Goal: Information Seeking & Learning: Learn about a topic

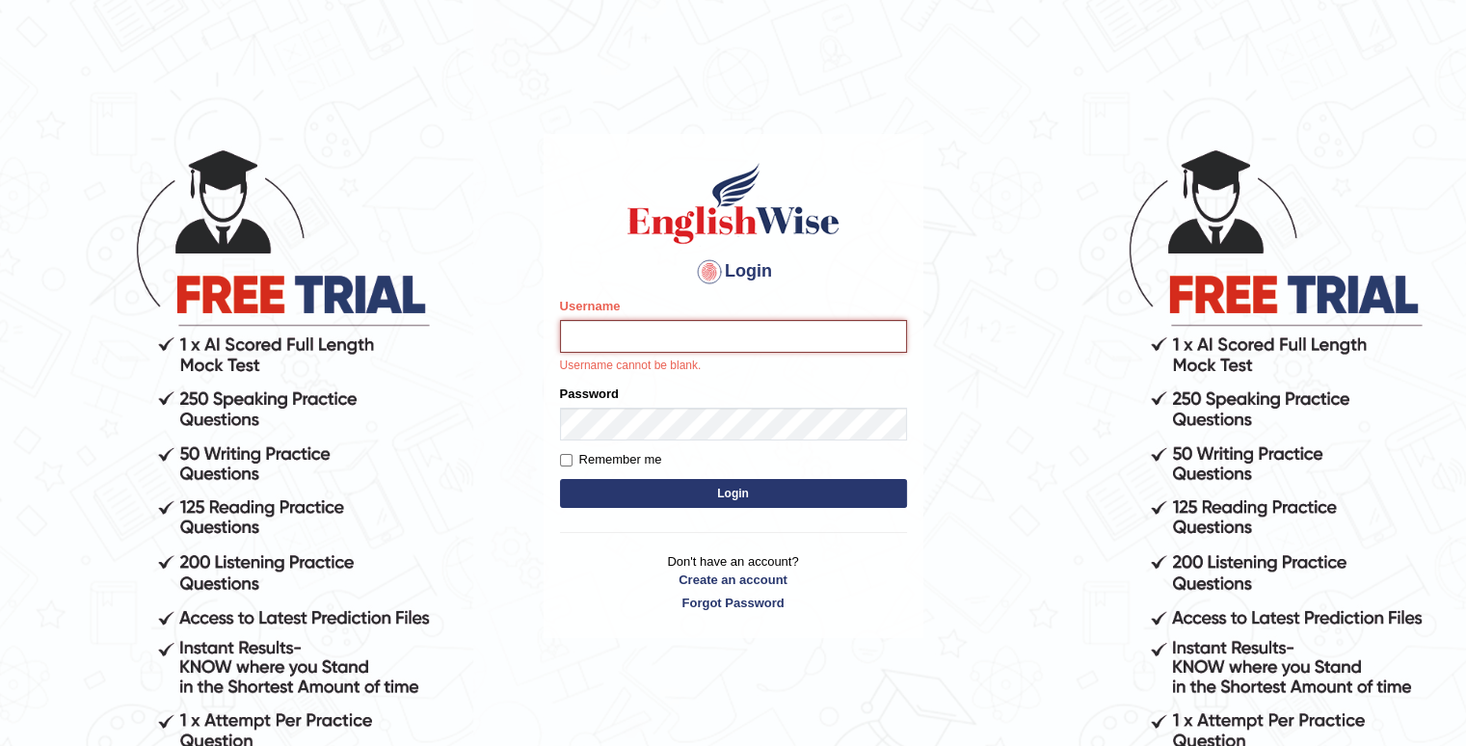
type input "Kaubet"
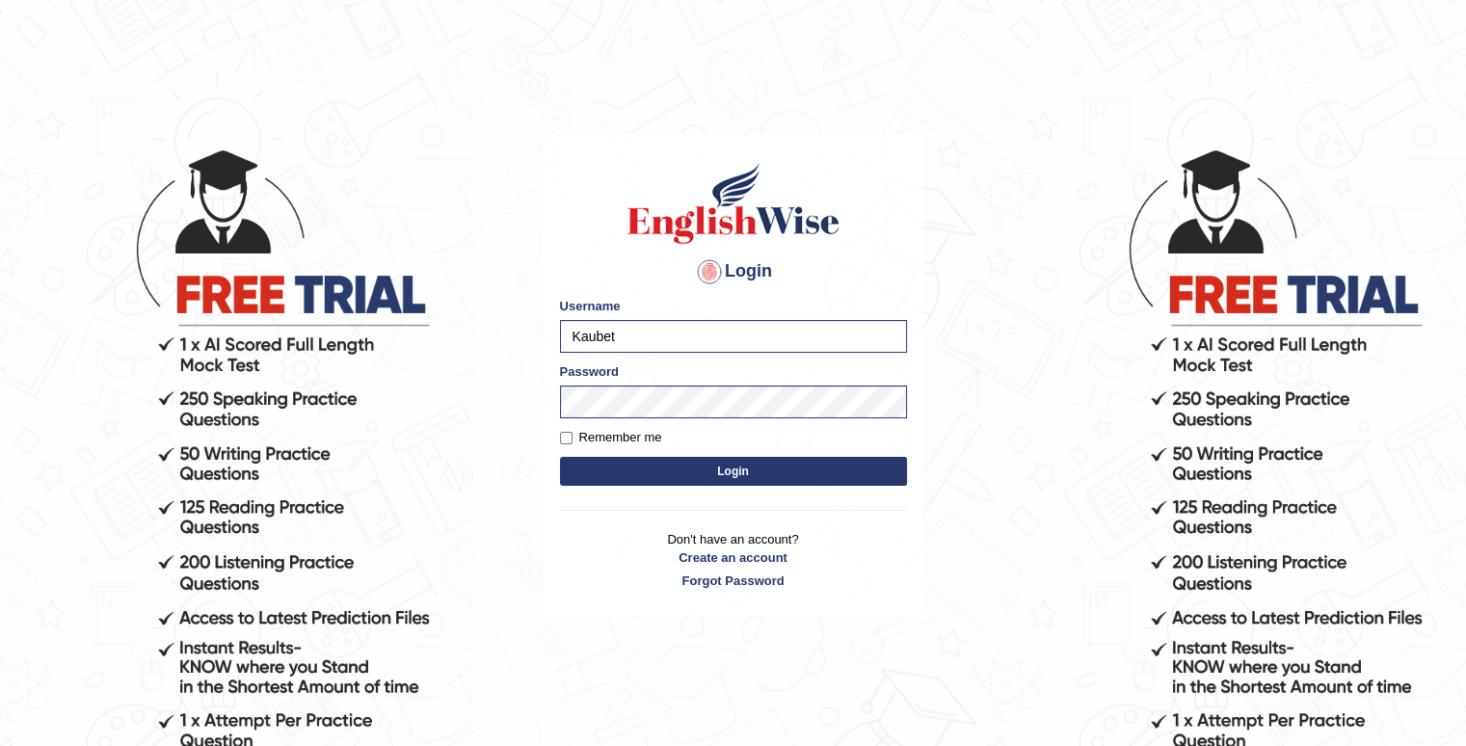
click at [706, 467] on button "Login" at bounding box center [733, 471] width 347 height 29
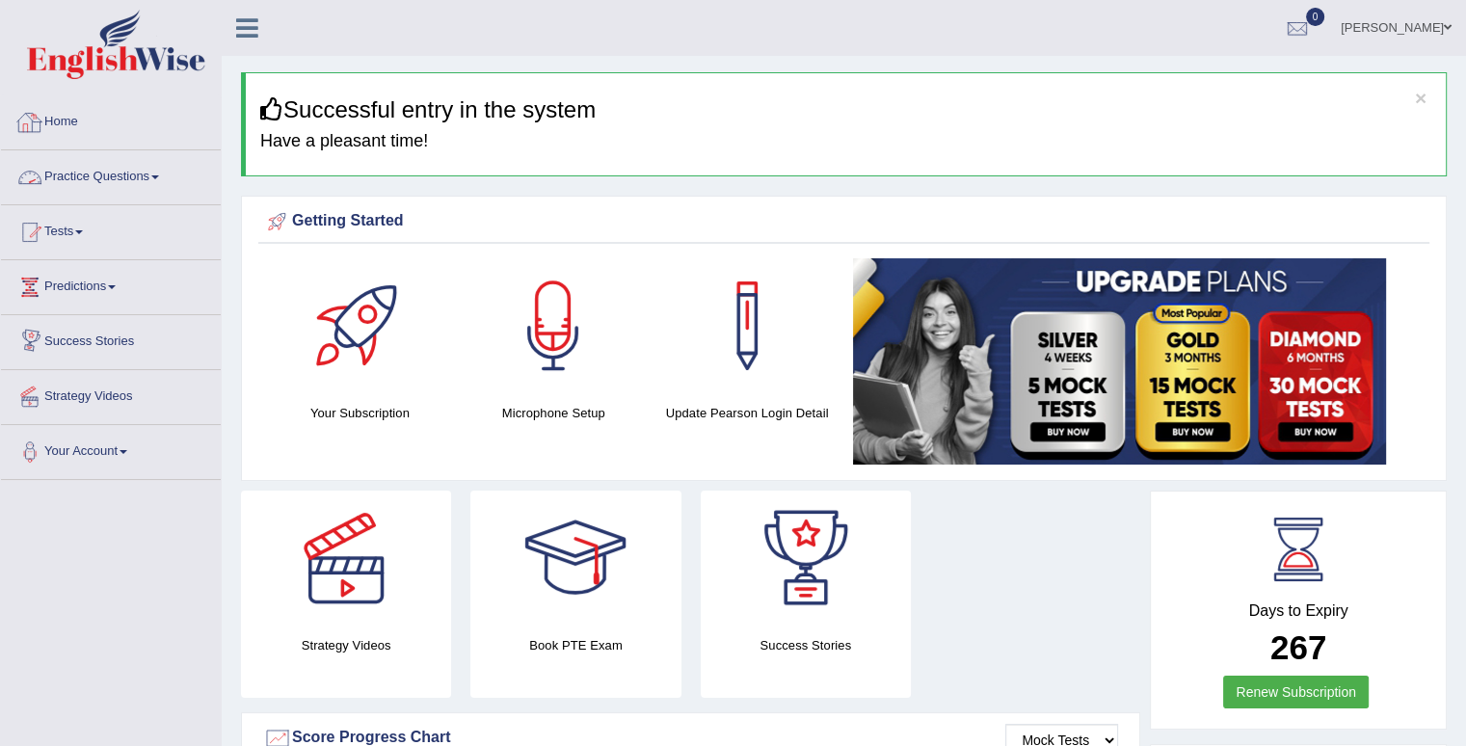
click at [127, 183] on link "Practice Questions" at bounding box center [111, 174] width 220 height 48
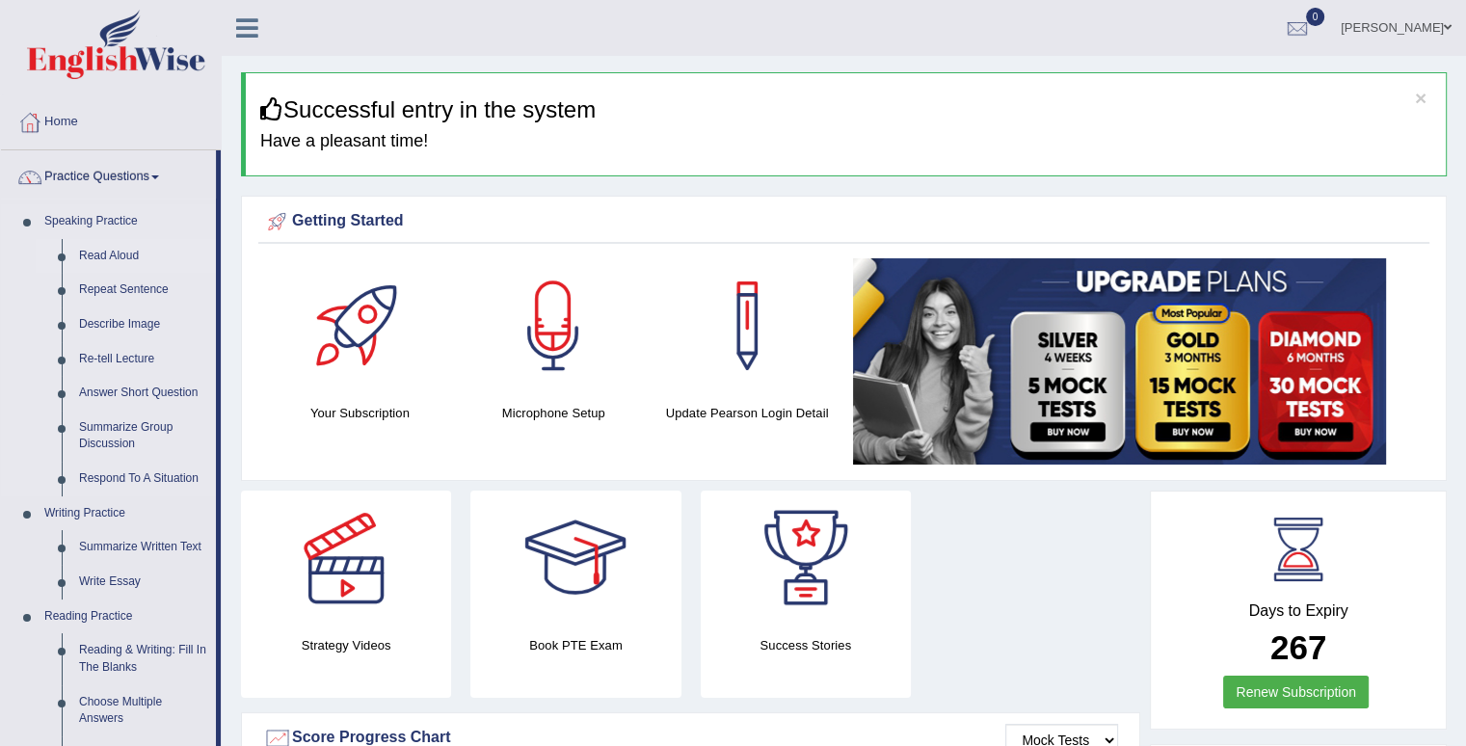
click at [110, 252] on link "Read Aloud" at bounding box center [143, 256] width 146 height 35
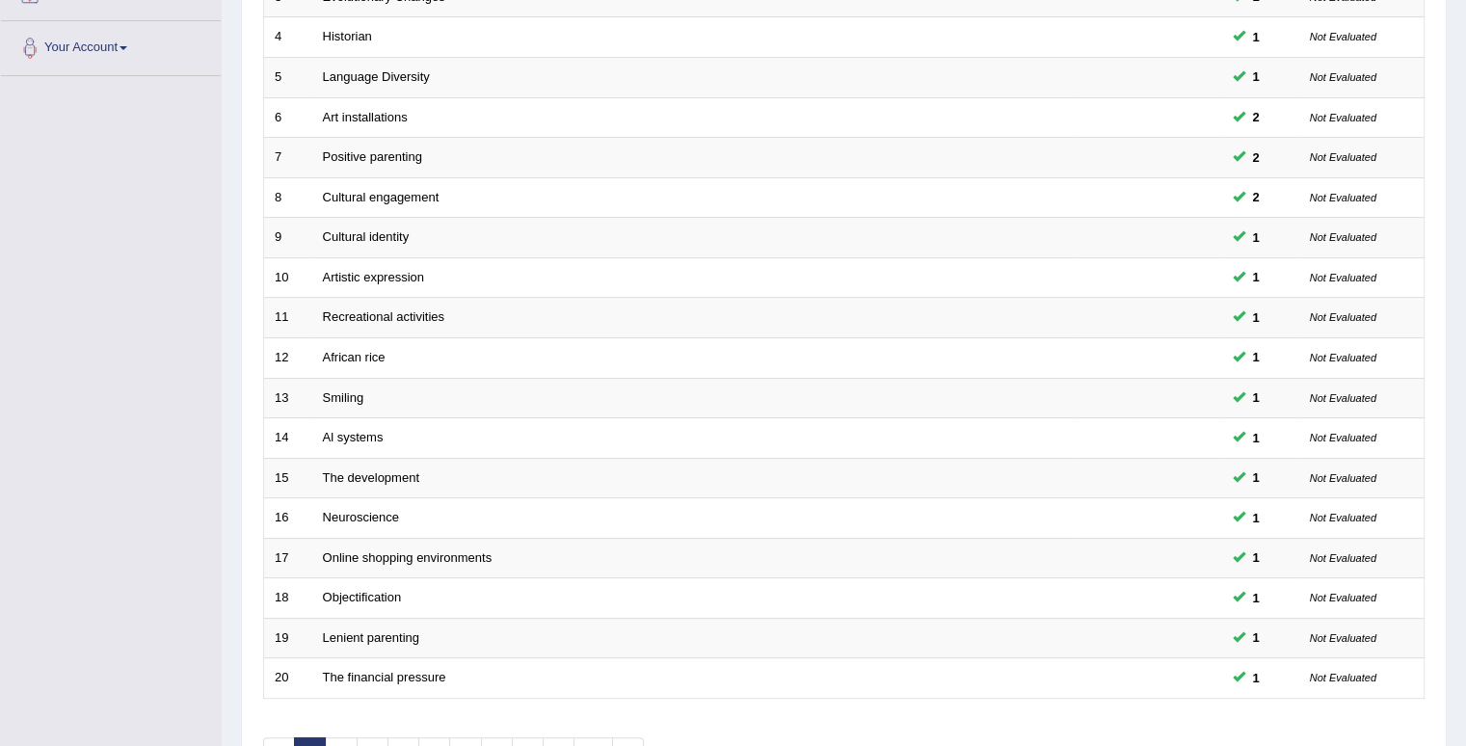
scroll to position [482, 0]
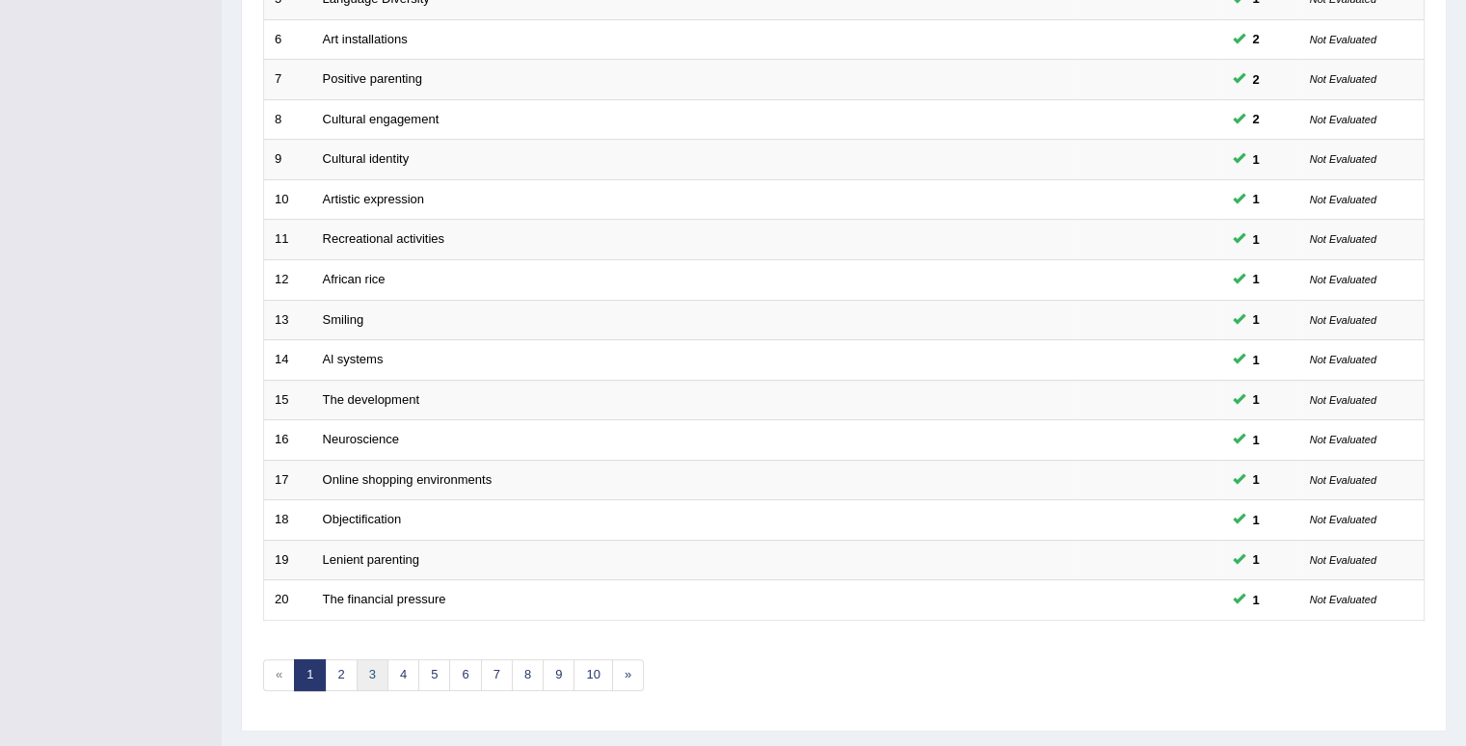
click at [385, 673] on link "3" at bounding box center [373, 675] width 32 height 32
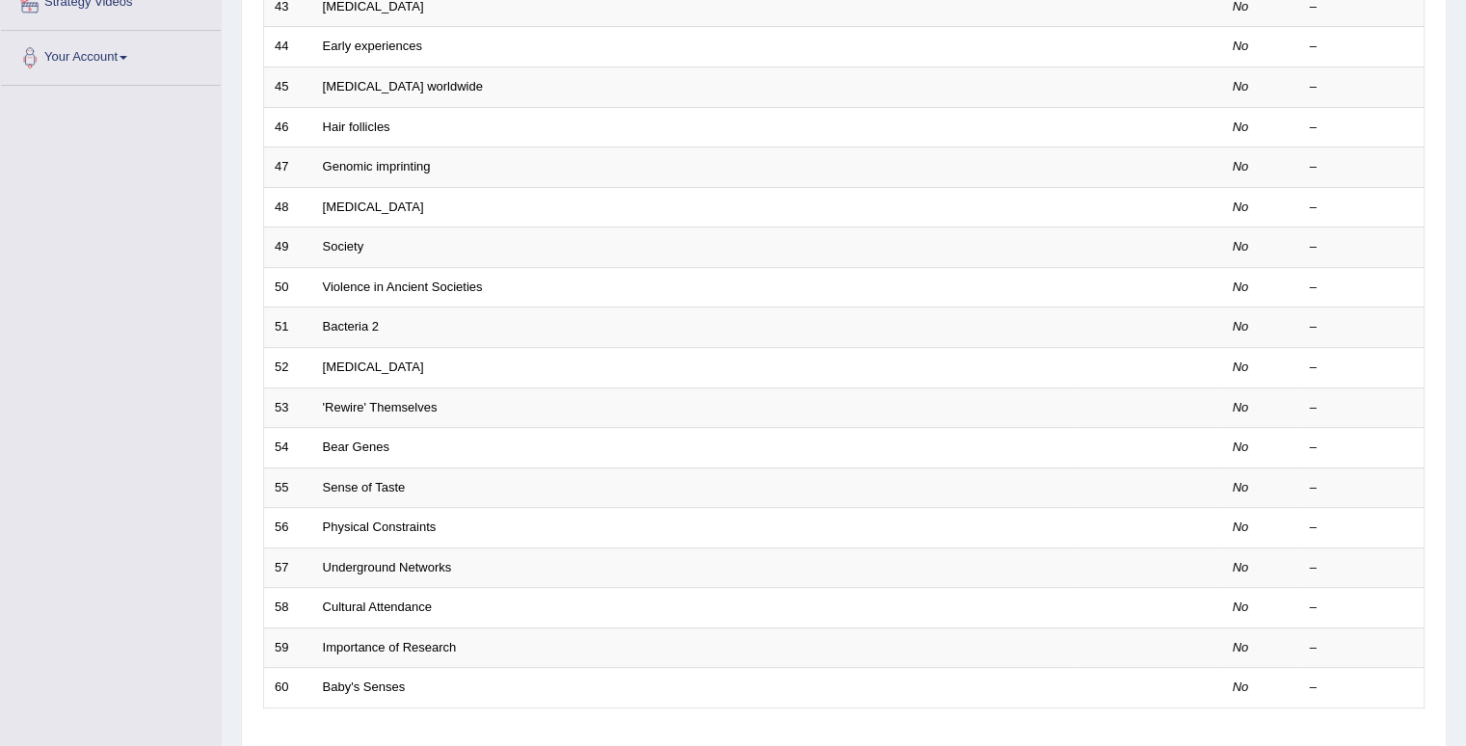
scroll to position [482, 0]
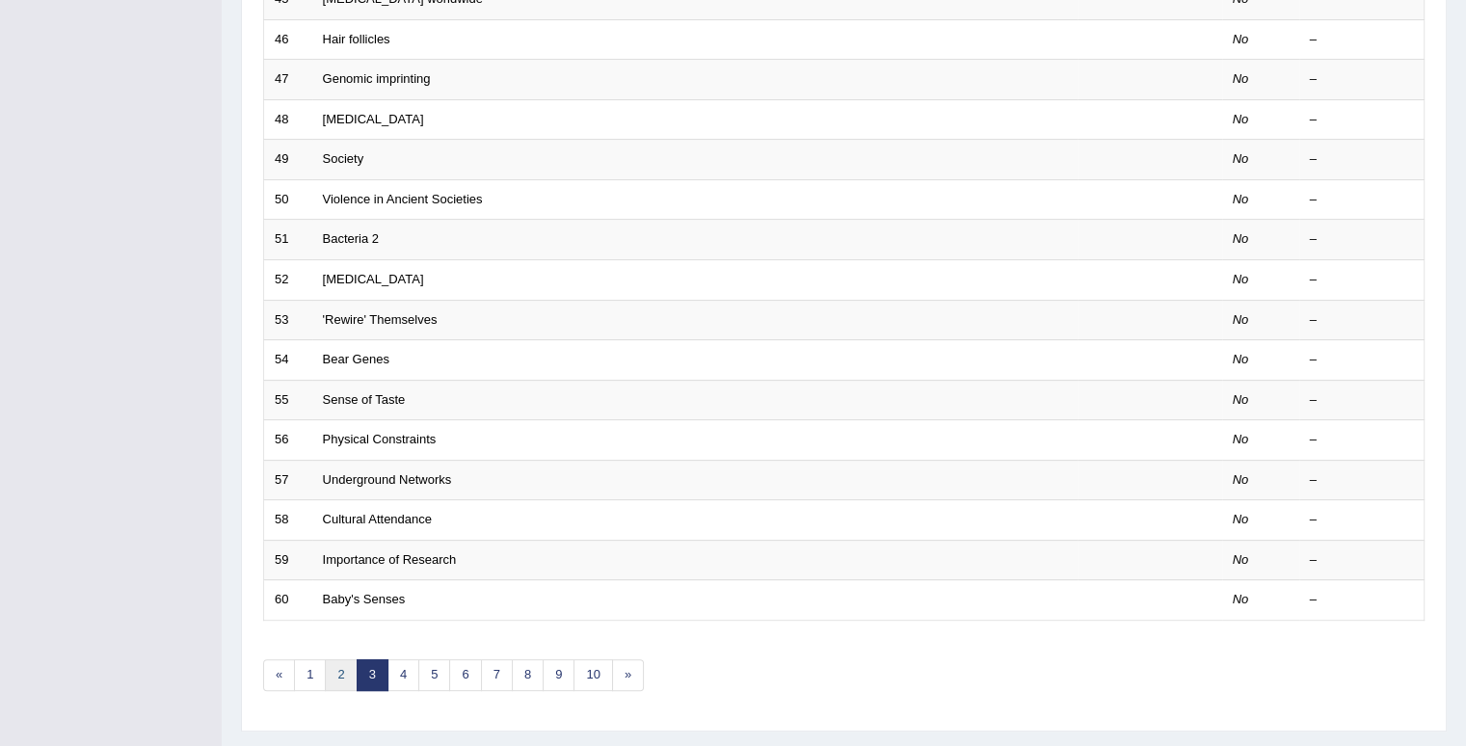
click at [336, 680] on link "2" at bounding box center [341, 675] width 32 height 32
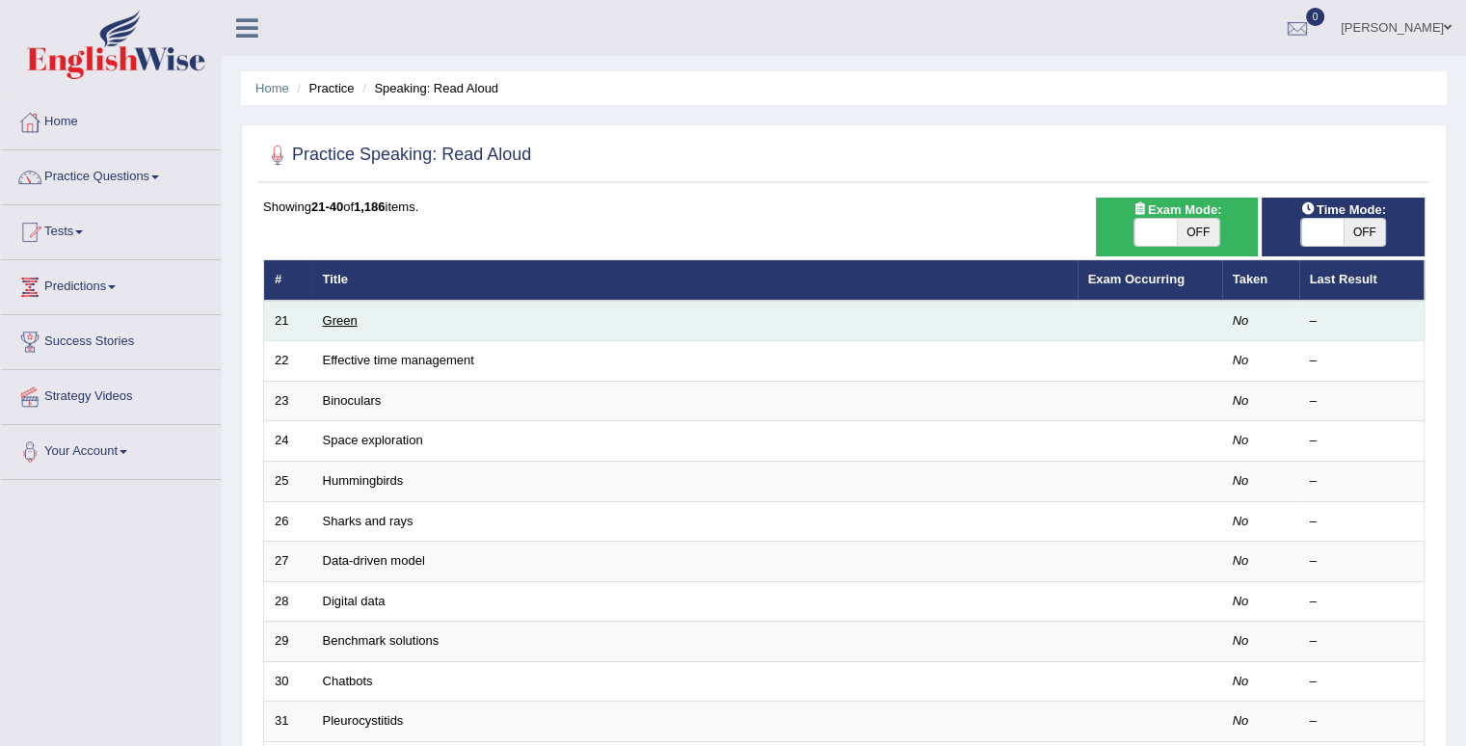
click at [328, 319] on link "Green" at bounding box center [340, 320] width 35 height 14
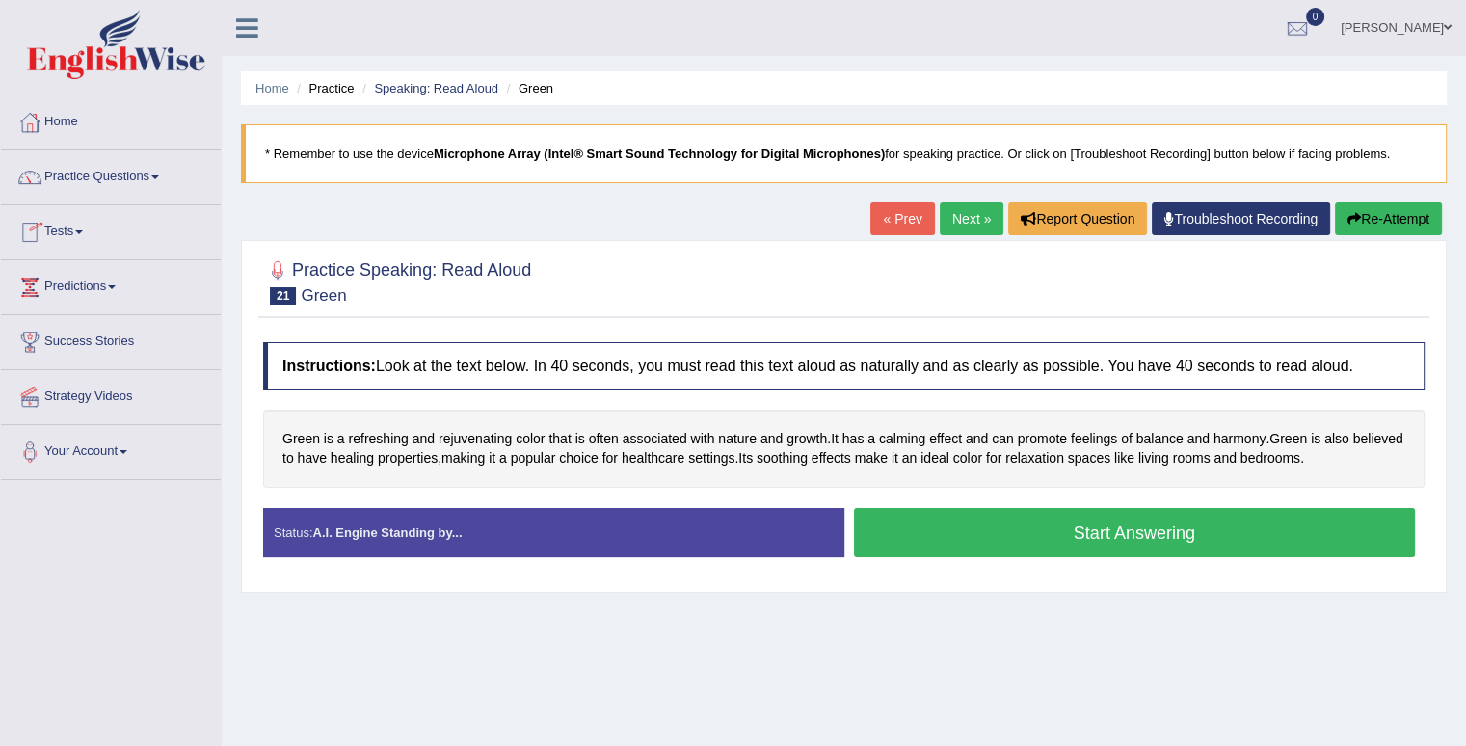
click at [107, 177] on link "Practice Questions" at bounding box center [111, 174] width 220 height 48
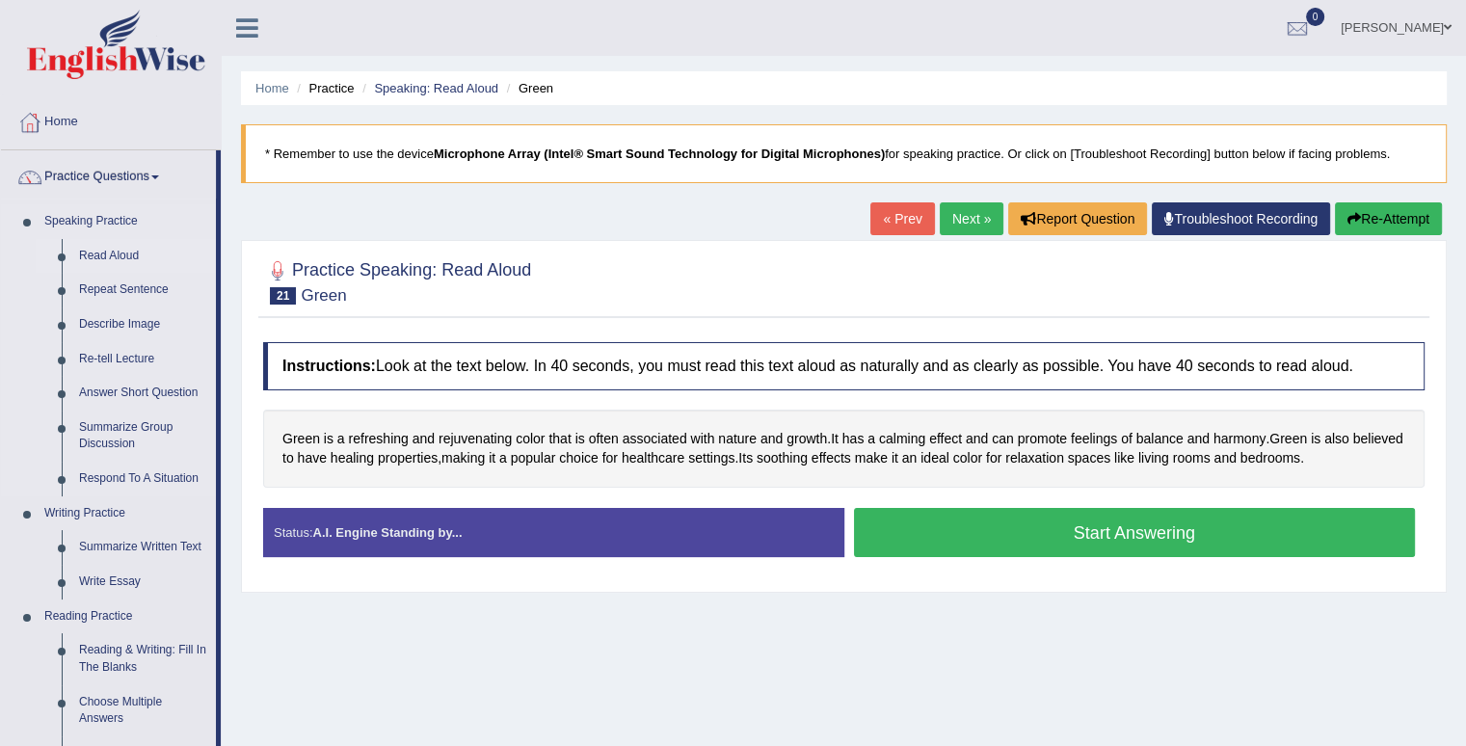
click at [116, 248] on link "Read Aloud" at bounding box center [143, 256] width 146 height 35
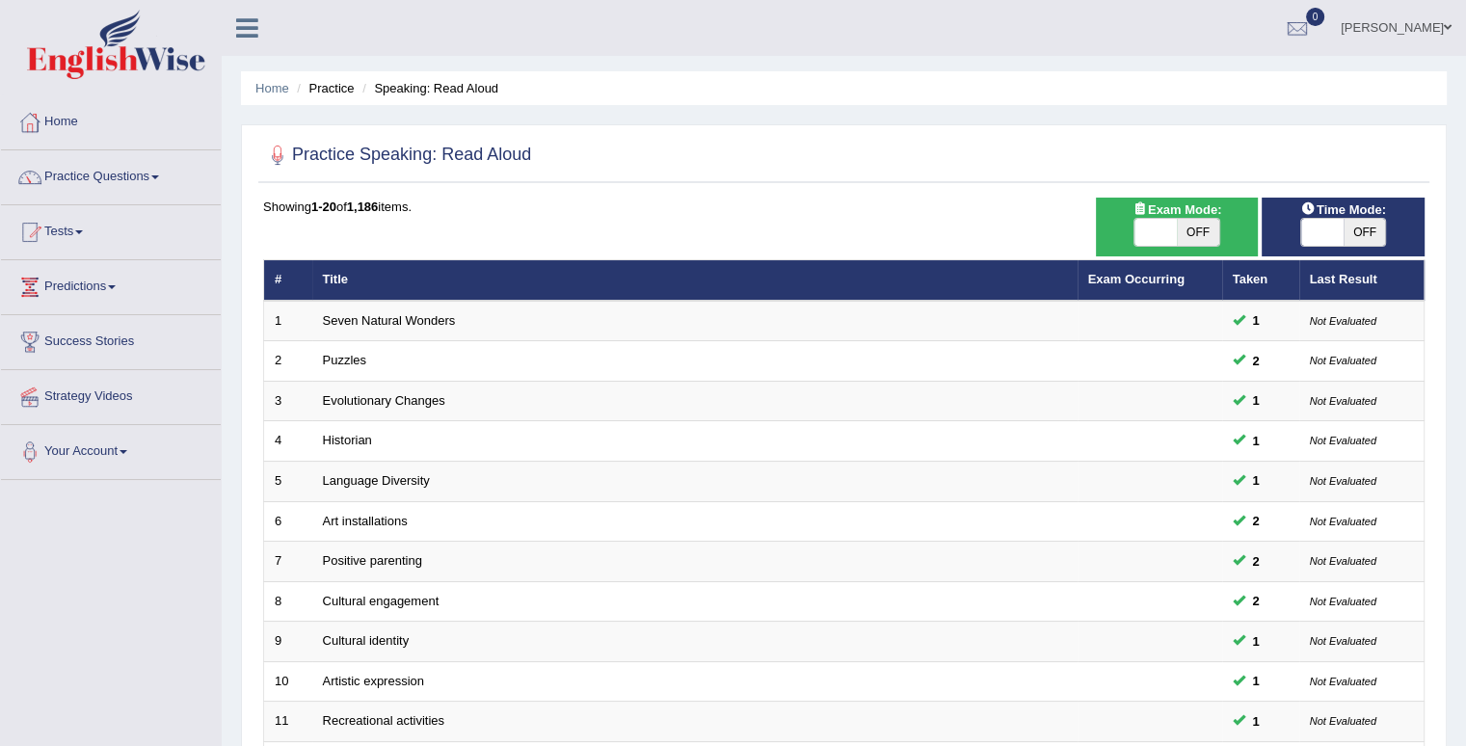
click at [1156, 225] on span at bounding box center [1156, 232] width 42 height 27
click at [1204, 234] on span "OFF" at bounding box center [1198, 232] width 42 height 27
checkbox input "true"
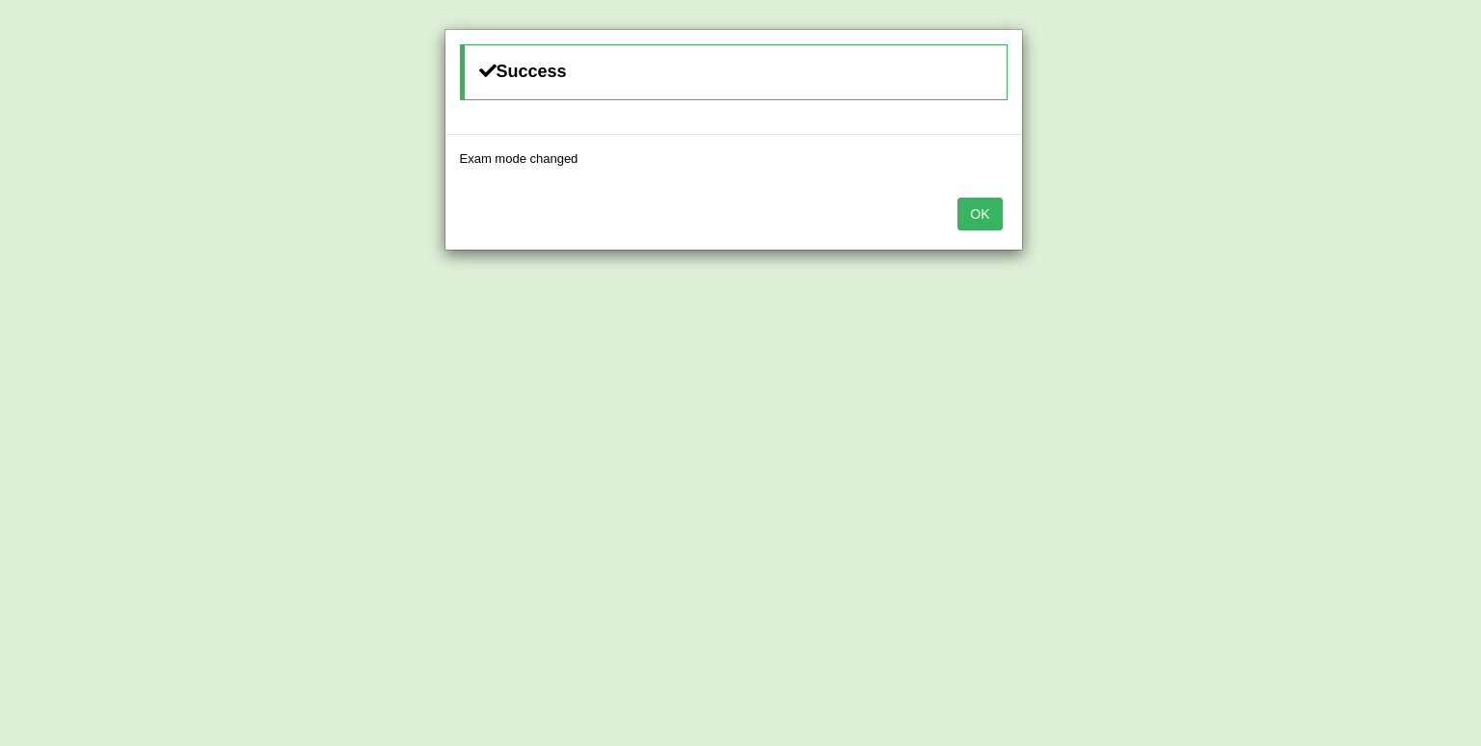
click at [987, 210] on button "OK" at bounding box center [979, 214] width 44 height 33
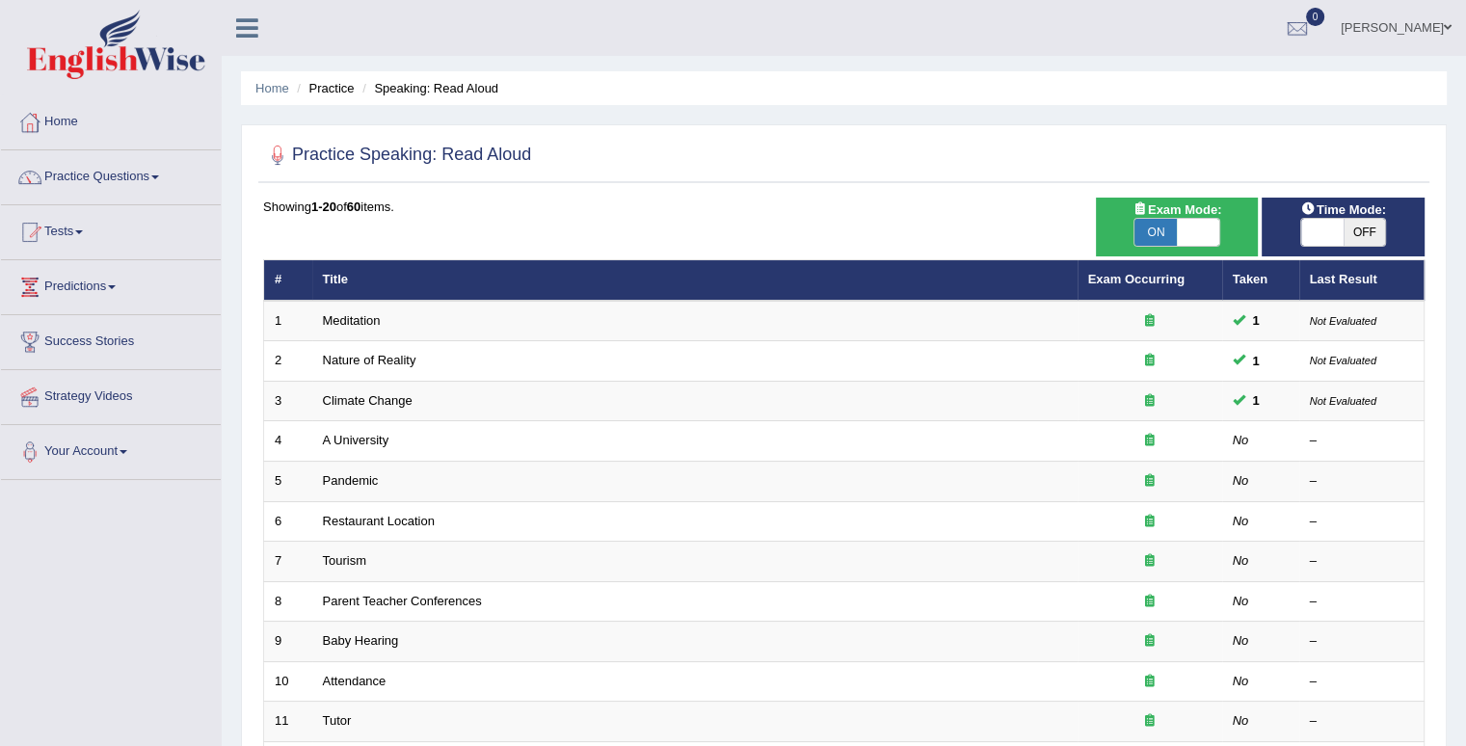
click at [1344, 224] on span "OFF" at bounding box center [1365, 232] width 42 height 27
checkbox input "true"
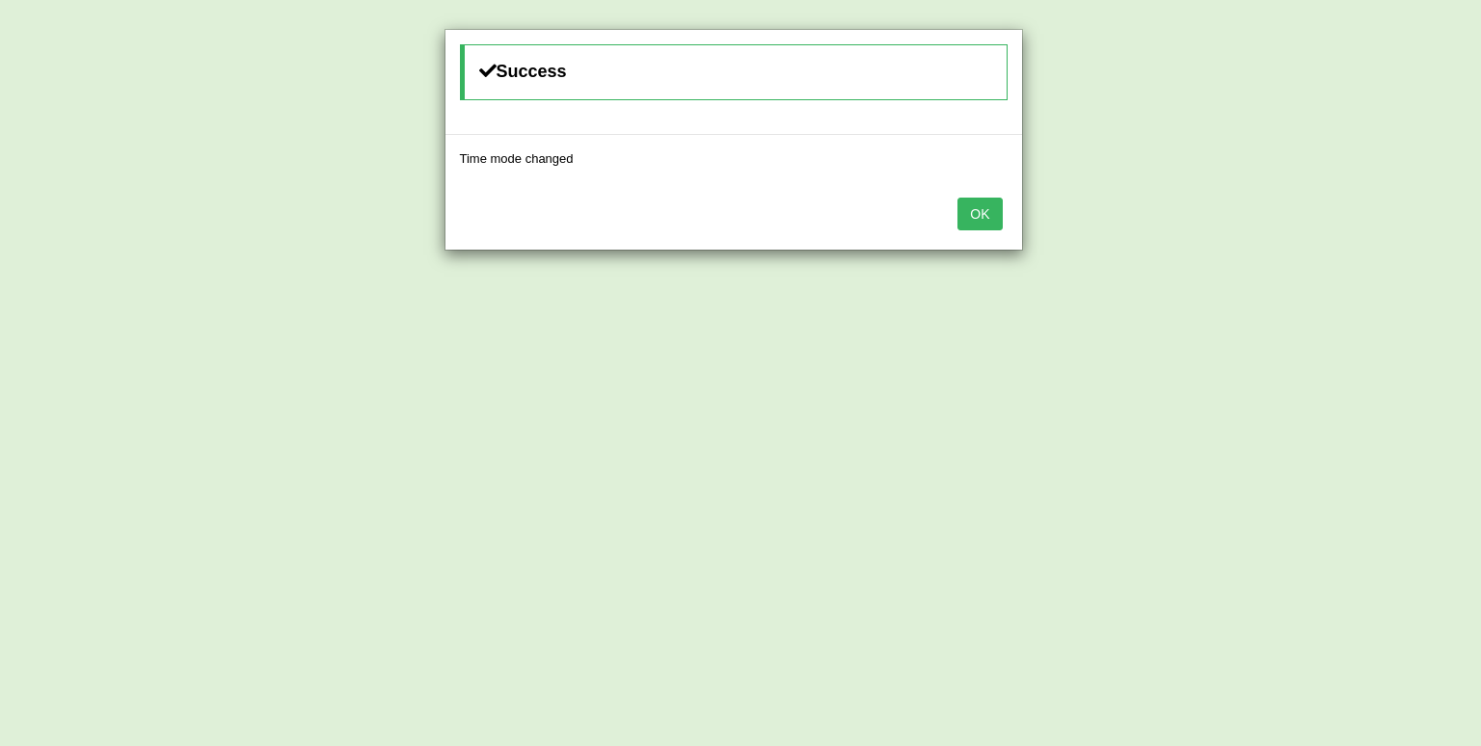
drag, startPoint x: 976, startPoint y: 211, endPoint x: 923, endPoint y: 172, distance: 66.1
click at [976, 211] on button "OK" at bounding box center [979, 214] width 44 height 33
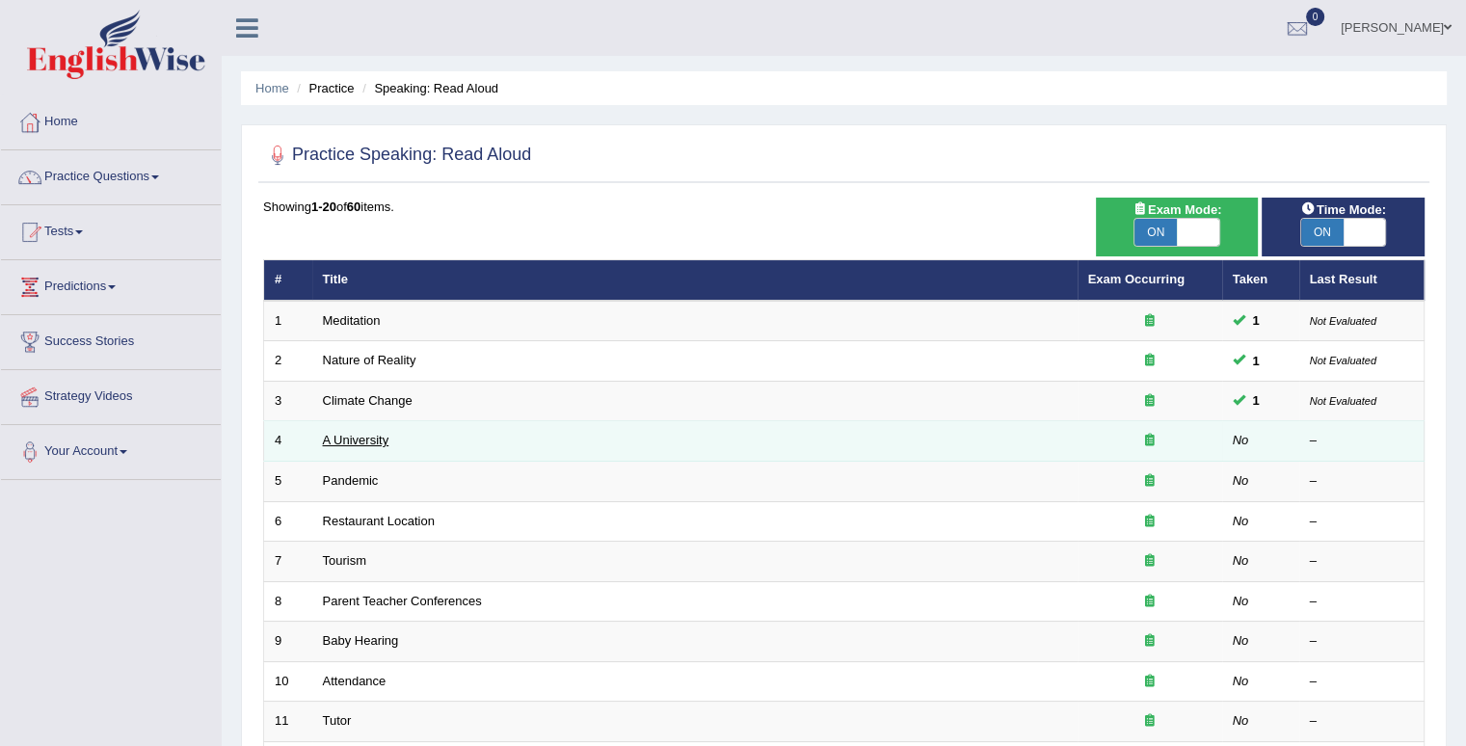
click at [371, 434] on link "A University" at bounding box center [356, 440] width 67 height 14
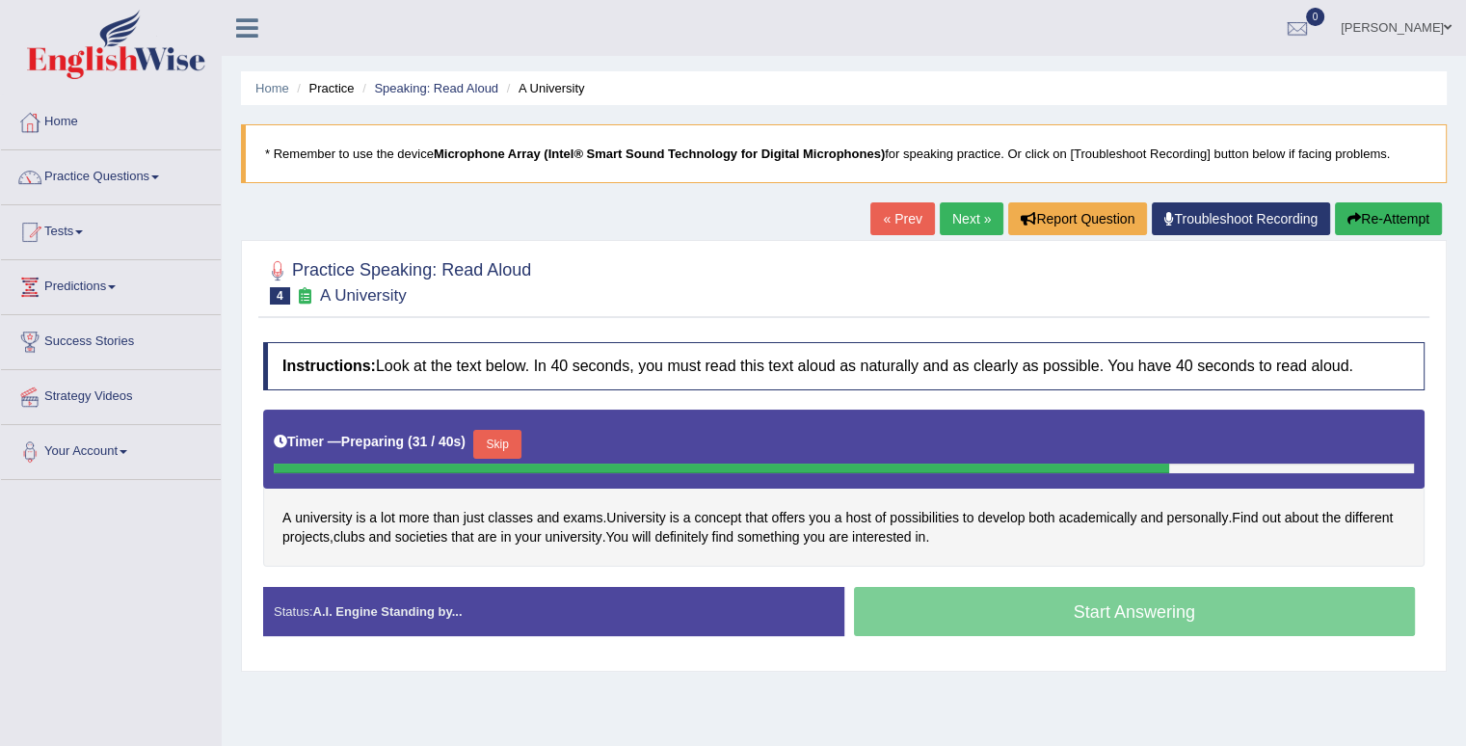
click at [1062, 291] on div at bounding box center [844, 281] width 1162 height 59
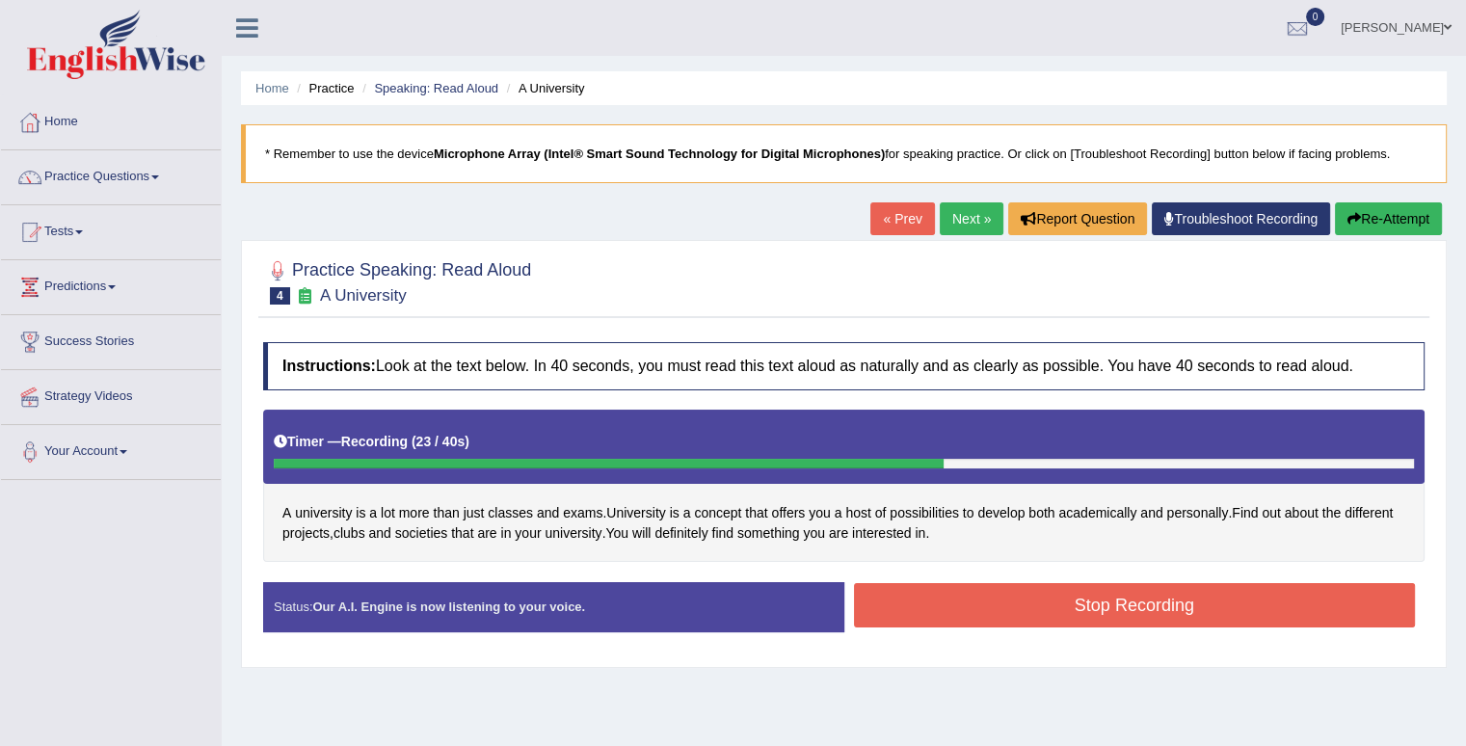
click at [983, 596] on button "Stop Recording" at bounding box center [1135, 605] width 562 height 44
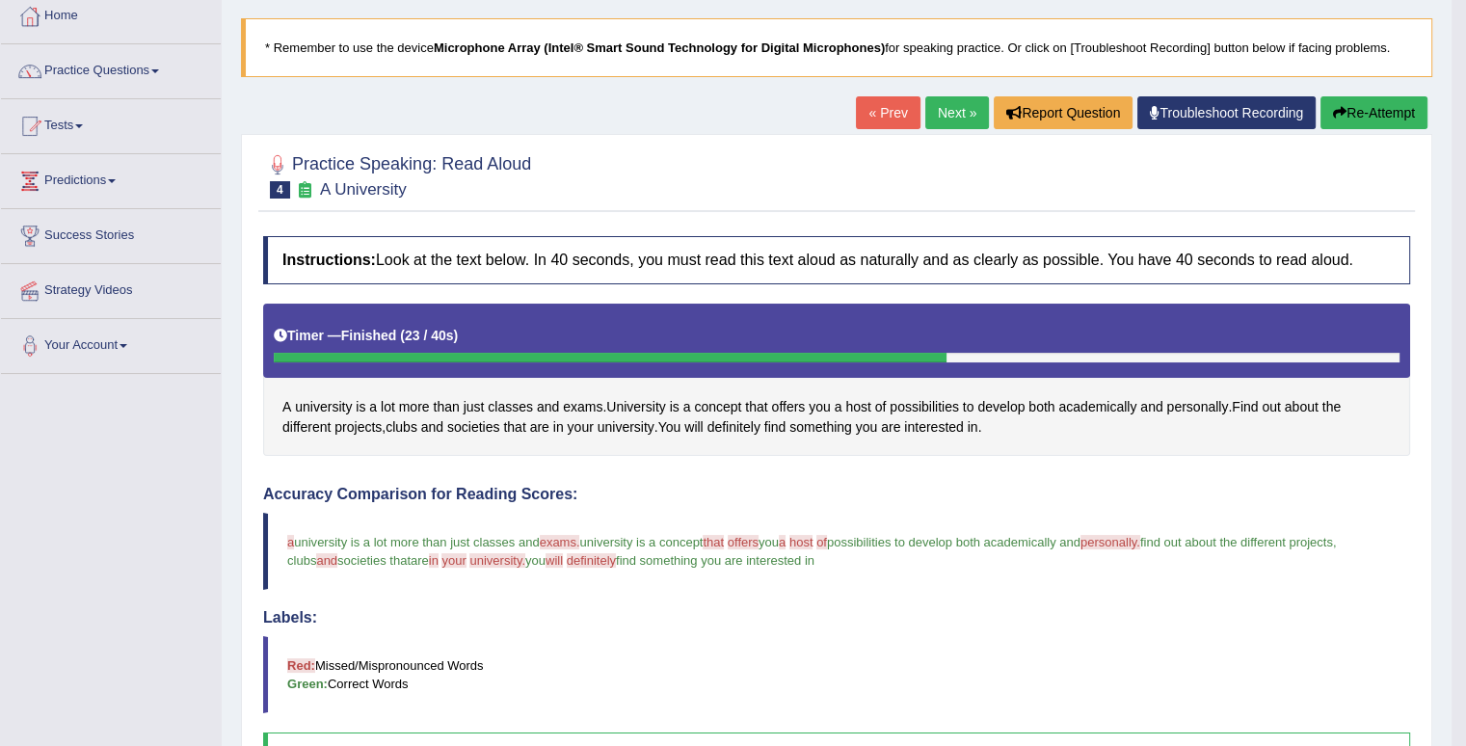
scroll to position [86, 0]
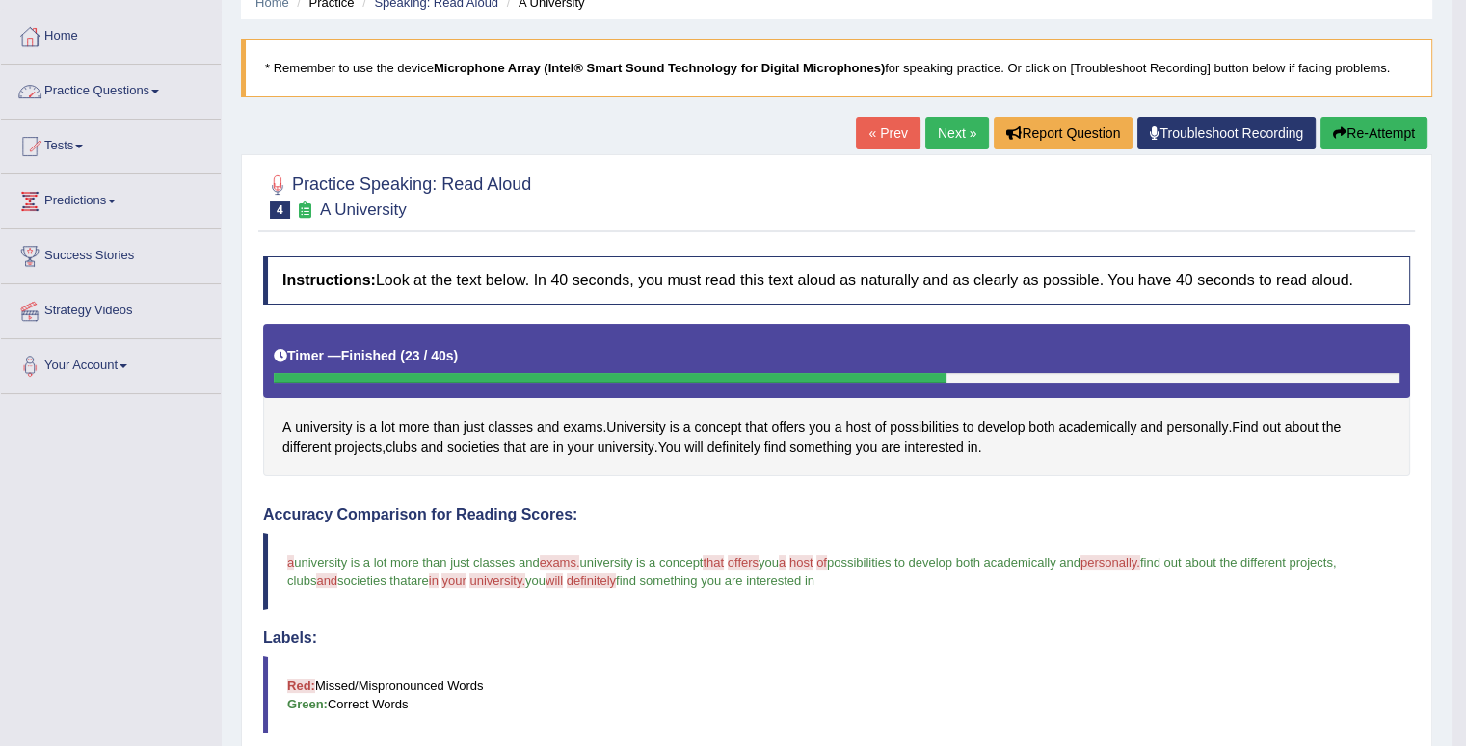
click at [155, 94] on link "Practice Questions" at bounding box center [111, 89] width 220 height 48
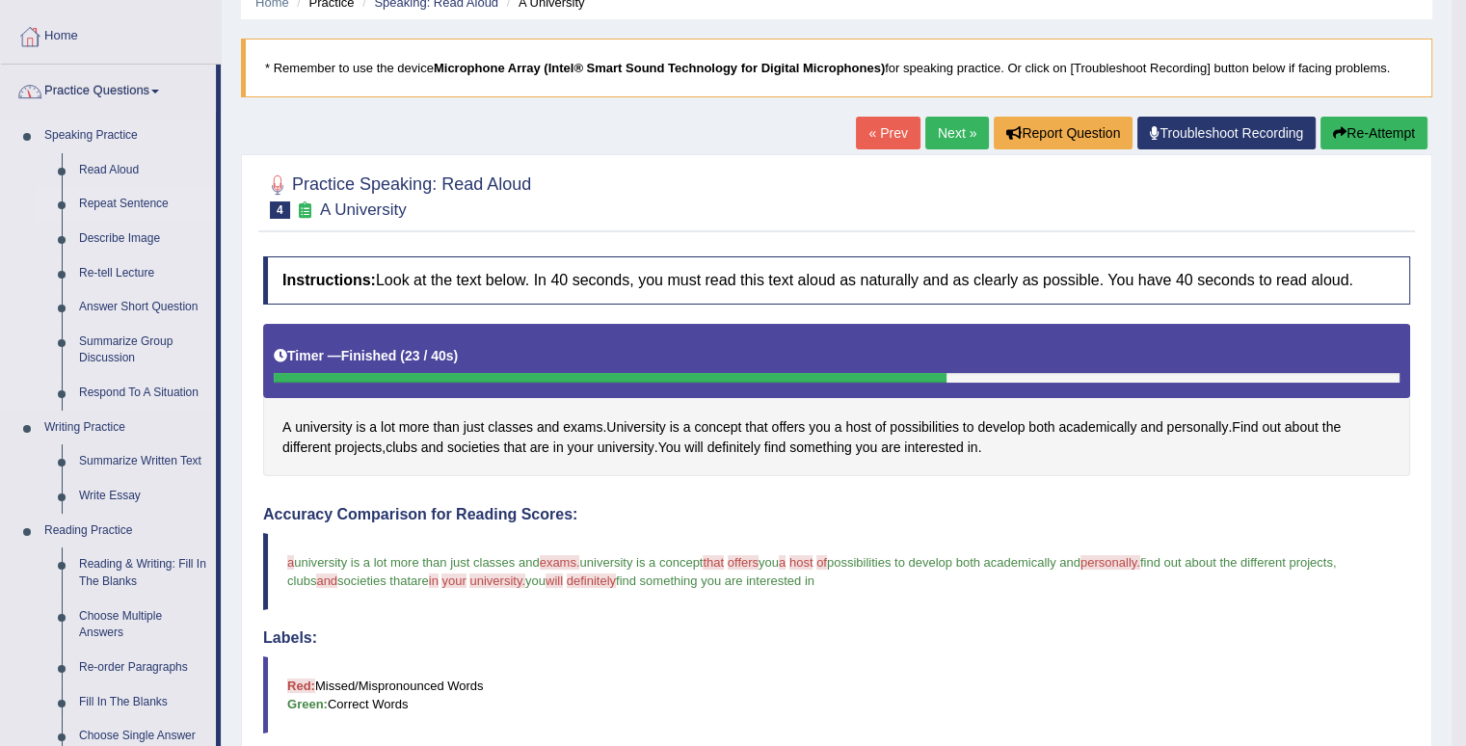
click at [119, 194] on link "Repeat Sentence" at bounding box center [143, 204] width 146 height 35
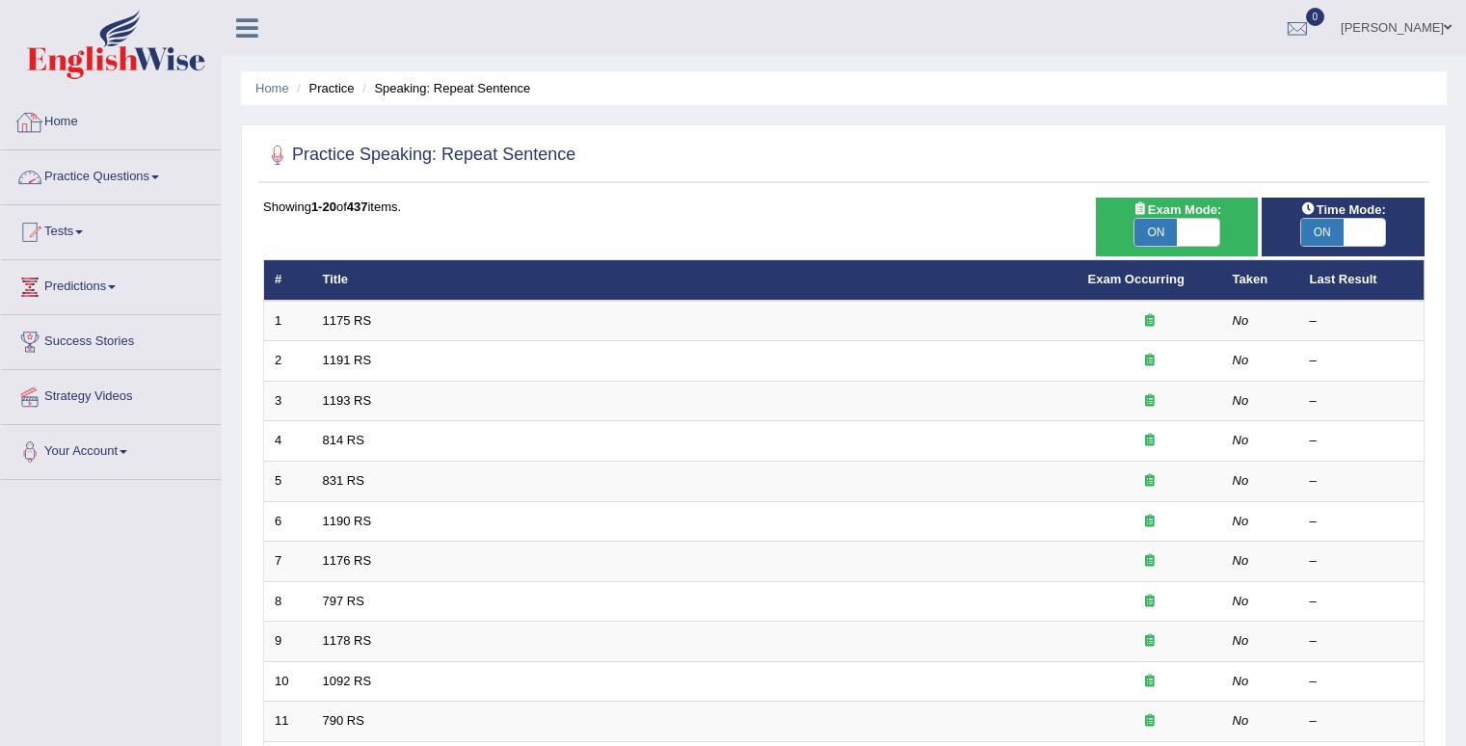
click at [117, 167] on link "Practice Questions" at bounding box center [111, 174] width 220 height 48
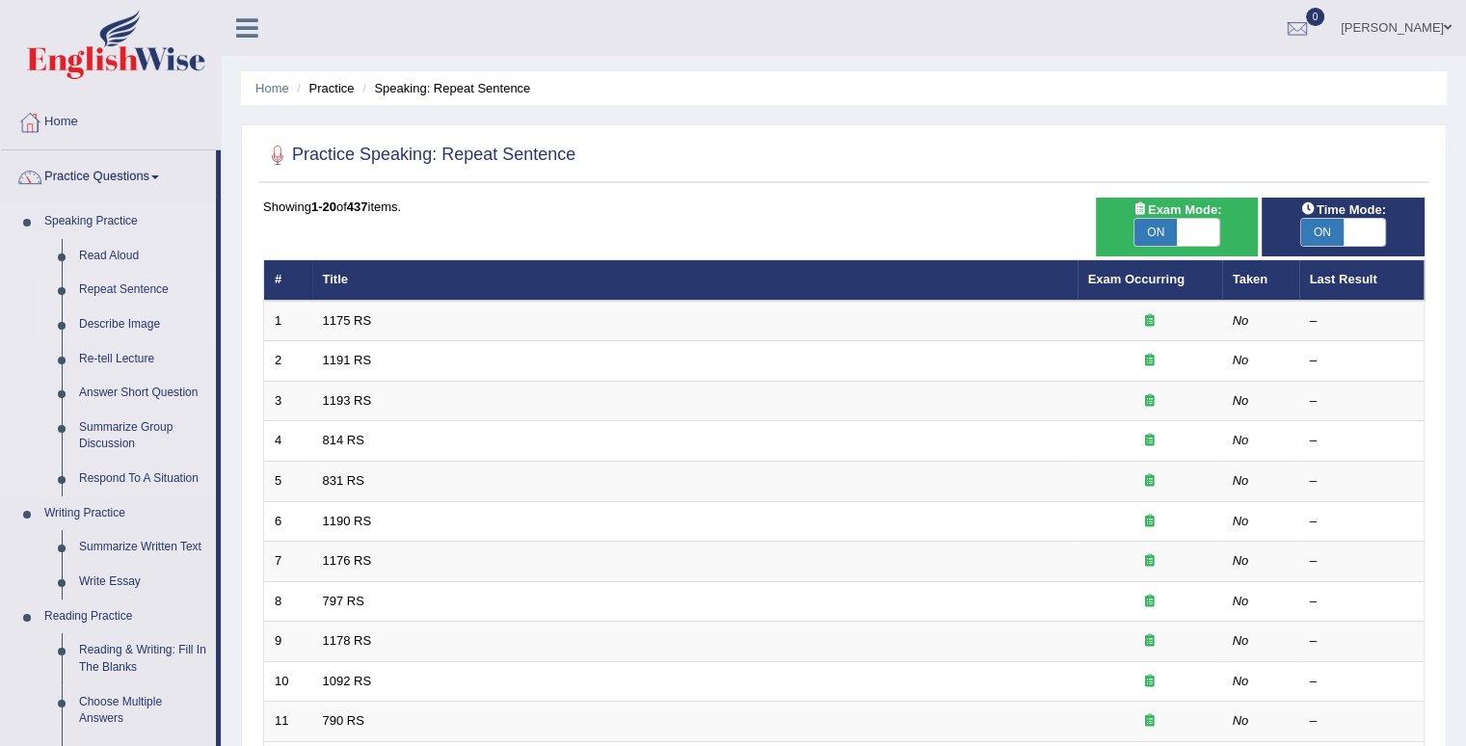
click at [121, 331] on link "Describe Image" at bounding box center [143, 325] width 146 height 35
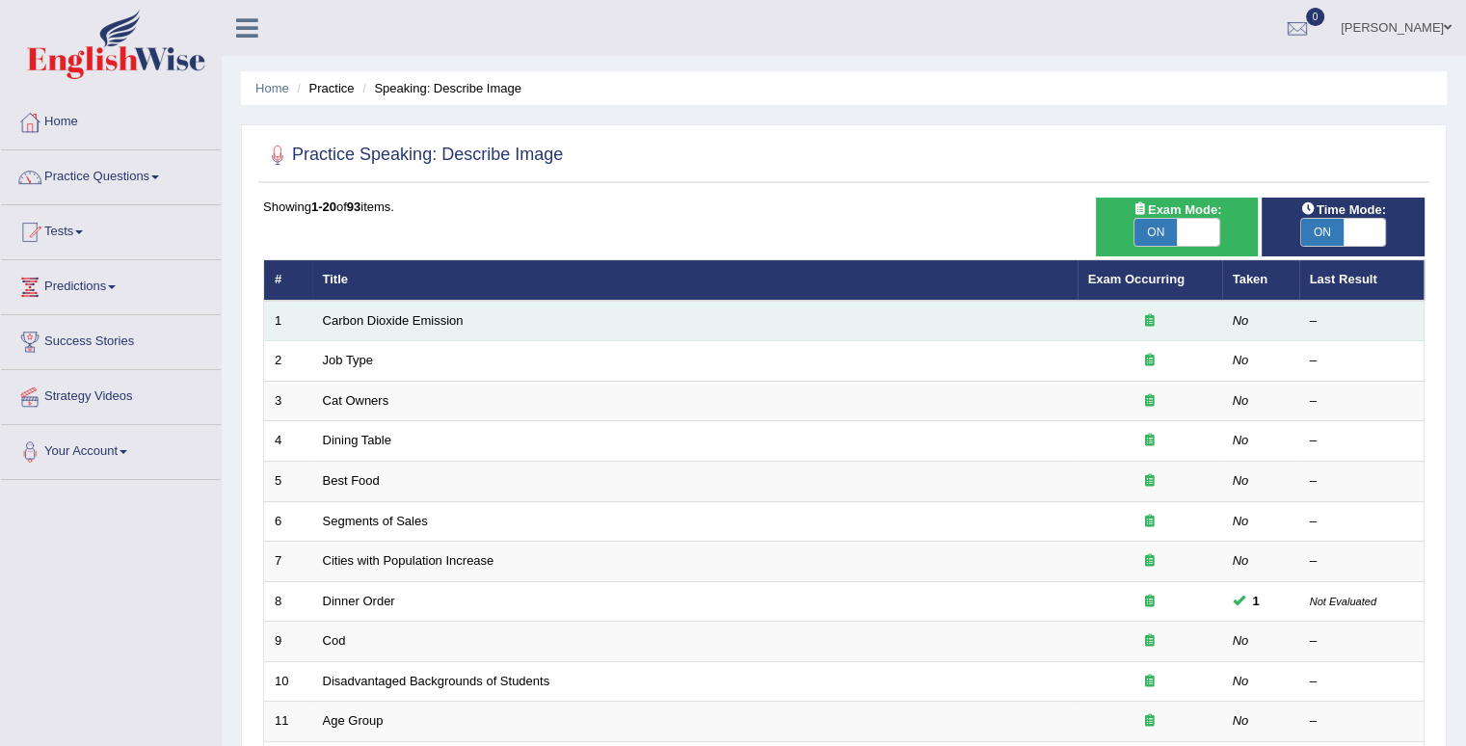
click at [409, 335] on td "Carbon Dioxide Emission" at bounding box center [695, 321] width 766 height 40
click at [406, 318] on link "Carbon Dioxide Emission" at bounding box center [393, 320] width 141 height 14
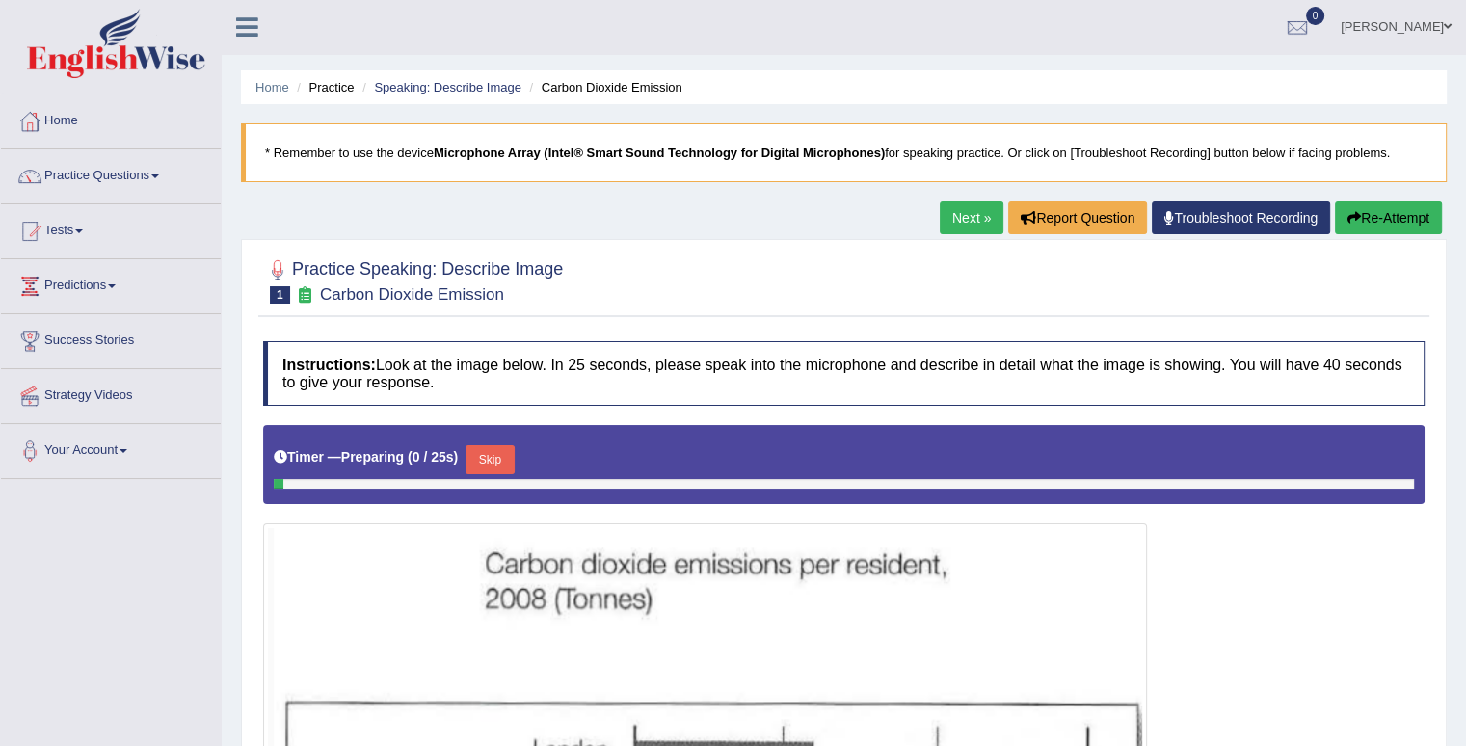
scroll to position [513, 0]
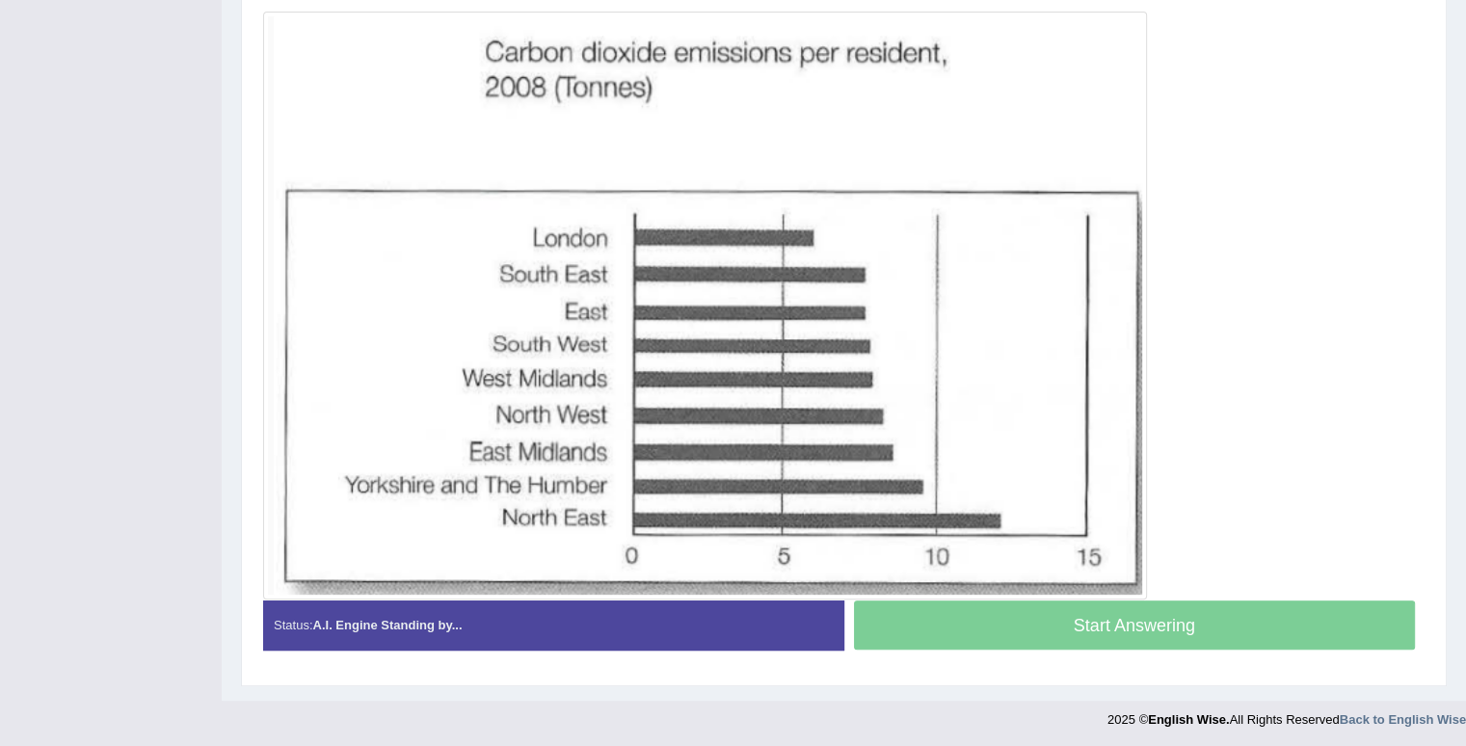
click at [1257, 626] on div "Start Answering" at bounding box center [1135, 628] width 581 height 54
click at [1117, 637] on div "Start Answering" at bounding box center [1135, 628] width 581 height 54
click at [1172, 625] on div "Start Answering" at bounding box center [1135, 628] width 581 height 54
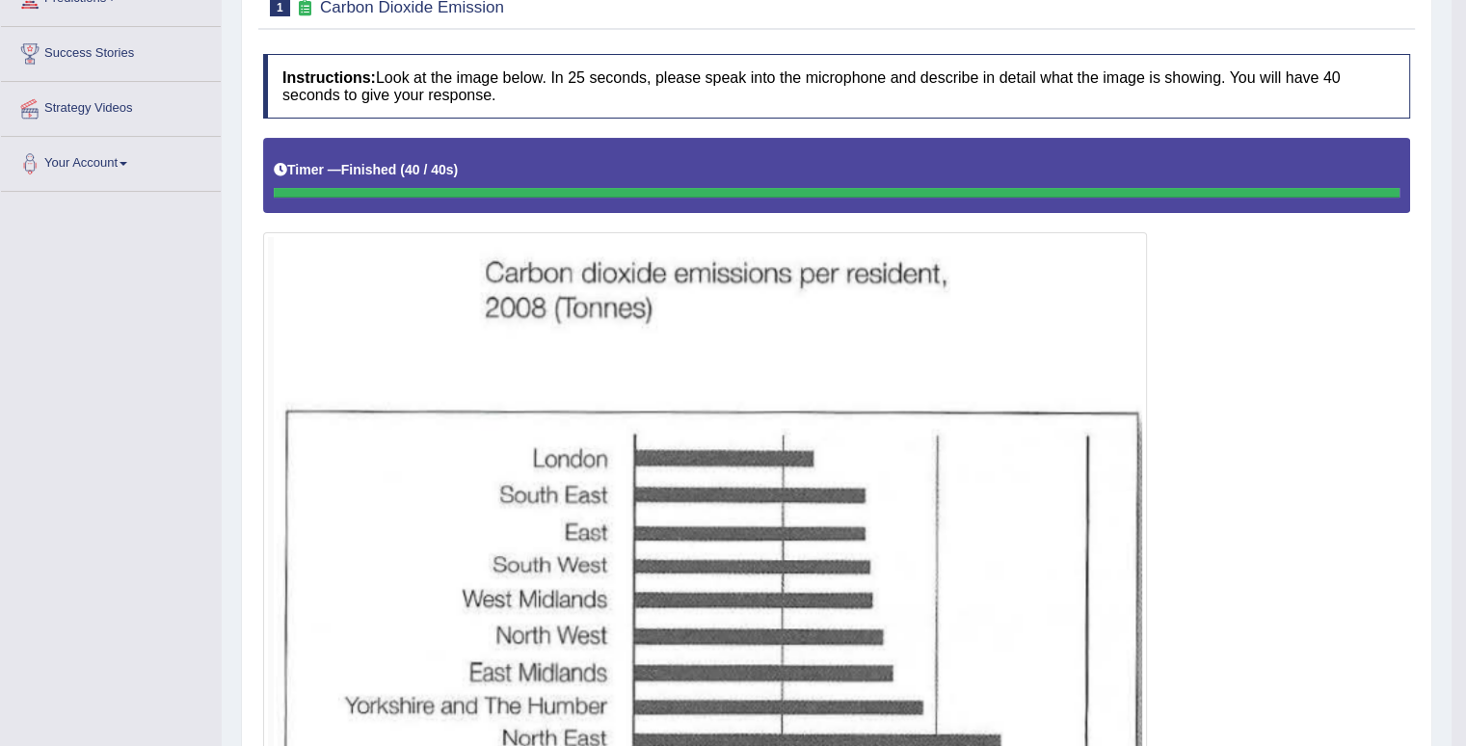
scroll to position [31, 0]
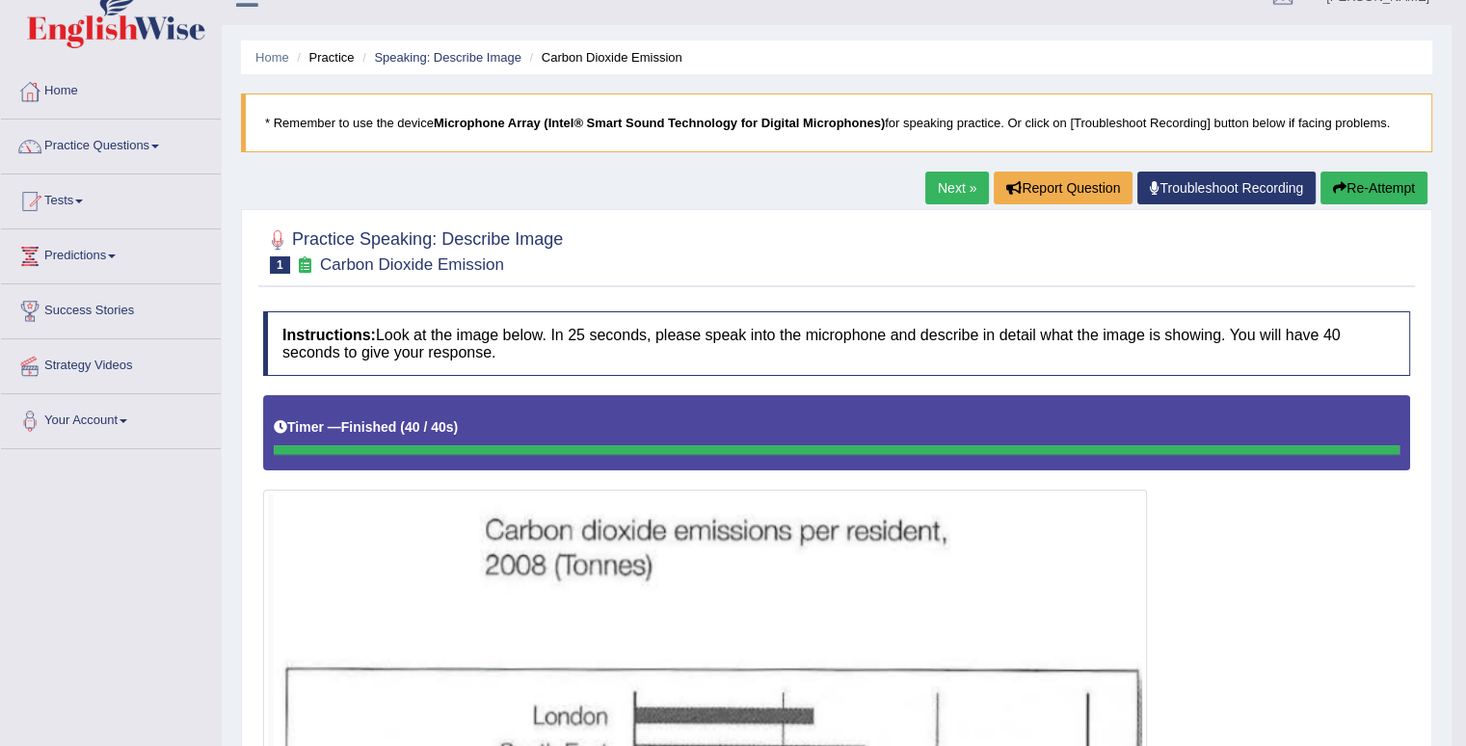
click at [926, 186] on link "Next »" at bounding box center [958, 188] width 64 height 33
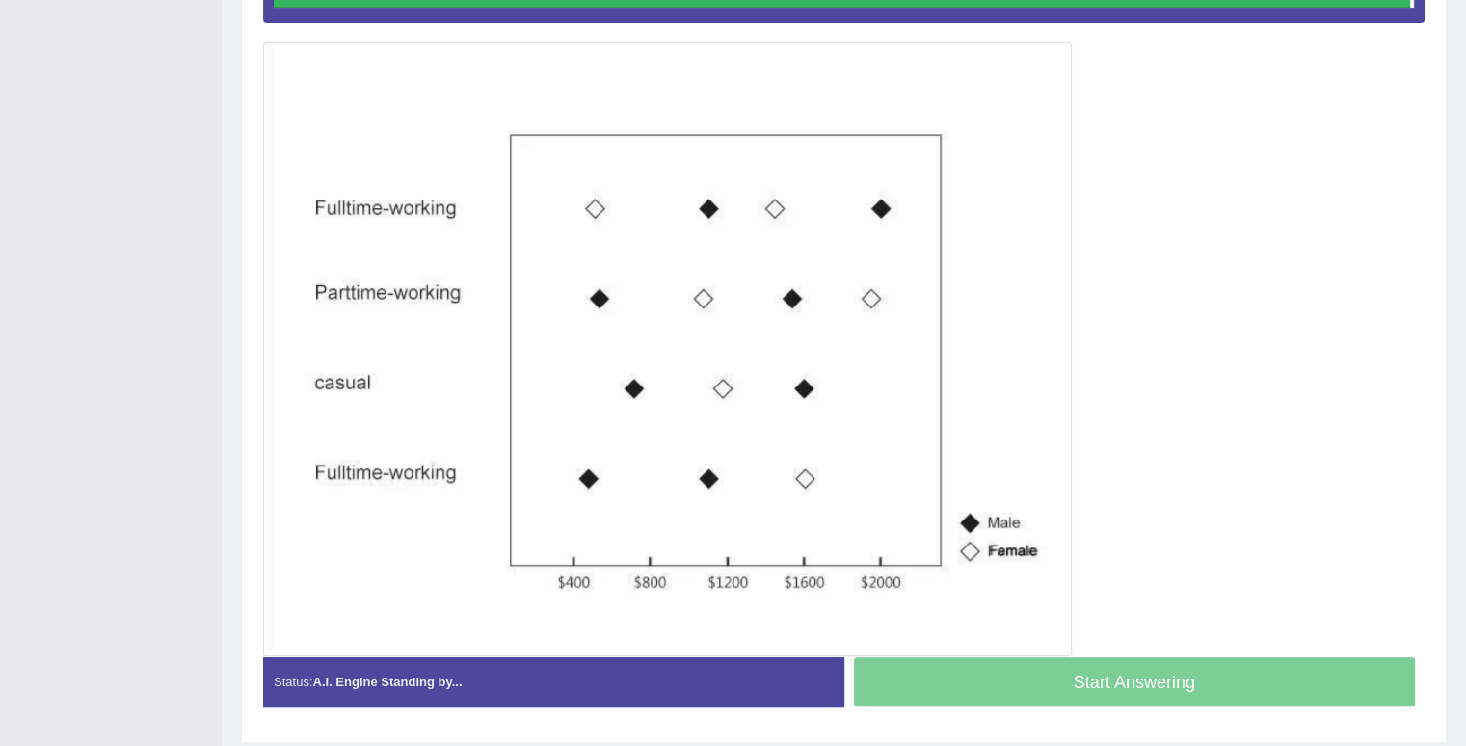
scroll to position [478, 0]
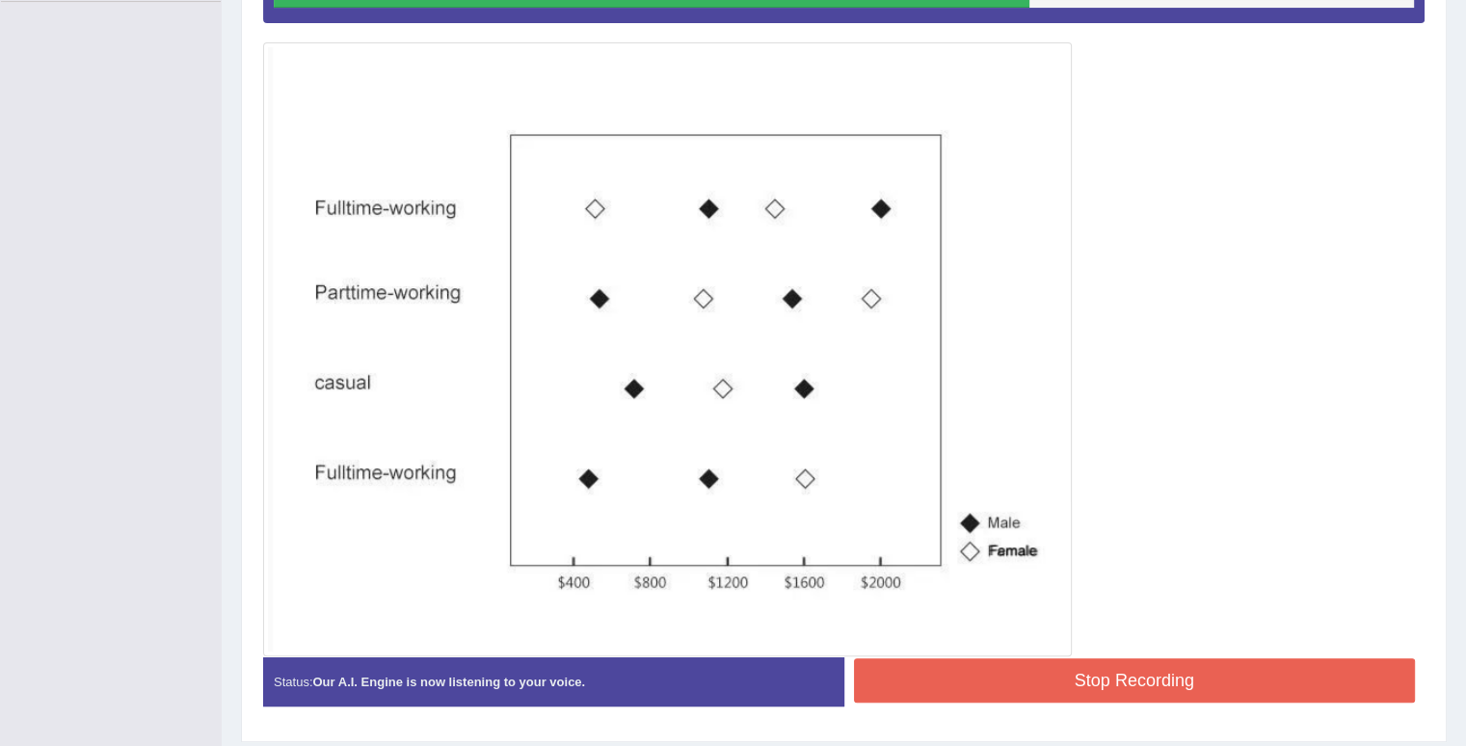
click at [1153, 684] on button "Stop Recording" at bounding box center [1135, 681] width 562 height 44
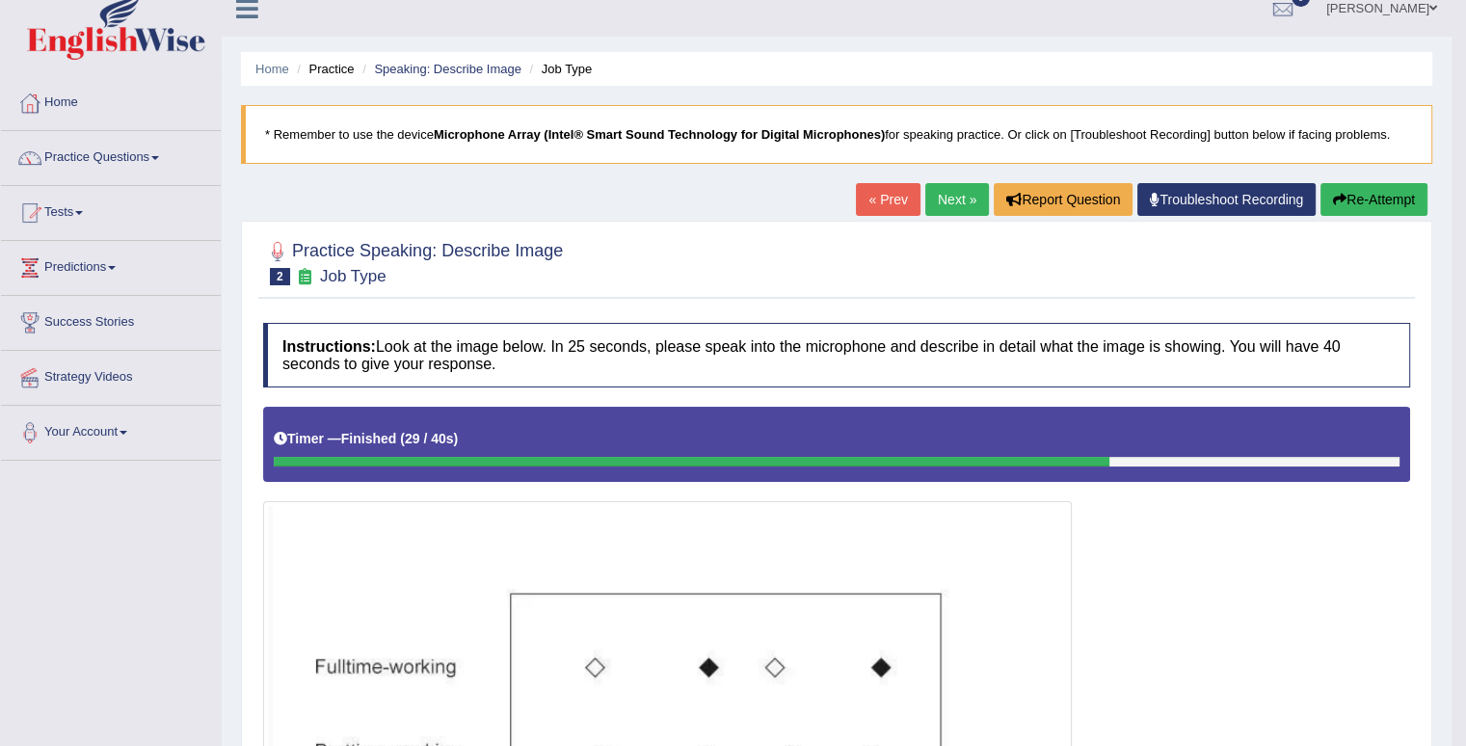
scroll to position [0, 0]
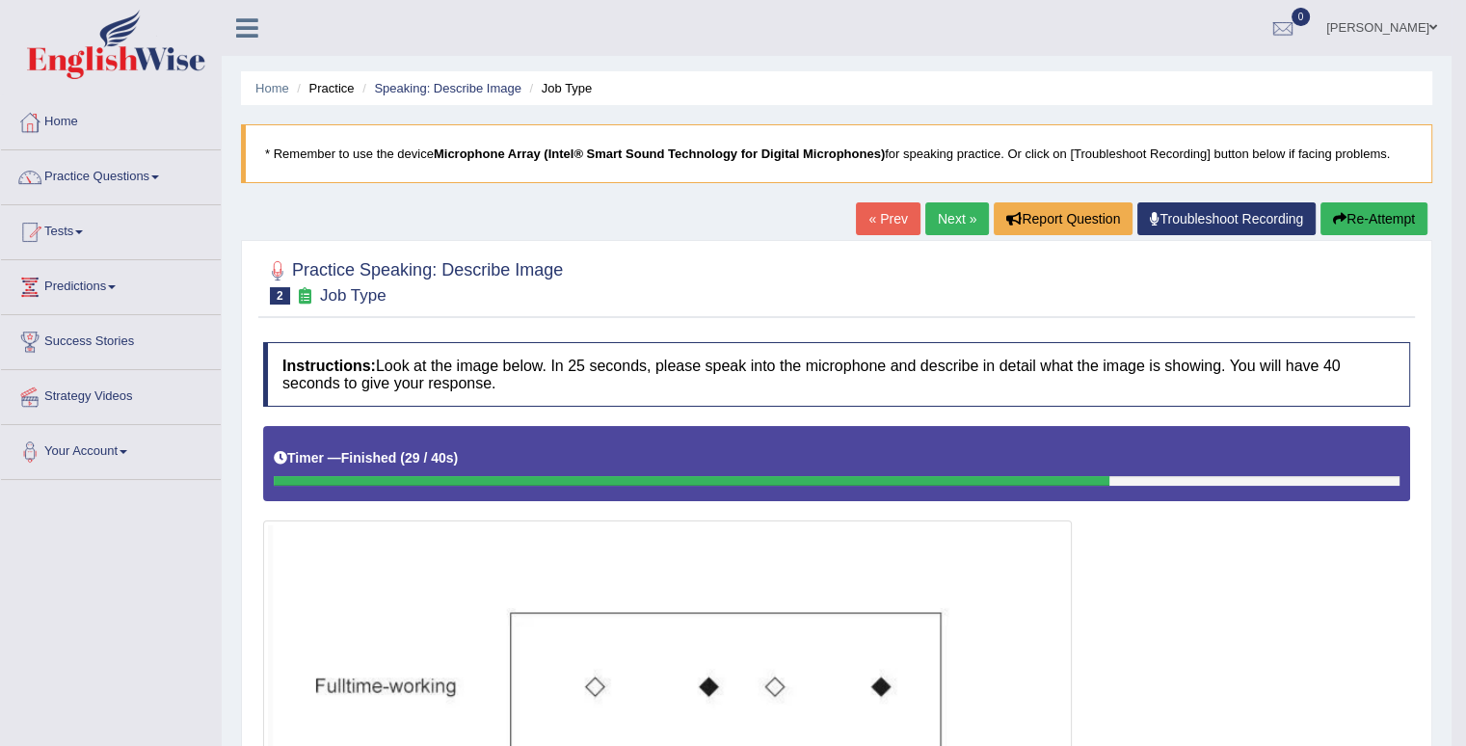
click at [955, 221] on link "Next »" at bounding box center [958, 218] width 64 height 33
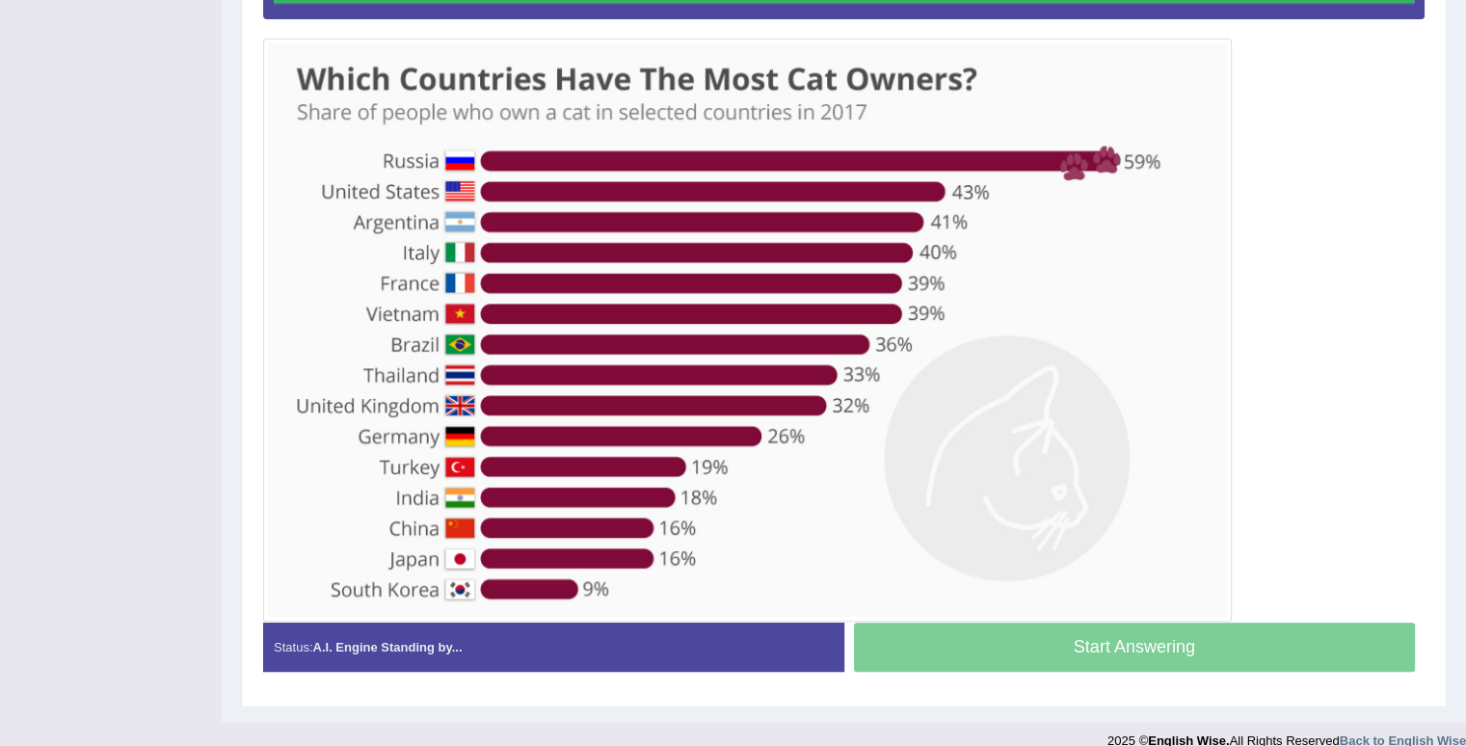
scroll to position [478, 0]
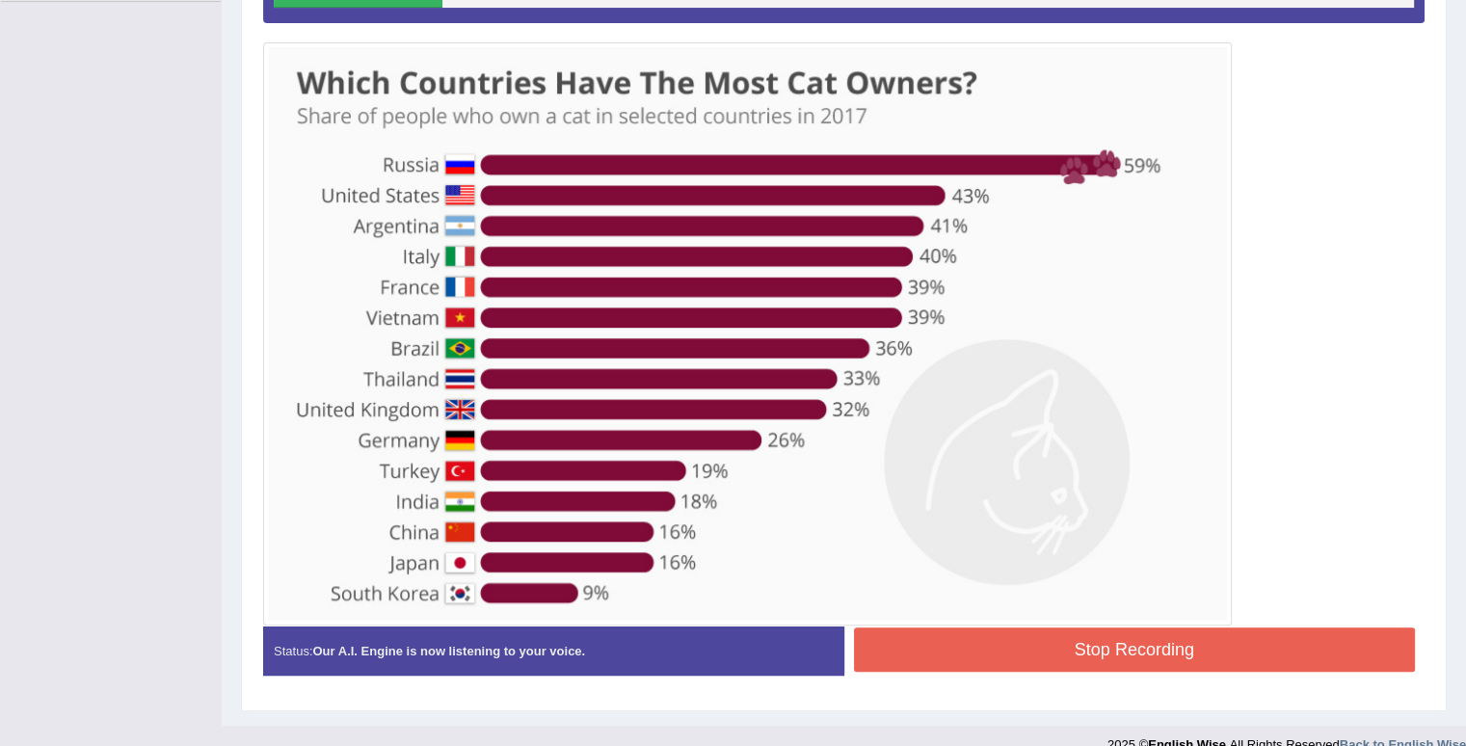
click at [884, 637] on button "Stop Recording" at bounding box center [1135, 650] width 562 height 44
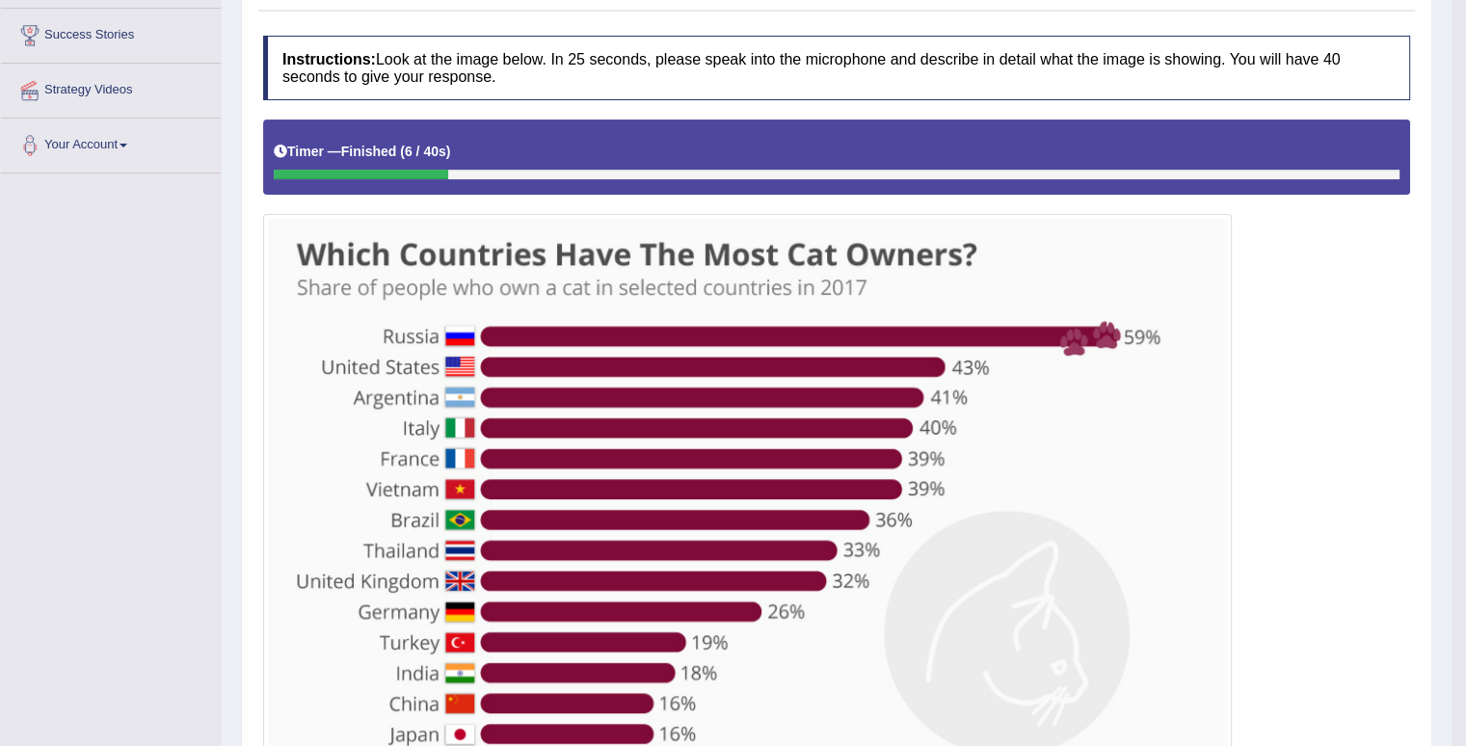
scroll to position [93, 0]
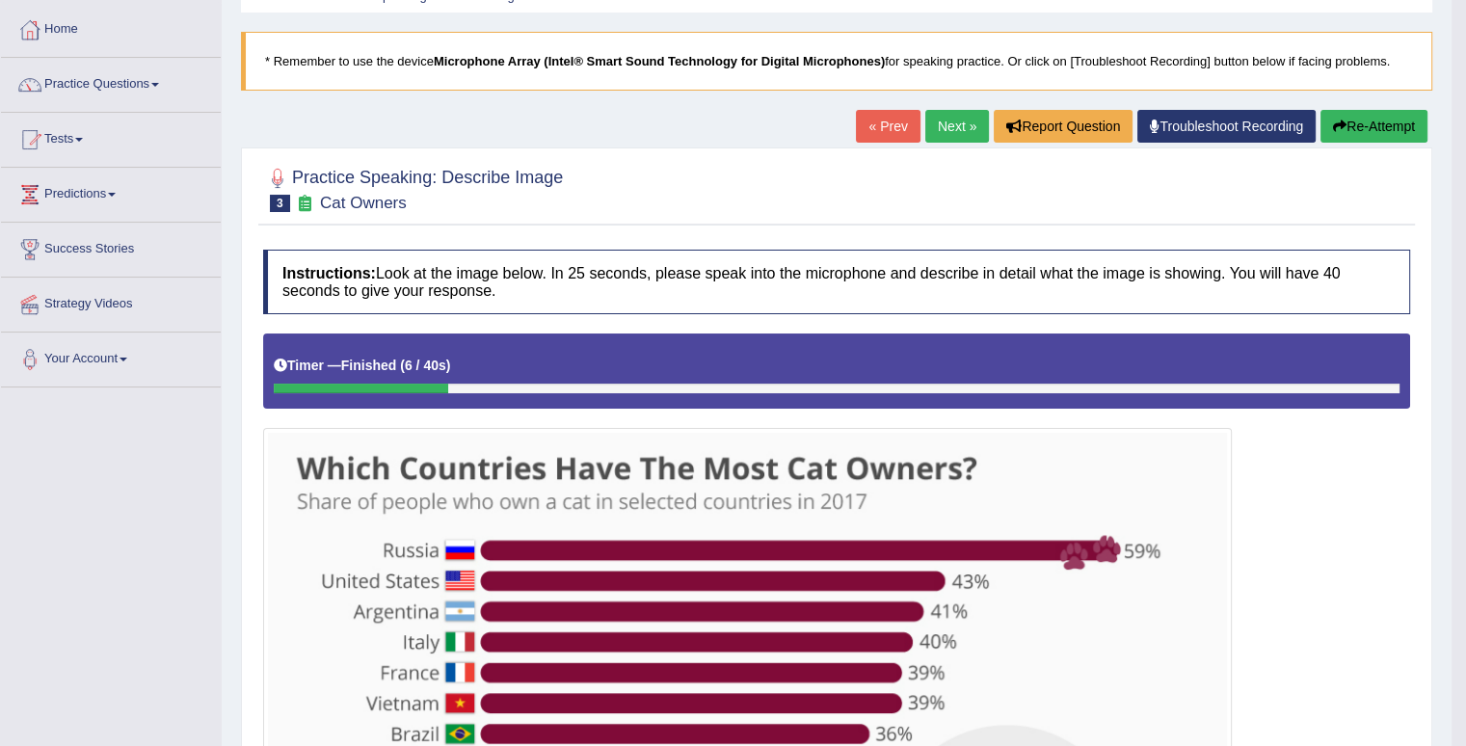
click at [1349, 121] on button "Re-Attempt" at bounding box center [1374, 126] width 107 height 33
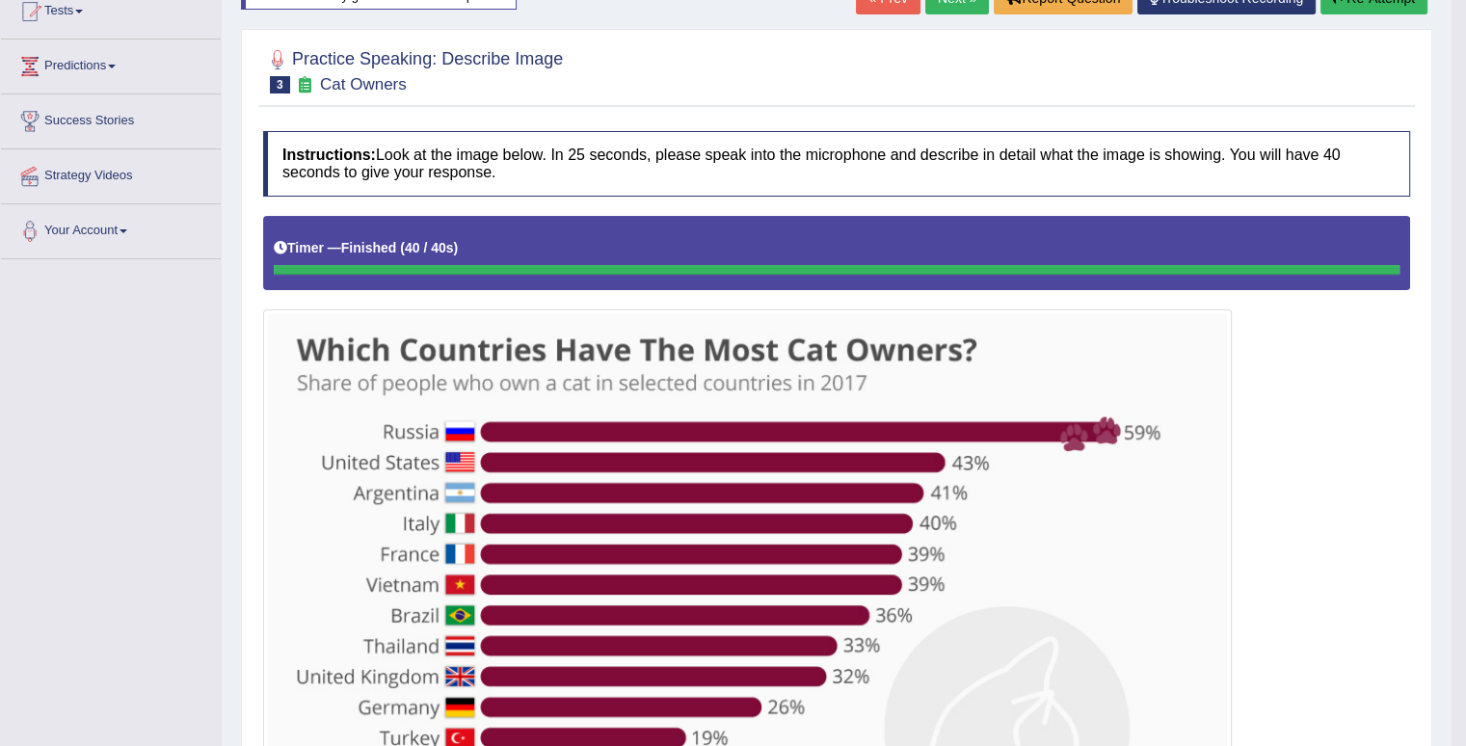
scroll to position [96, 0]
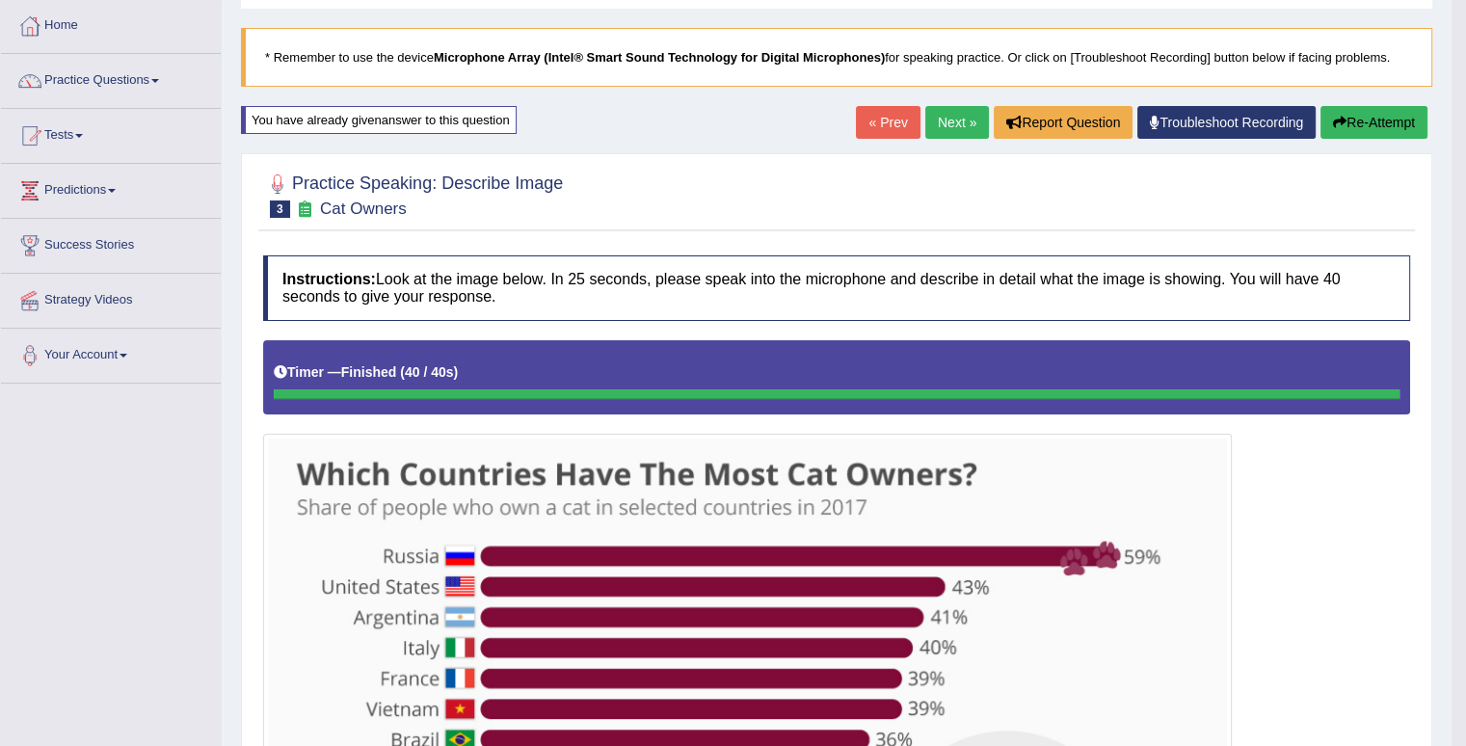
click at [943, 117] on link "Next »" at bounding box center [958, 122] width 64 height 33
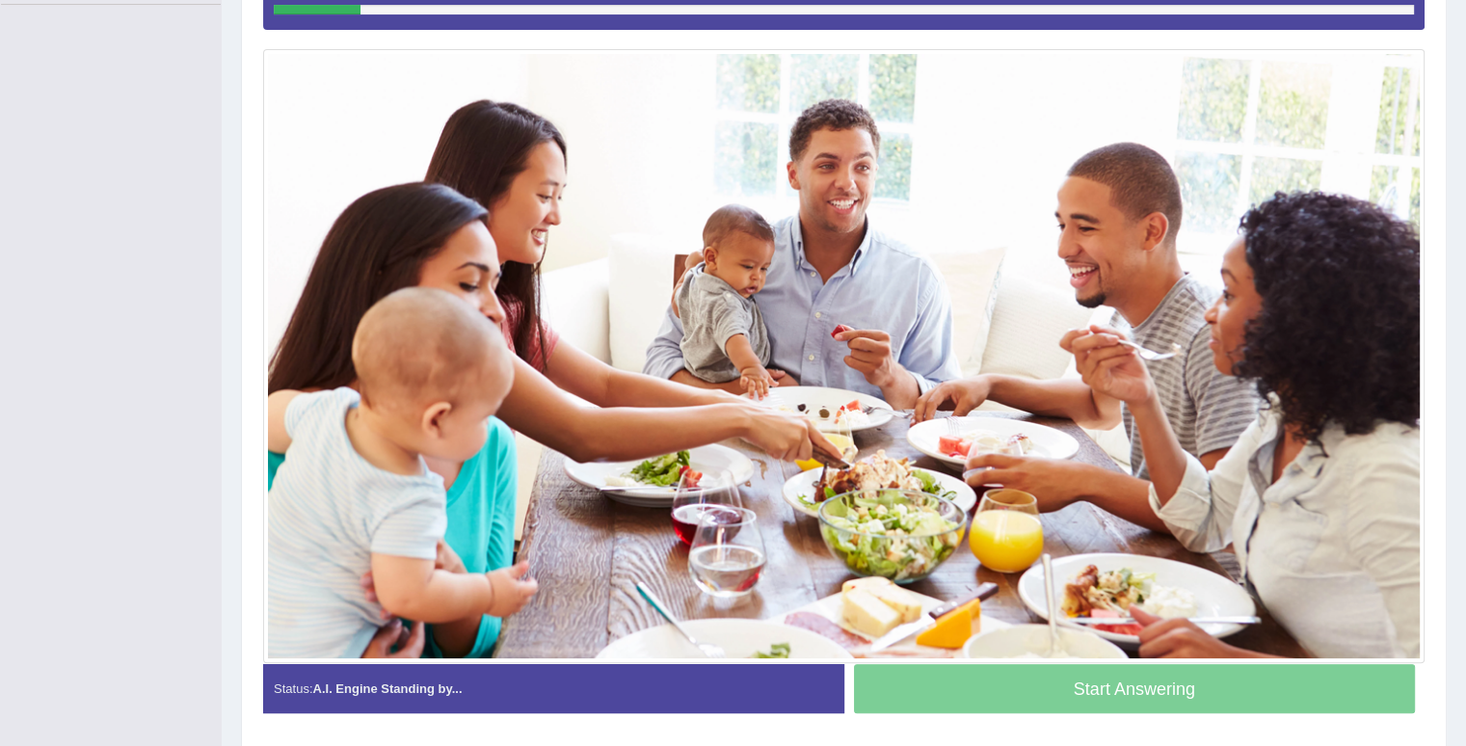
scroll to position [442, 0]
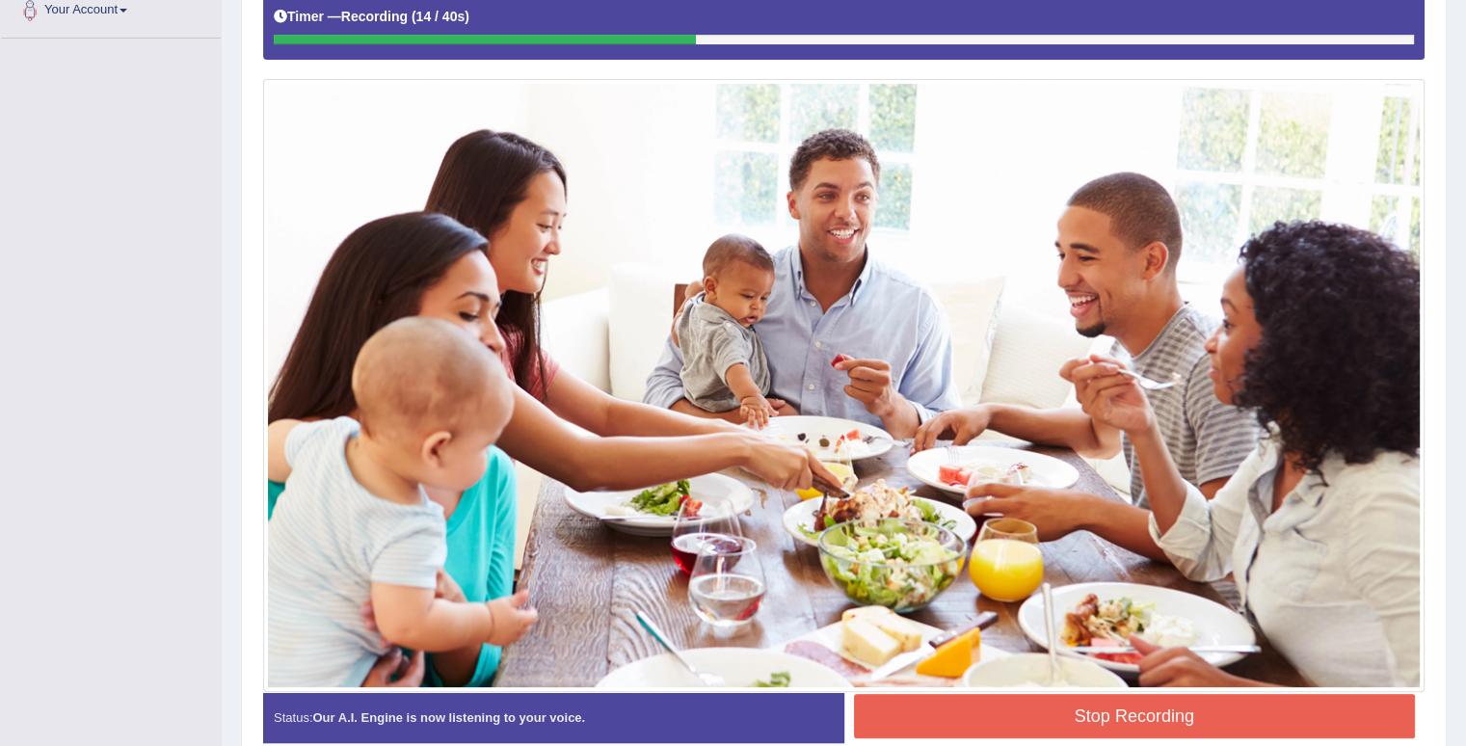
click at [982, 387] on img at bounding box center [844, 386] width 1152 height 605
click at [987, 699] on button "Stop Recording" at bounding box center [1135, 716] width 562 height 44
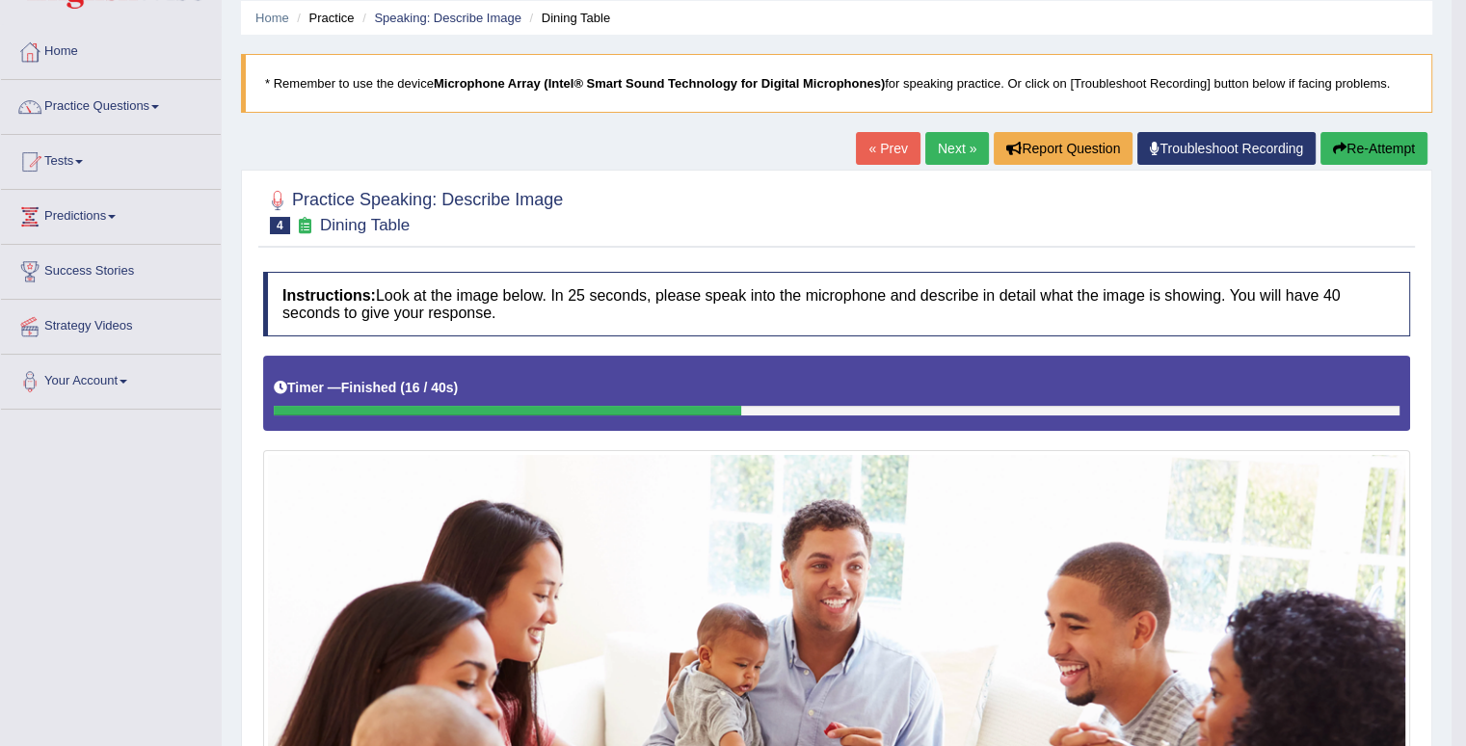
scroll to position [56, 0]
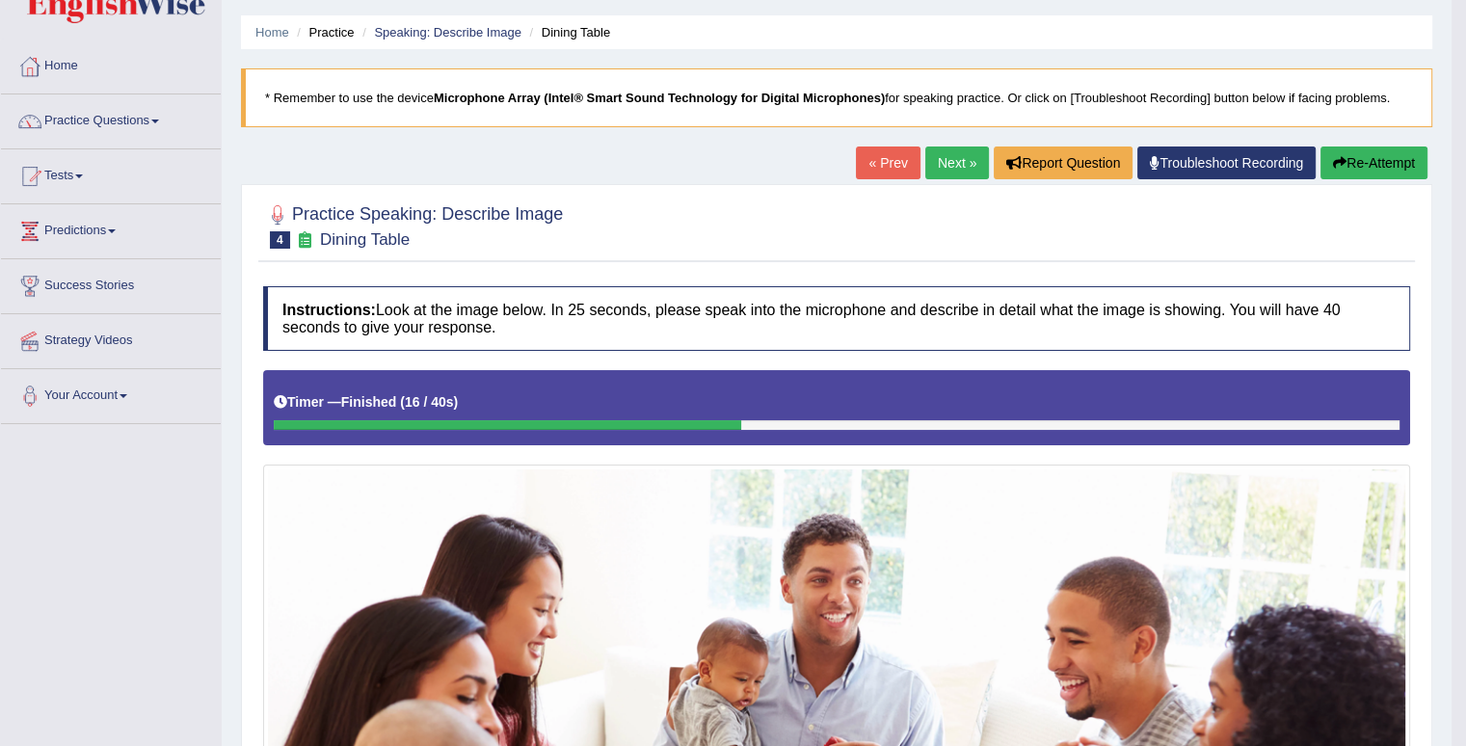
click at [958, 166] on link "Next »" at bounding box center [958, 163] width 64 height 33
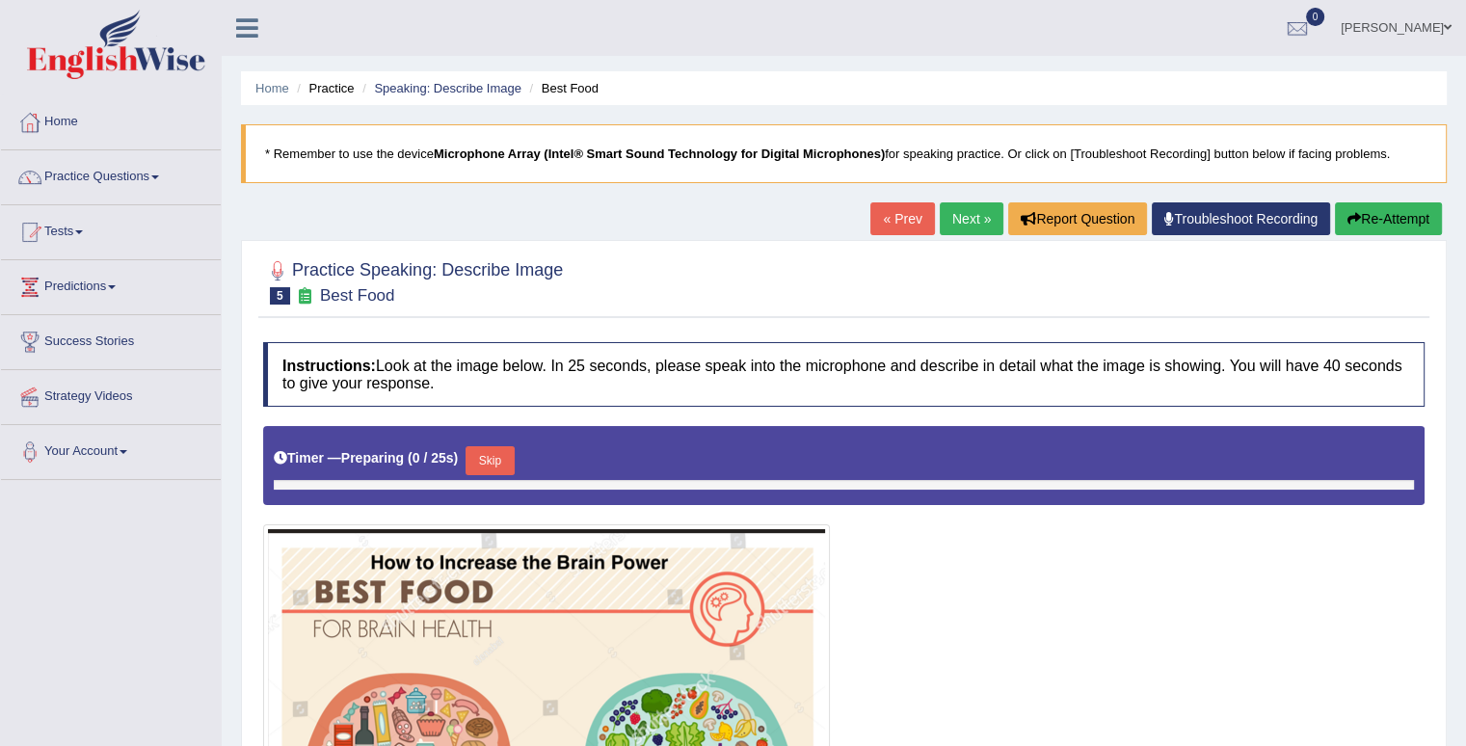
scroll to position [386, 0]
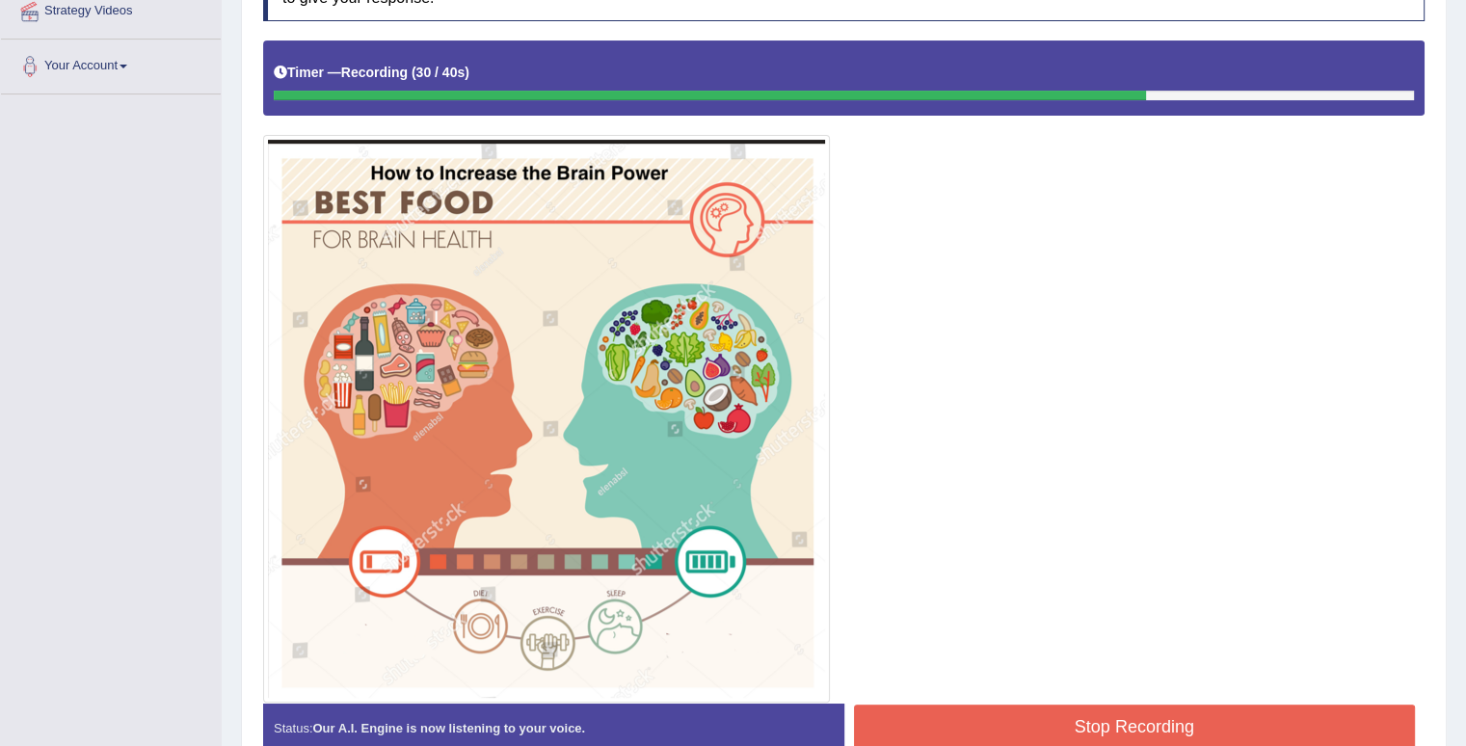
click at [1233, 712] on button "Stop Recording" at bounding box center [1135, 727] width 562 height 44
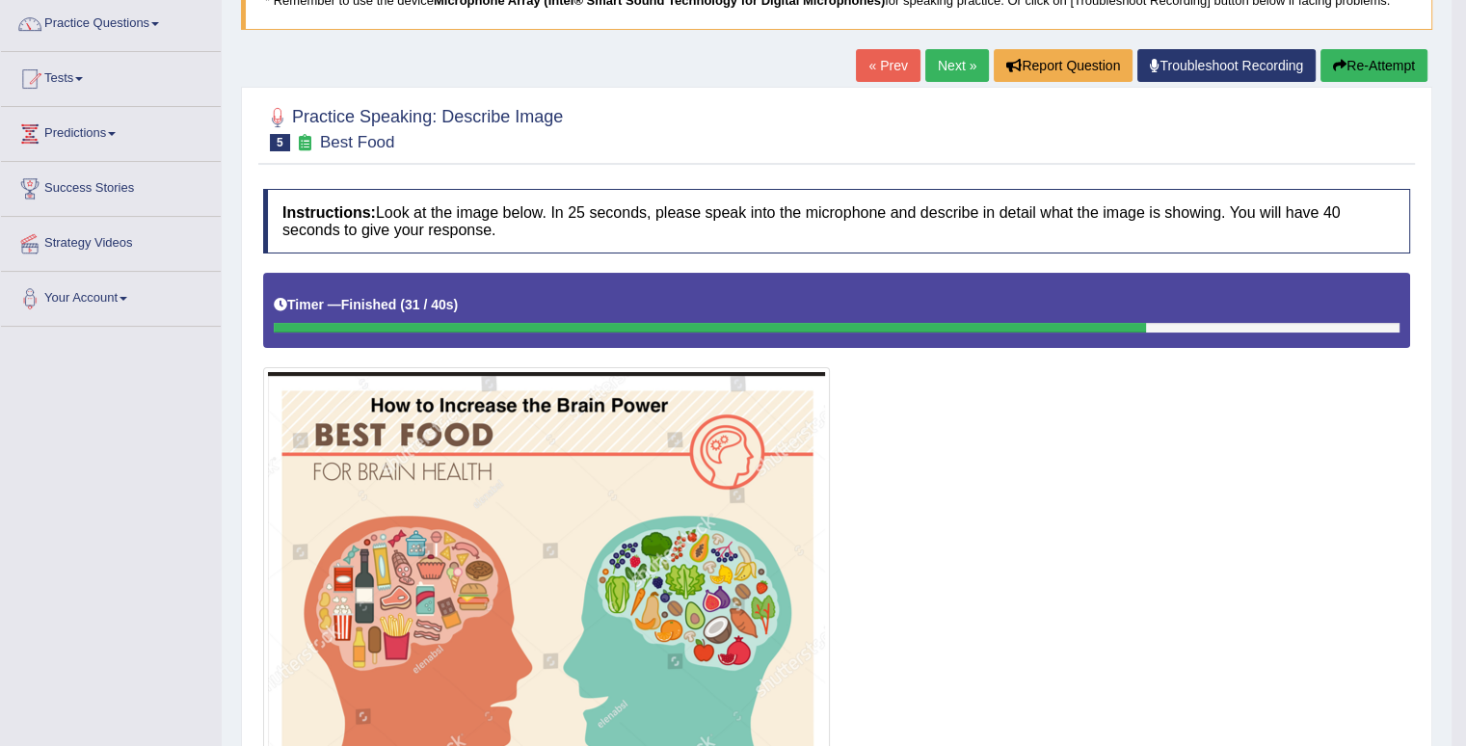
scroll to position [0, 0]
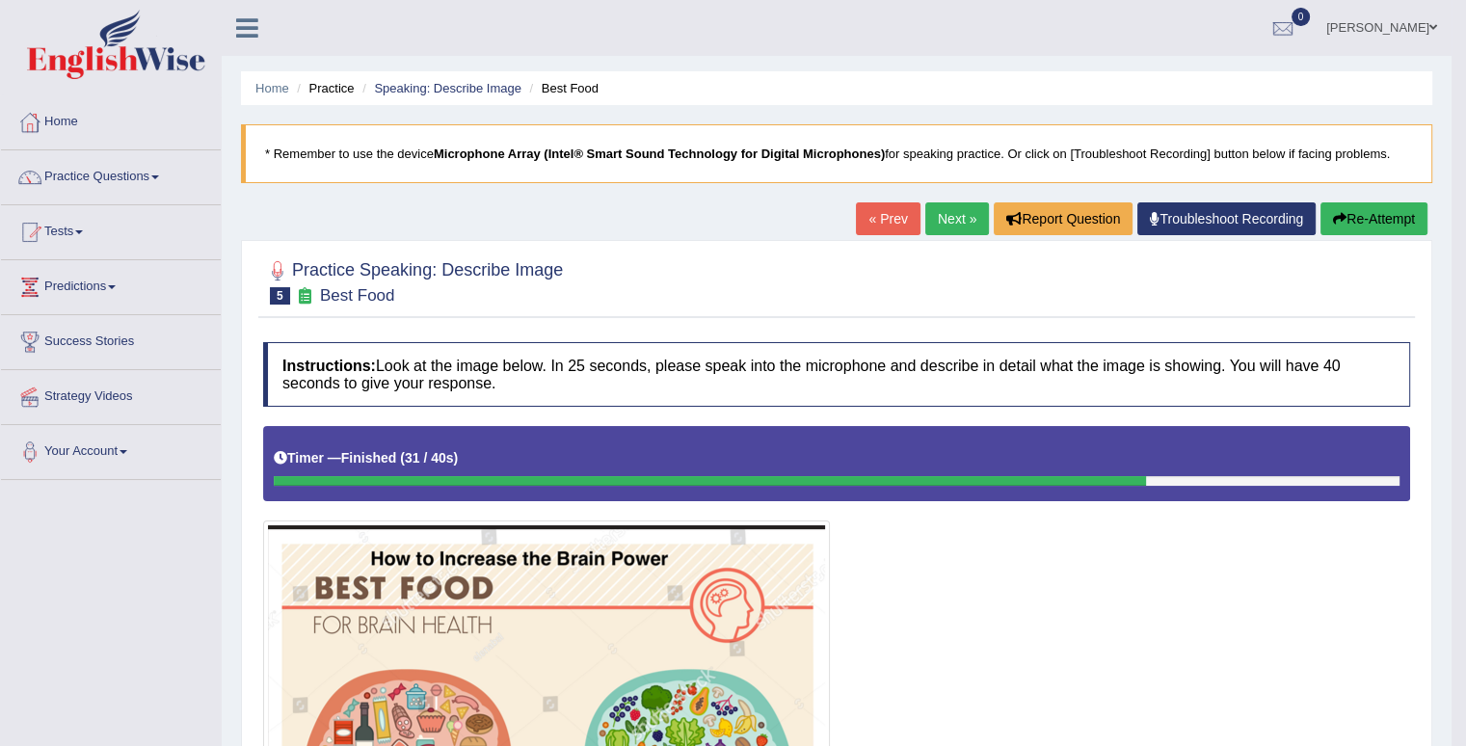
click at [946, 219] on link "Next »" at bounding box center [958, 218] width 64 height 33
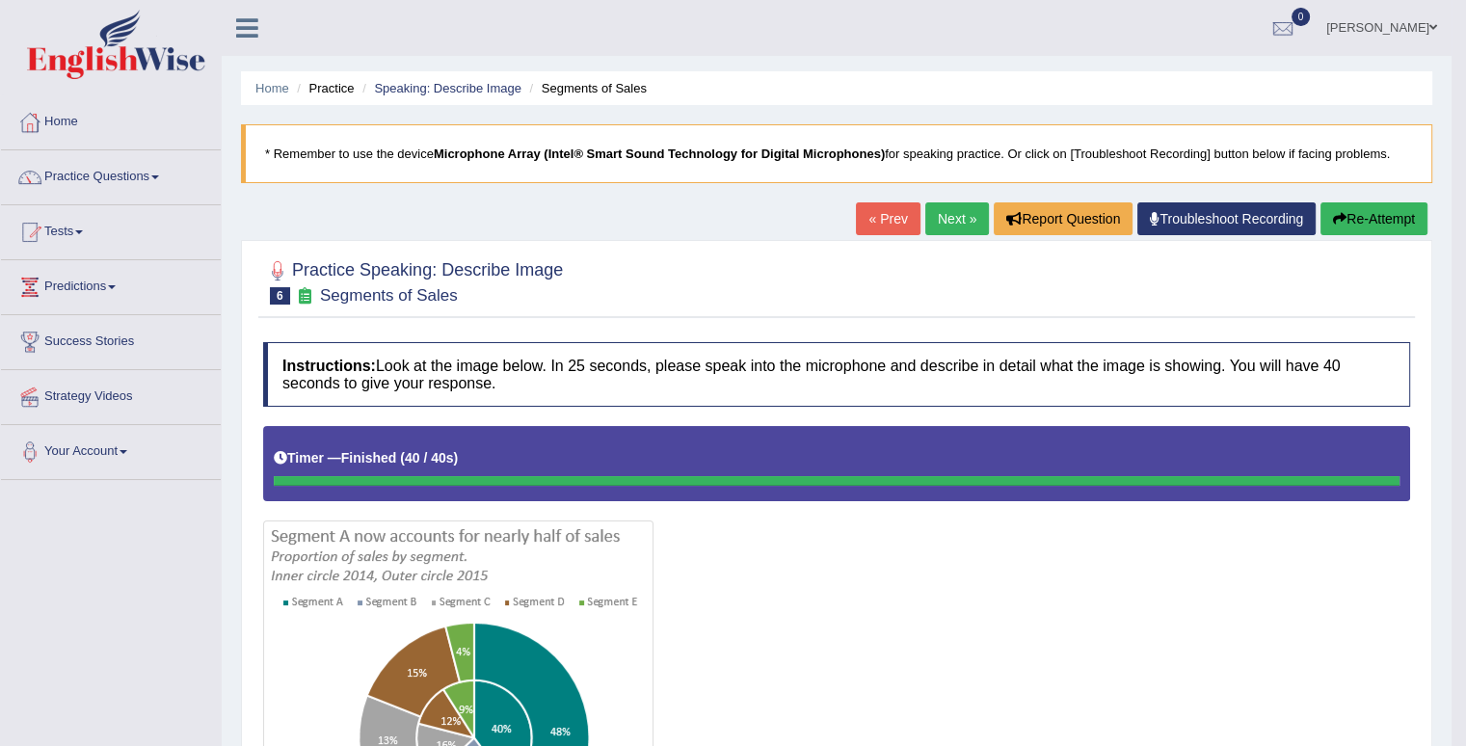
click at [940, 206] on link "Next »" at bounding box center [958, 218] width 64 height 33
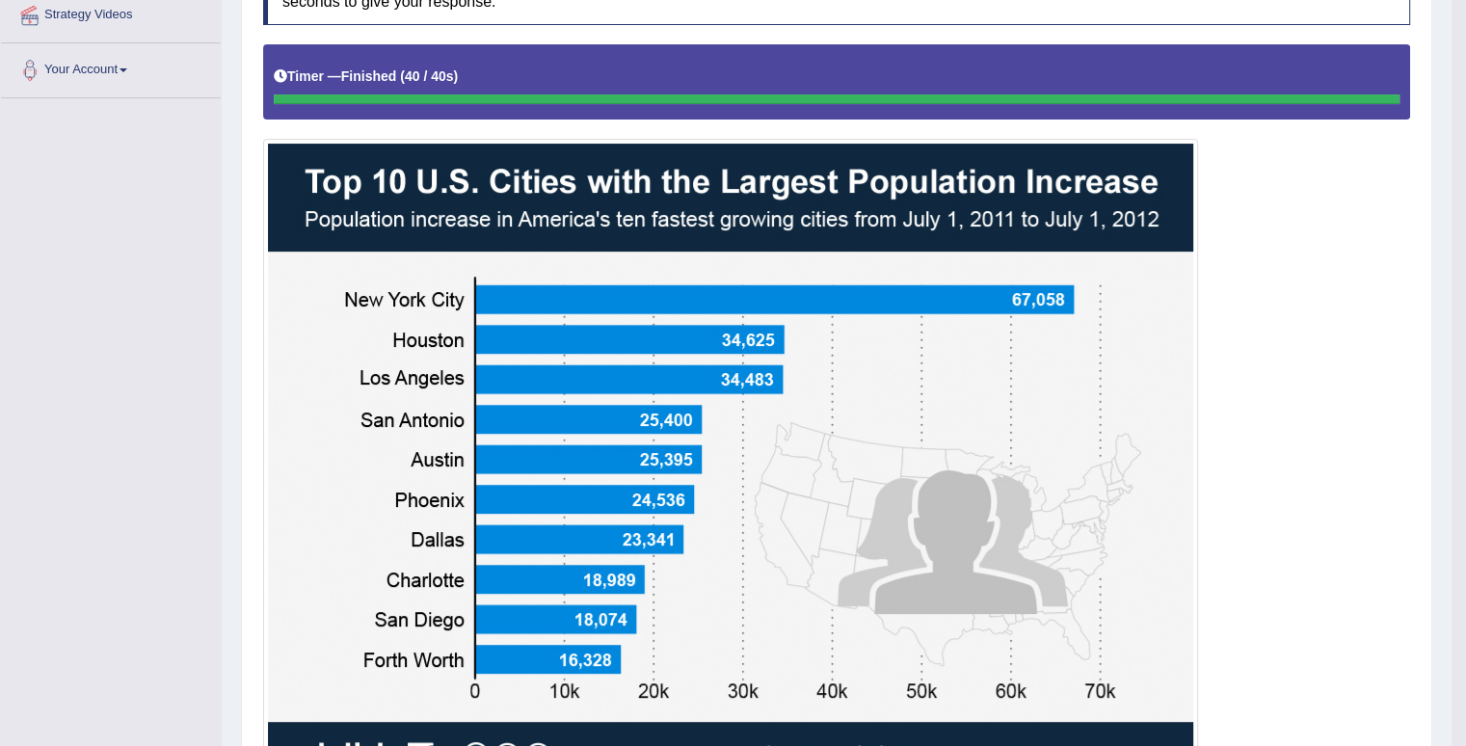
scroll to position [112, 0]
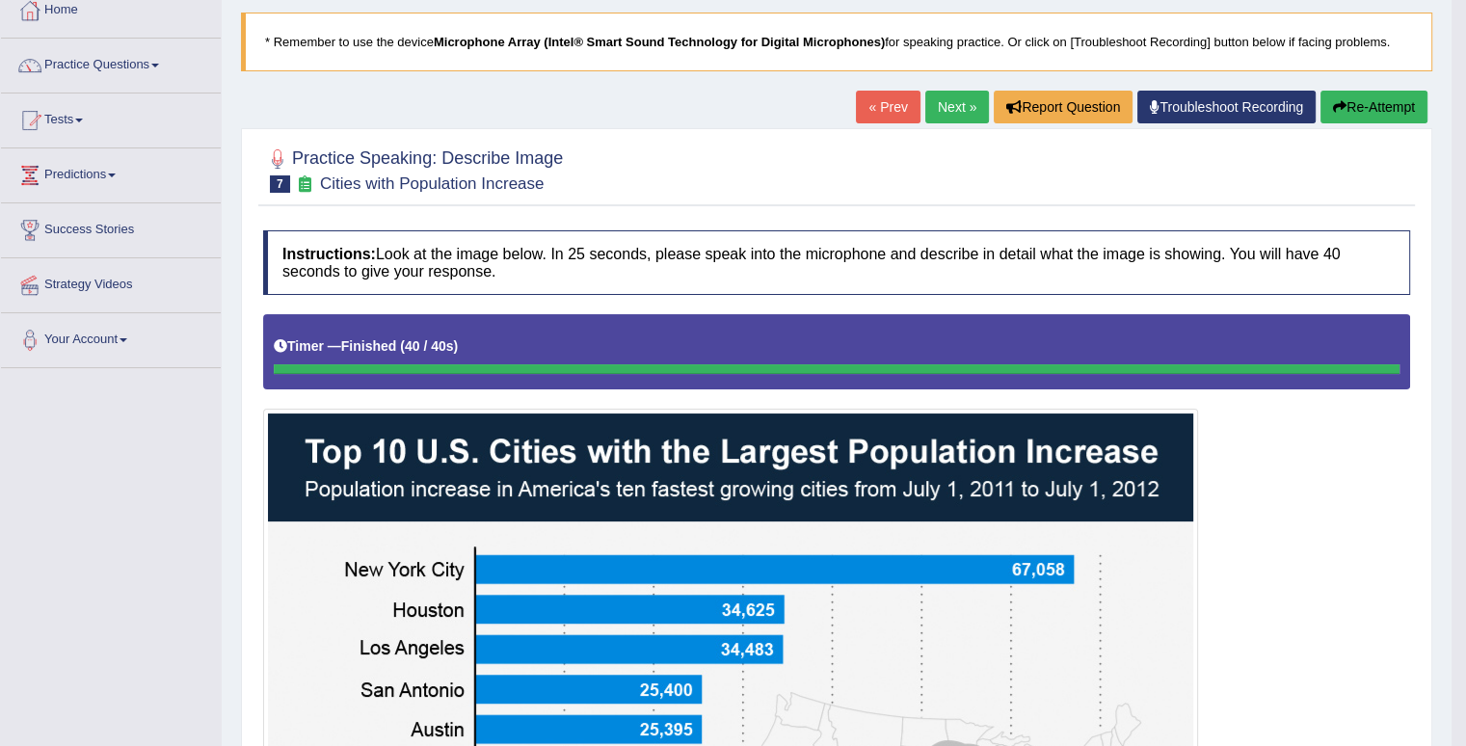
click at [977, 97] on link "Next »" at bounding box center [958, 107] width 64 height 33
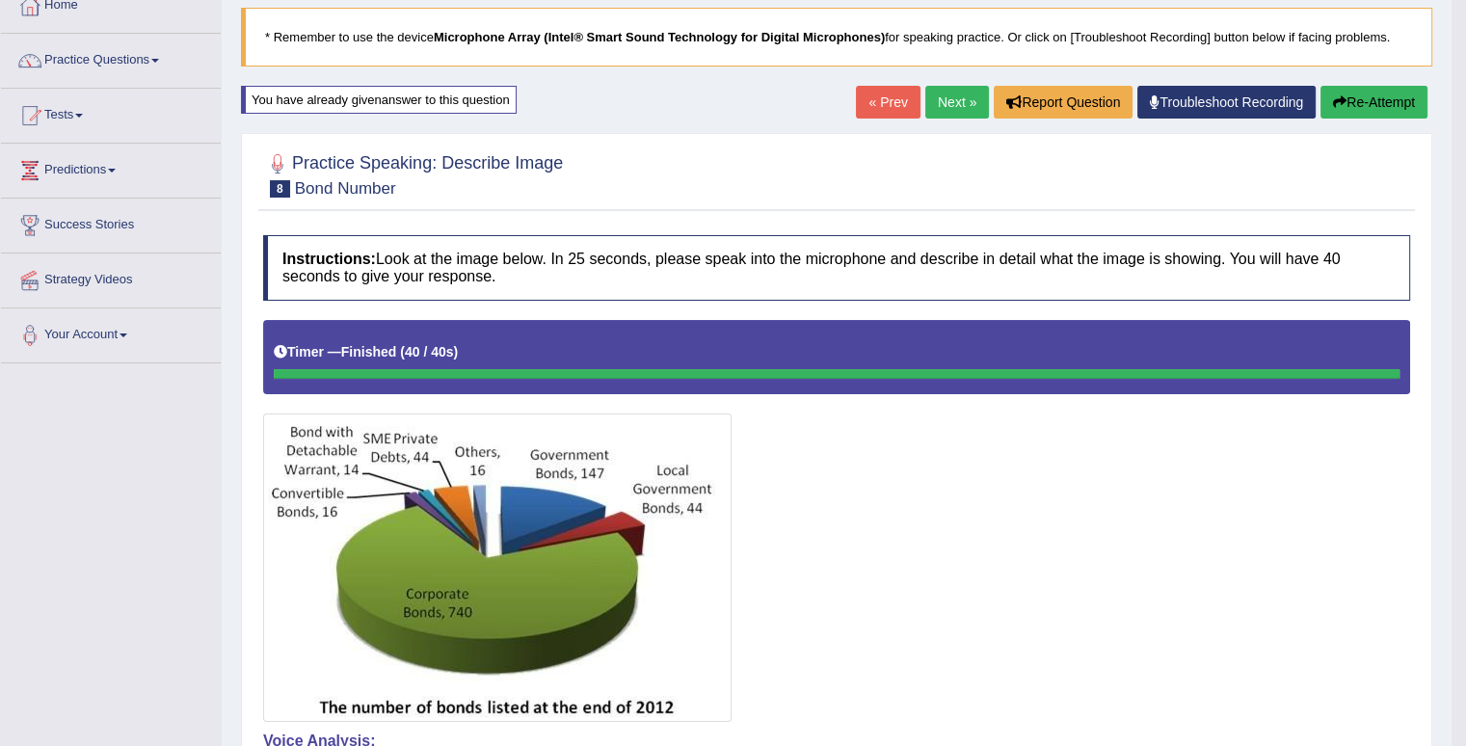
scroll to position [73, 0]
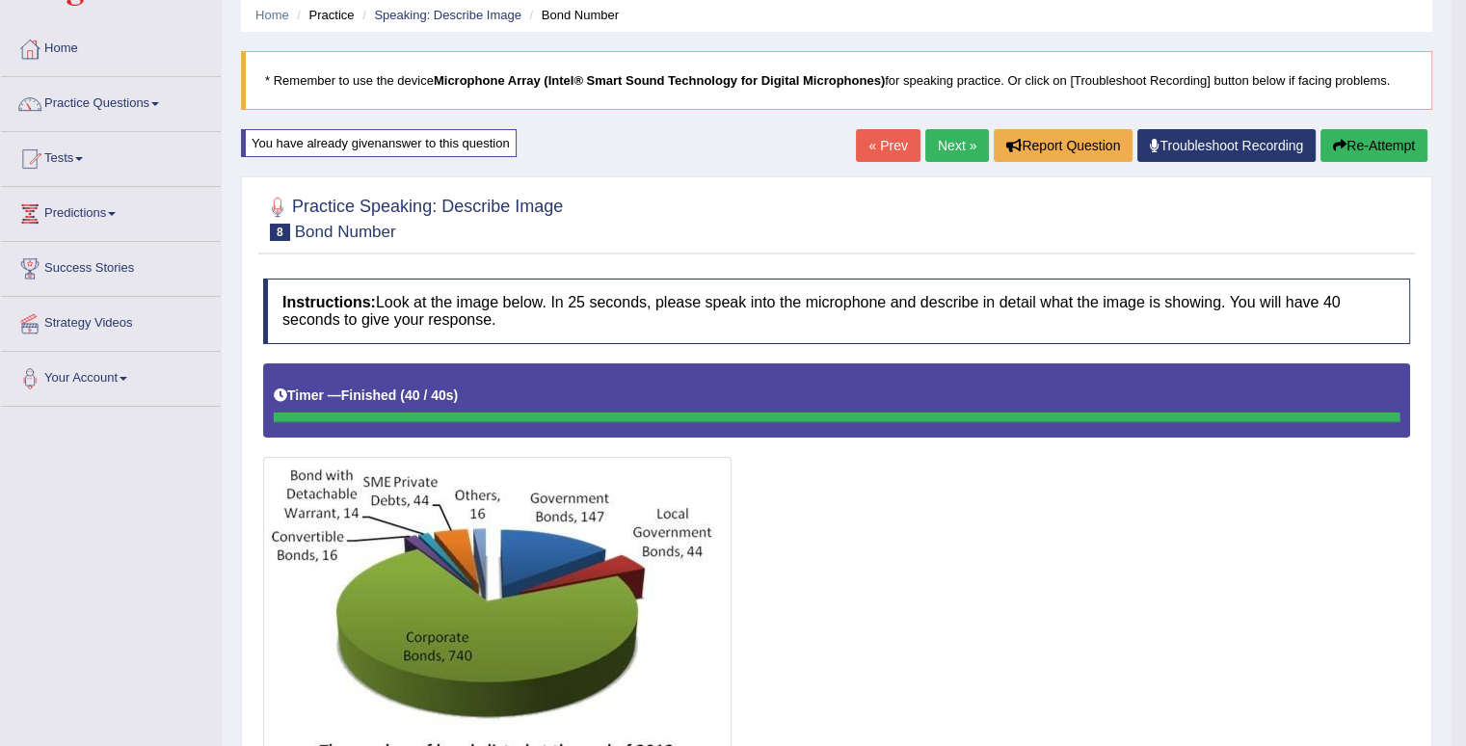
click at [1358, 142] on button "Re-Attempt" at bounding box center [1374, 145] width 107 height 33
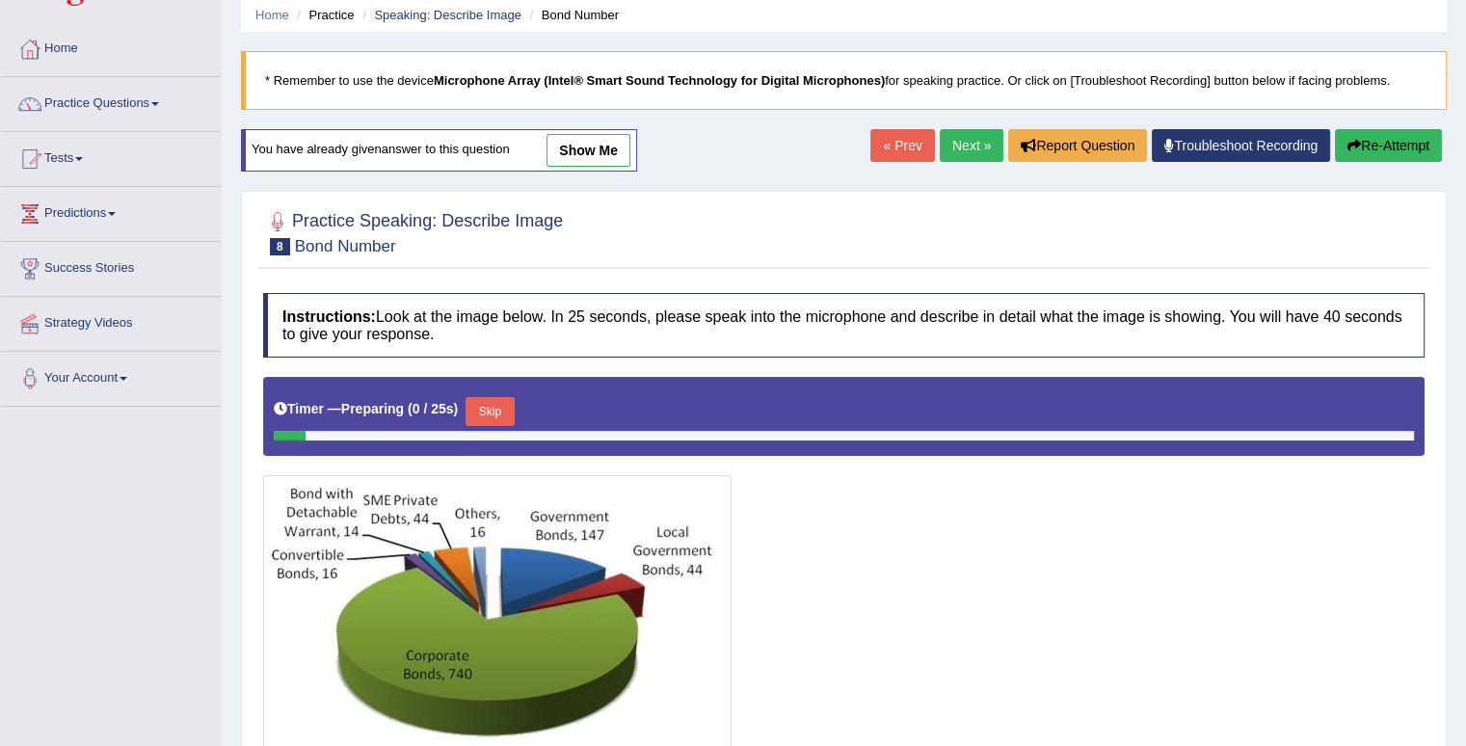
click at [496, 410] on button "Skip" at bounding box center [490, 411] width 48 height 29
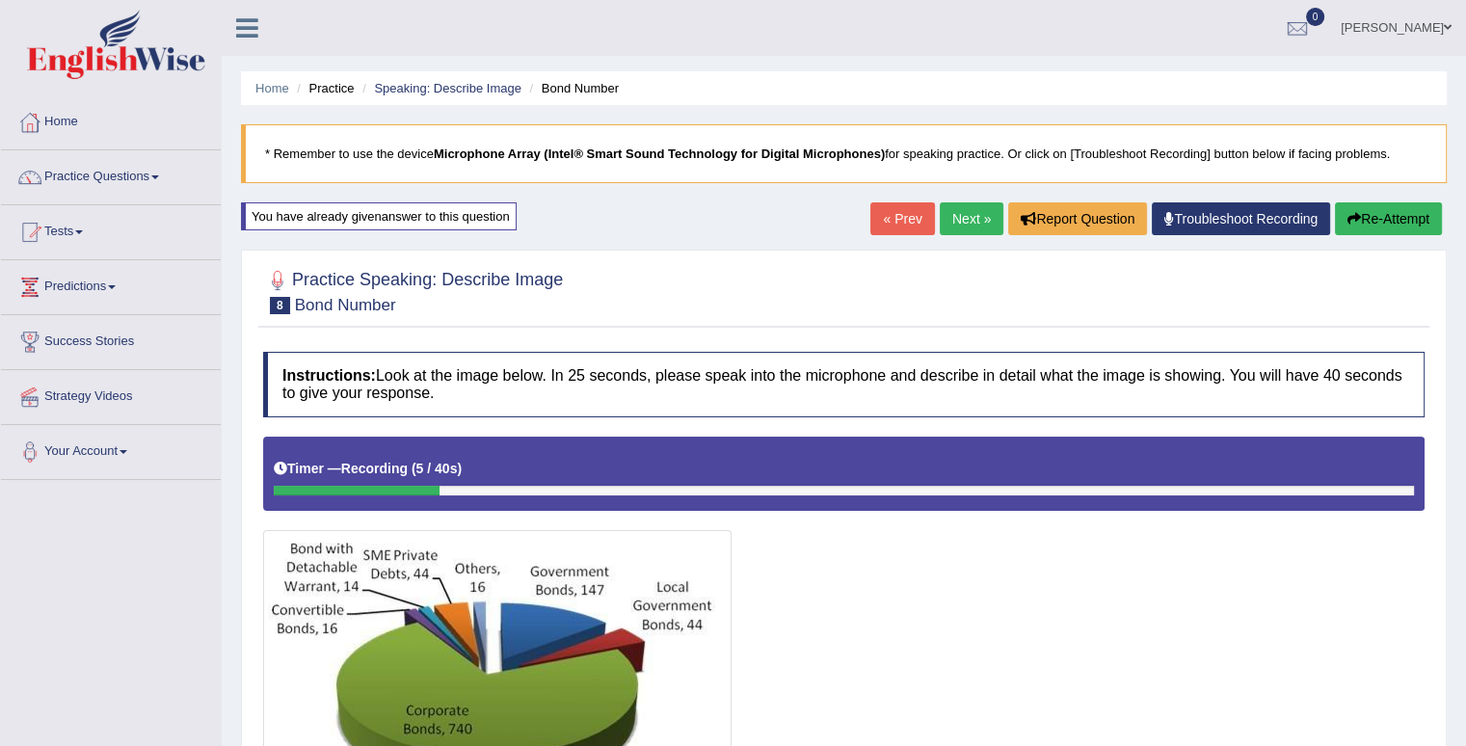
click at [1359, 211] on button "Re-Attempt" at bounding box center [1388, 218] width 107 height 33
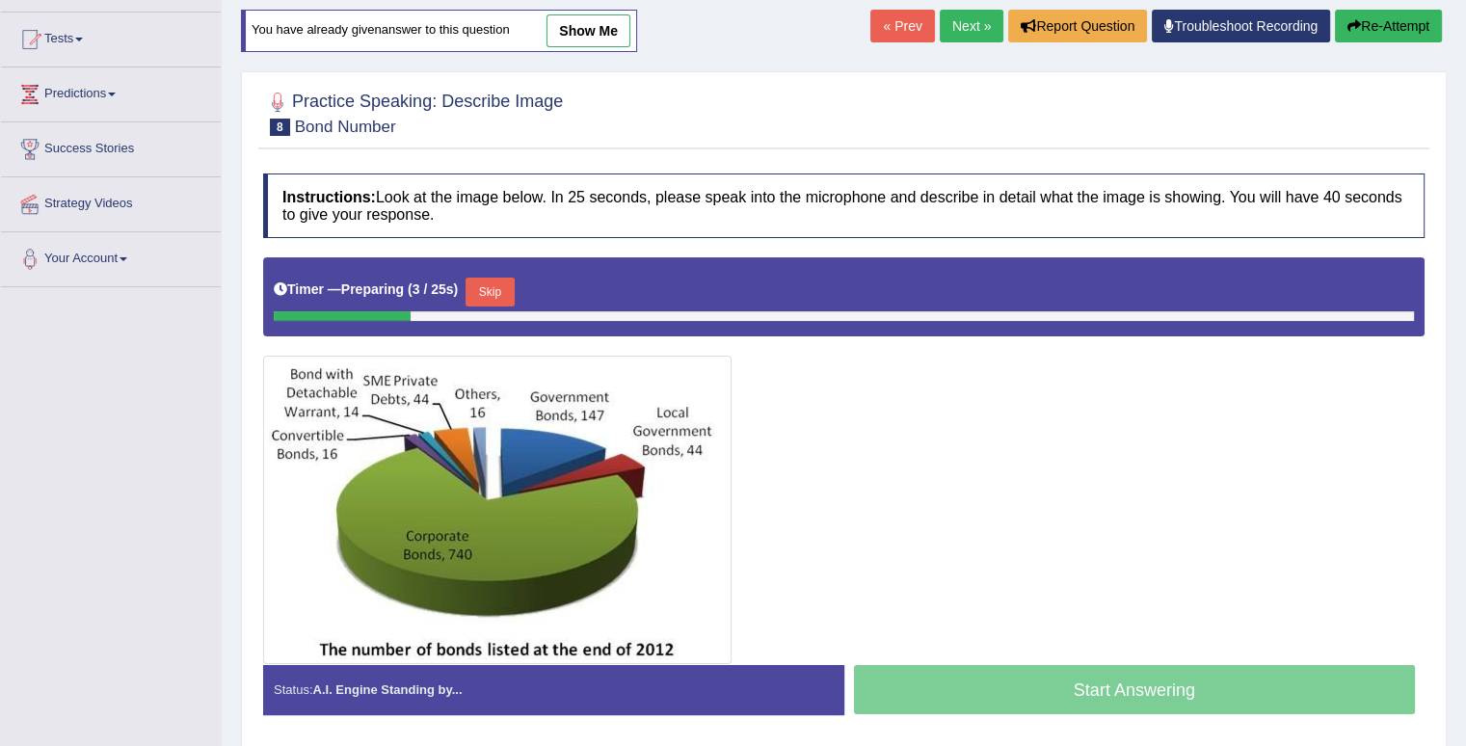
drag, startPoint x: 501, startPoint y: 285, endPoint x: 652, endPoint y: 282, distance: 150.4
click at [501, 284] on button "Skip" at bounding box center [490, 292] width 48 height 29
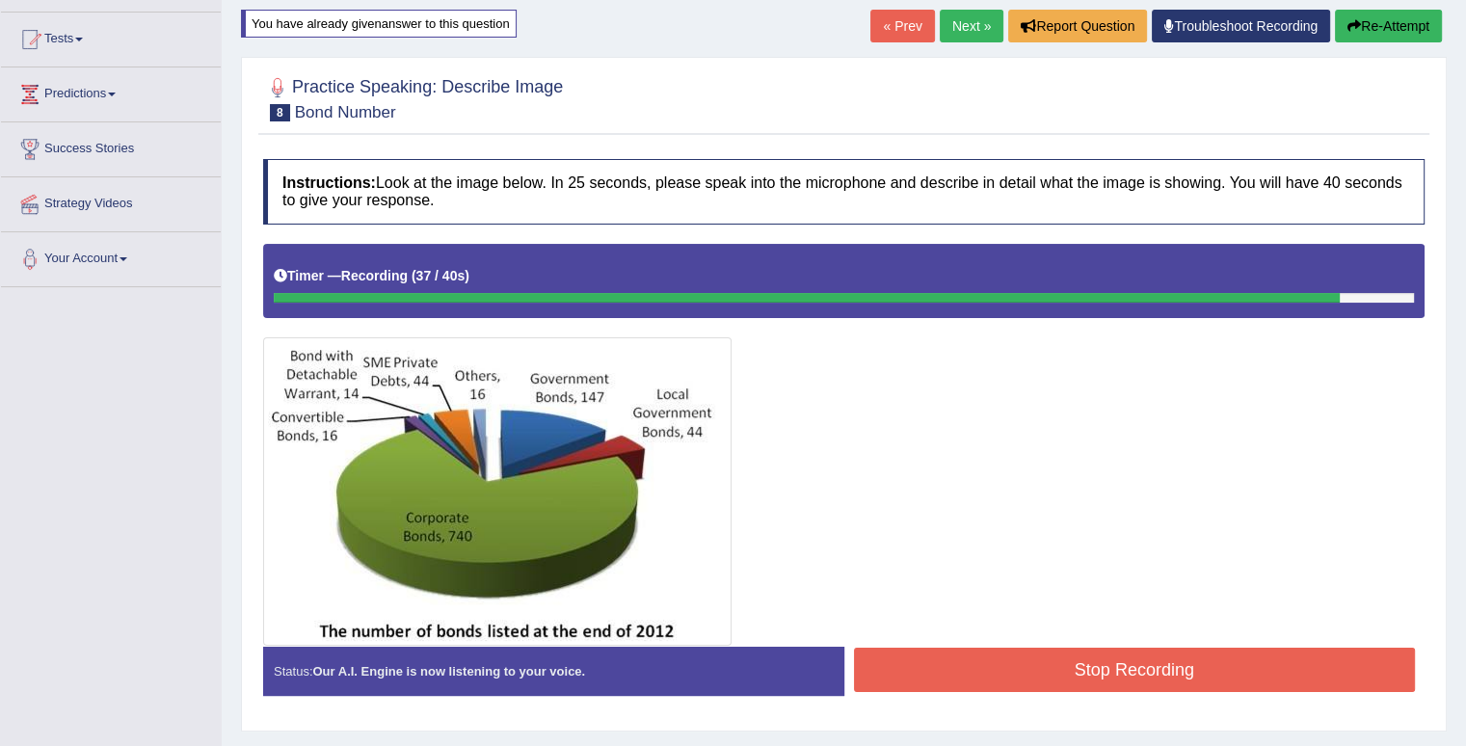
scroll to position [266, 0]
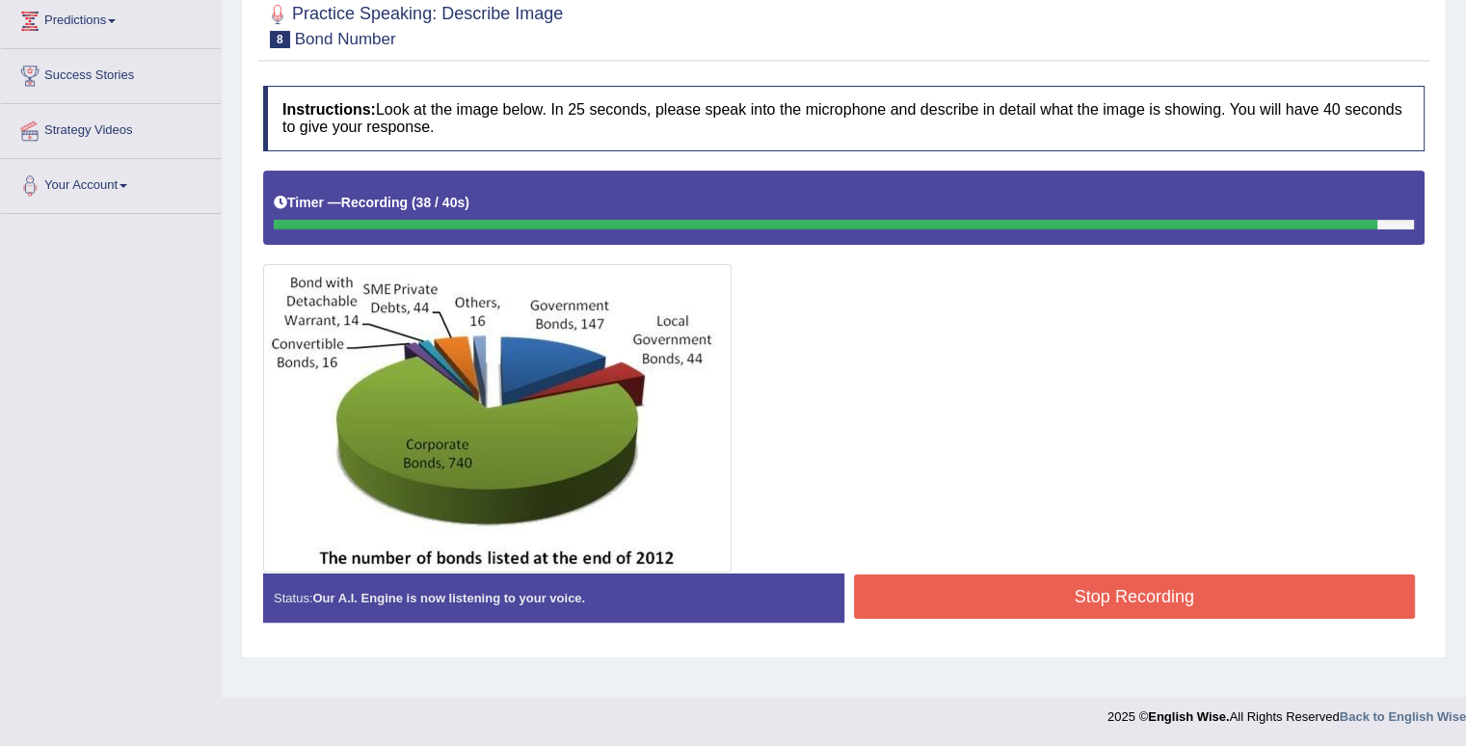
click at [1134, 608] on button "Stop Recording" at bounding box center [1135, 597] width 562 height 44
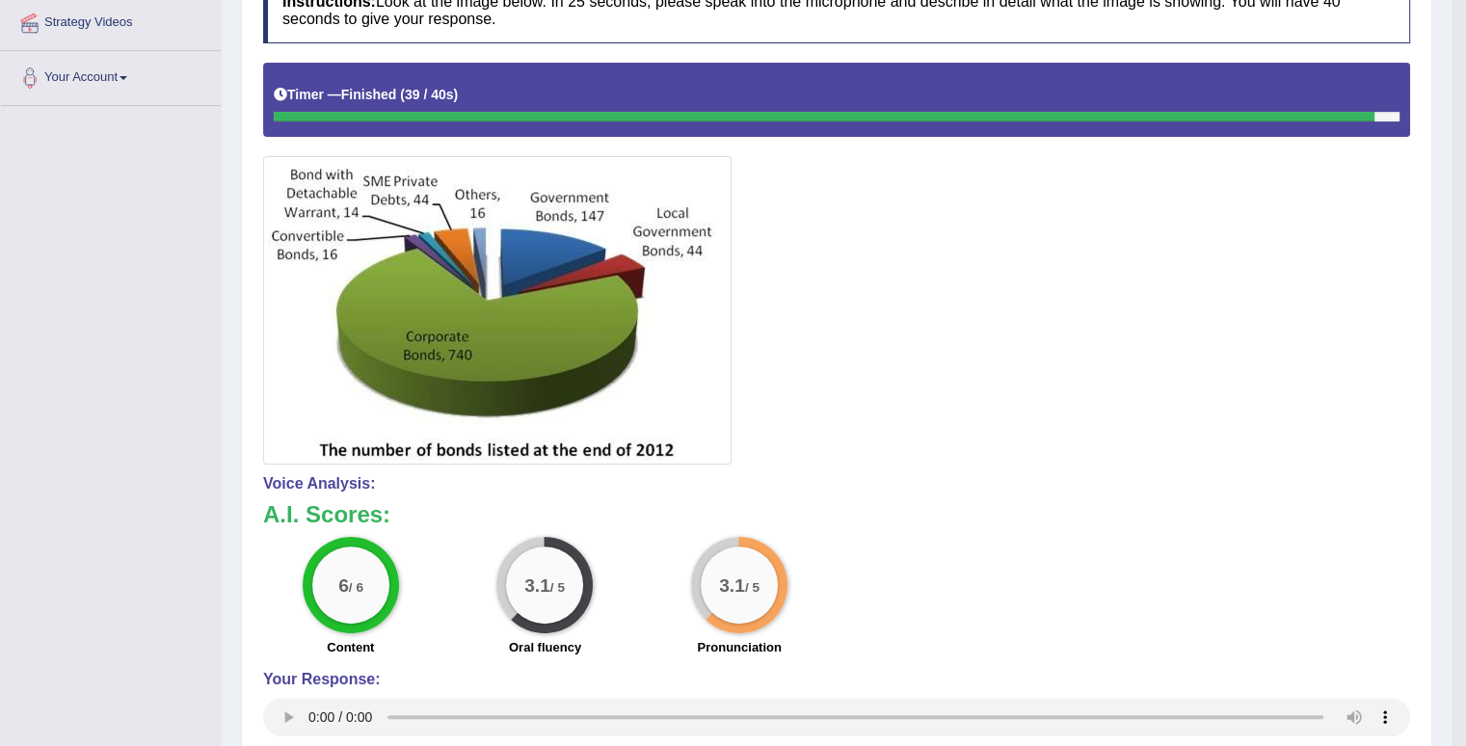
scroll to position [147, 0]
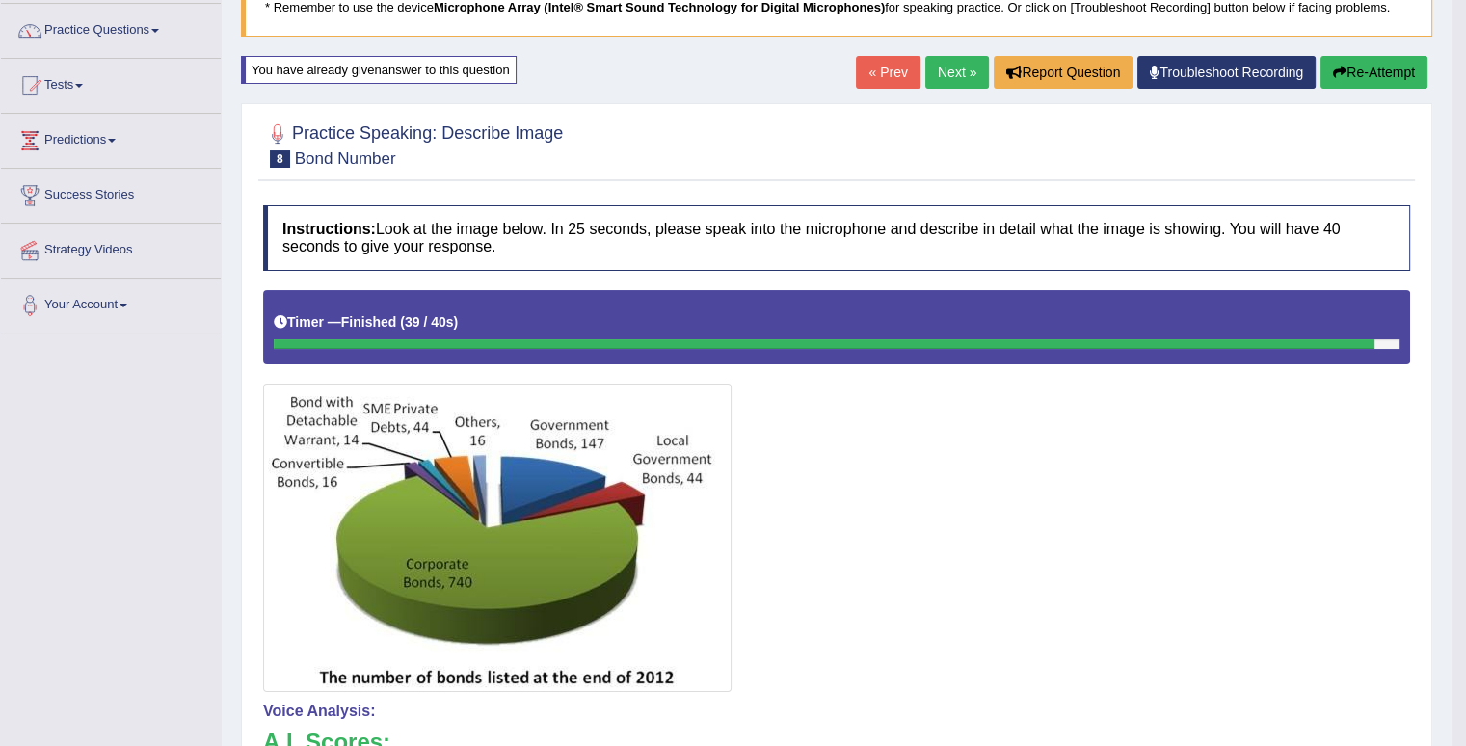
click at [962, 74] on link "Next »" at bounding box center [958, 72] width 64 height 33
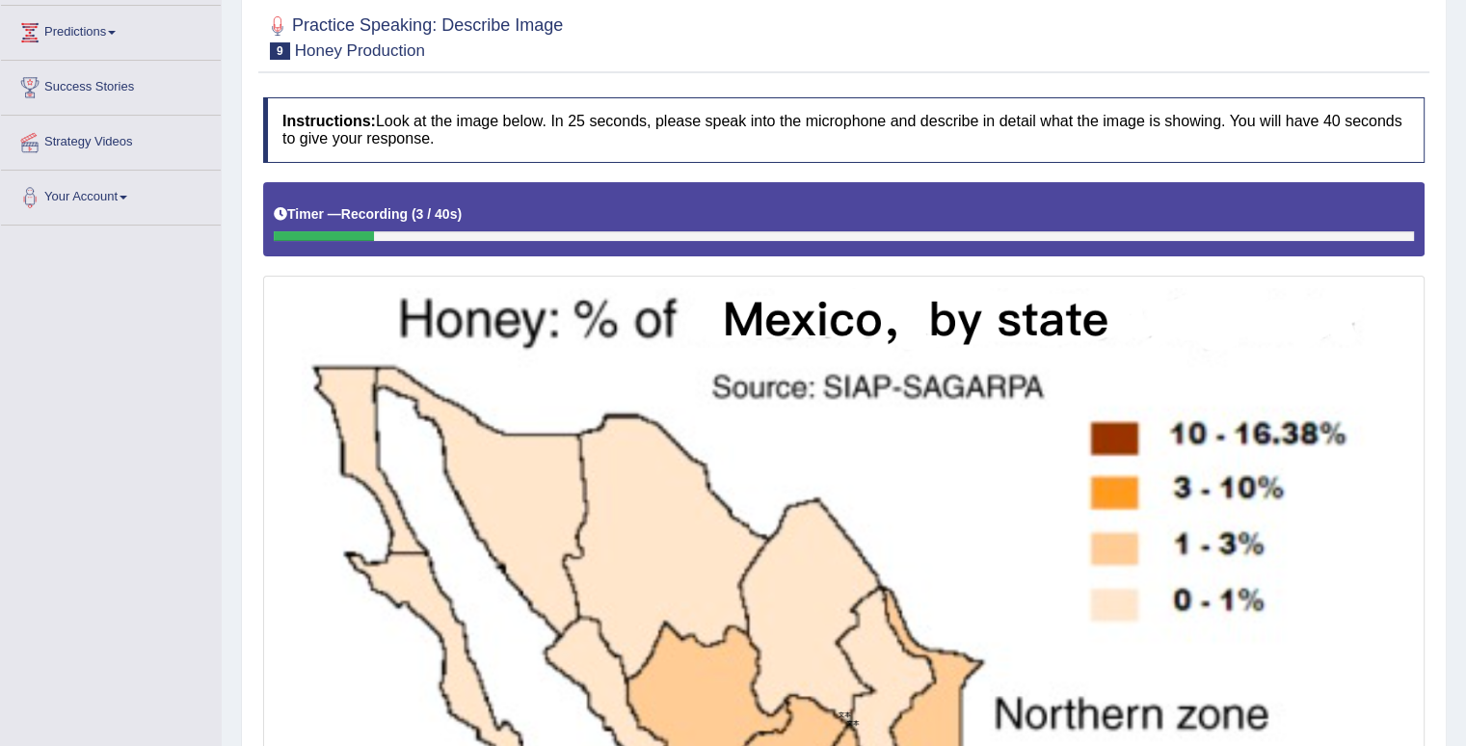
scroll to position [36, 0]
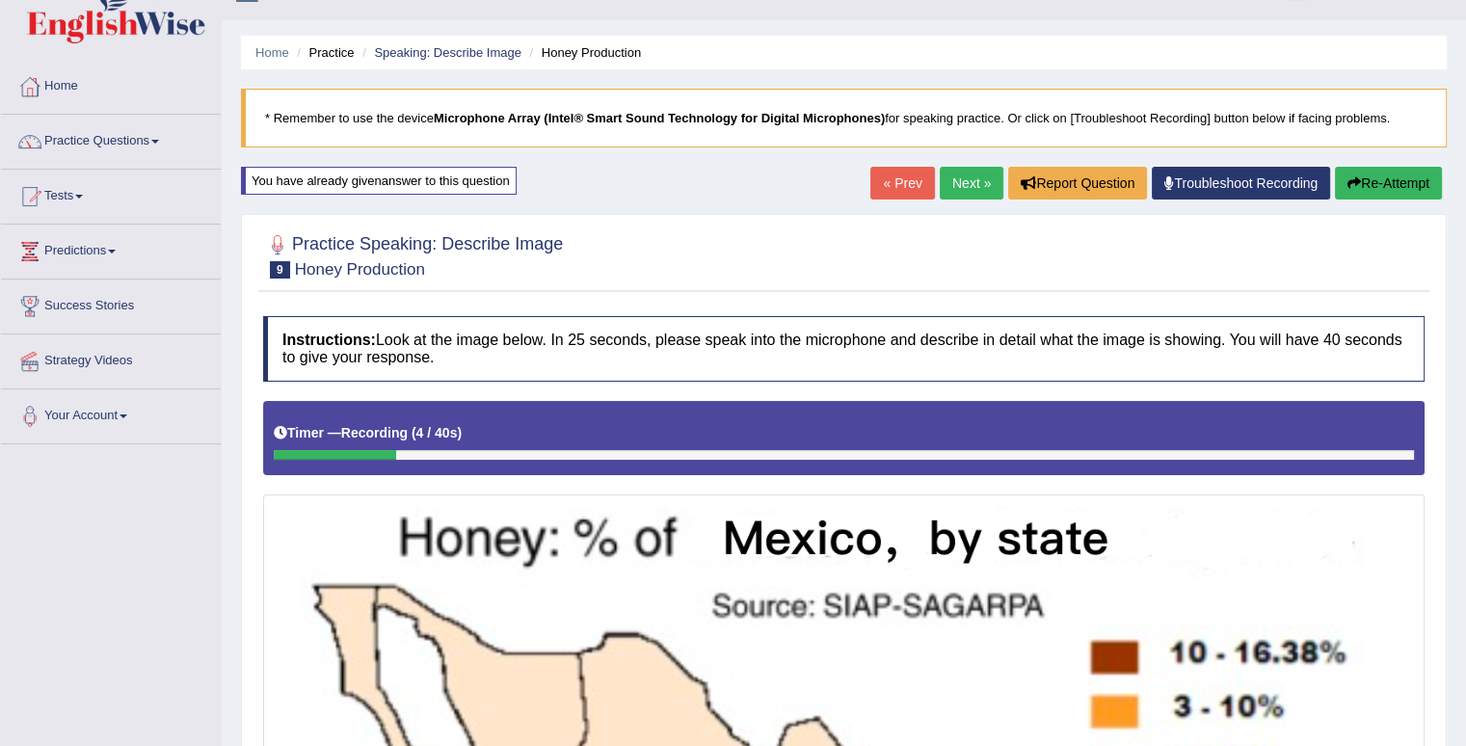
click at [1384, 171] on button "Re-Attempt" at bounding box center [1388, 183] width 107 height 33
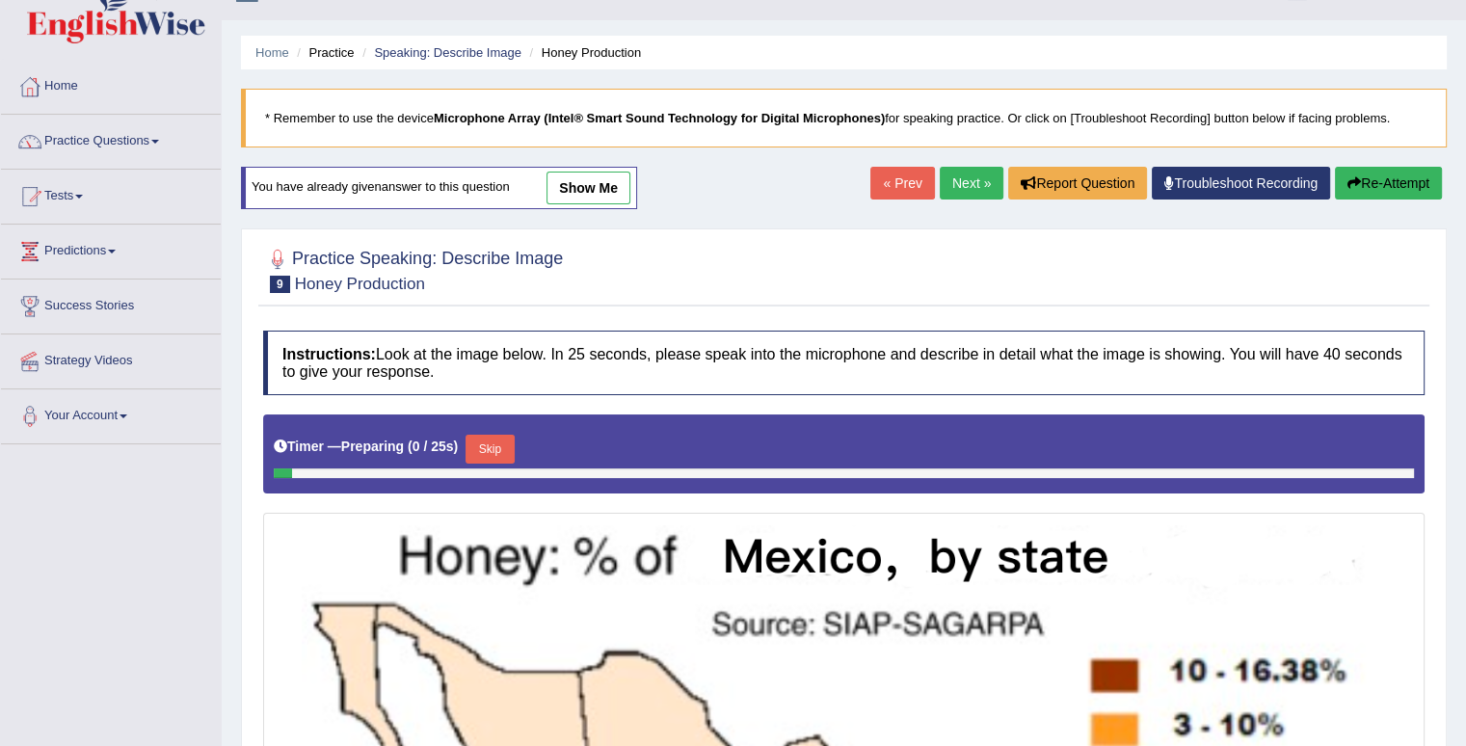
click at [492, 444] on button "Skip" at bounding box center [490, 449] width 48 height 29
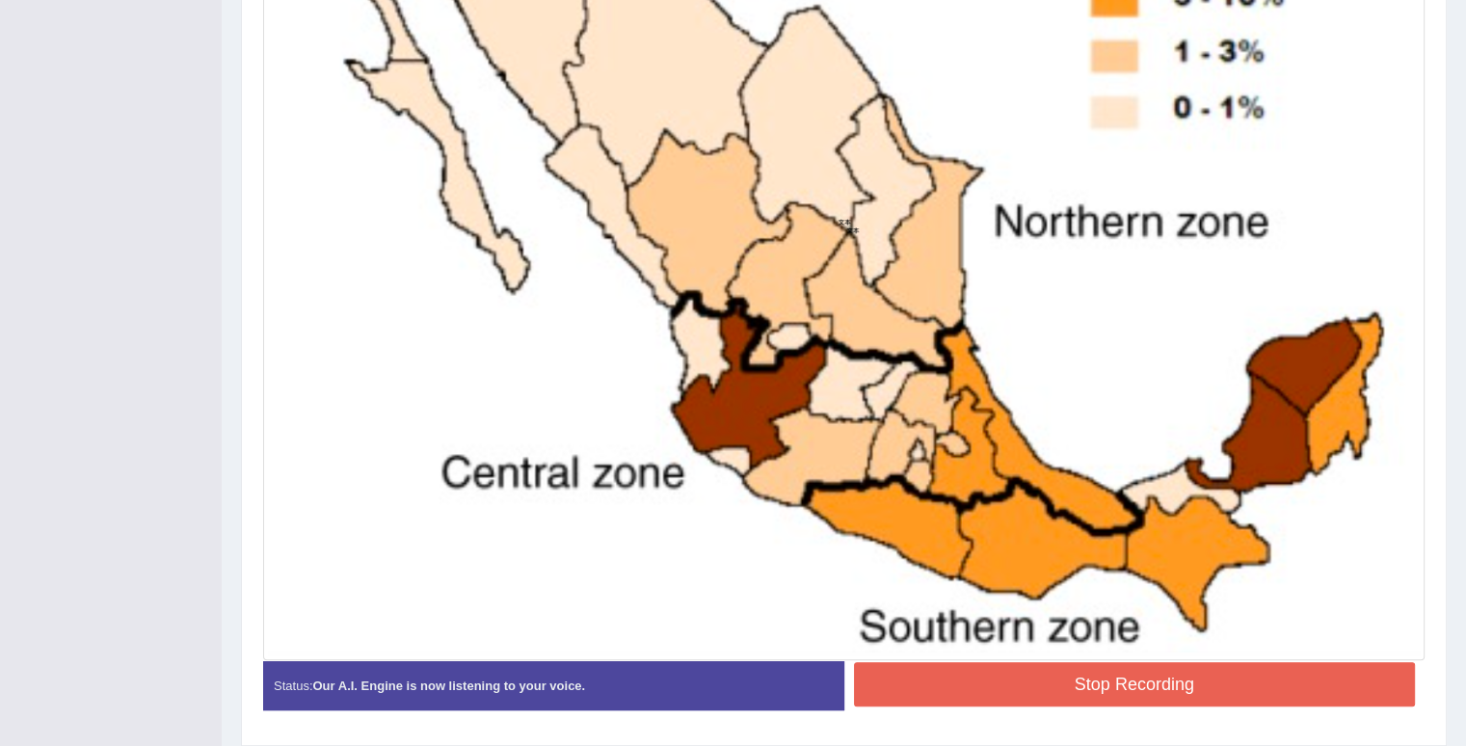
scroll to position [807, 0]
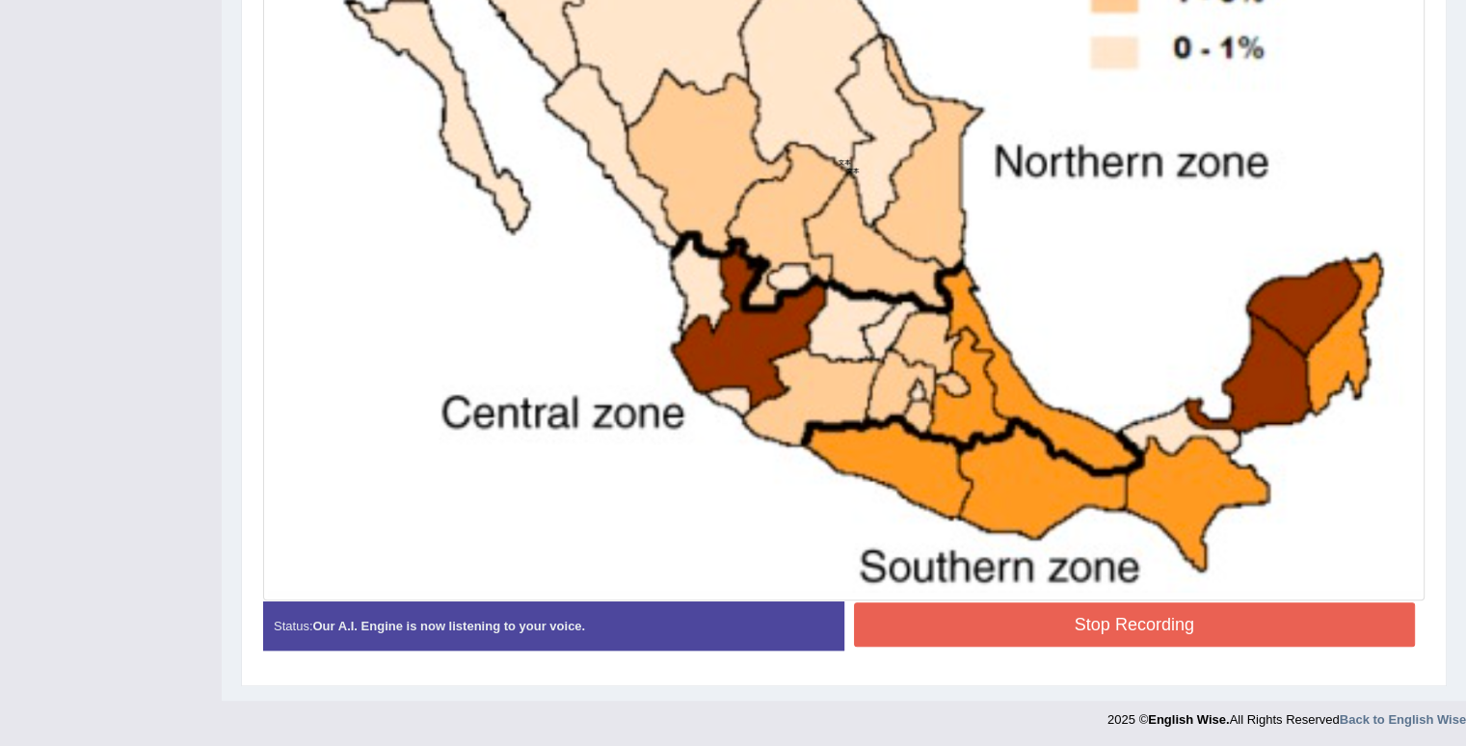
click at [1185, 628] on button "Stop Recording" at bounding box center [1135, 625] width 562 height 44
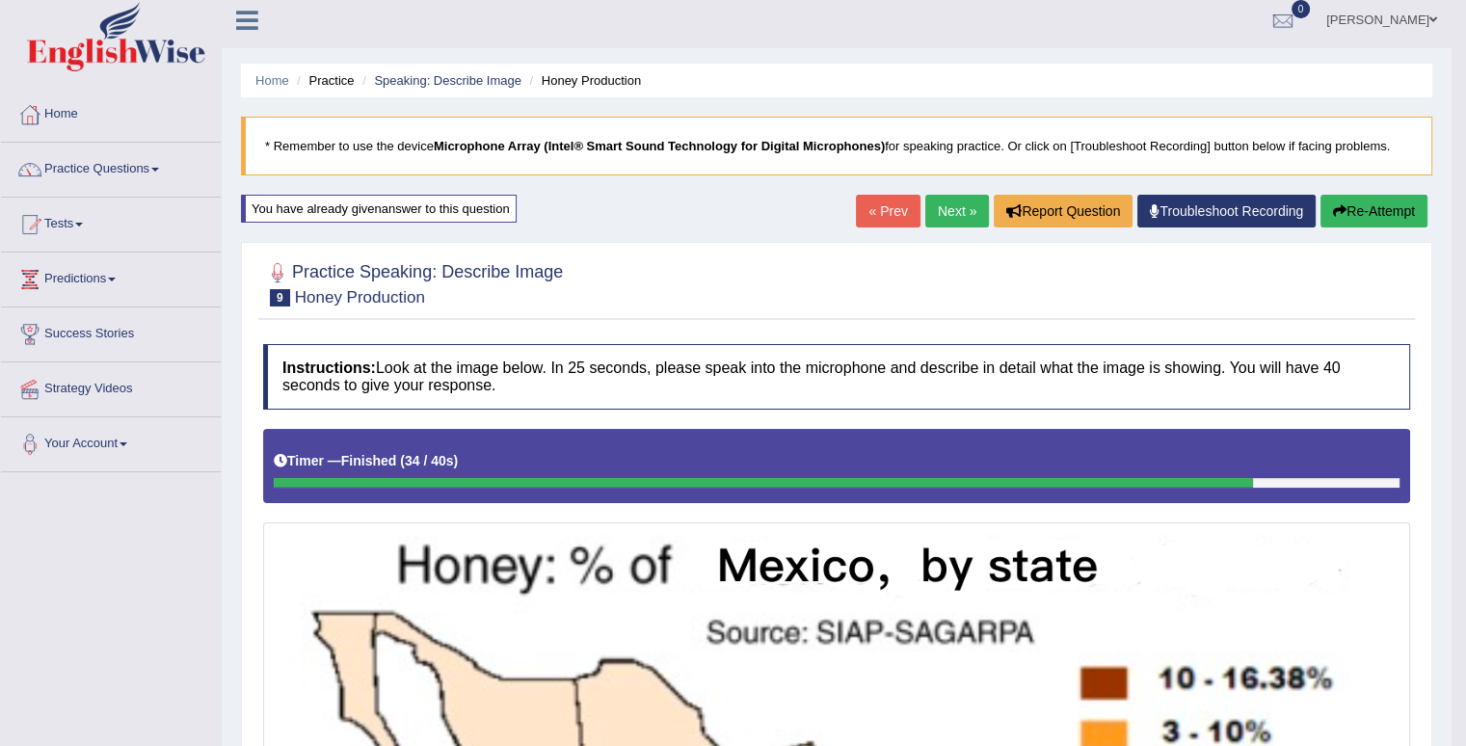
scroll to position [0, 0]
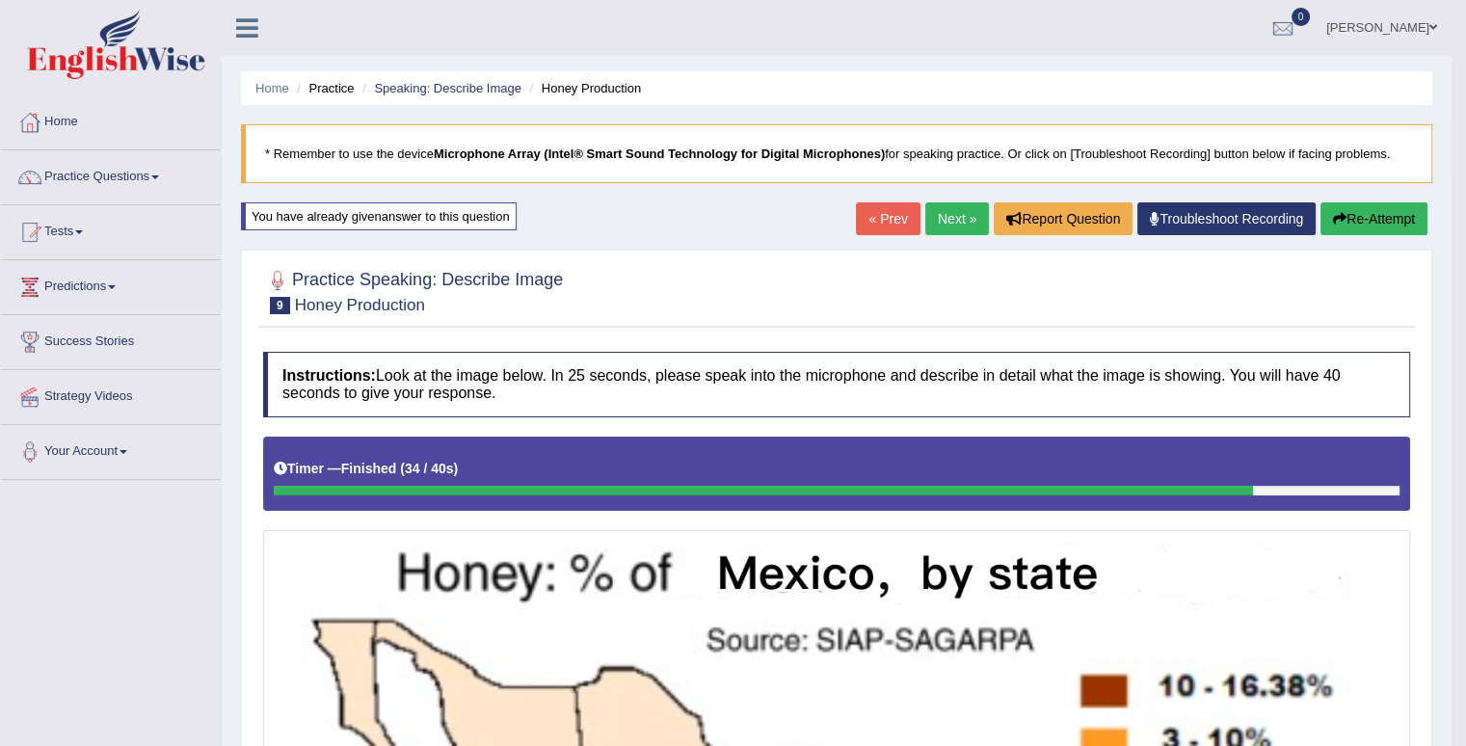
click at [957, 213] on link "Next »" at bounding box center [958, 218] width 64 height 33
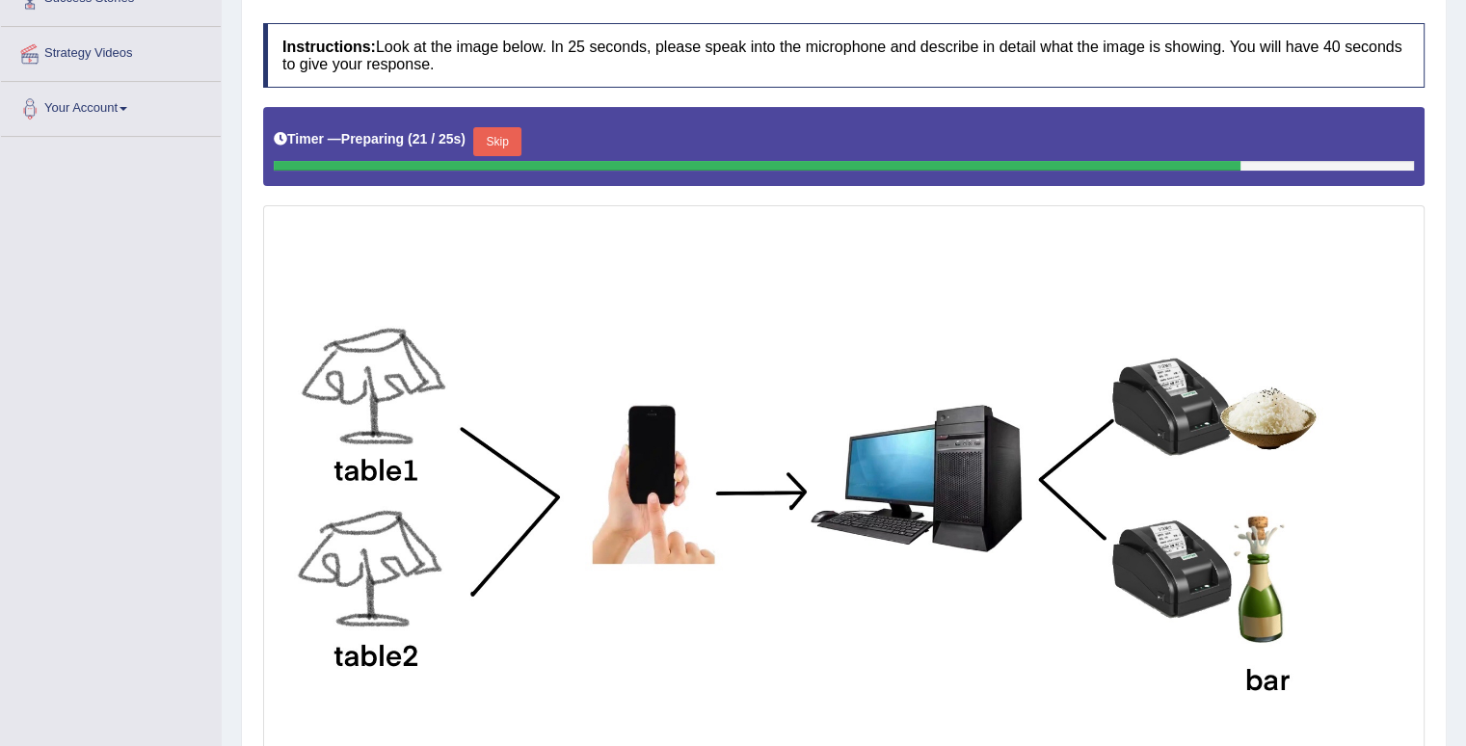
scroll to position [447, 0]
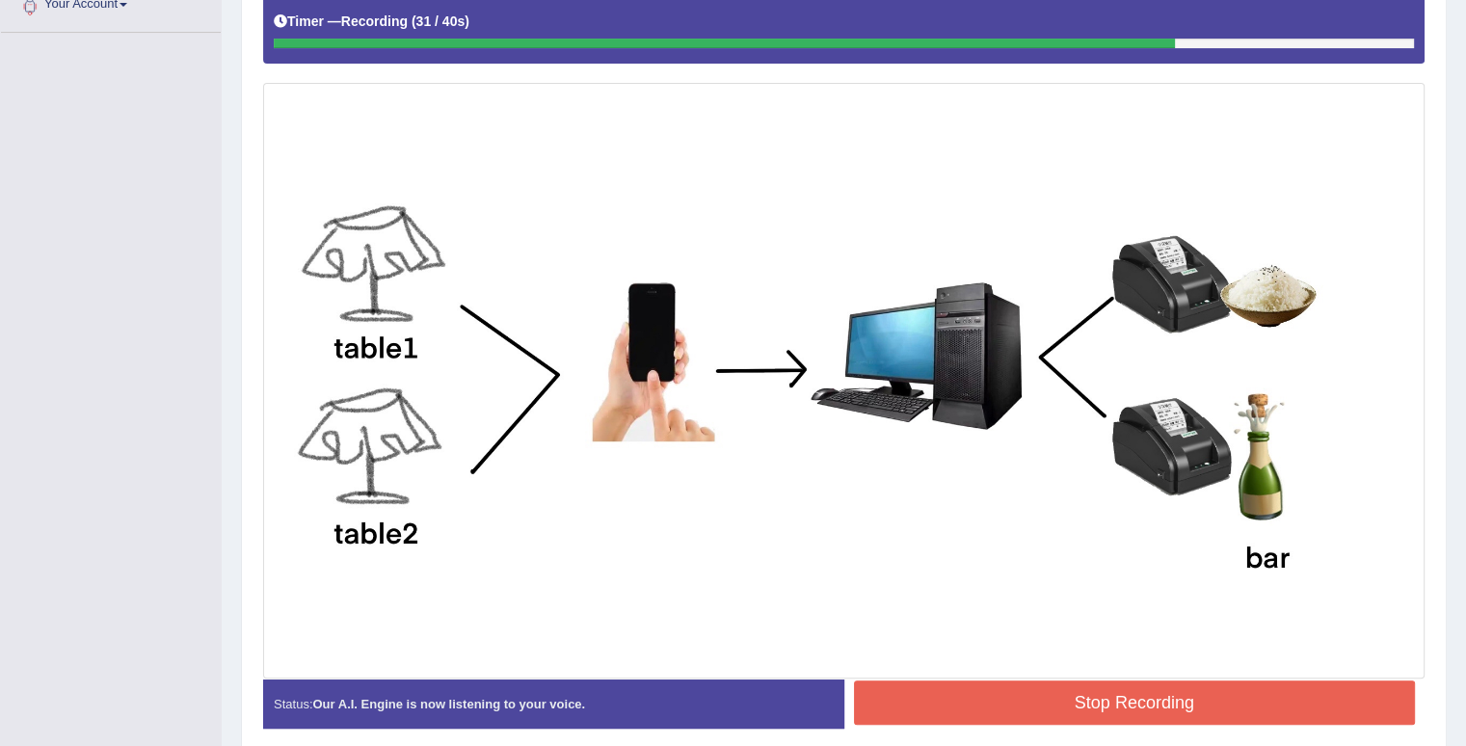
drag, startPoint x: 1040, startPoint y: 706, endPoint x: 1046, endPoint y: 687, distance: 19.2
click at [1040, 704] on button "Stop Recording" at bounding box center [1135, 703] width 562 height 44
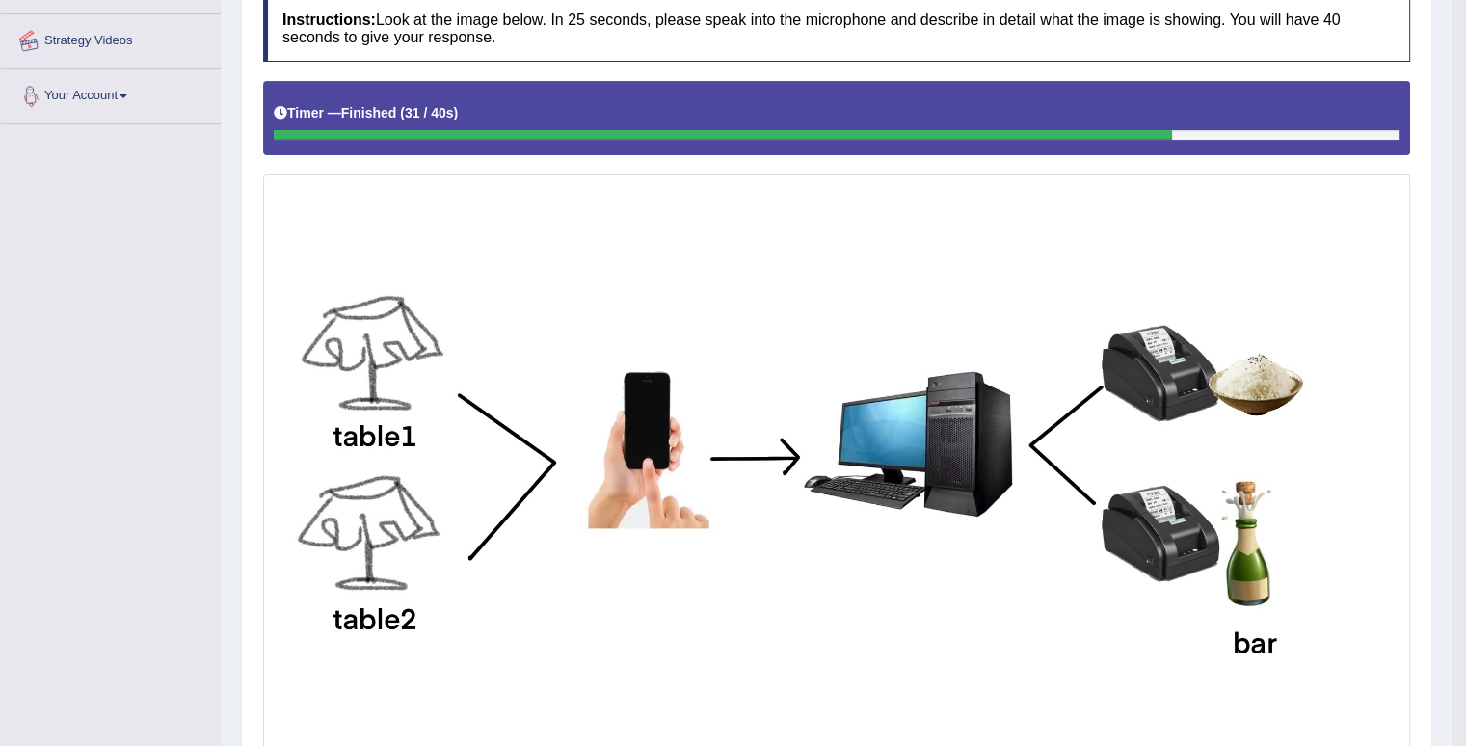
scroll to position [427, 0]
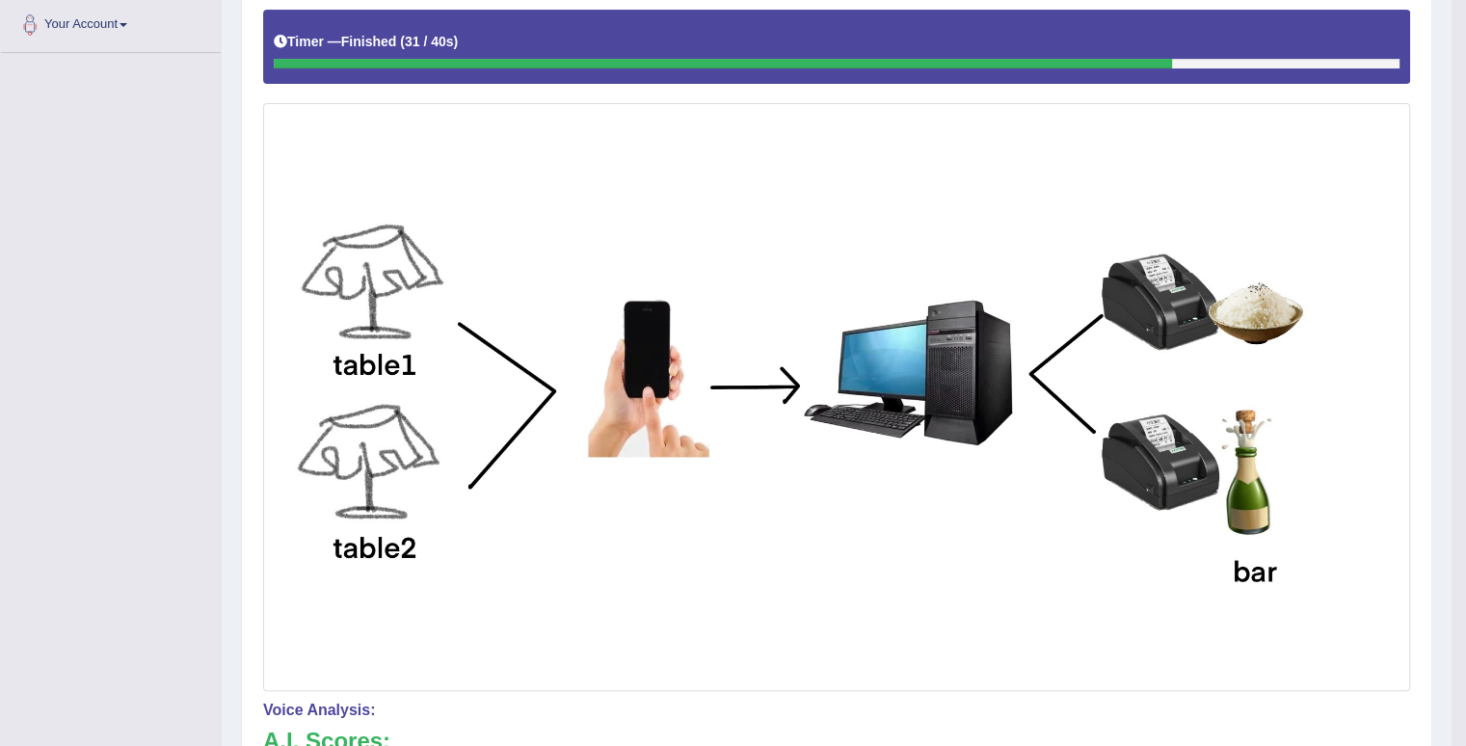
drag, startPoint x: 0, startPoint y: 791, endPoint x: 54, endPoint y: 151, distance: 641.5
click at [54, 152] on div "Toggle navigation Home Practice Questions Speaking Practice Read Aloud Repeat S…" at bounding box center [726, 397] width 1452 height 1648
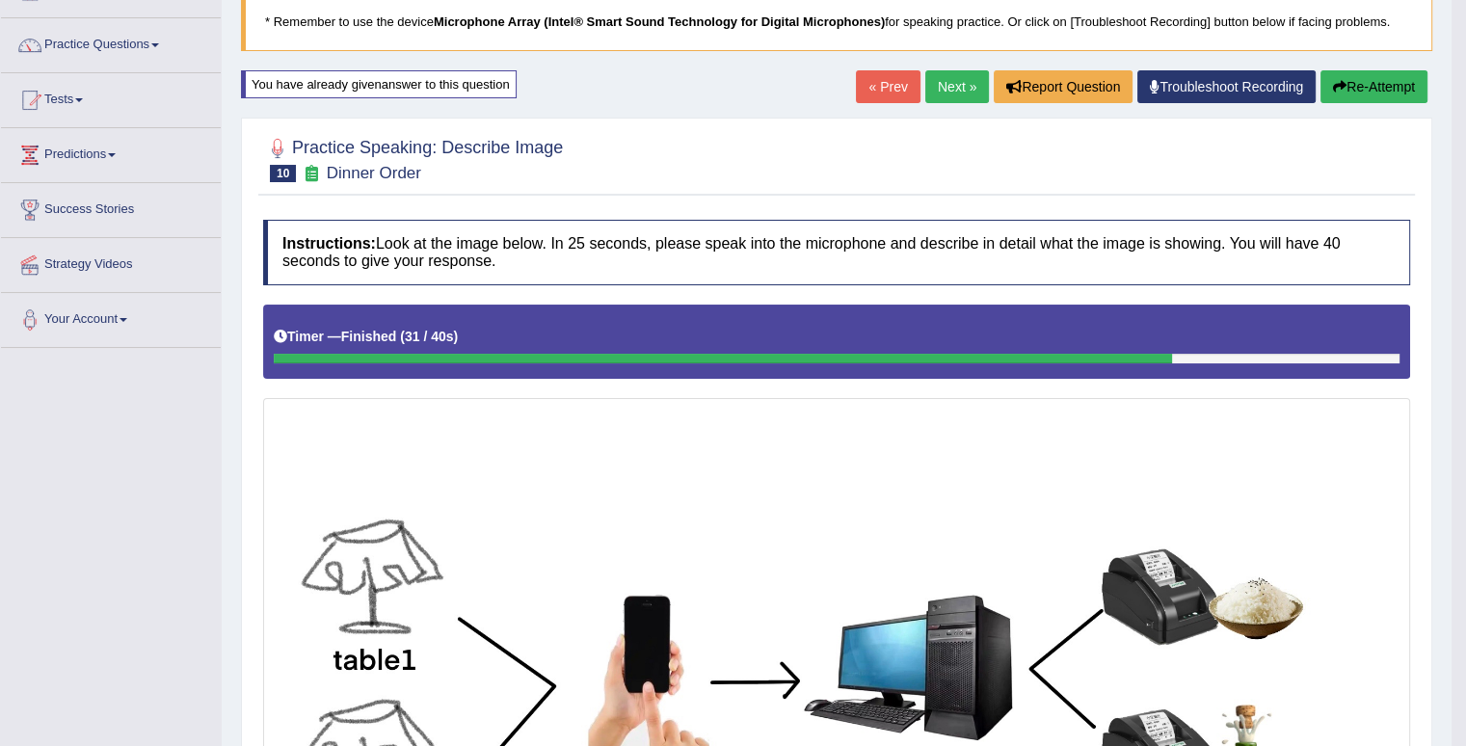
scroll to position [0, 0]
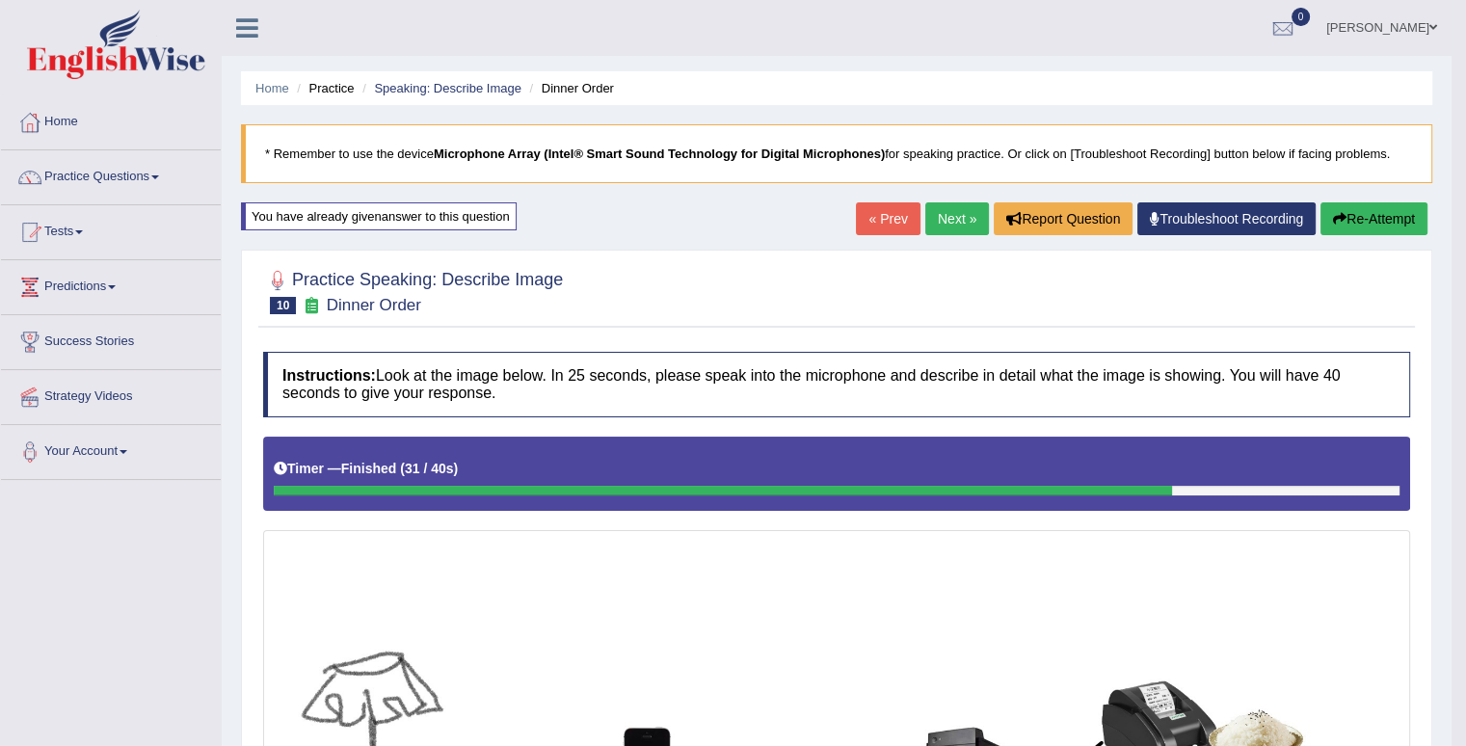
click at [945, 220] on link "Next »" at bounding box center [958, 218] width 64 height 33
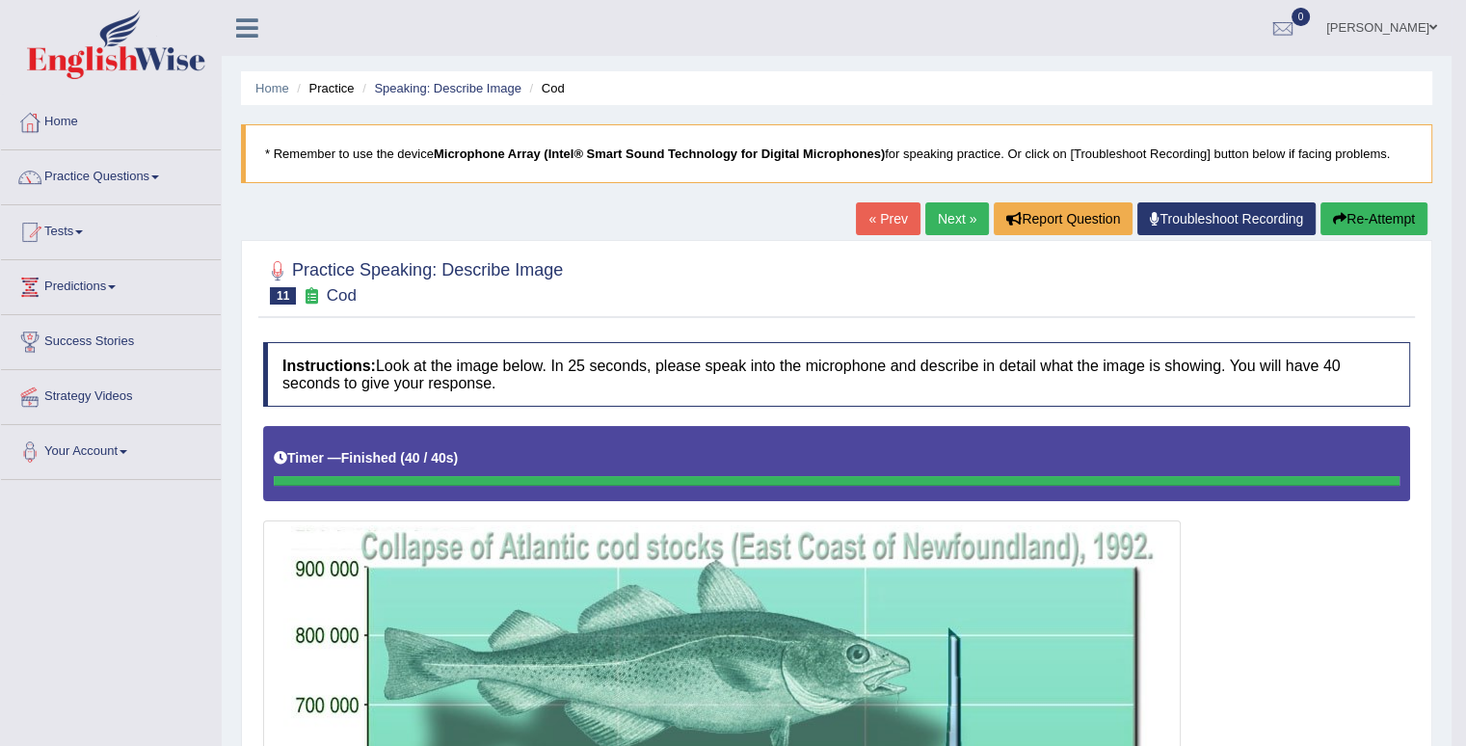
click at [949, 214] on link "Next »" at bounding box center [958, 218] width 64 height 33
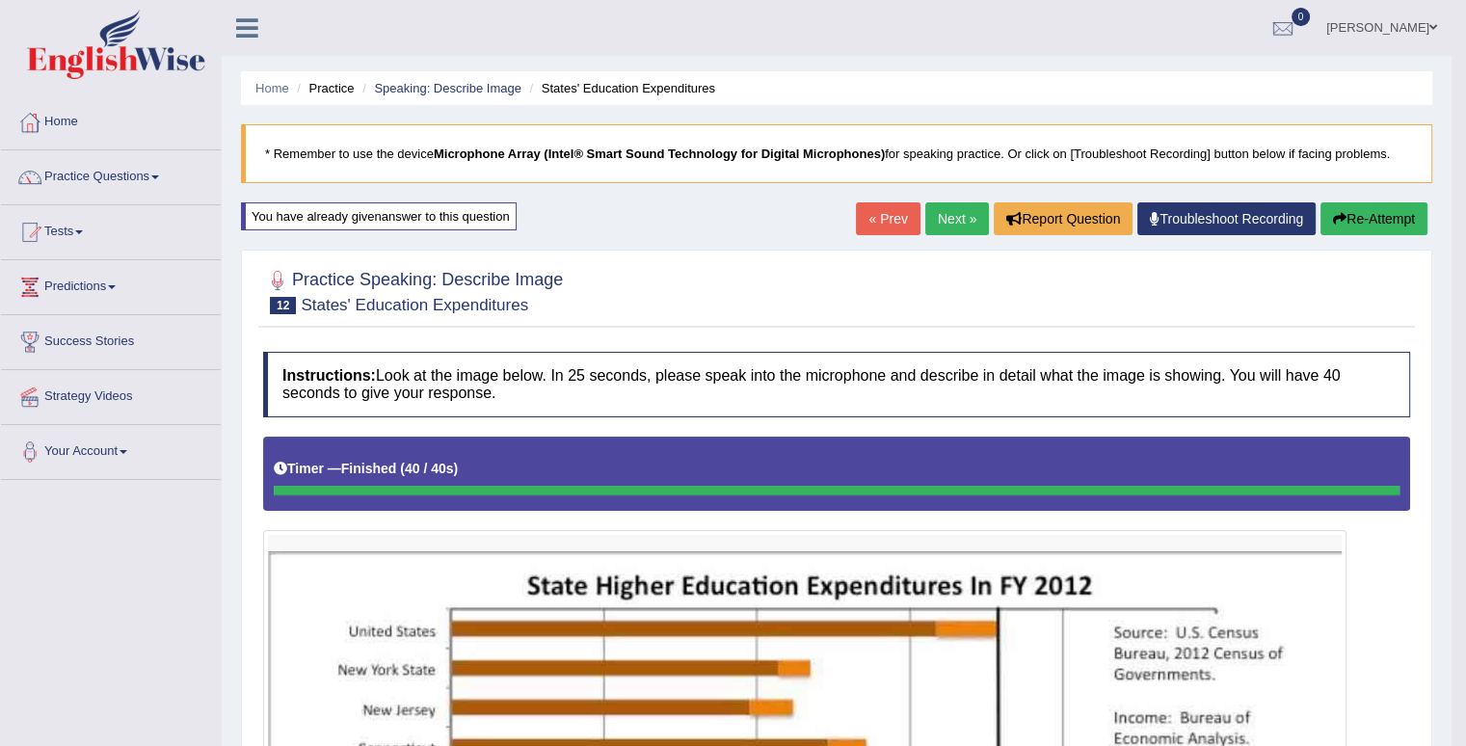
click at [963, 212] on link "Next »" at bounding box center [958, 218] width 64 height 33
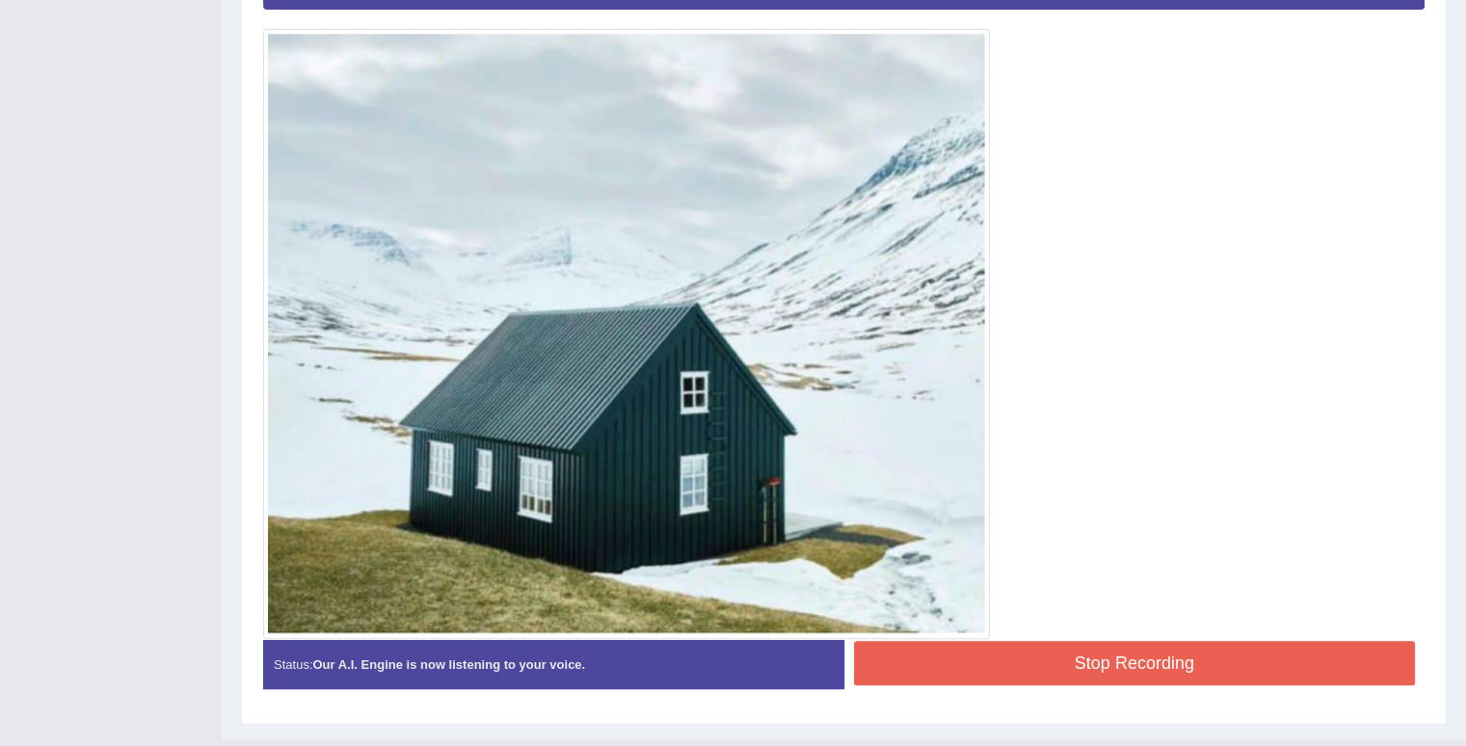
scroll to position [540, 0]
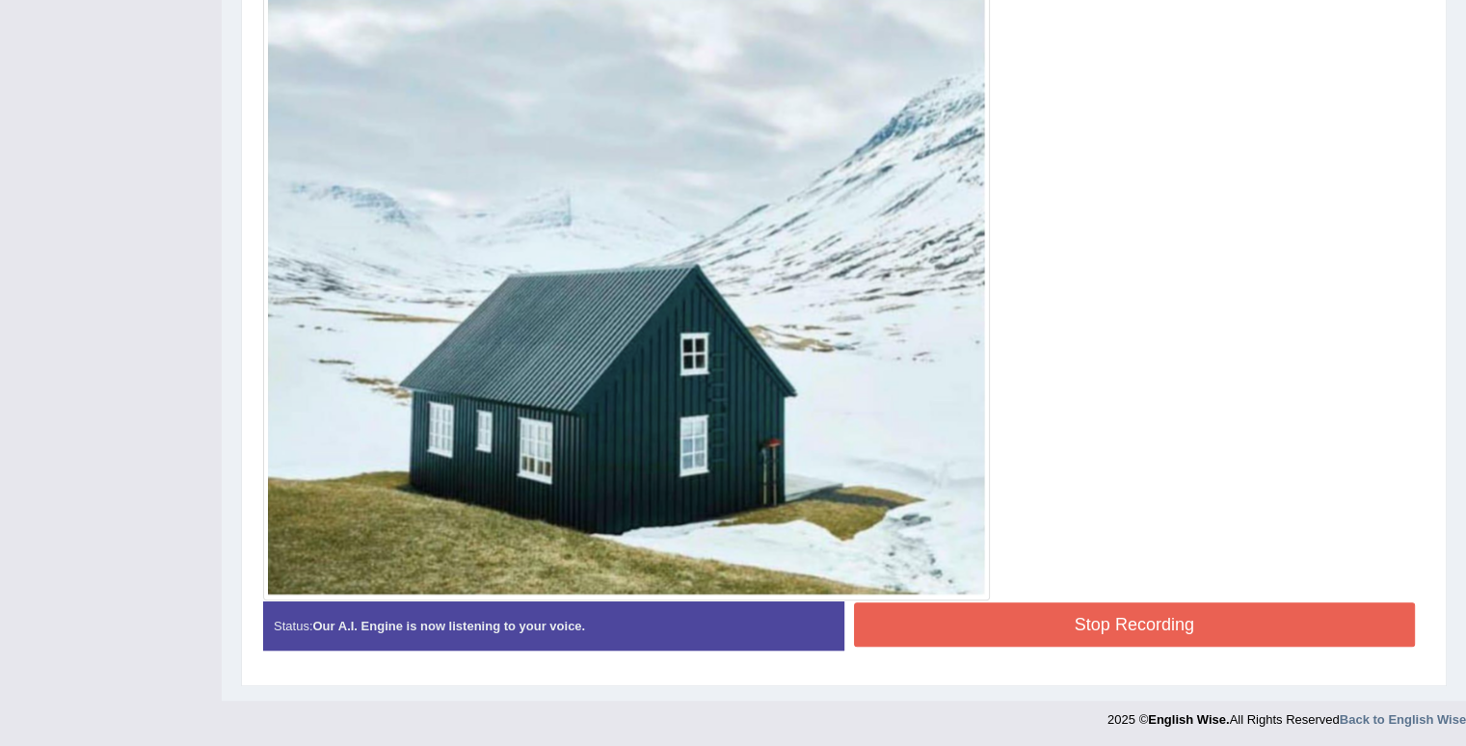
click at [1096, 606] on button "Stop Recording" at bounding box center [1135, 625] width 562 height 44
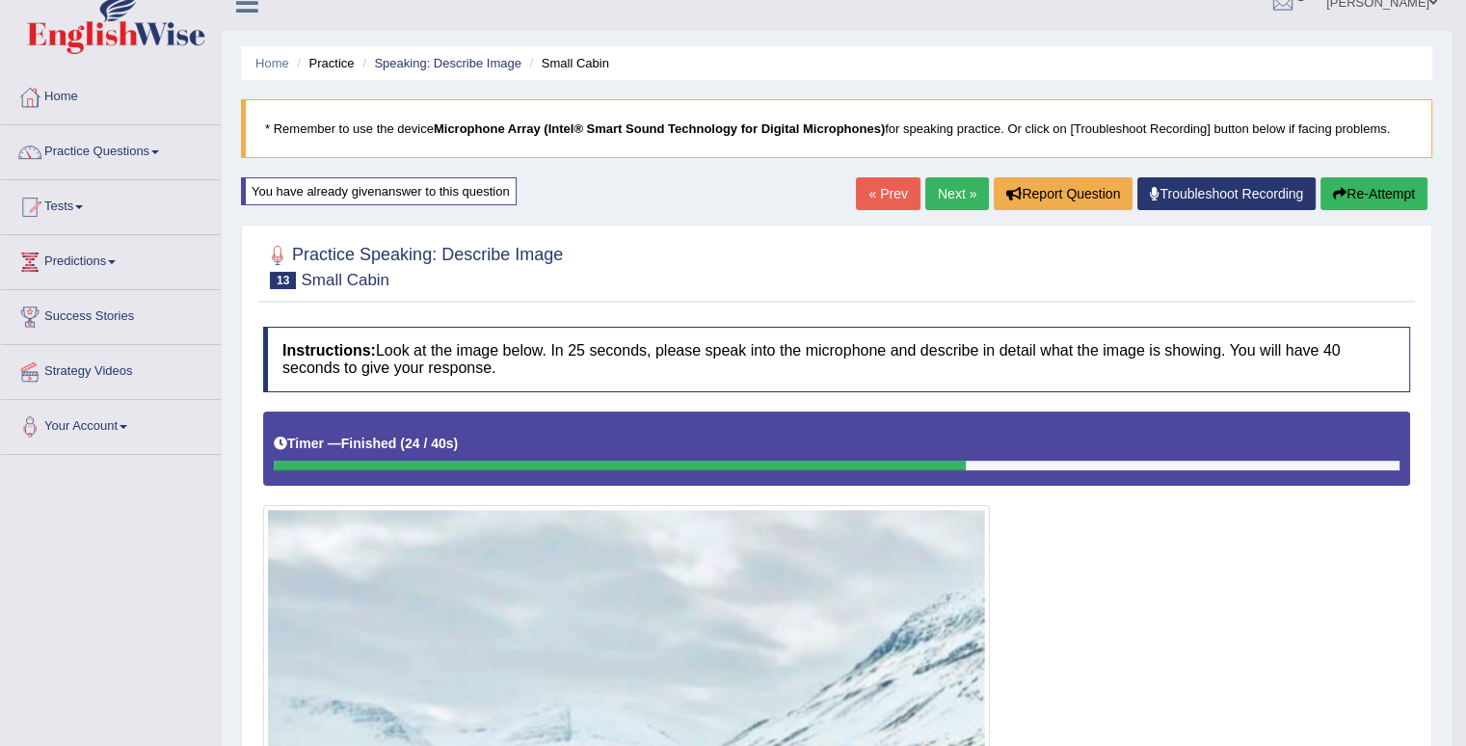
scroll to position [0, 0]
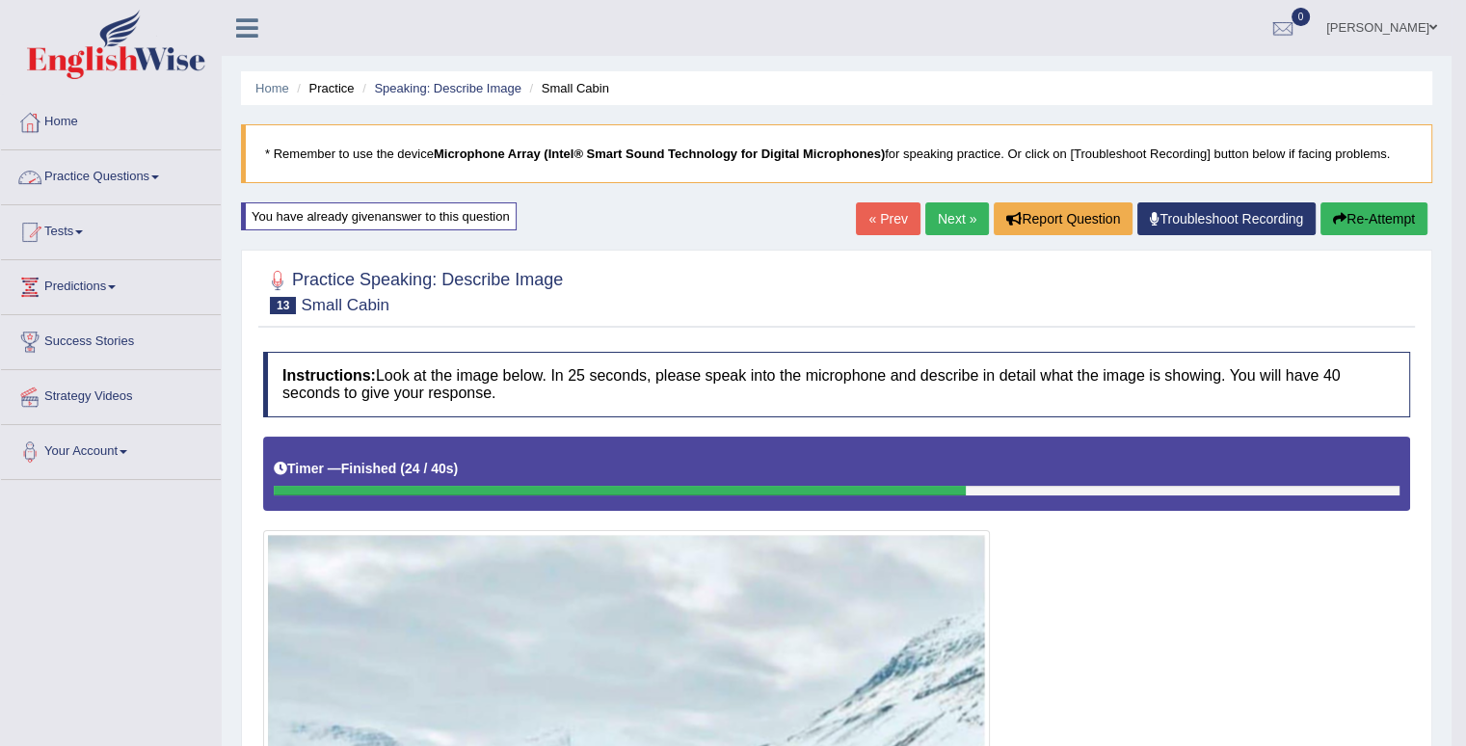
click at [141, 186] on link "Practice Questions" at bounding box center [111, 174] width 220 height 48
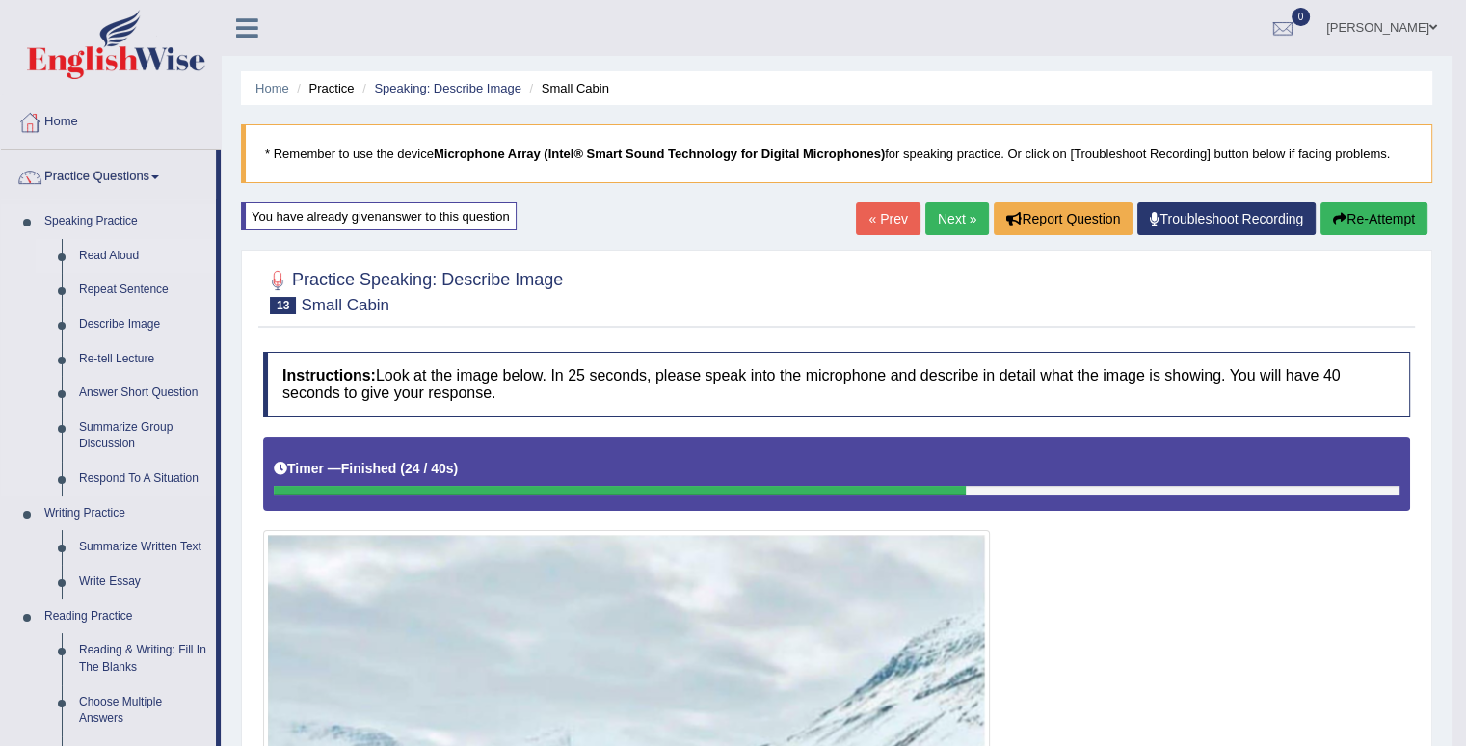
click at [112, 258] on link "Read Aloud" at bounding box center [143, 256] width 146 height 35
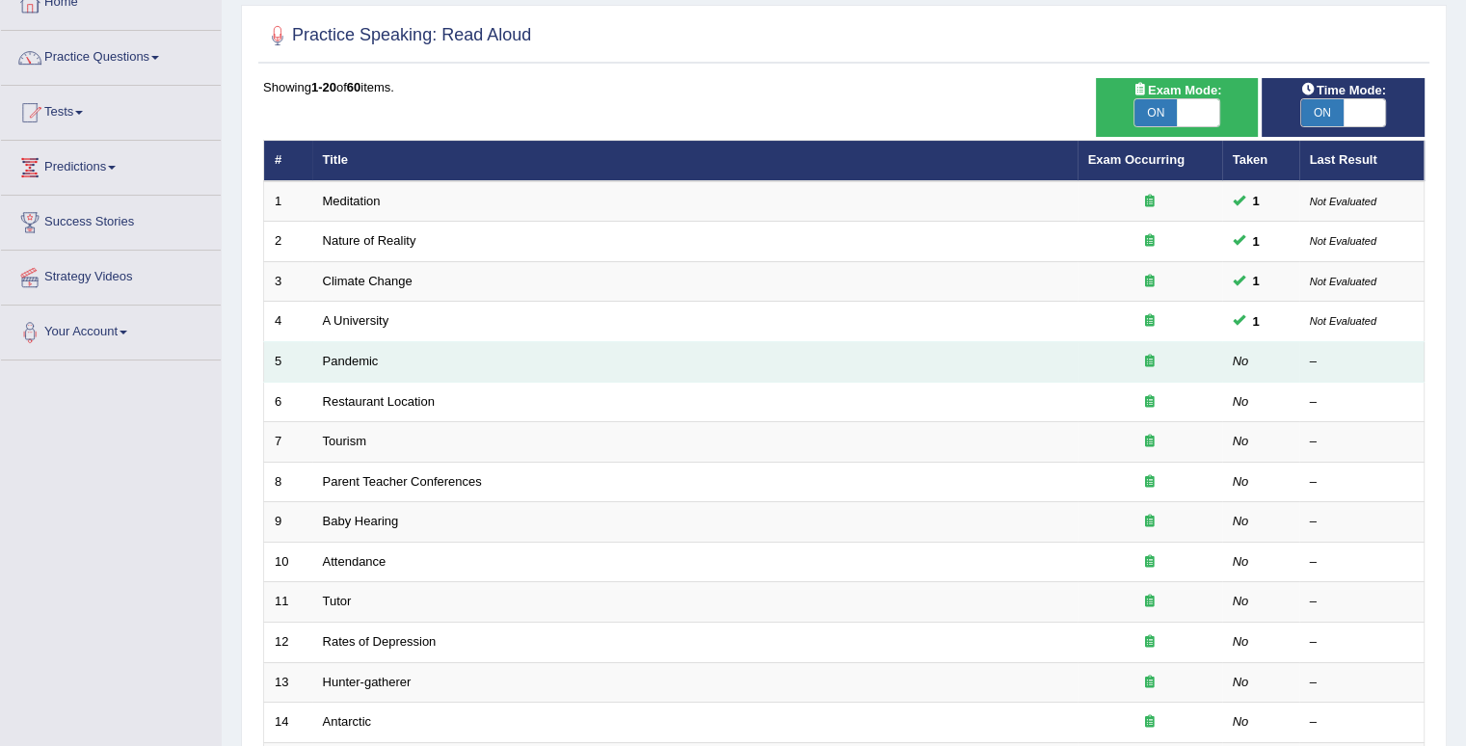
scroll to position [386, 0]
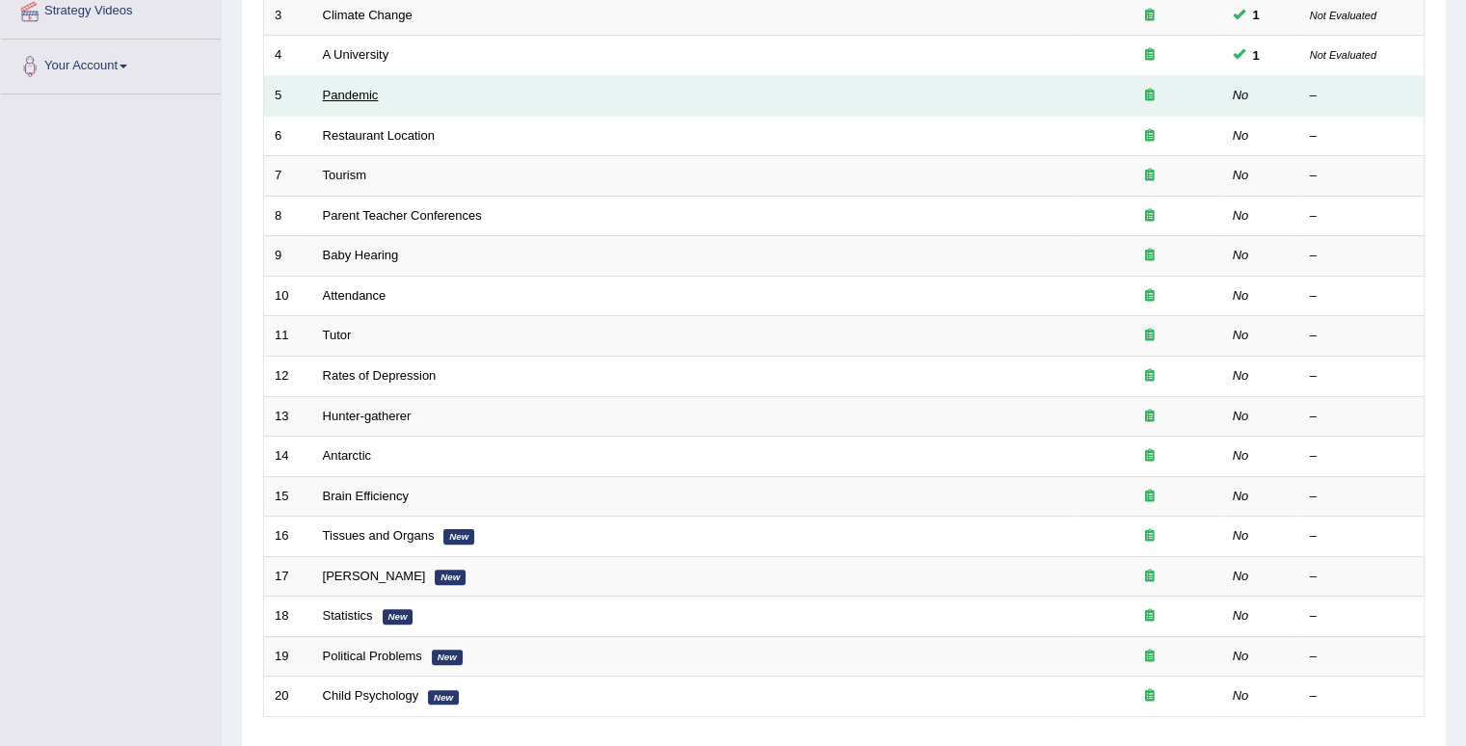
click at [367, 98] on link "Pandemic" at bounding box center [351, 95] width 56 height 14
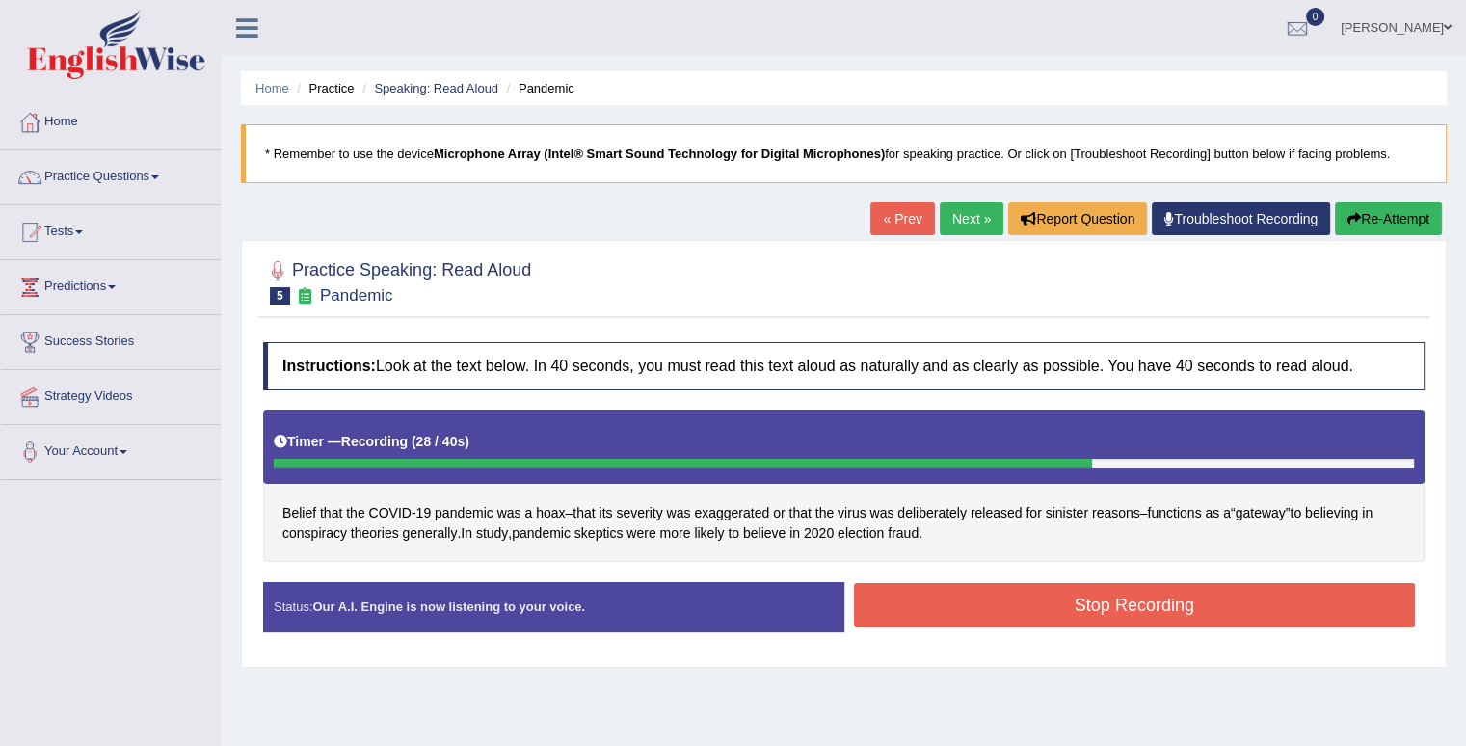
click at [973, 578] on div "Instructions: Look at the text below. In 40 seconds, you must read this text al…" at bounding box center [843, 495] width 1171 height 324
click at [973, 587] on button "Stop Recording" at bounding box center [1135, 605] width 562 height 44
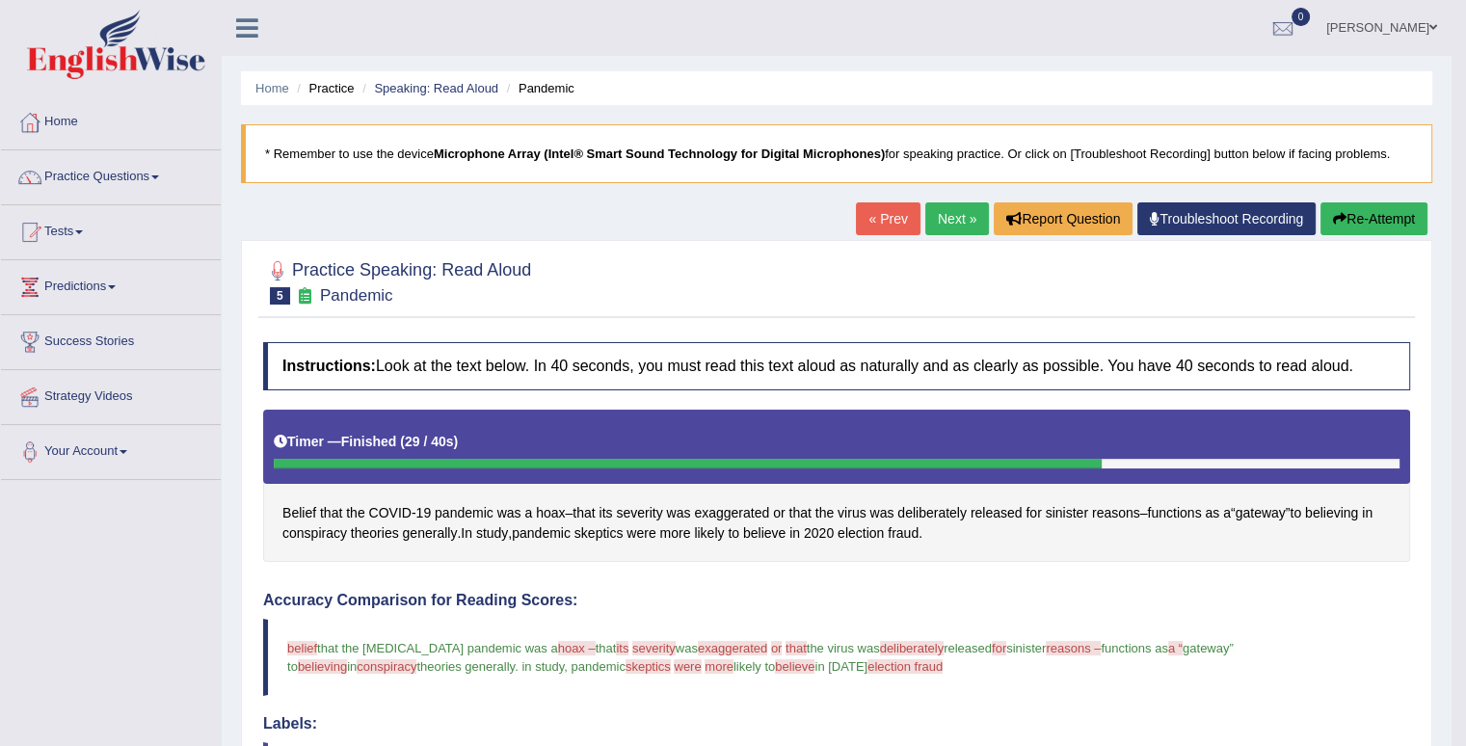
click at [956, 217] on link "Next »" at bounding box center [958, 218] width 64 height 33
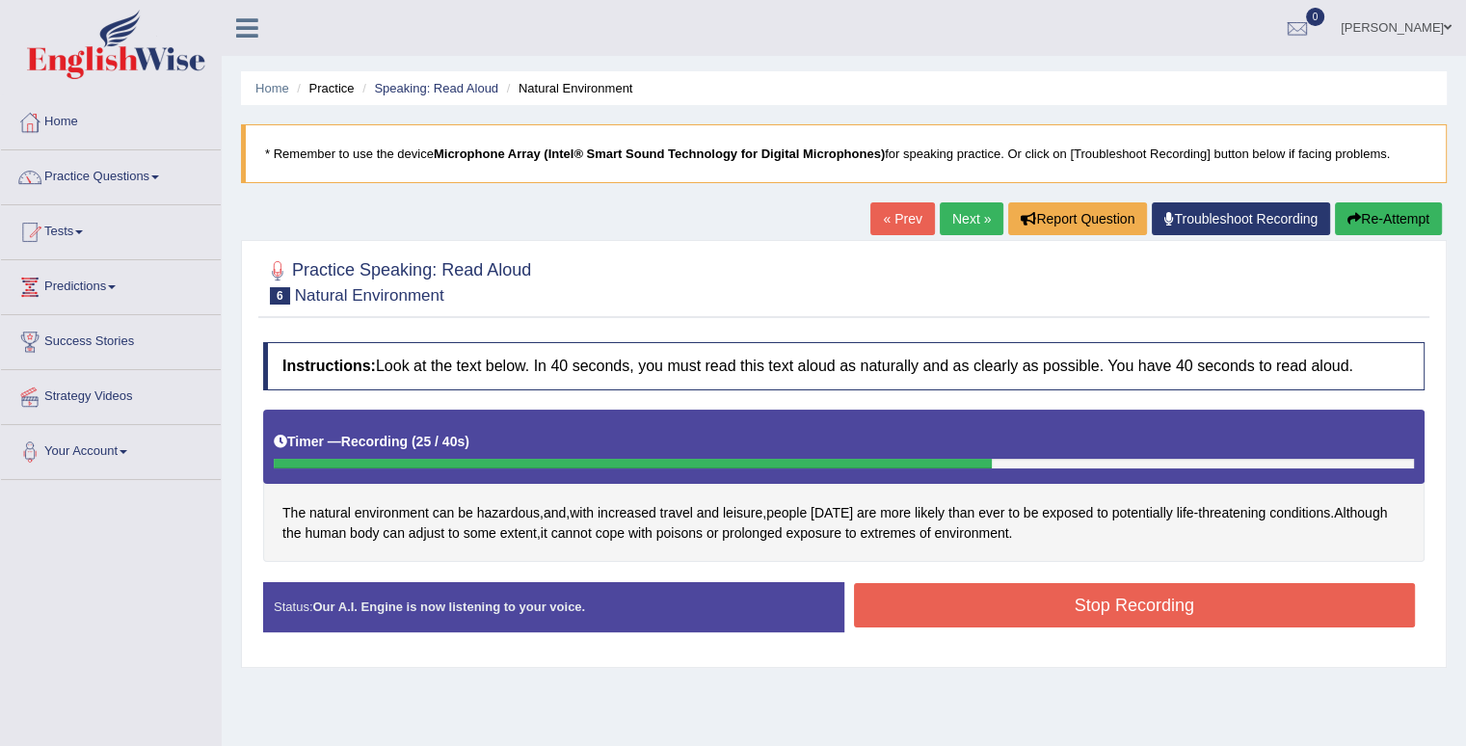
click at [1053, 602] on button "Stop Recording" at bounding box center [1135, 605] width 562 height 44
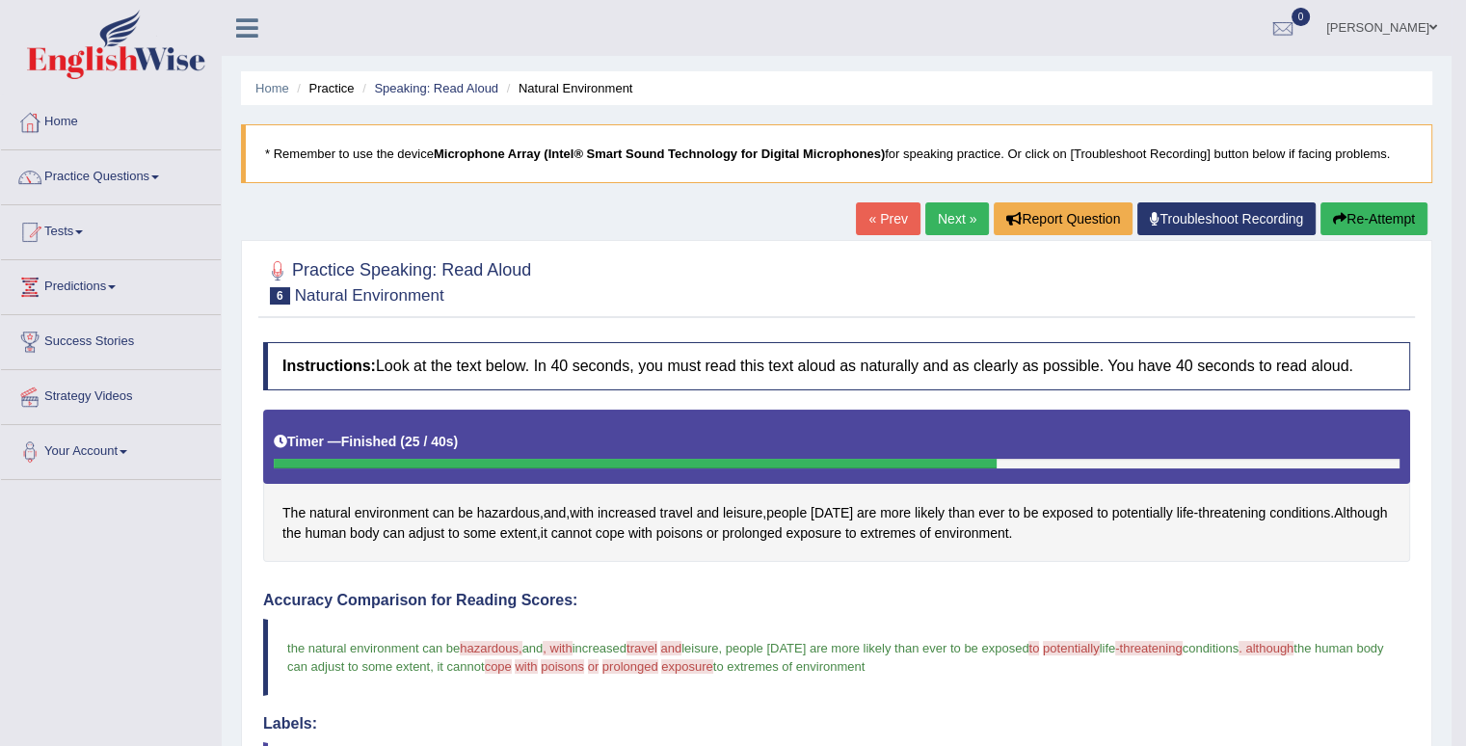
click at [936, 210] on link "Next »" at bounding box center [958, 218] width 64 height 33
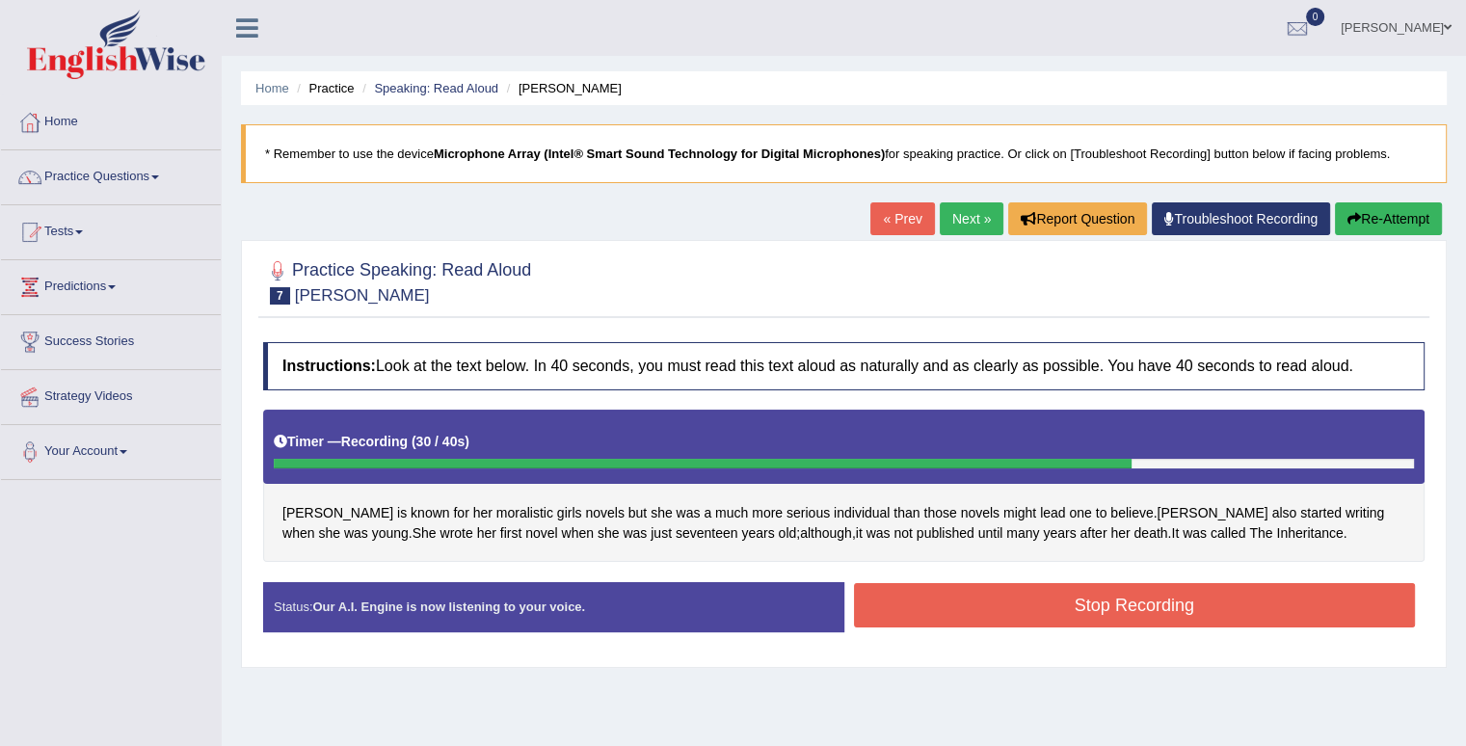
click at [1156, 601] on button "Stop Recording" at bounding box center [1135, 605] width 562 height 44
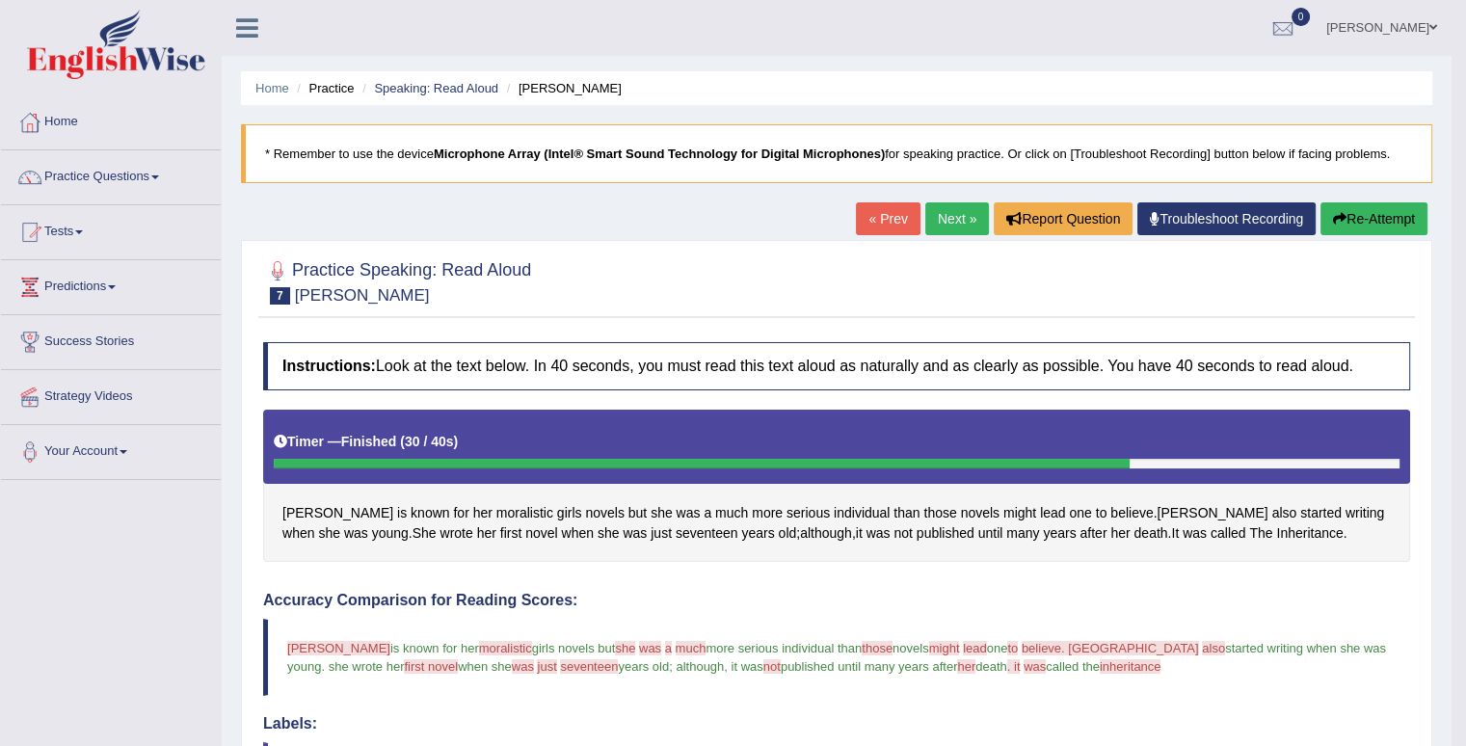
click at [954, 213] on link "Next »" at bounding box center [958, 218] width 64 height 33
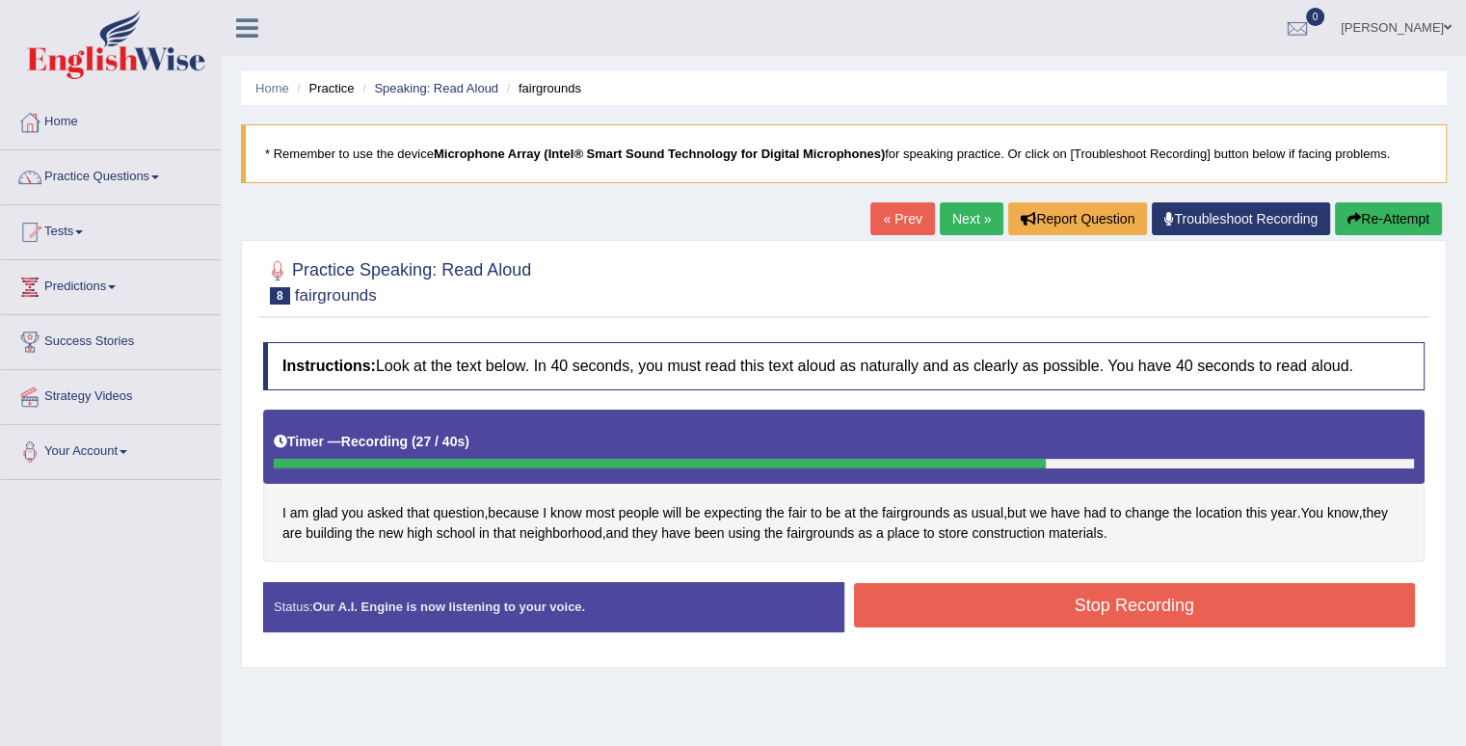
click at [974, 607] on button "Stop Recording" at bounding box center [1135, 605] width 562 height 44
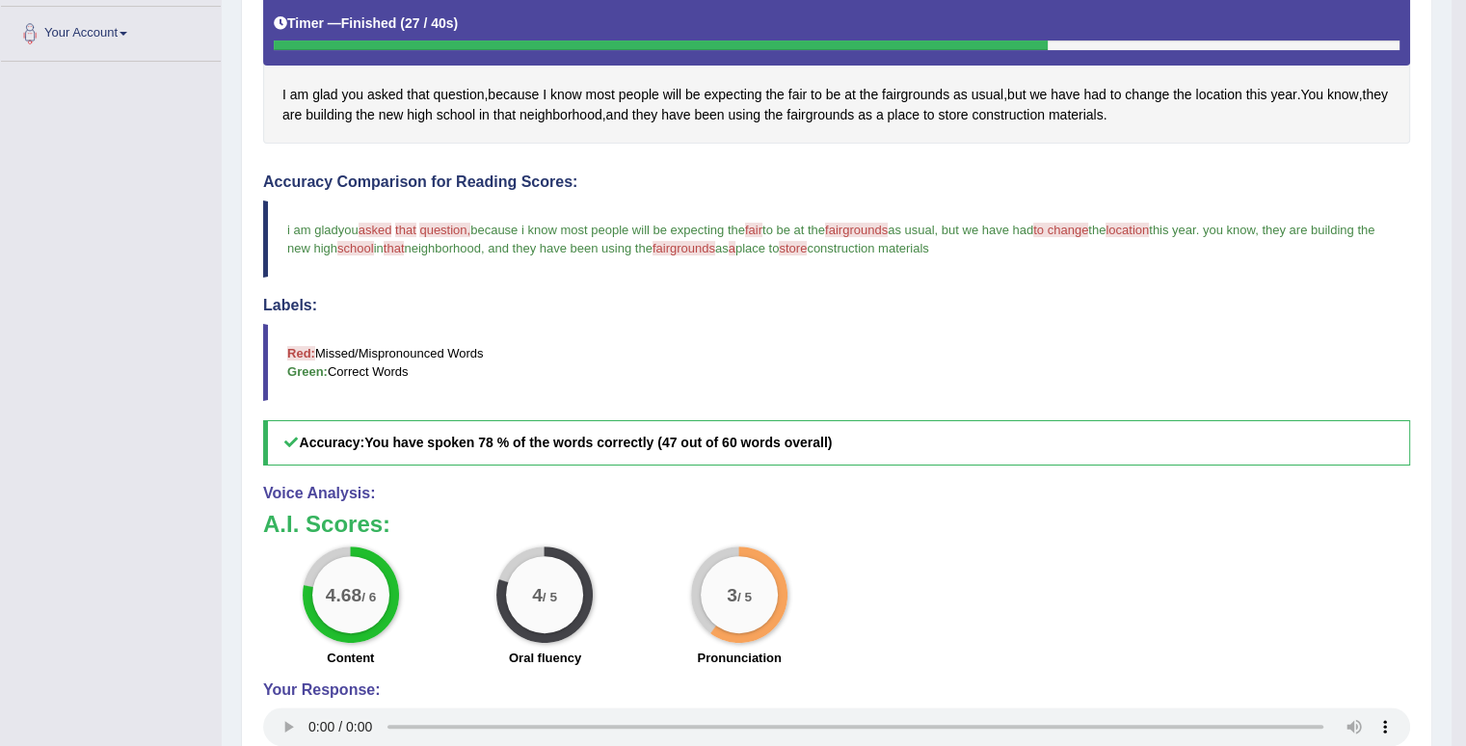
scroll to position [86, 0]
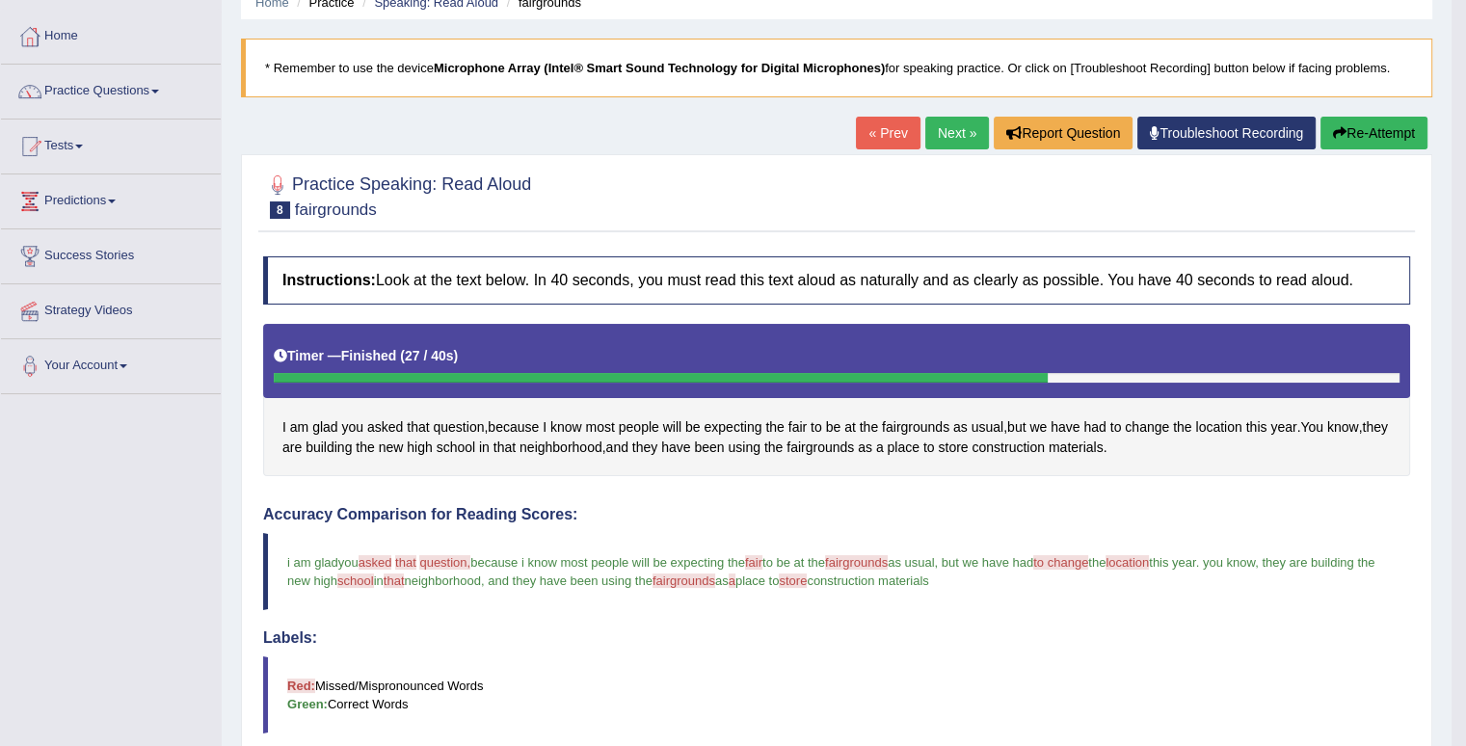
click at [951, 124] on link "Next »" at bounding box center [958, 133] width 64 height 33
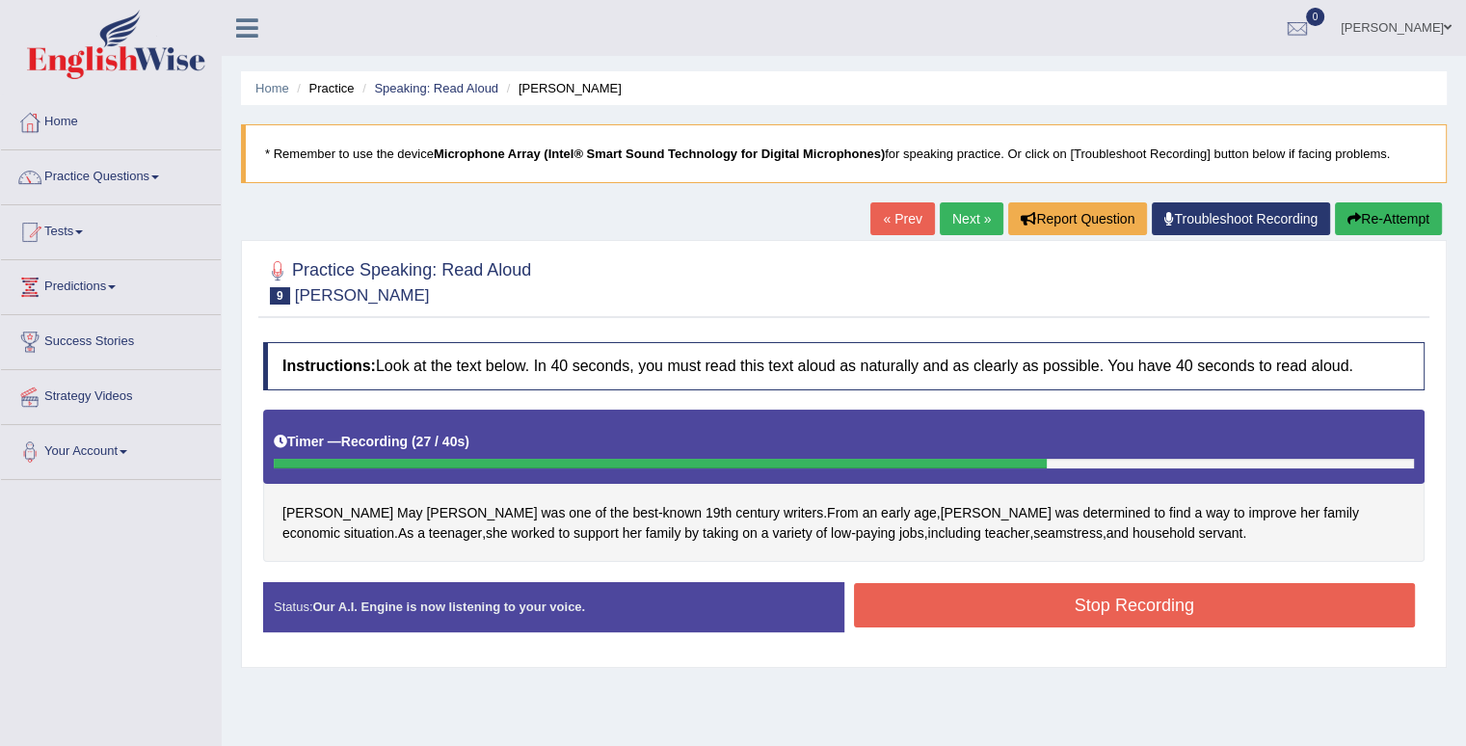
click at [1069, 630] on div "Status: Our A.I. Engine is now listening to your voice. Start Answering Stop Re…" at bounding box center [844, 616] width 1162 height 68
click at [1068, 624] on button "Stop Recording" at bounding box center [1135, 605] width 562 height 44
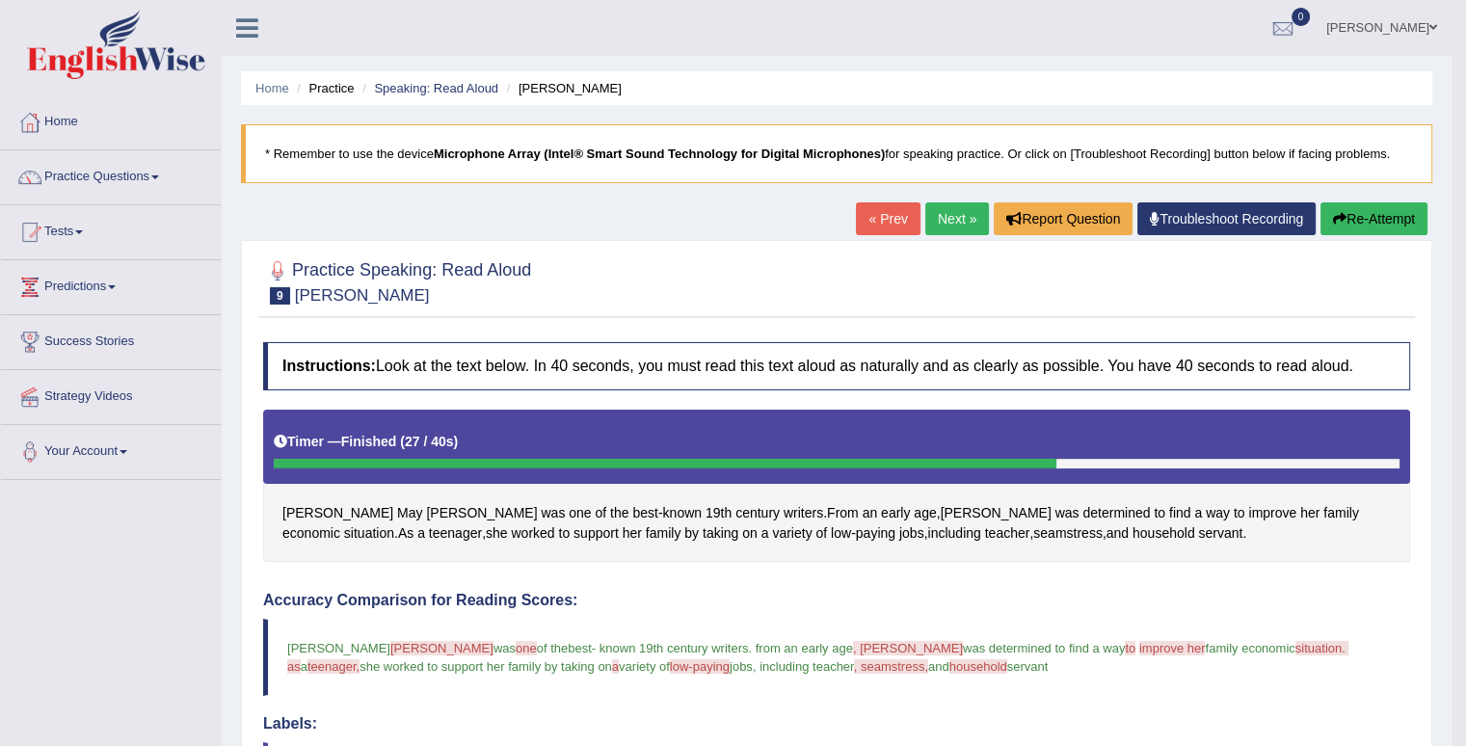
click at [947, 215] on link "Next »" at bounding box center [958, 218] width 64 height 33
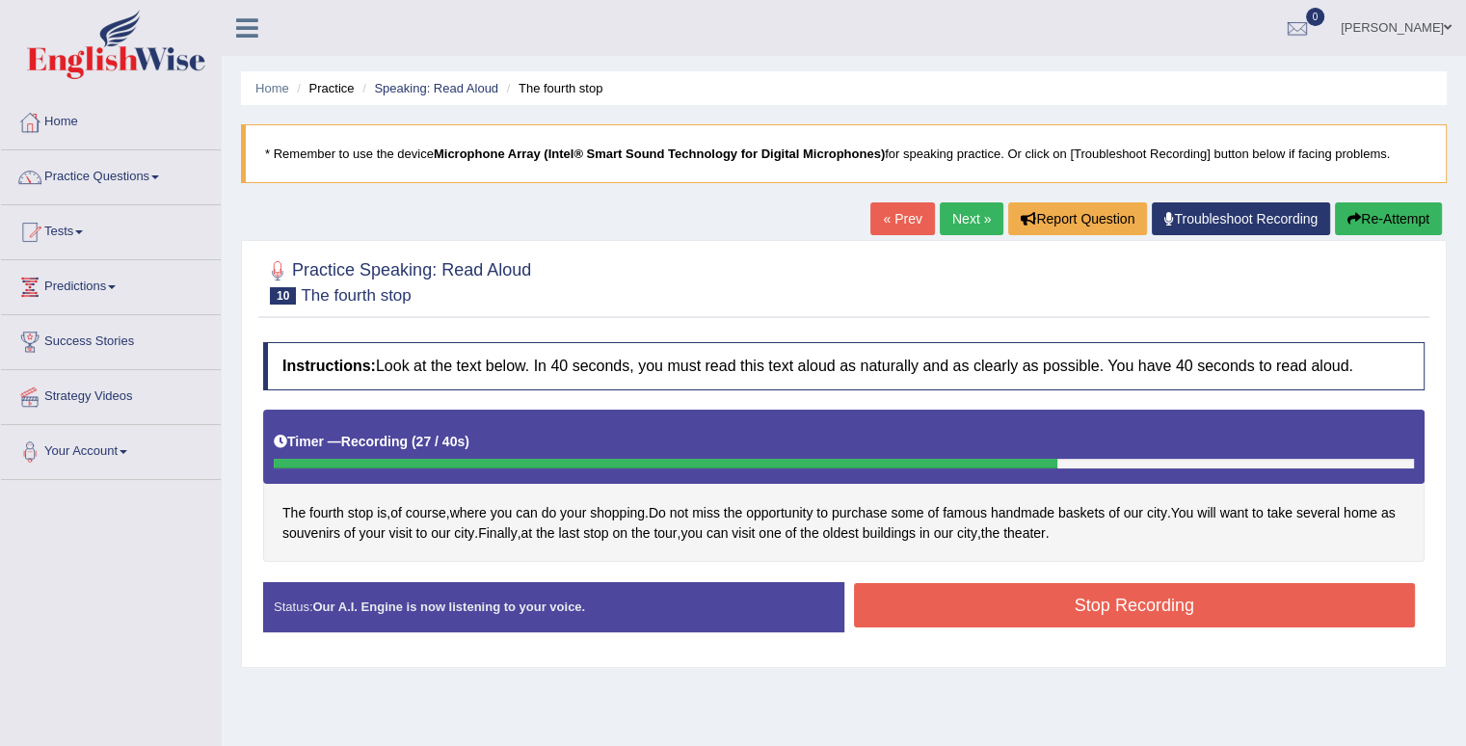
click at [989, 613] on button "Stop Recording" at bounding box center [1135, 605] width 562 height 44
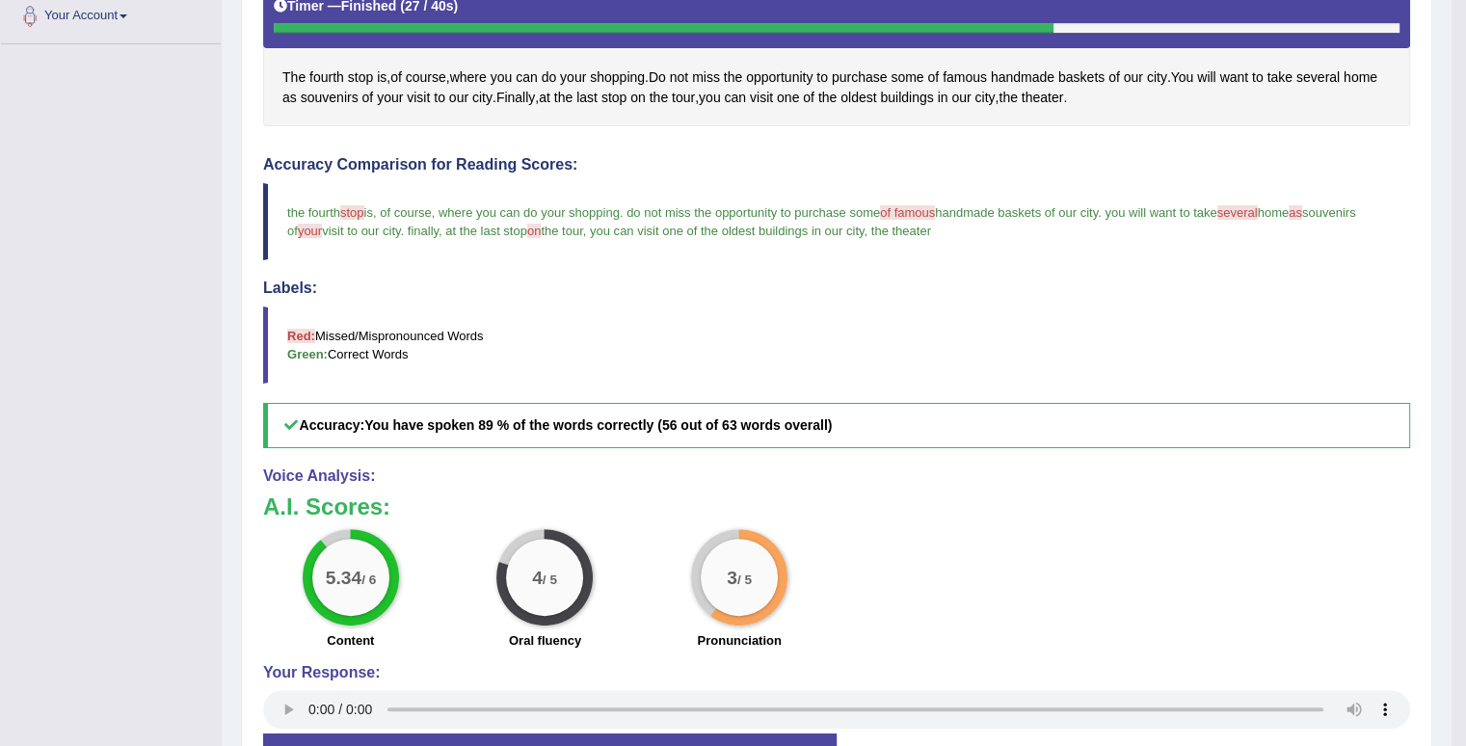
scroll to position [182, 0]
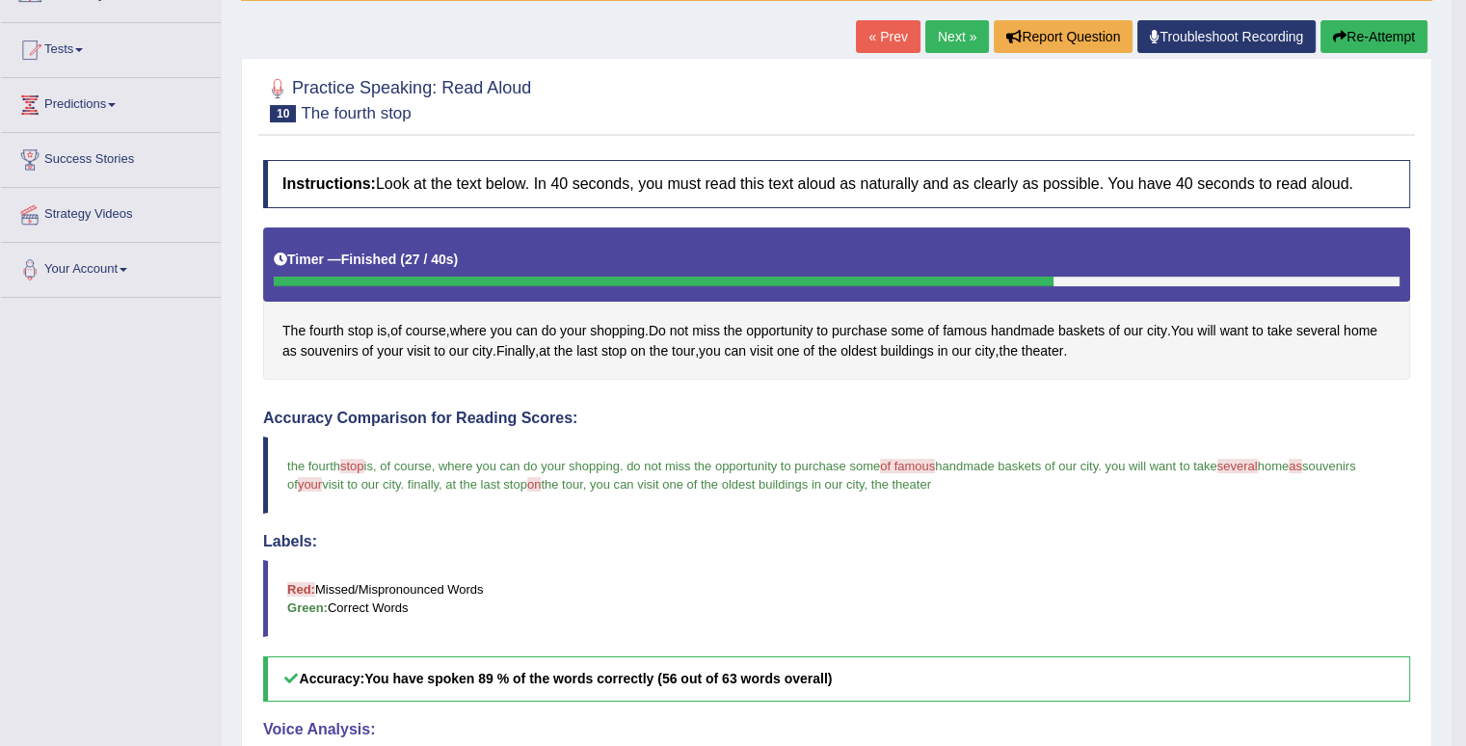
click at [964, 30] on link "Next »" at bounding box center [958, 36] width 64 height 33
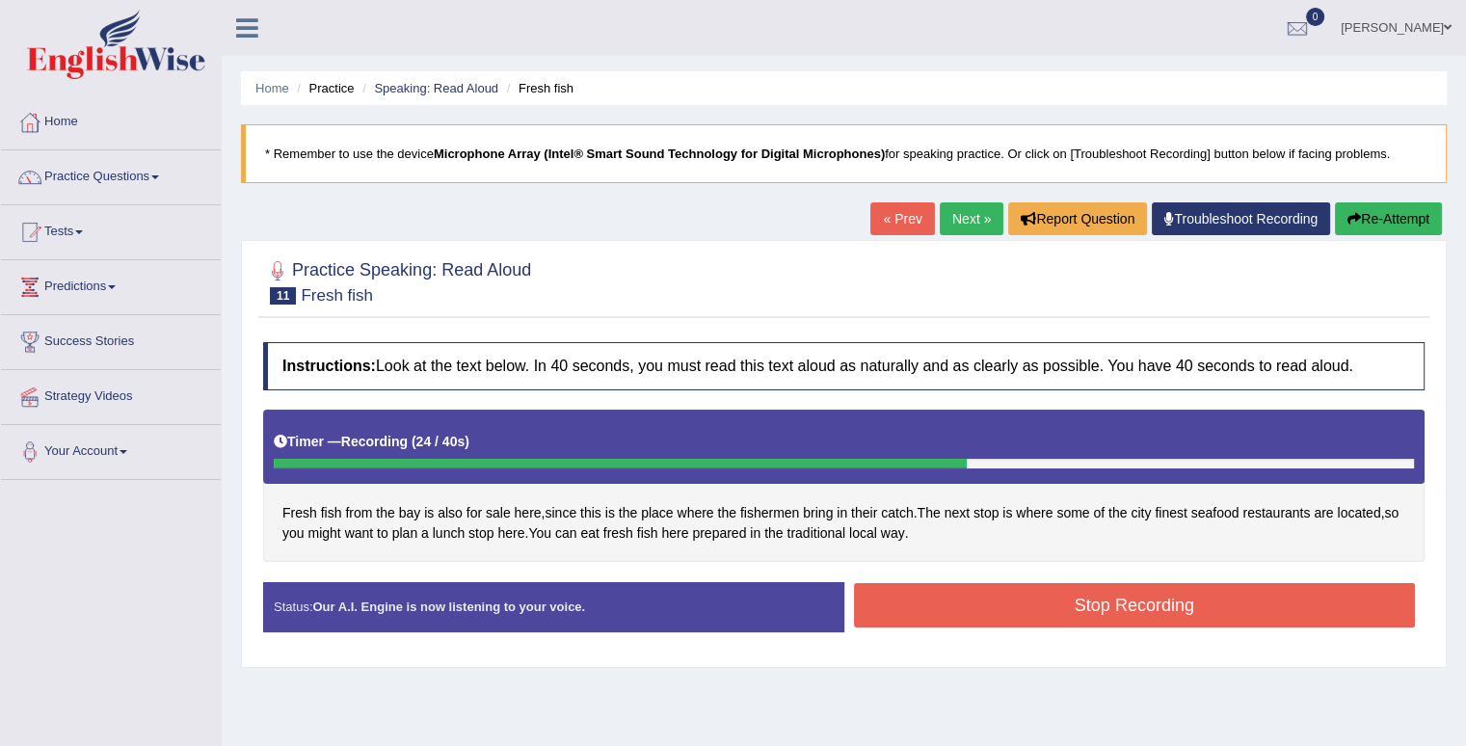
click at [1008, 583] on button "Stop Recording" at bounding box center [1135, 605] width 562 height 44
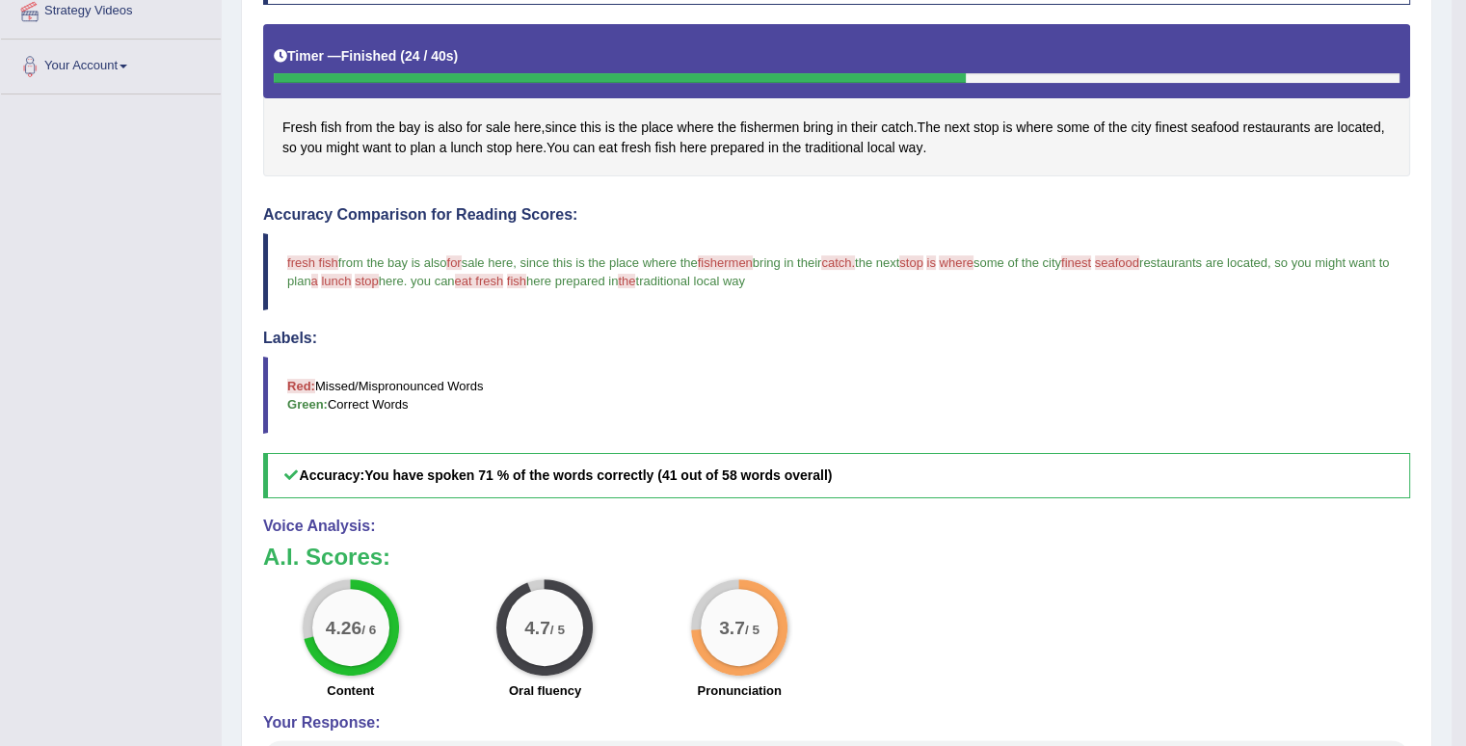
scroll to position [96, 0]
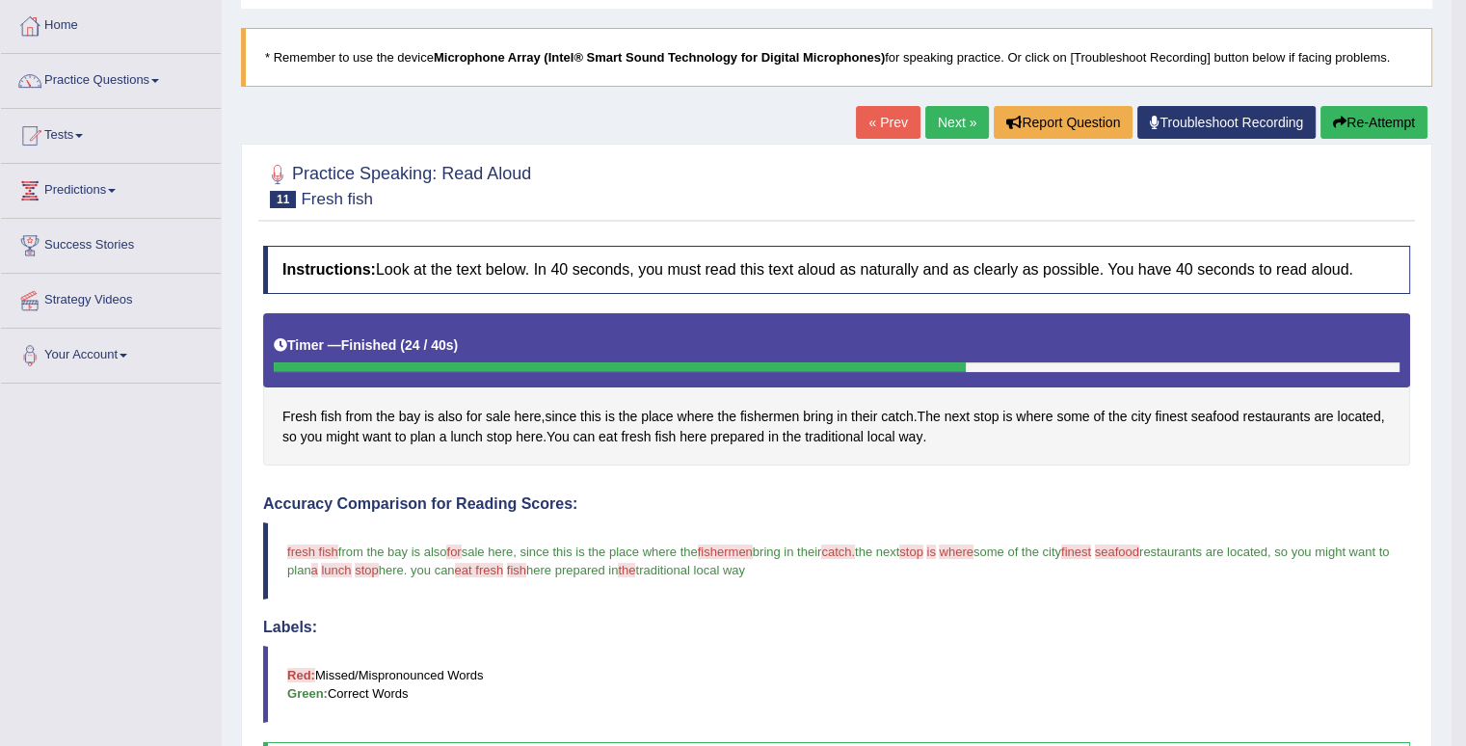
click at [948, 117] on link "Next »" at bounding box center [958, 122] width 64 height 33
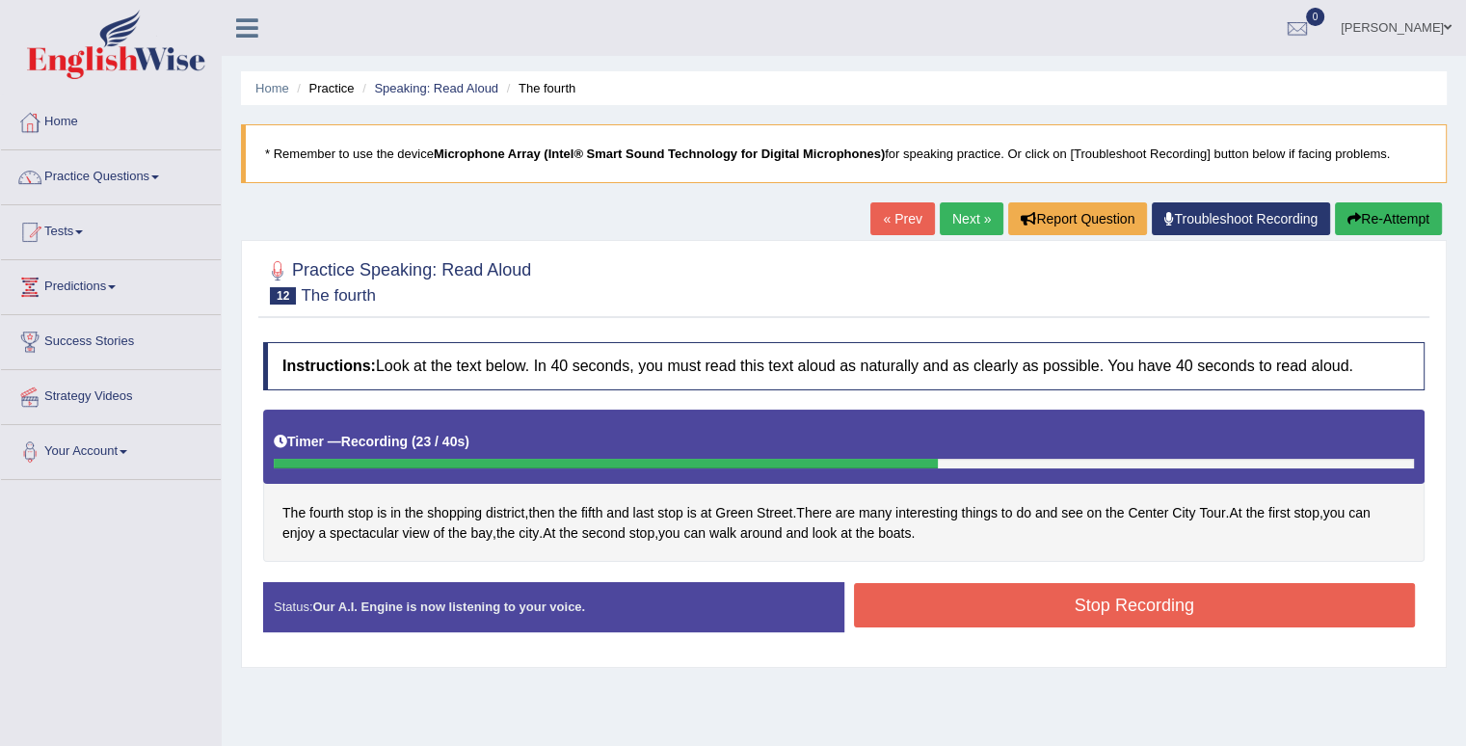
click at [1075, 623] on button "Stop Recording" at bounding box center [1135, 605] width 562 height 44
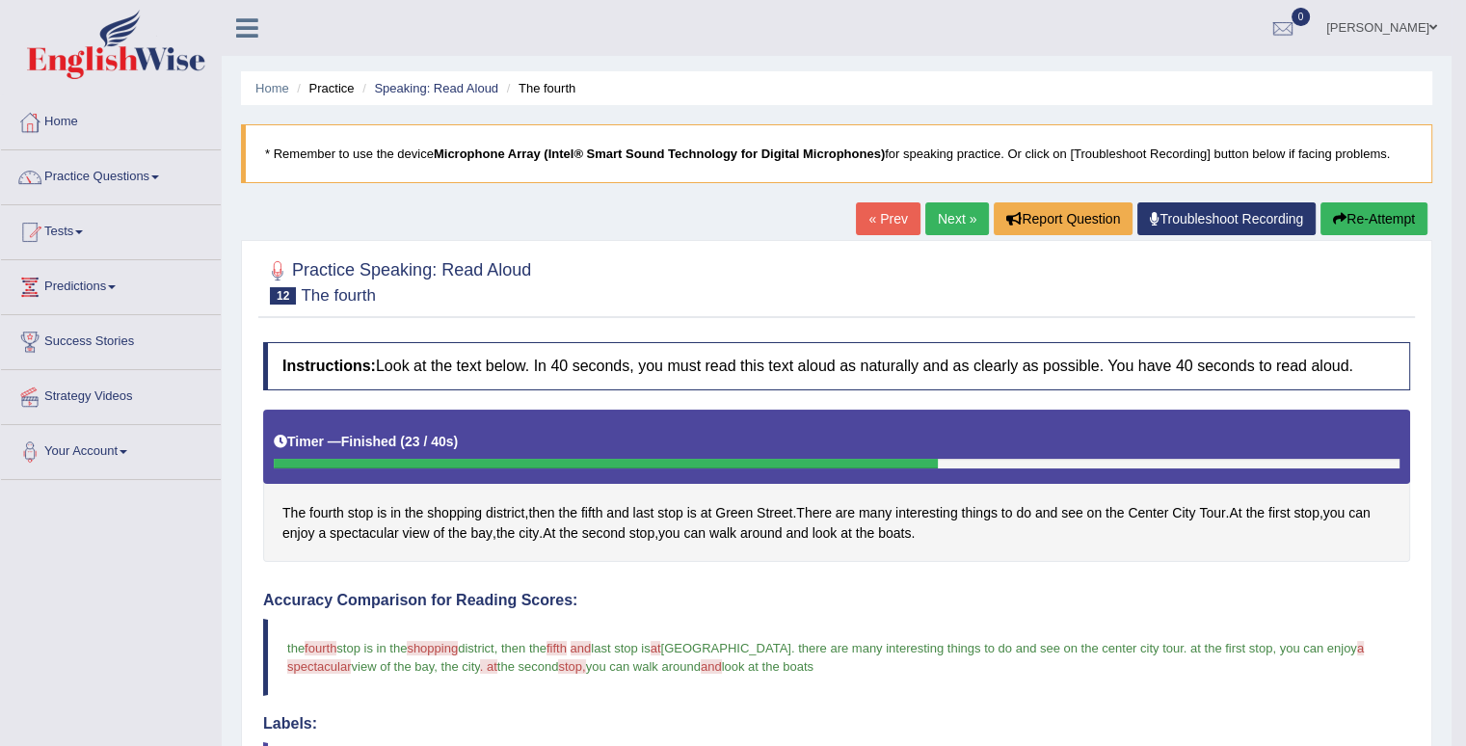
click at [968, 217] on link "Next »" at bounding box center [958, 218] width 64 height 33
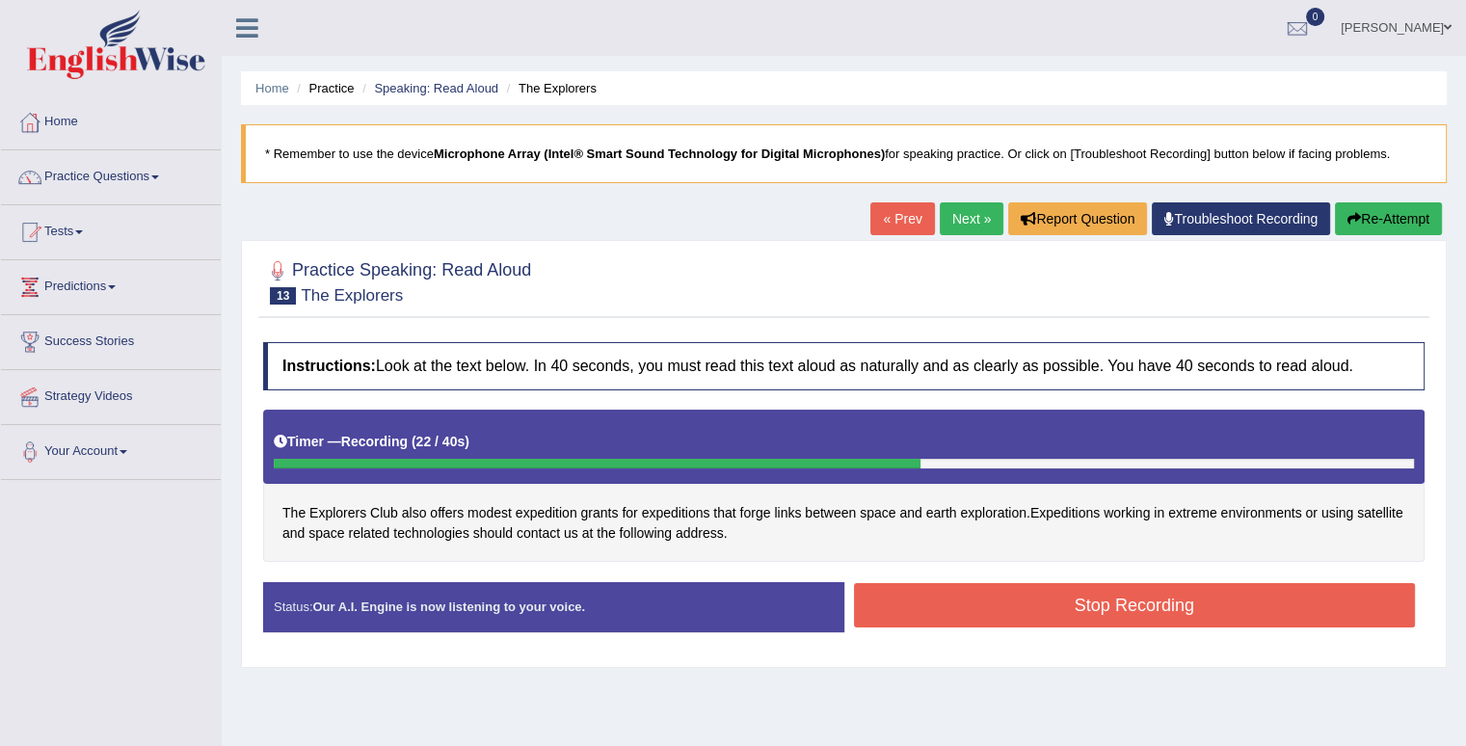
click at [1019, 623] on button "Stop Recording" at bounding box center [1135, 605] width 562 height 44
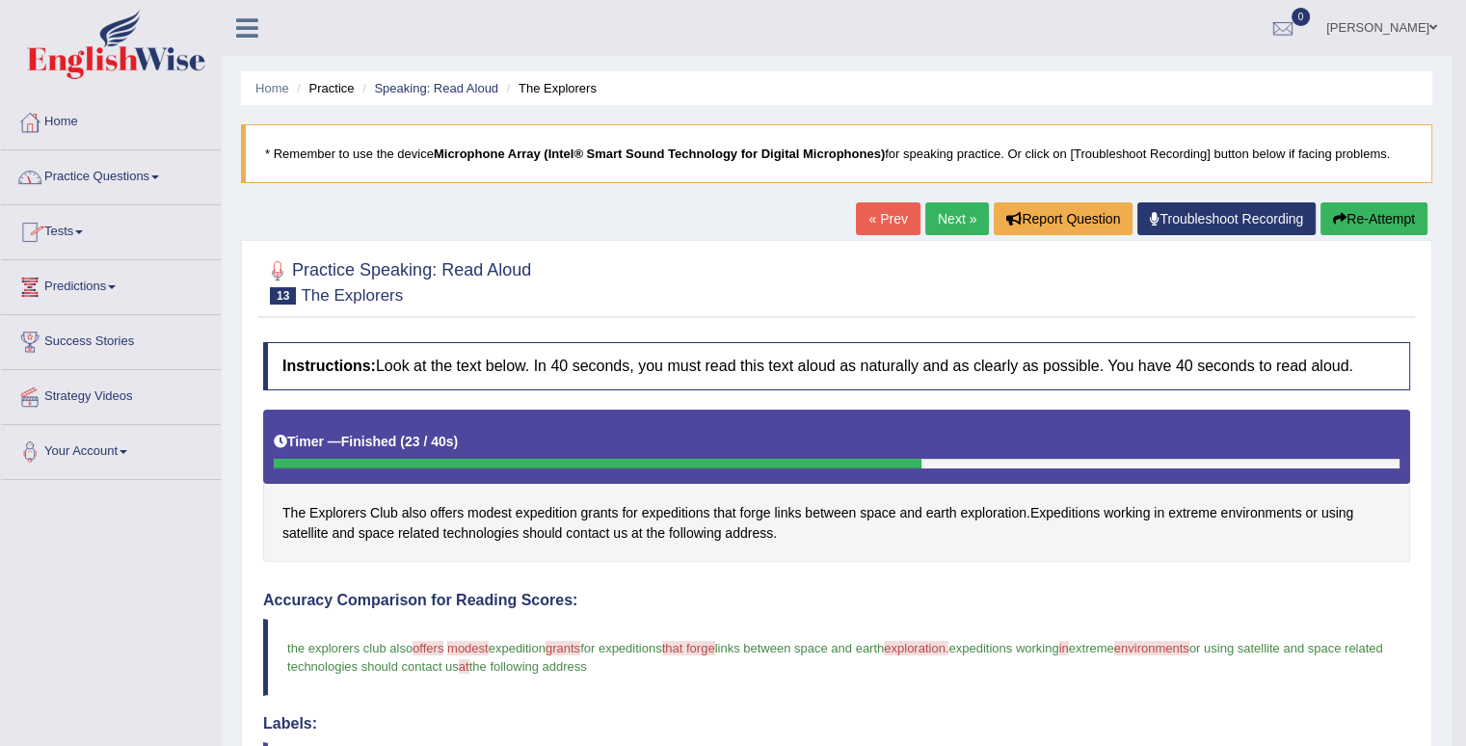
click at [127, 175] on link "Practice Questions" at bounding box center [111, 174] width 220 height 48
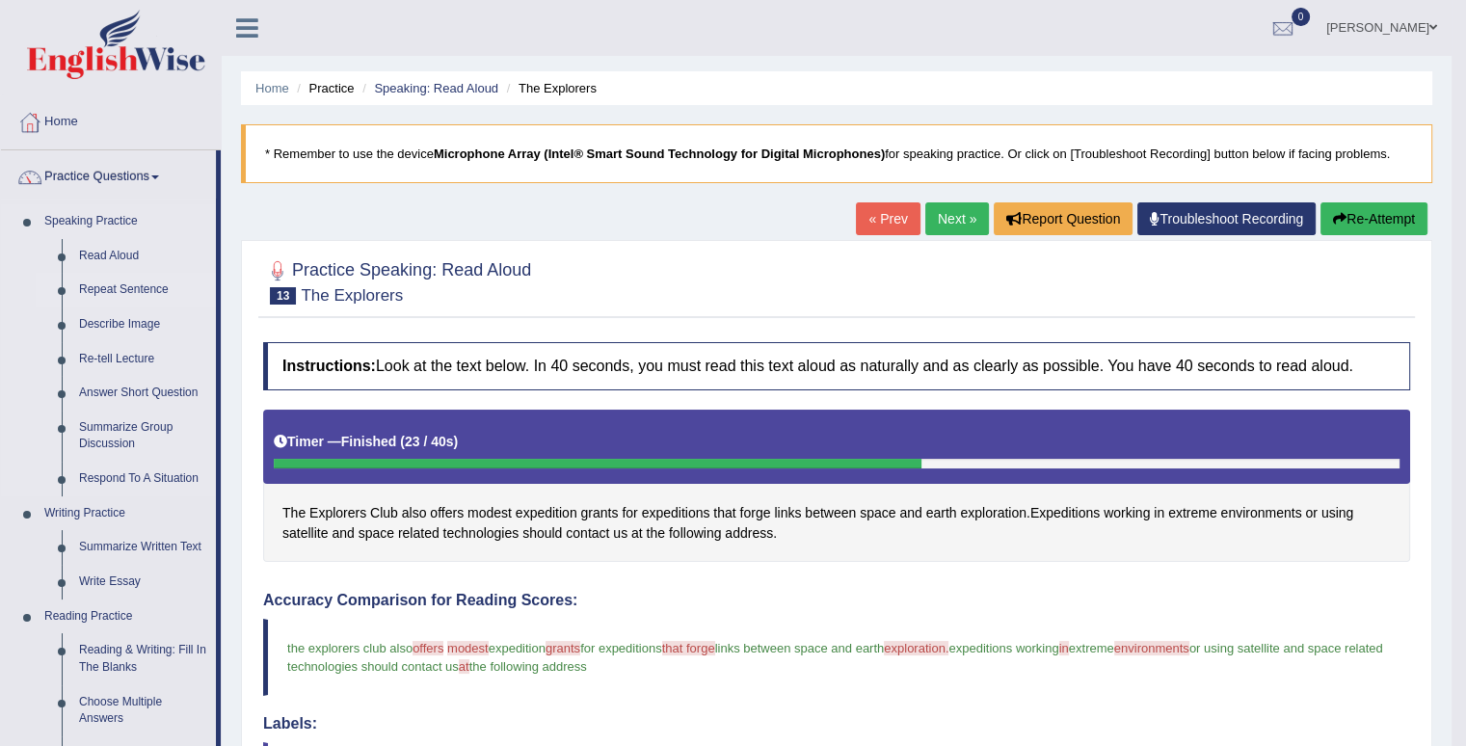
click at [131, 287] on link "Repeat Sentence" at bounding box center [143, 290] width 146 height 35
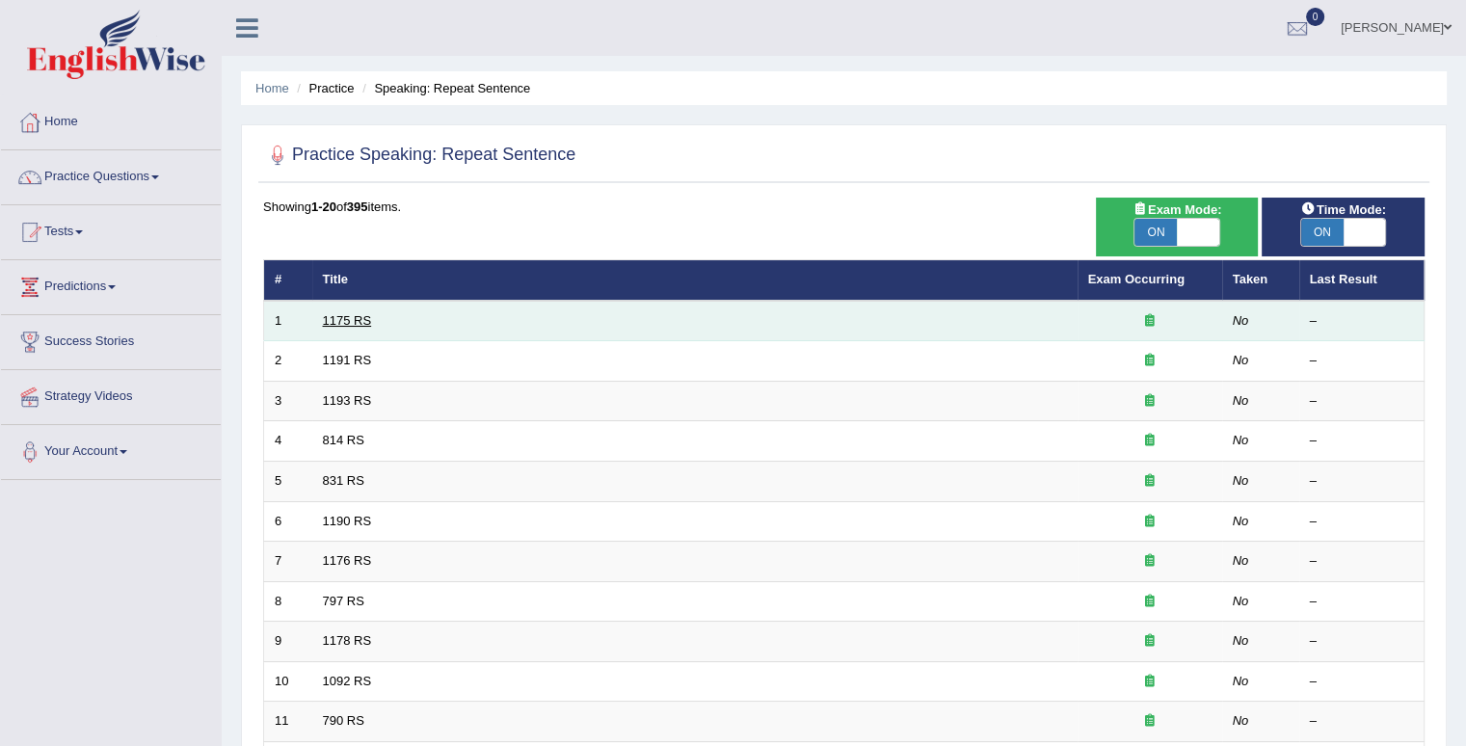
click at [339, 315] on link "1175 RS" at bounding box center [347, 320] width 49 height 14
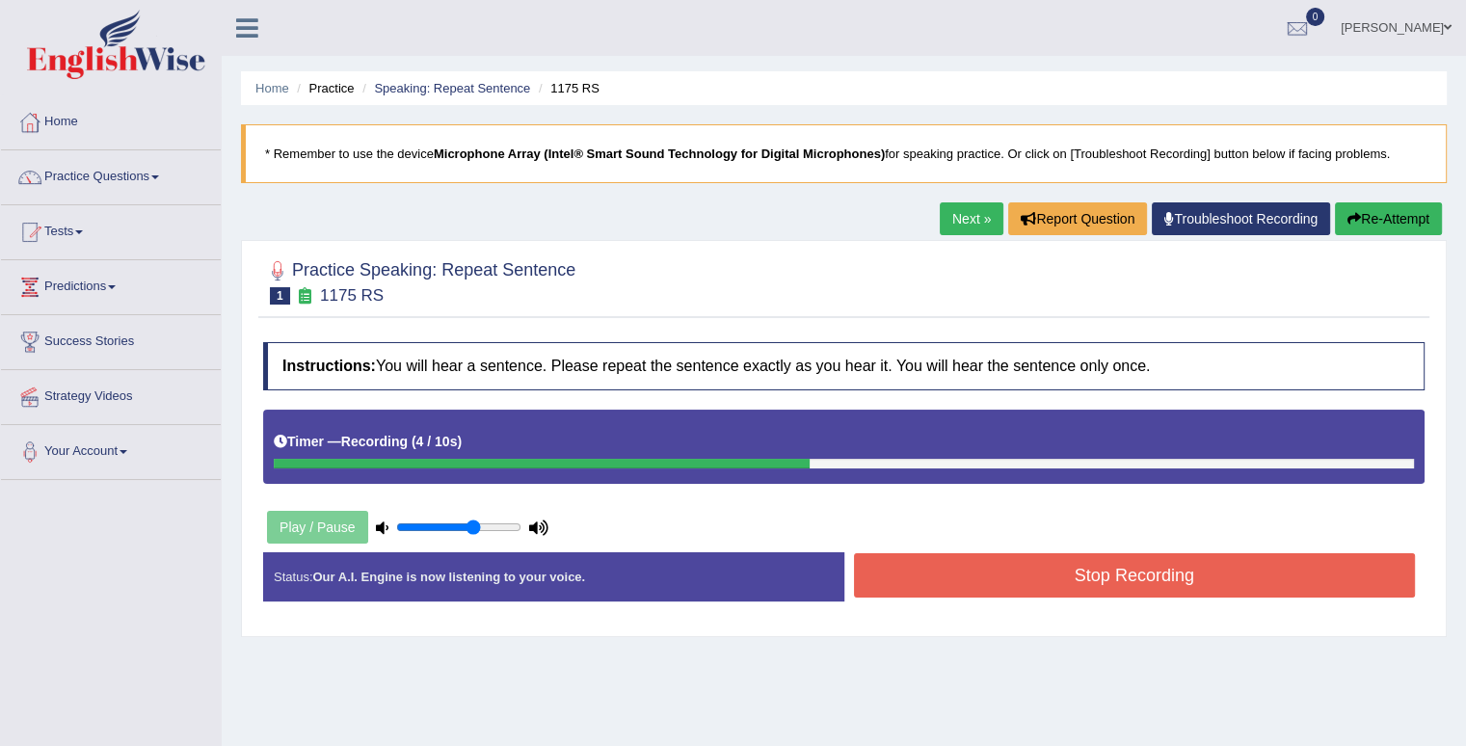
click at [956, 569] on button "Stop Recording" at bounding box center [1135, 575] width 562 height 44
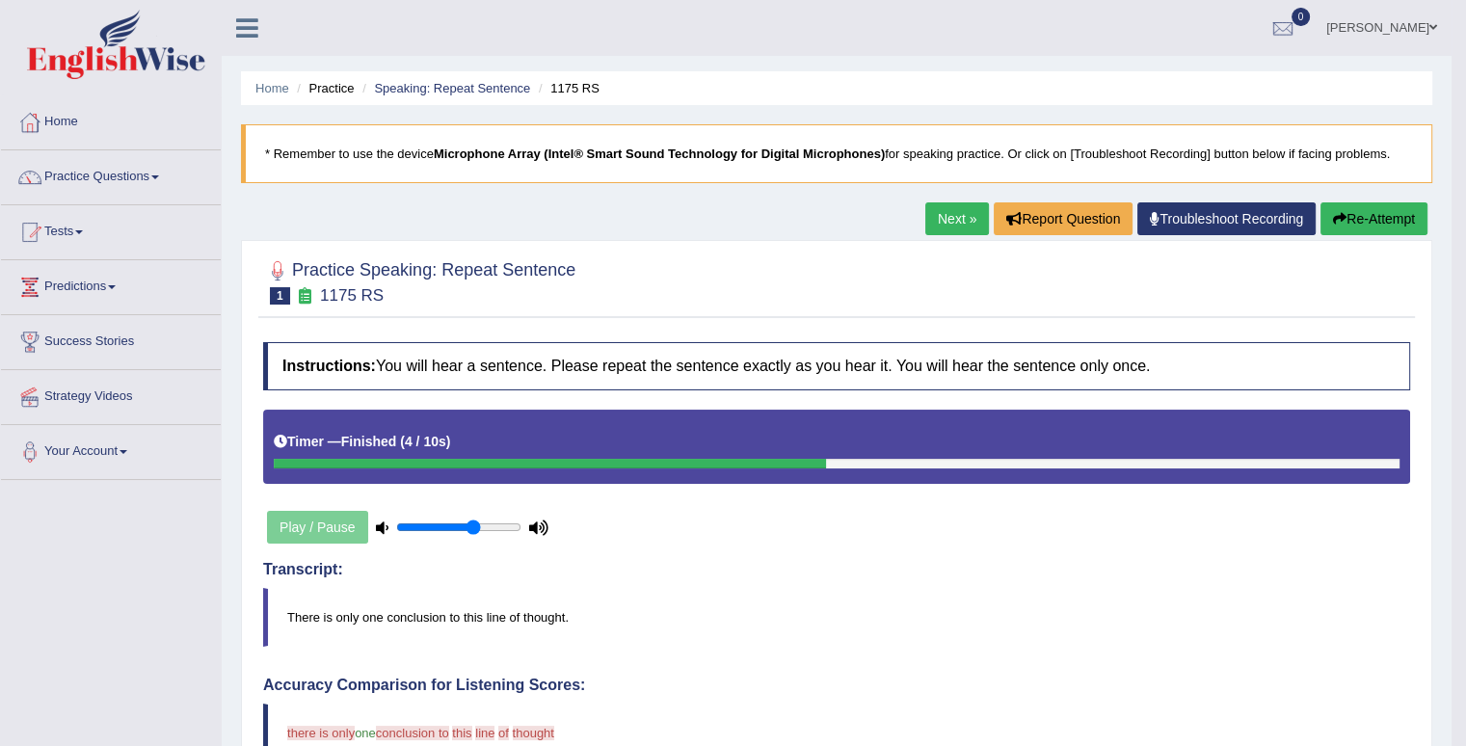
click at [1362, 225] on button "Re-Attempt" at bounding box center [1374, 218] width 107 height 33
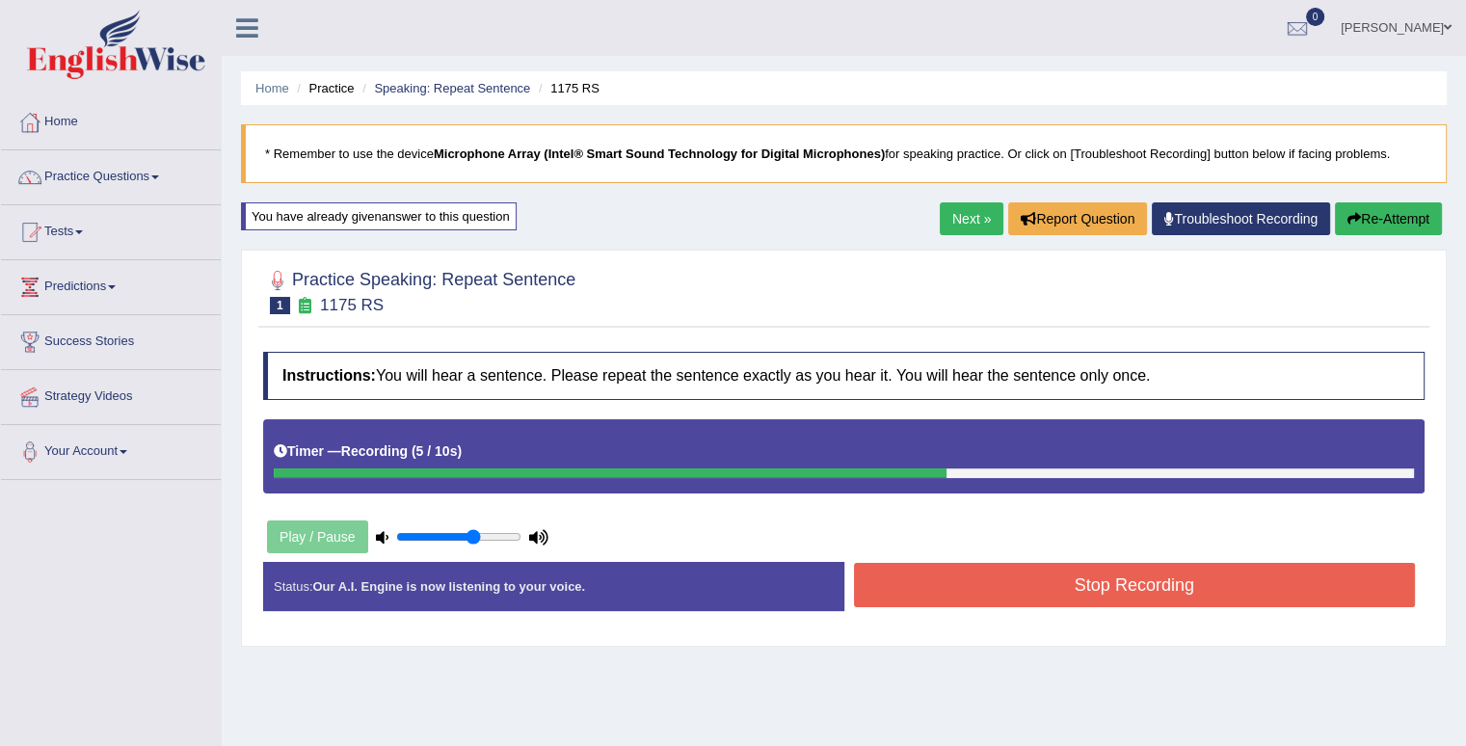
click at [1115, 578] on button "Stop Recording" at bounding box center [1135, 585] width 562 height 44
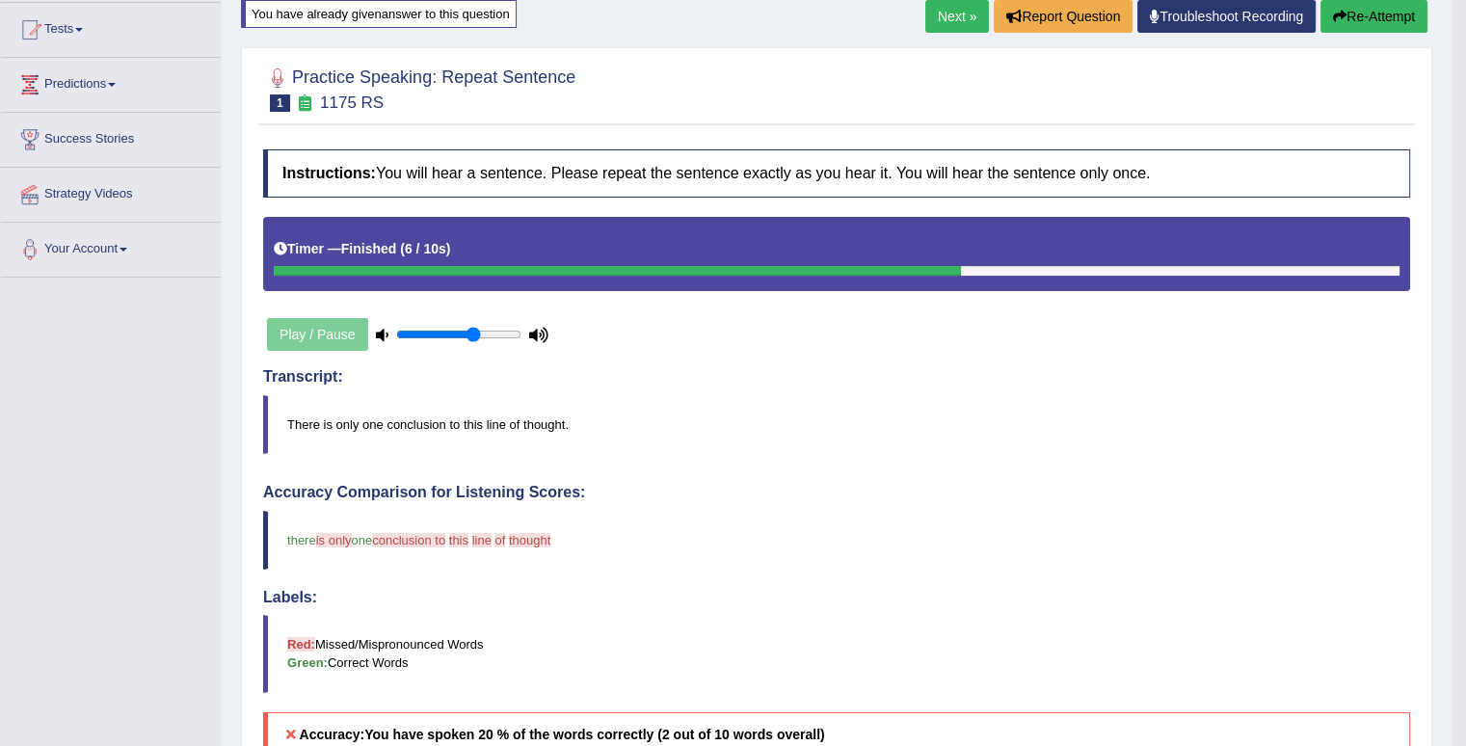
scroll to position [193, 0]
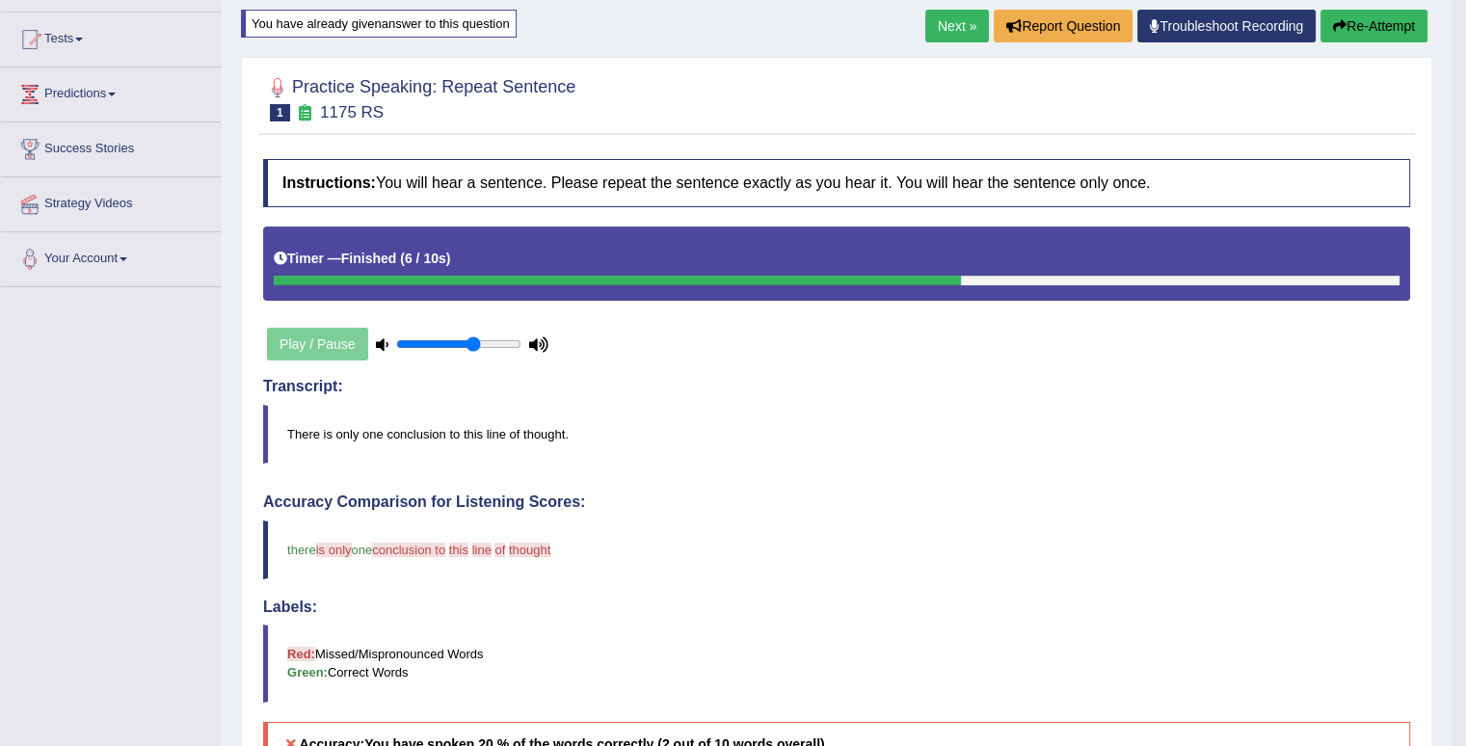
click at [945, 33] on link "Next »" at bounding box center [958, 26] width 64 height 33
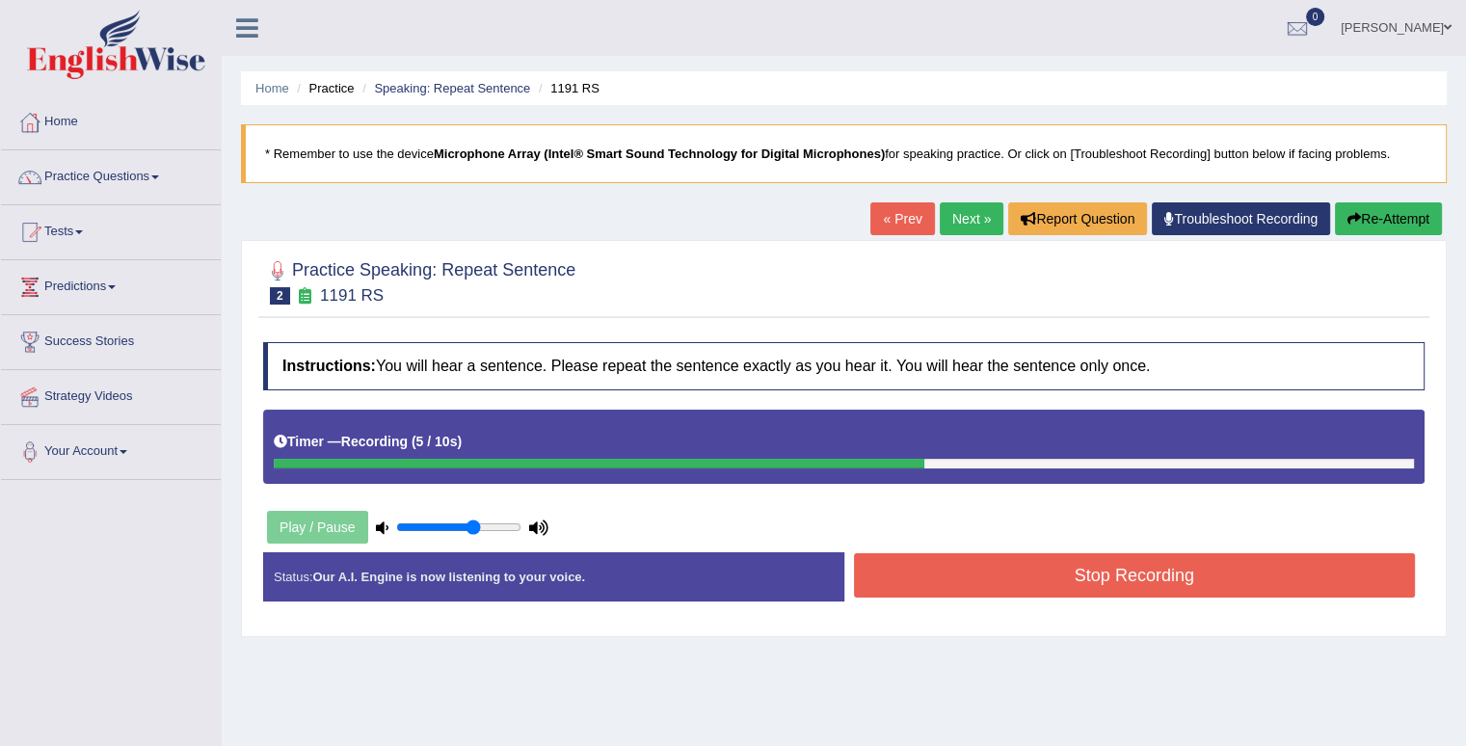
click at [1174, 568] on button "Stop Recording" at bounding box center [1135, 575] width 562 height 44
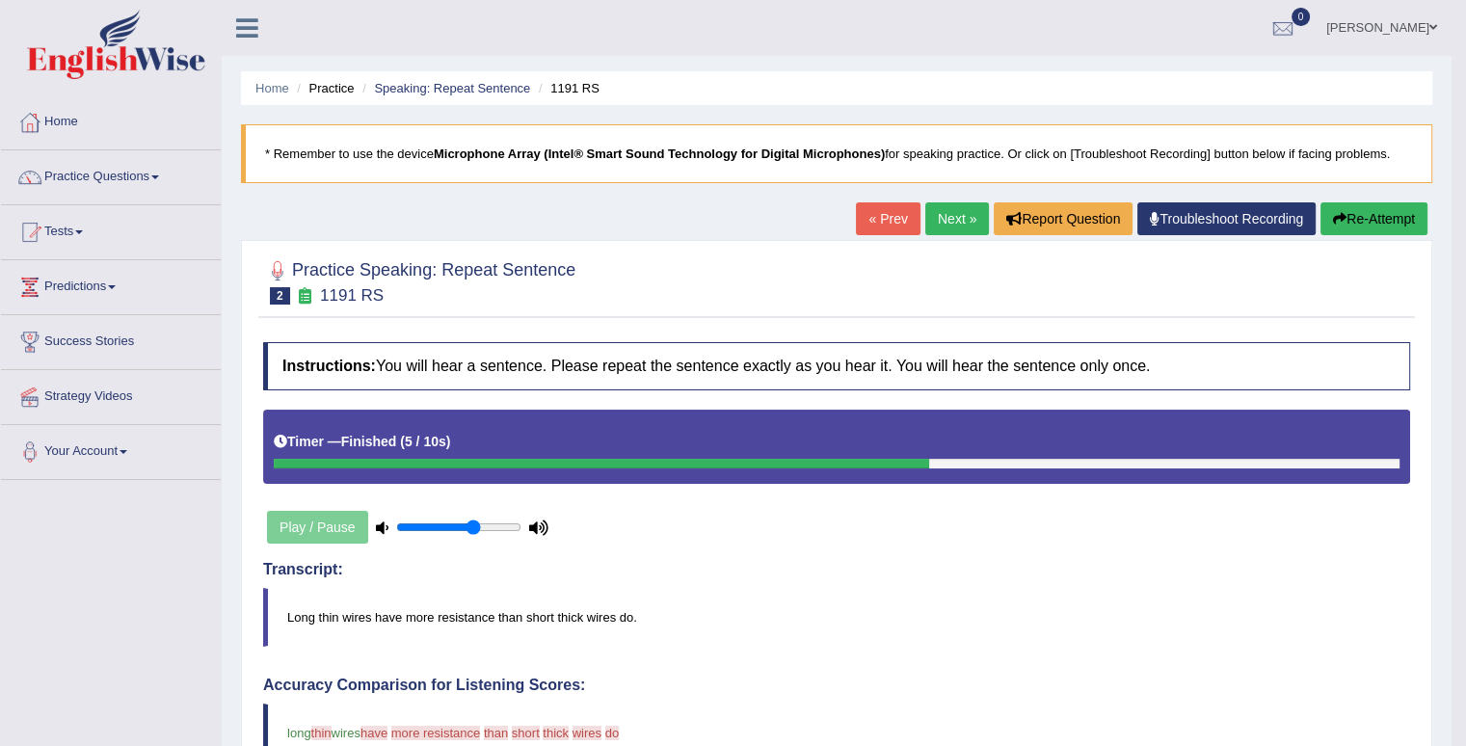
click at [964, 225] on link "Next »" at bounding box center [958, 218] width 64 height 33
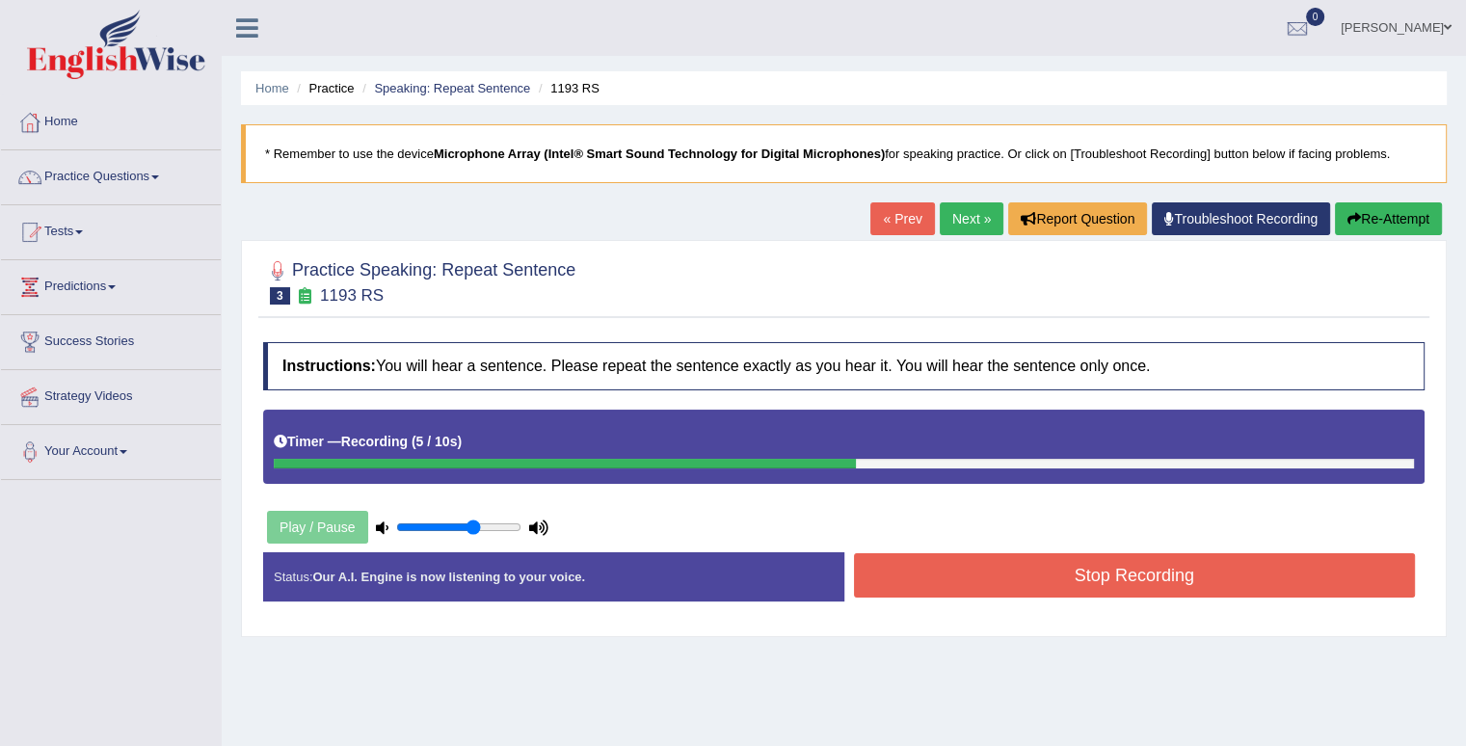
click at [1099, 592] on button "Stop Recording" at bounding box center [1135, 575] width 562 height 44
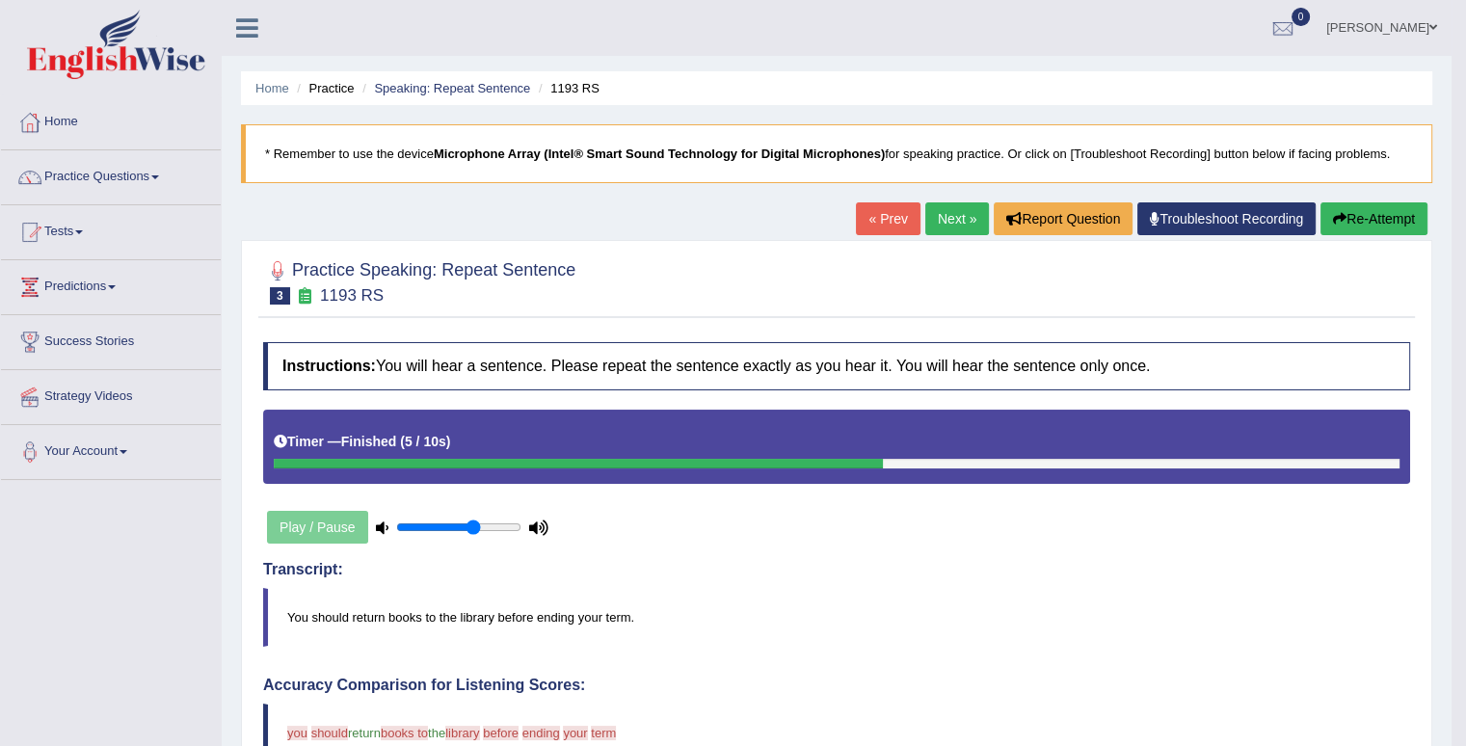
click at [949, 212] on link "Next »" at bounding box center [958, 218] width 64 height 33
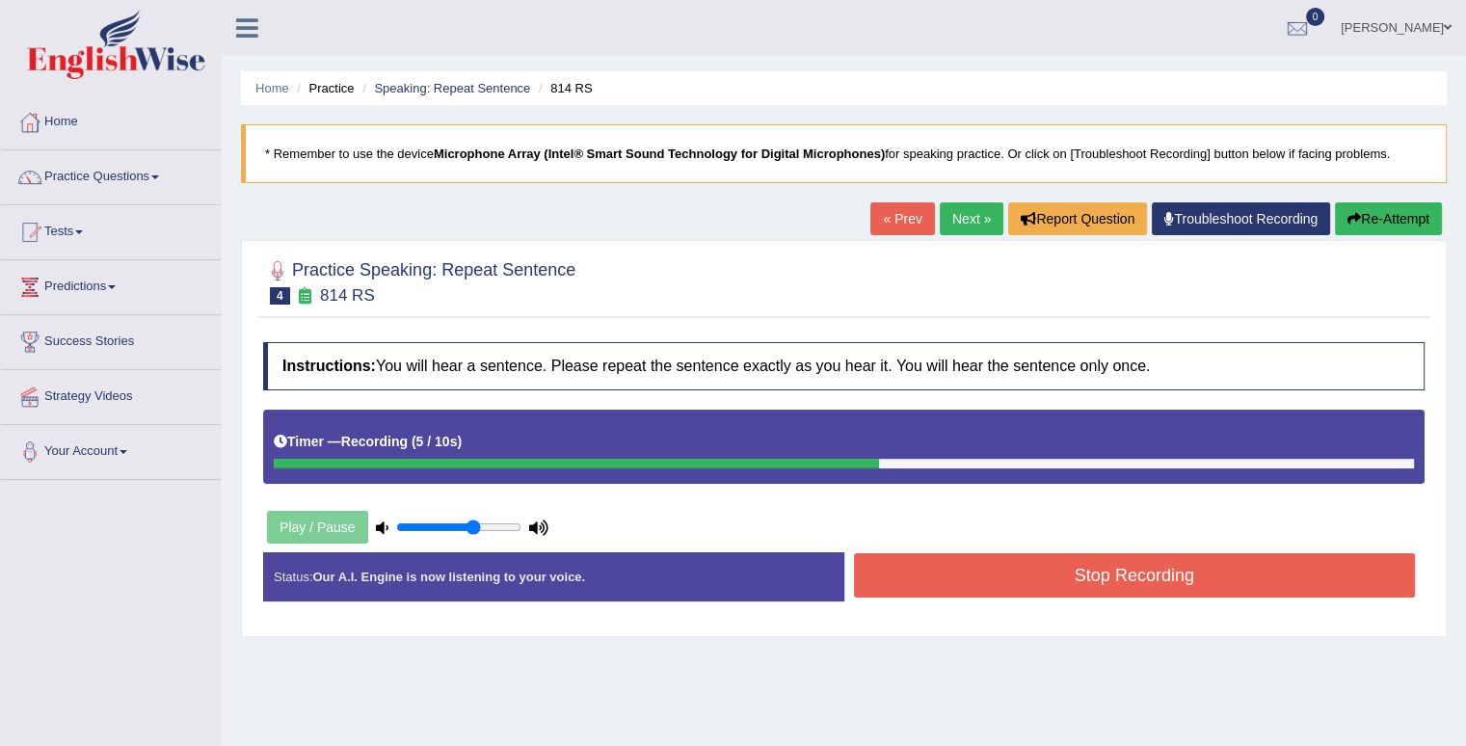
click at [1151, 574] on button "Stop Recording" at bounding box center [1135, 575] width 562 height 44
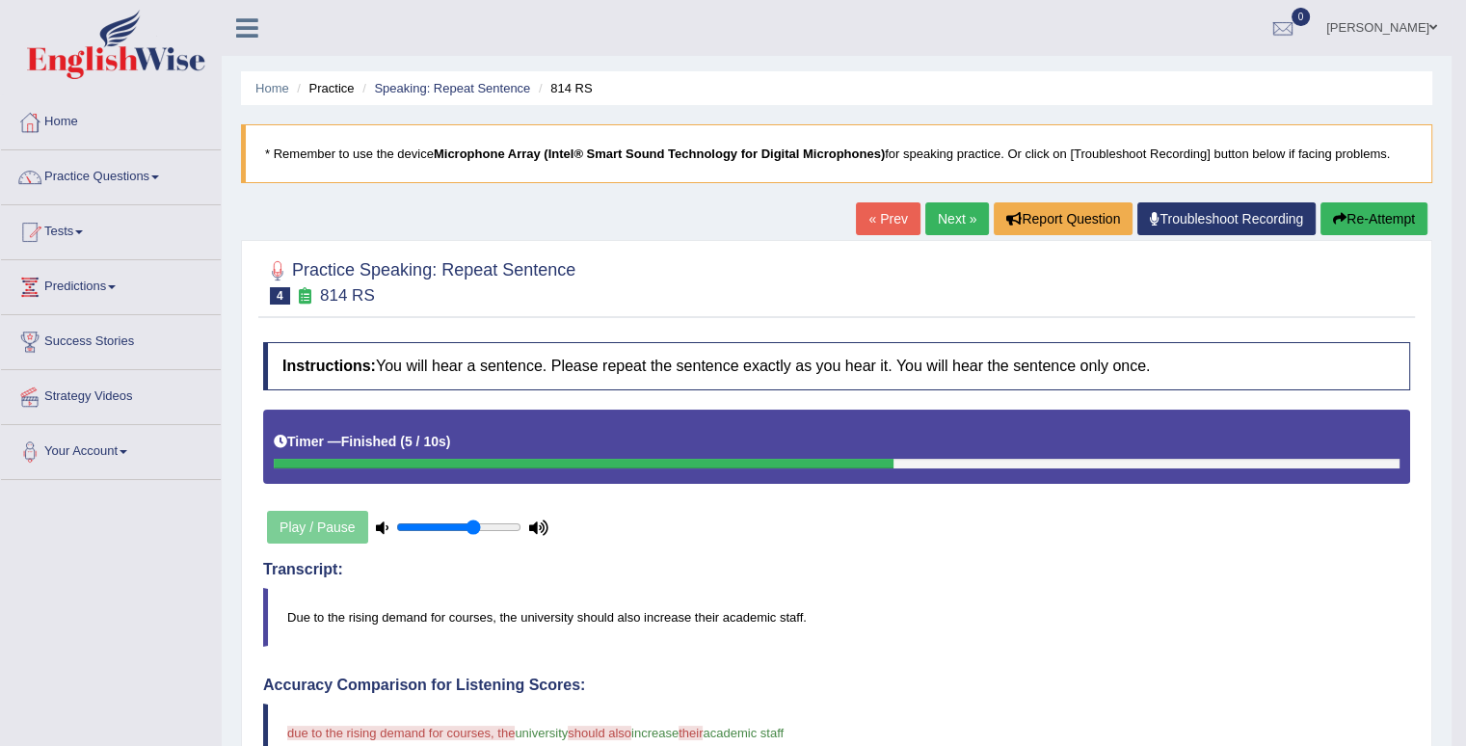
click at [888, 221] on link "« Prev" at bounding box center [888, 218] width 64 height 33
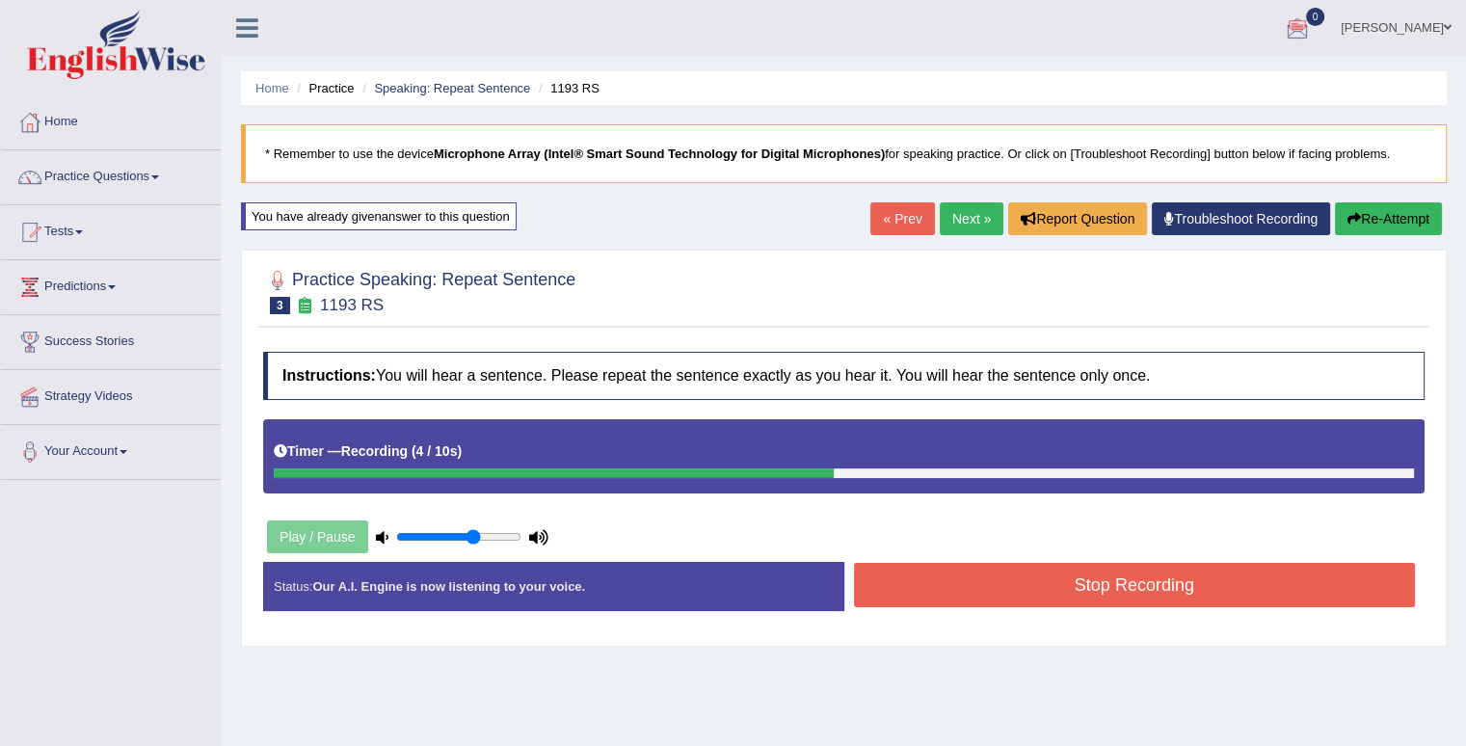
click at [1203, 584] on button "Stop Recording" at bounding box center [1135, 585] width 562 height 44
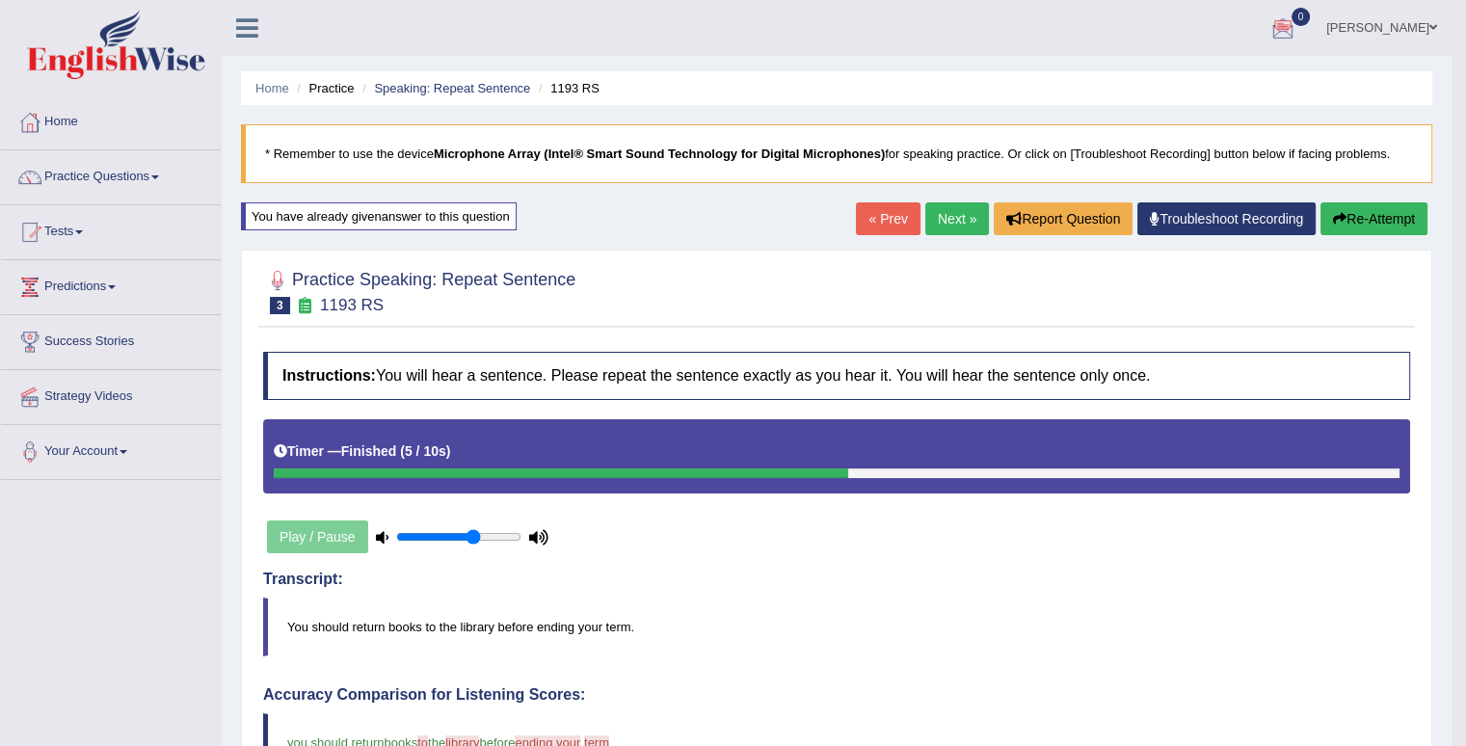
click at [961, 219] on link "Next »" at bounding box center [958, 218] width 64 height 33
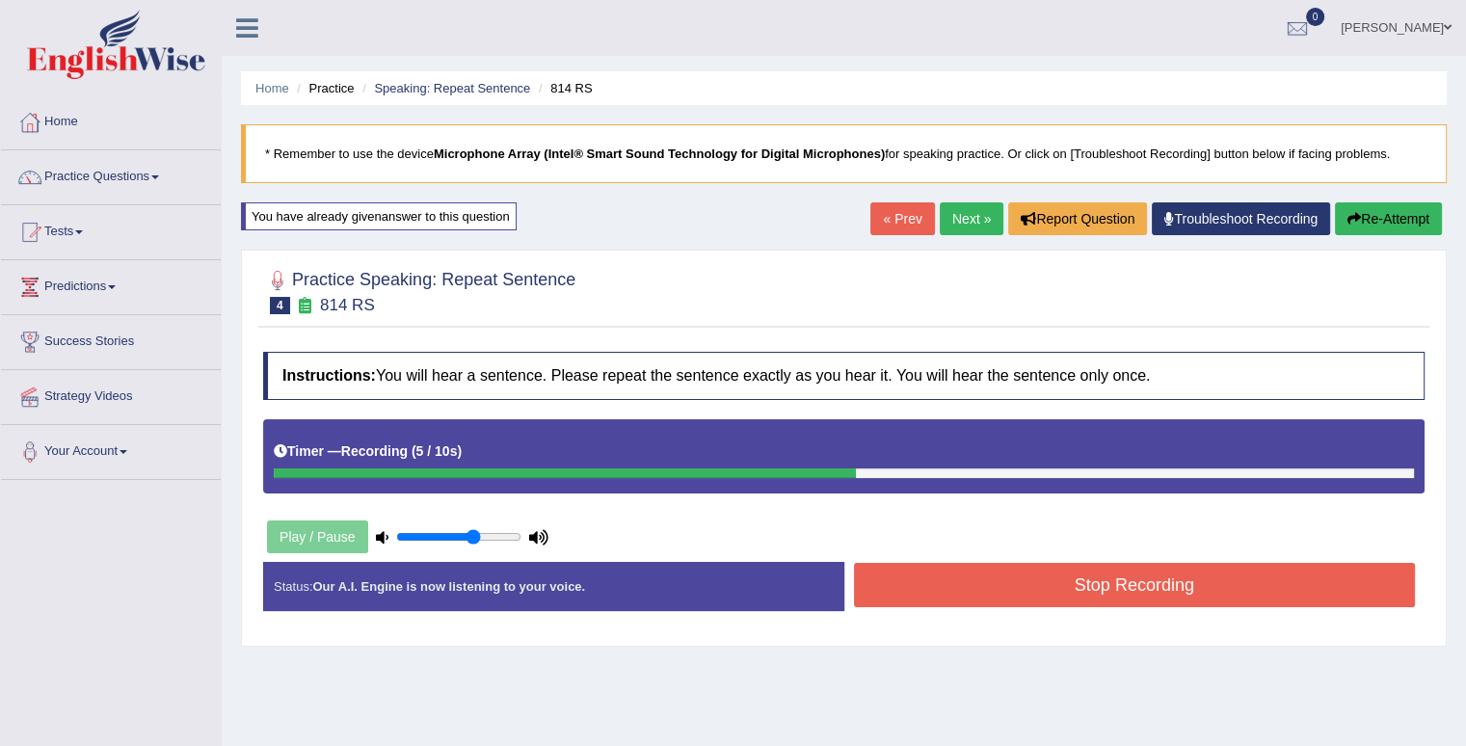
click at [1107, 584] on button "Stop Recording" at bounding box center [1135, 585] width 562 height 44
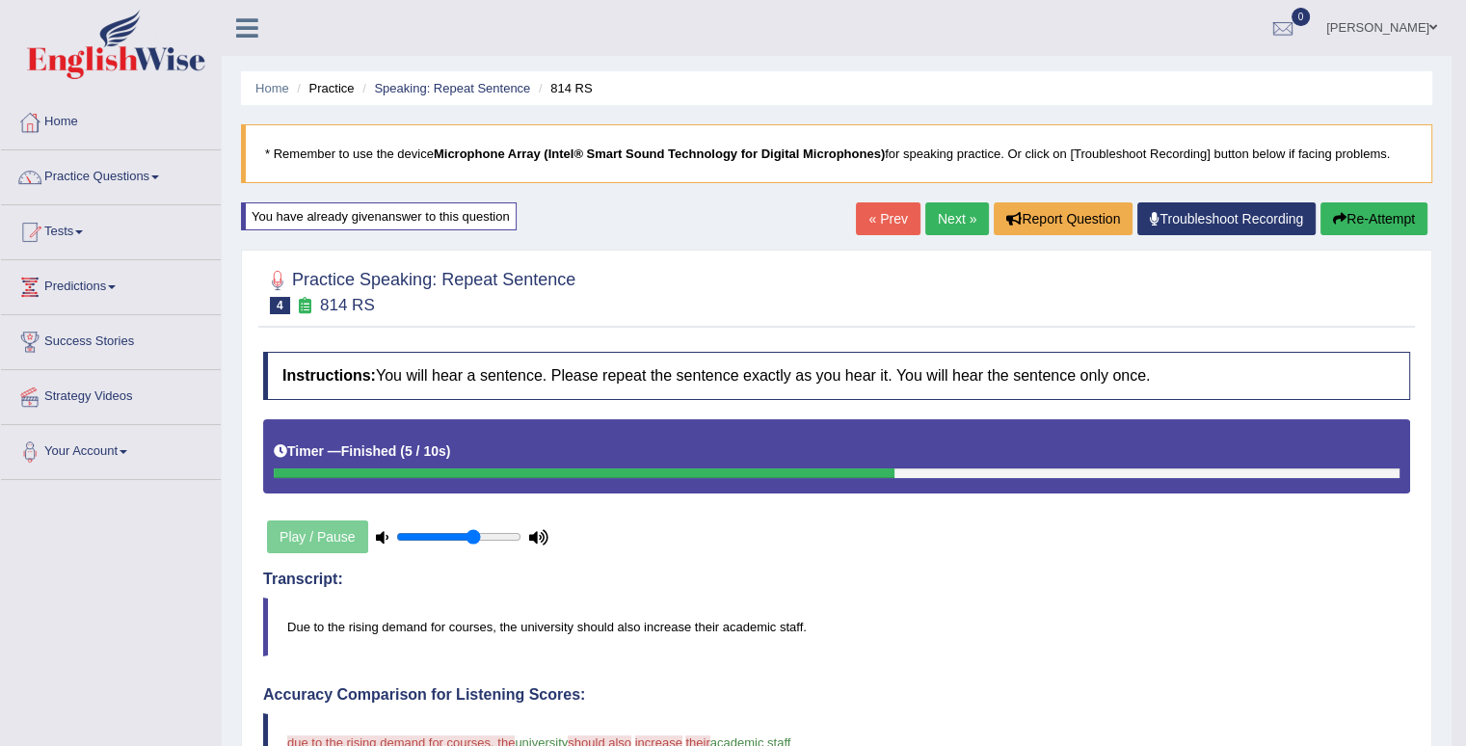
click at [937, 228] on link "Next »" at bounding box center [958, 218] width 64 height 33
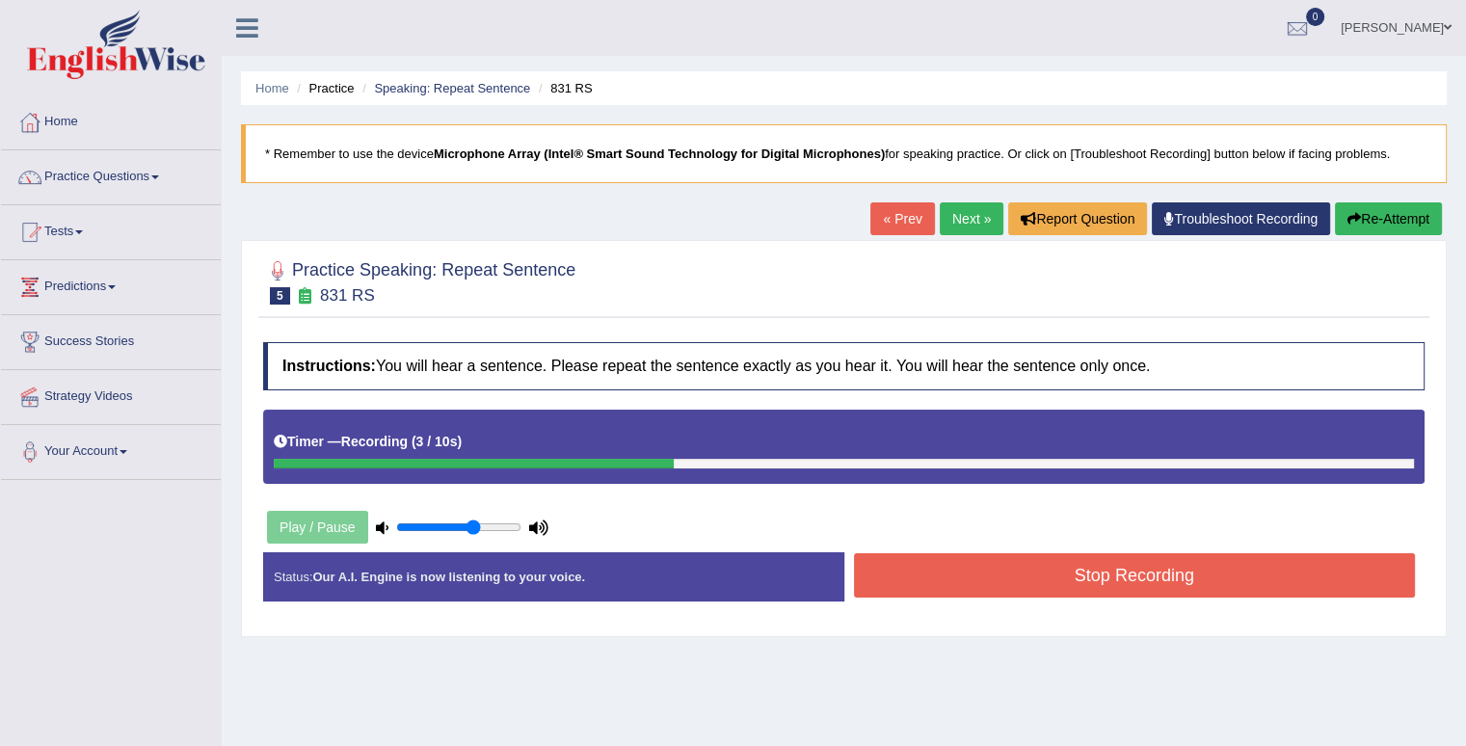
click at [931, 544] on div "Instructions: You will hear a sentence. Please repeat the sentence exactly as y…" at bounding box center [843, 480] width 1171 height 294
click at [931, 545] on div "Instructions: You will hear a sentence. Please repeat the sentence exactly as y…" at bounding box center [843, 480] width 1171 height 294
click at [931, 553] on button "Stop Recording" at bounding box center [1135, 575] width 562 height 44
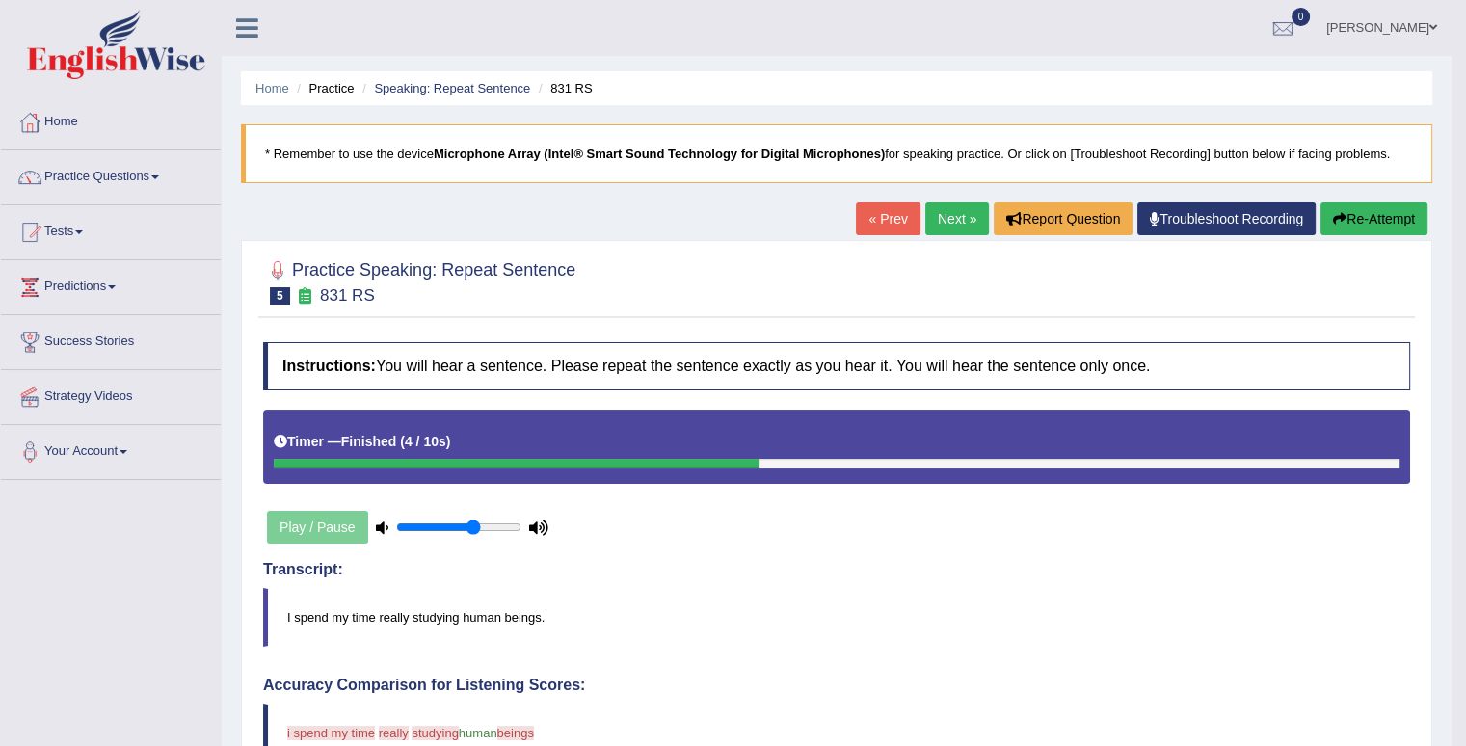
click at [951, 221] on link "Next »" at bounding box center [958, 218] width 64 height 33
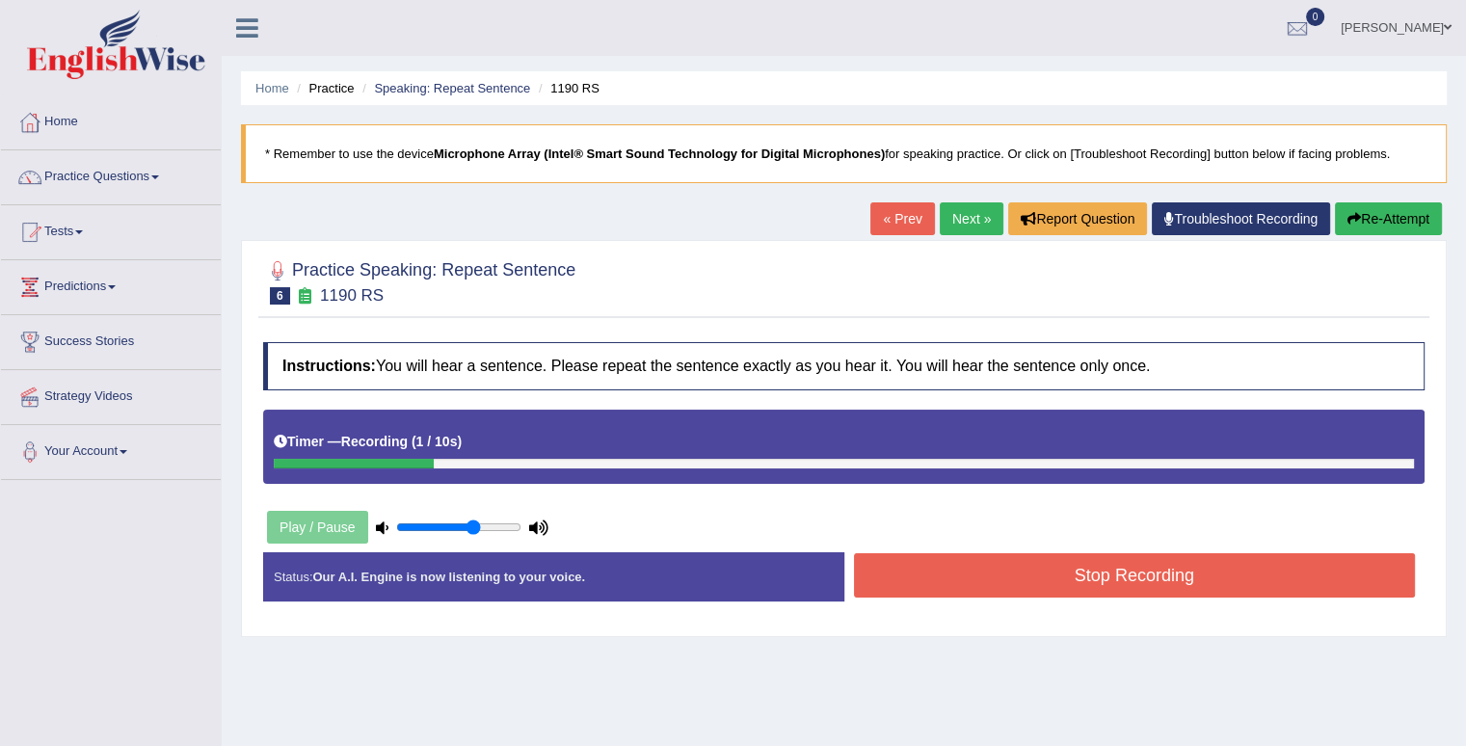
click at [1384, 209] on button "Re-Attempt" at bounding box center [1388, 218] width 107 height 33
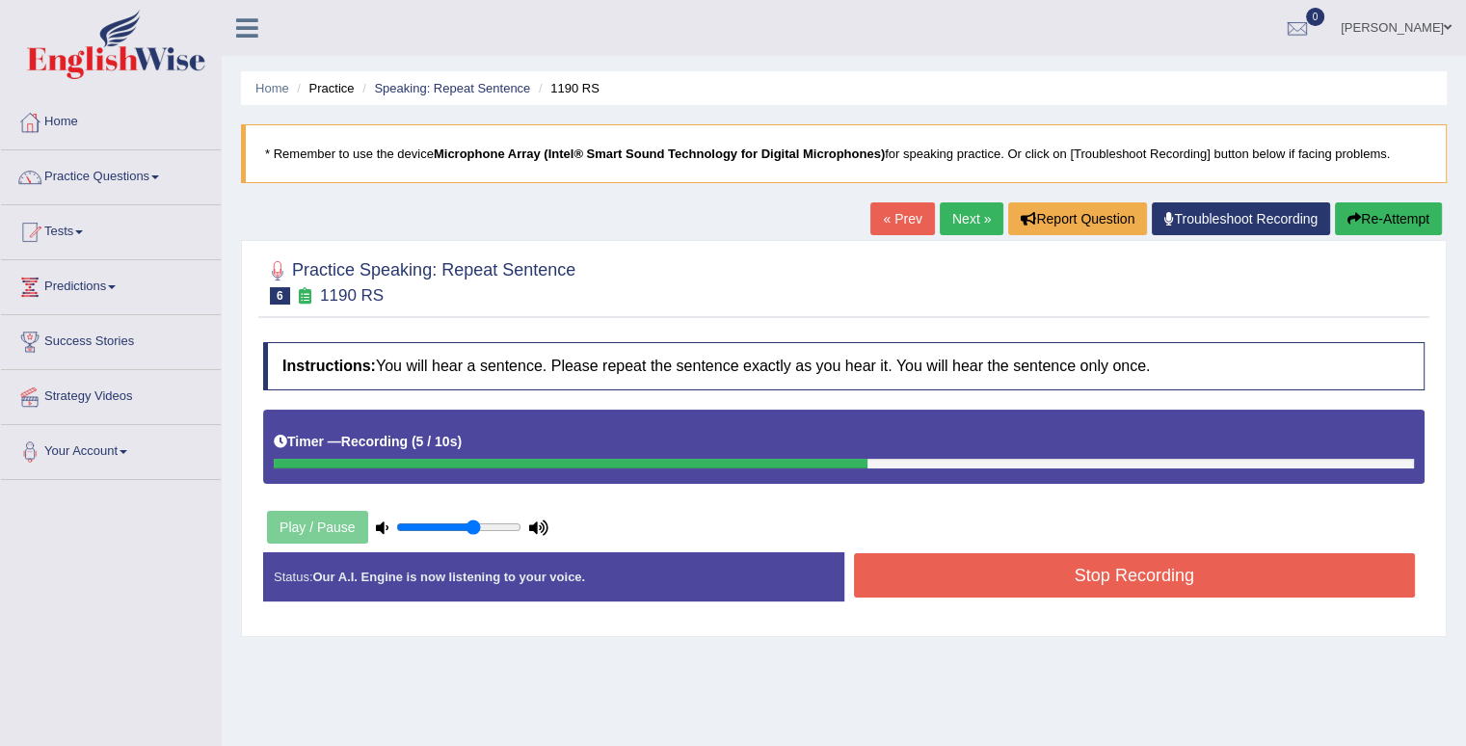
click at [1259, 591] on button "Stop Recording" at bounding box center [1135, 575] width 562 height 44
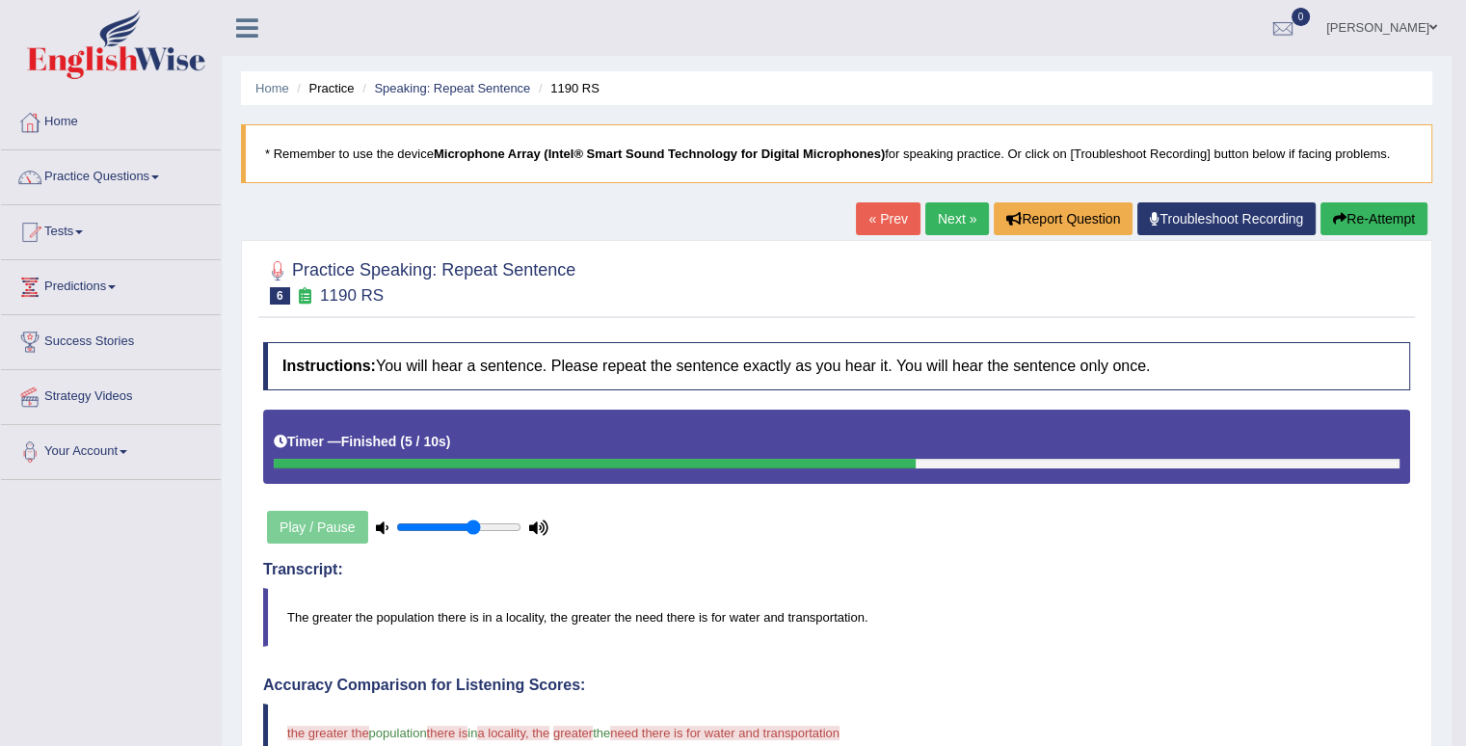
click at [952, 224] on link "Next »" at bounding box center [958, 218] width 64 height 33
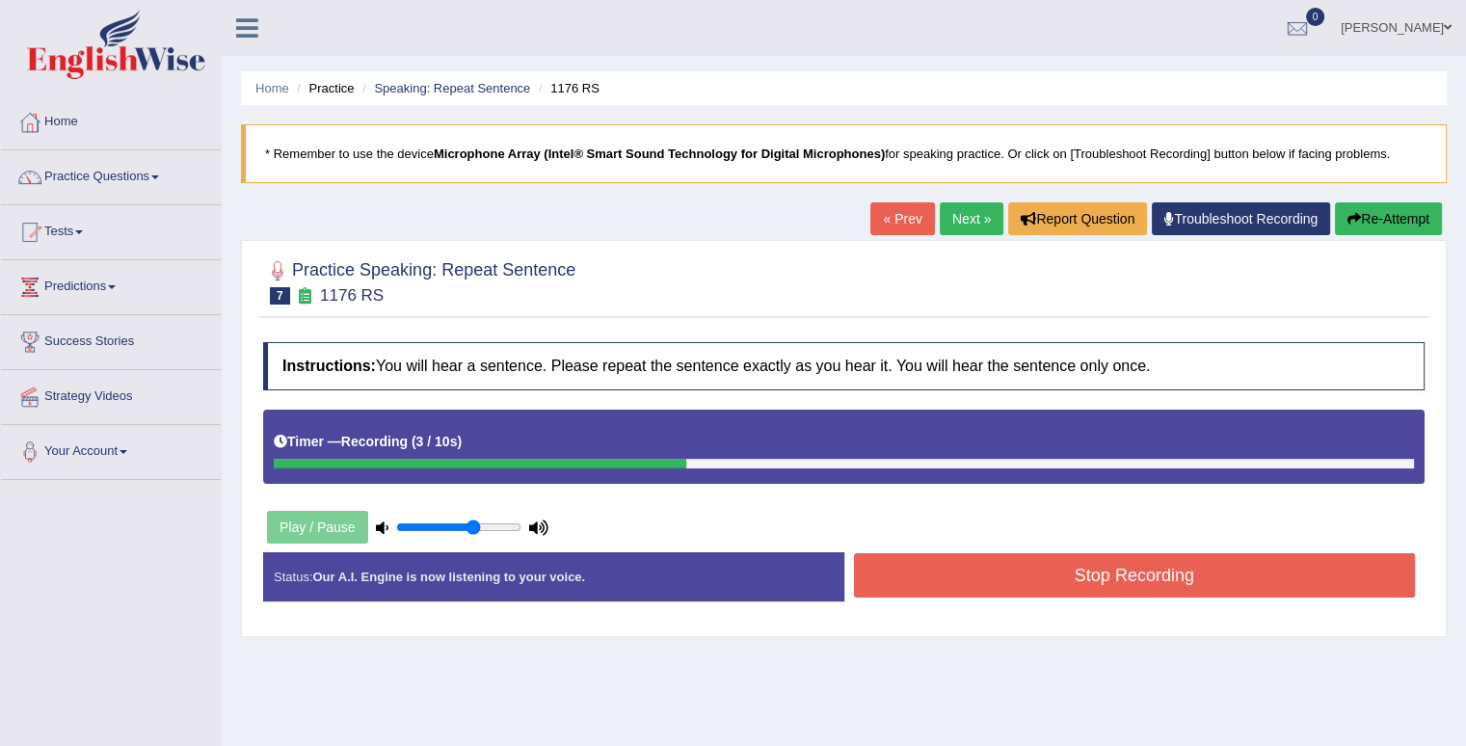
click at [1105, 579] on button "Stop Recording" at bounding box center [1135, 575] width 562 height 44
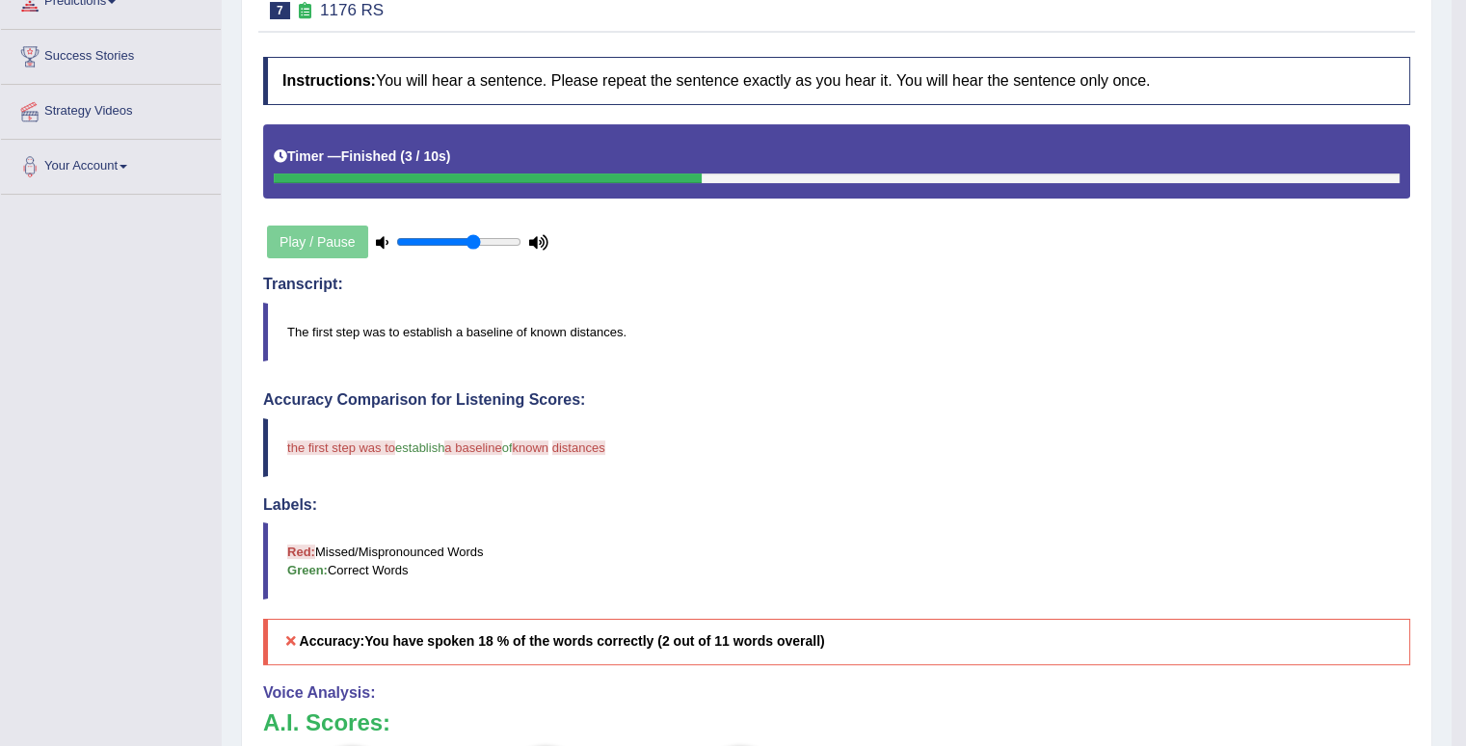
scroll to position [56, 0]
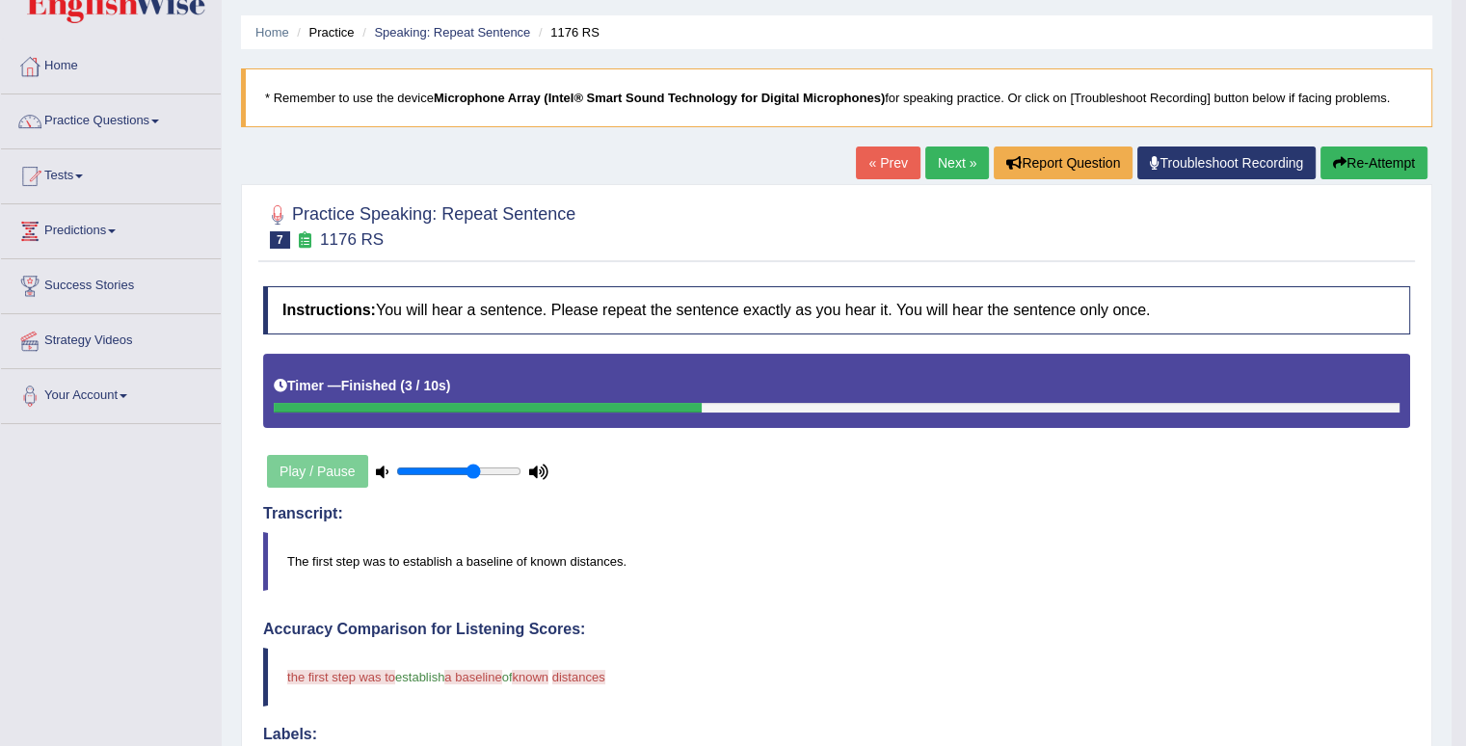
click at [1355, 156] on button "Re-Attempt" at bounding box center [1374, 163] width 107 height 33
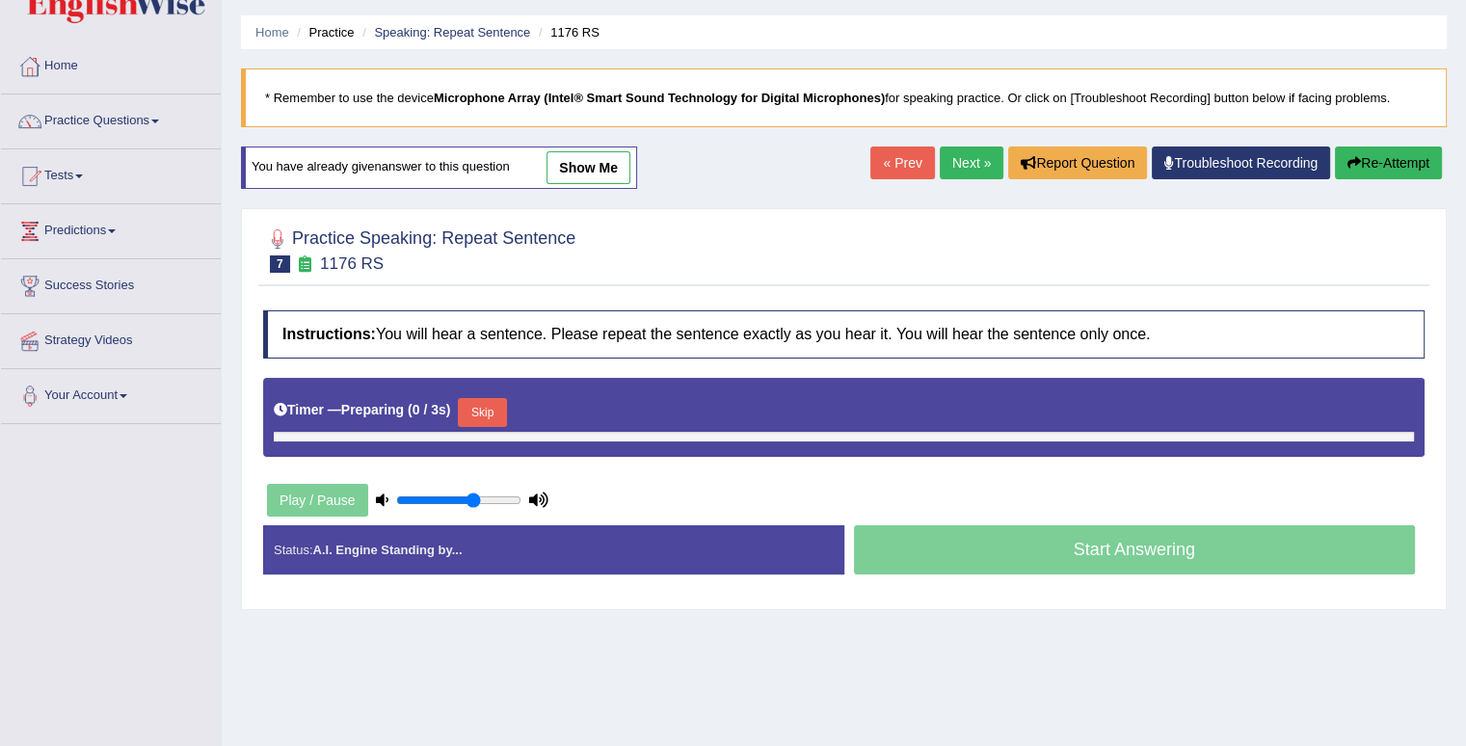
scroll to position [56, 0]
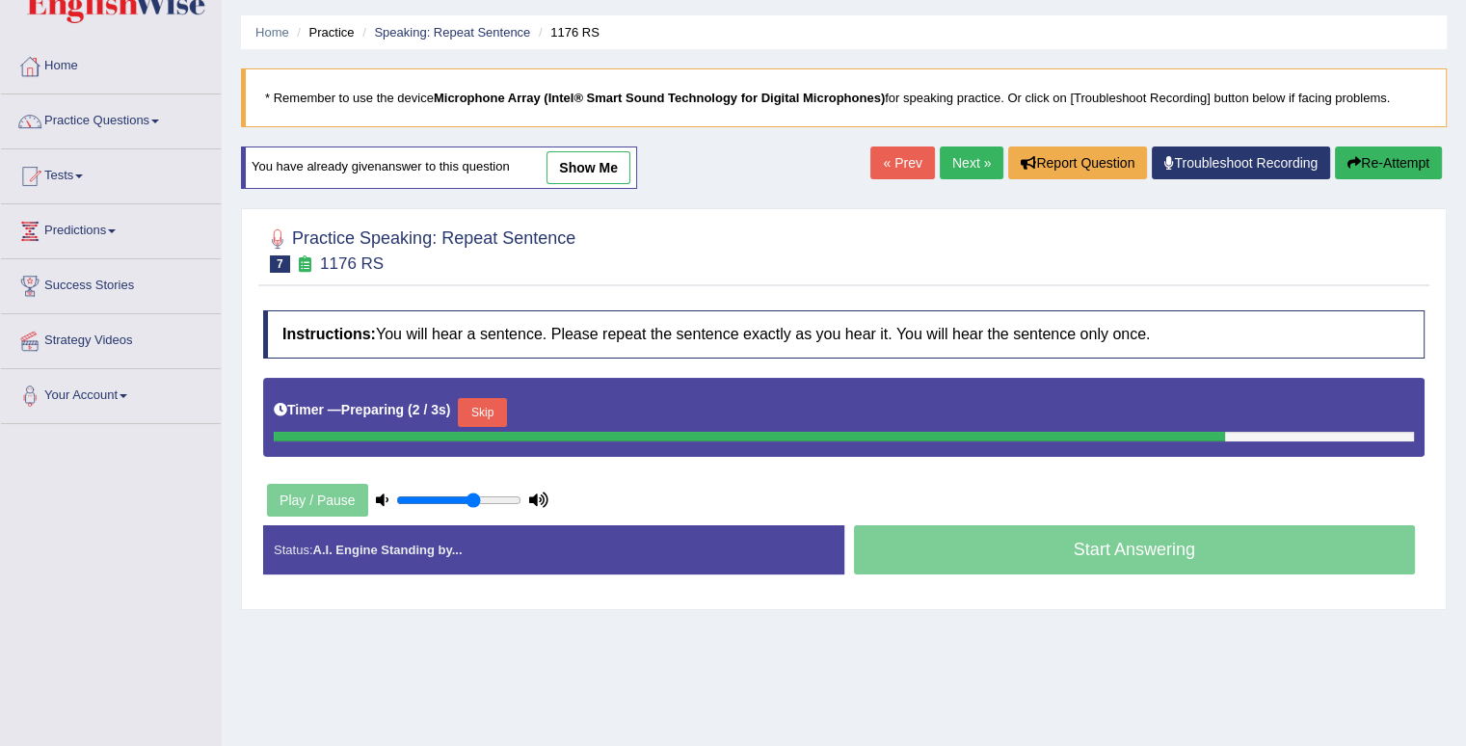
click at [501, 411] on button "Skip" at bounding box center [482, 412] width 48 height 29
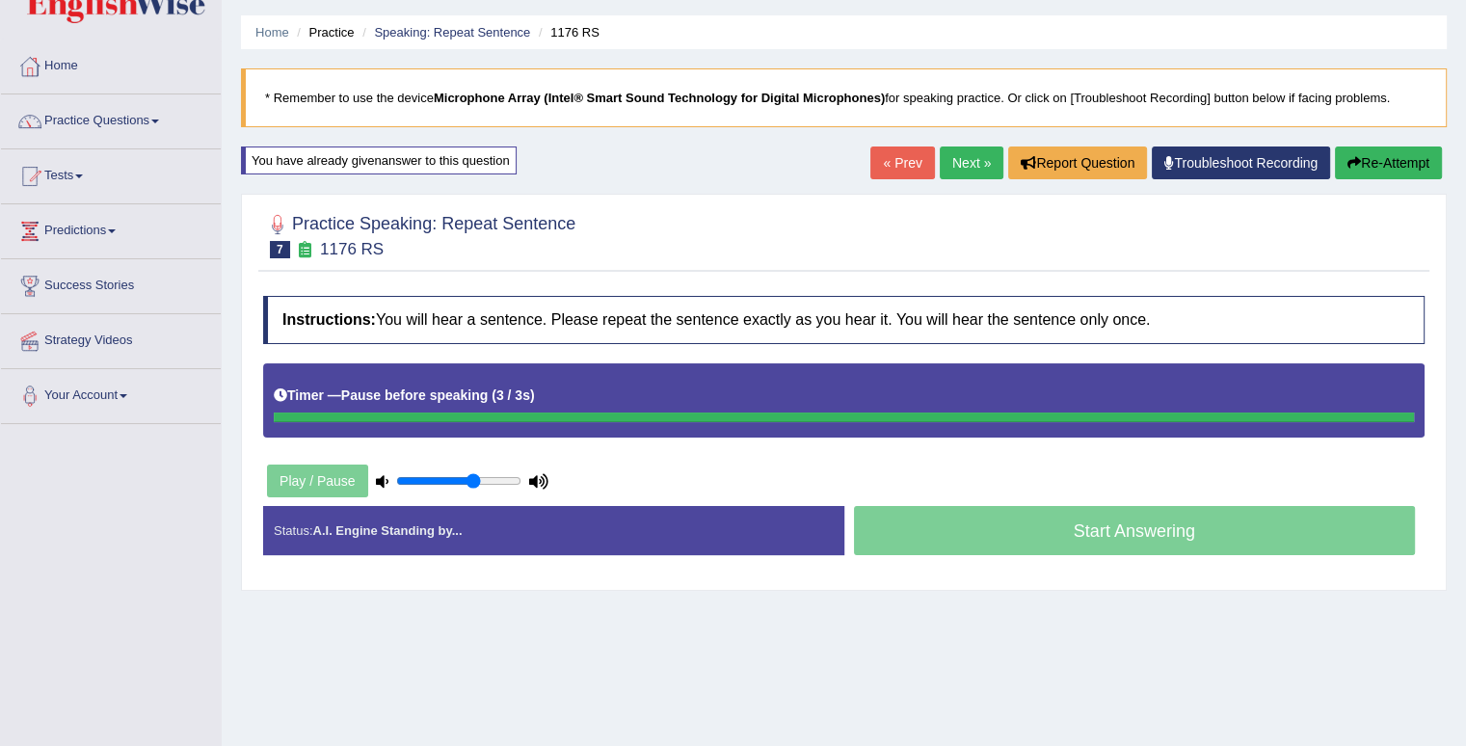
click at [587, 394] on div "Timer — Pause before speaking ( 3 / 3s )" at bounding box center [844, 396] width 1141 height 34
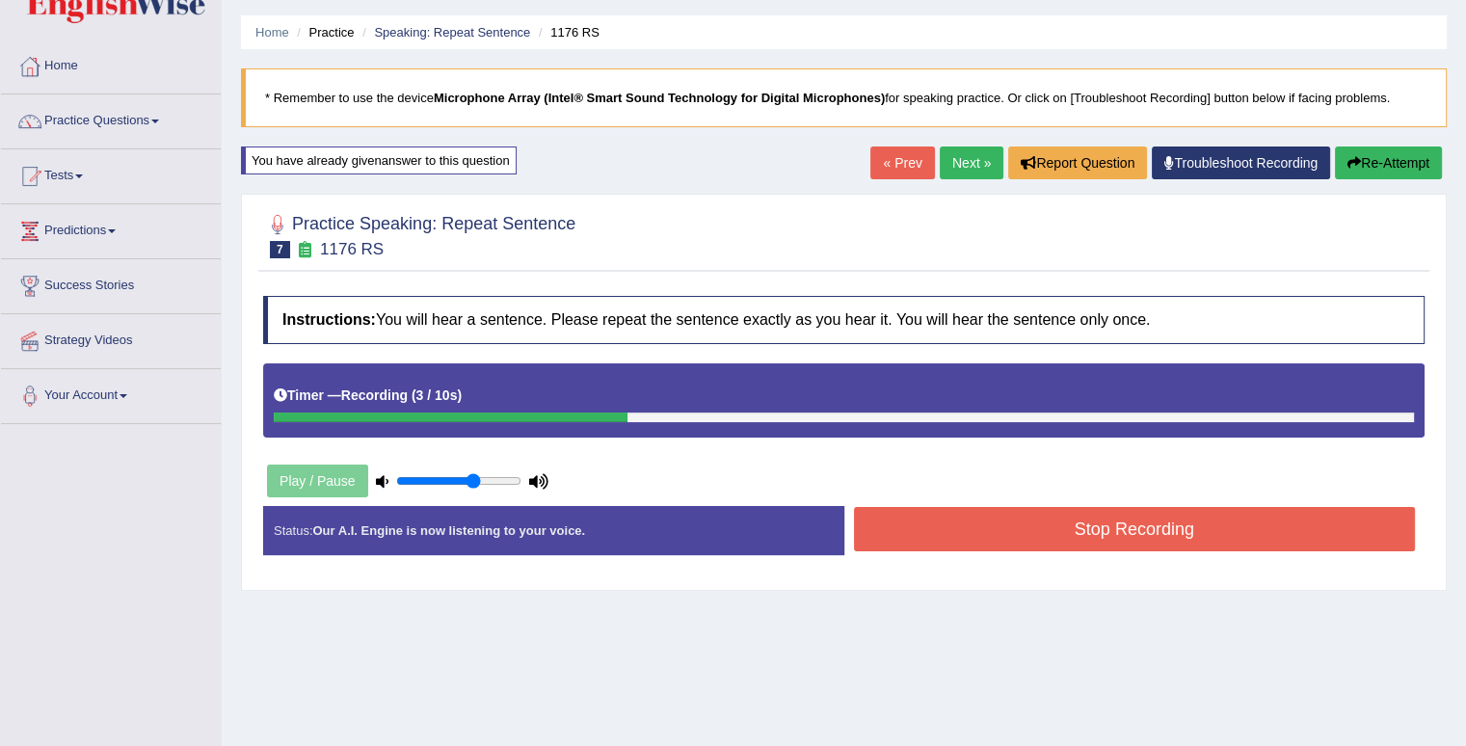
click at [1053, 527] on button "Stop Recording" at bounding box center [1135, 529] width 562 height 44
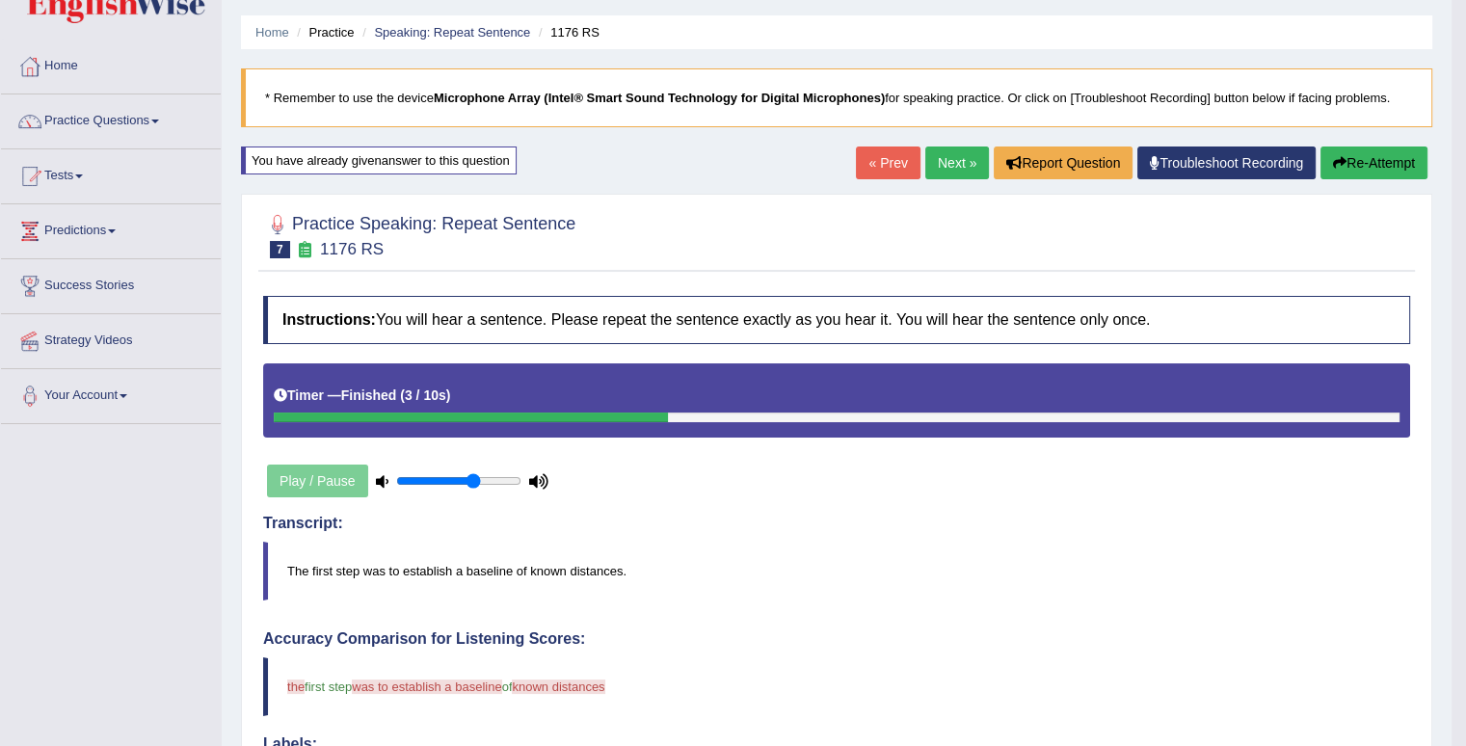
scroll to position [0, 0]
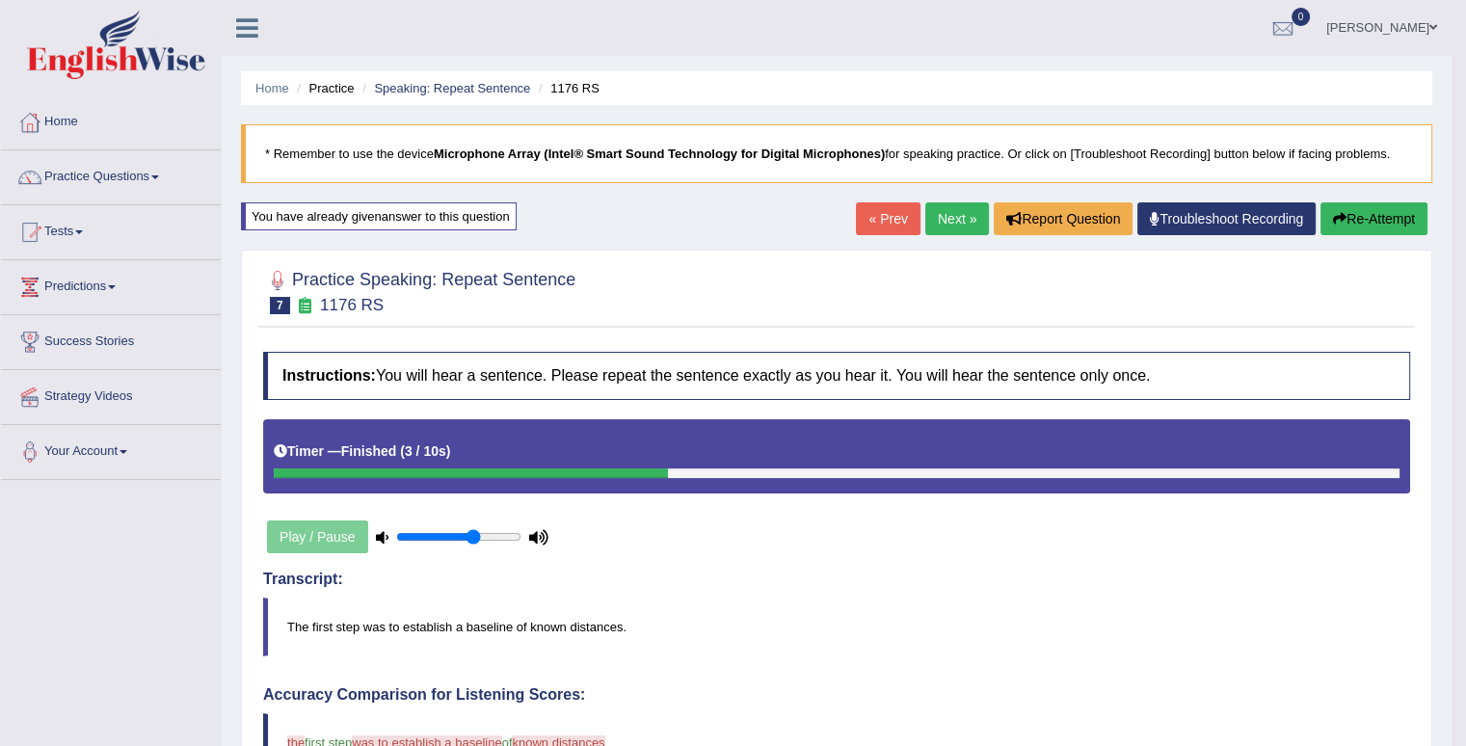
click at [976, 219] on link "Next »" at bounding box center [958, 218] width 64 height 33
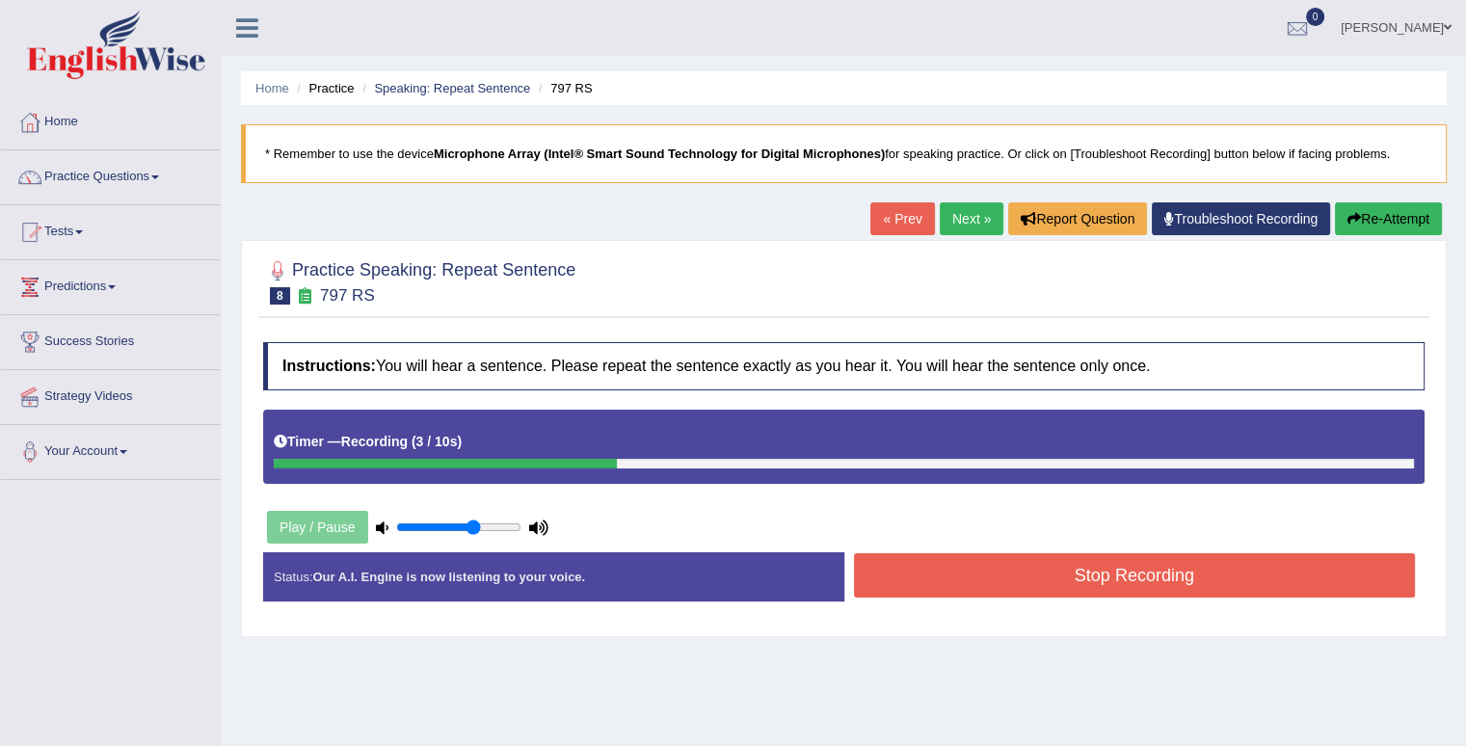
click at [1251, 575] on button "Stop Recording" at bounding box center [1135, 575] width 562 height 44
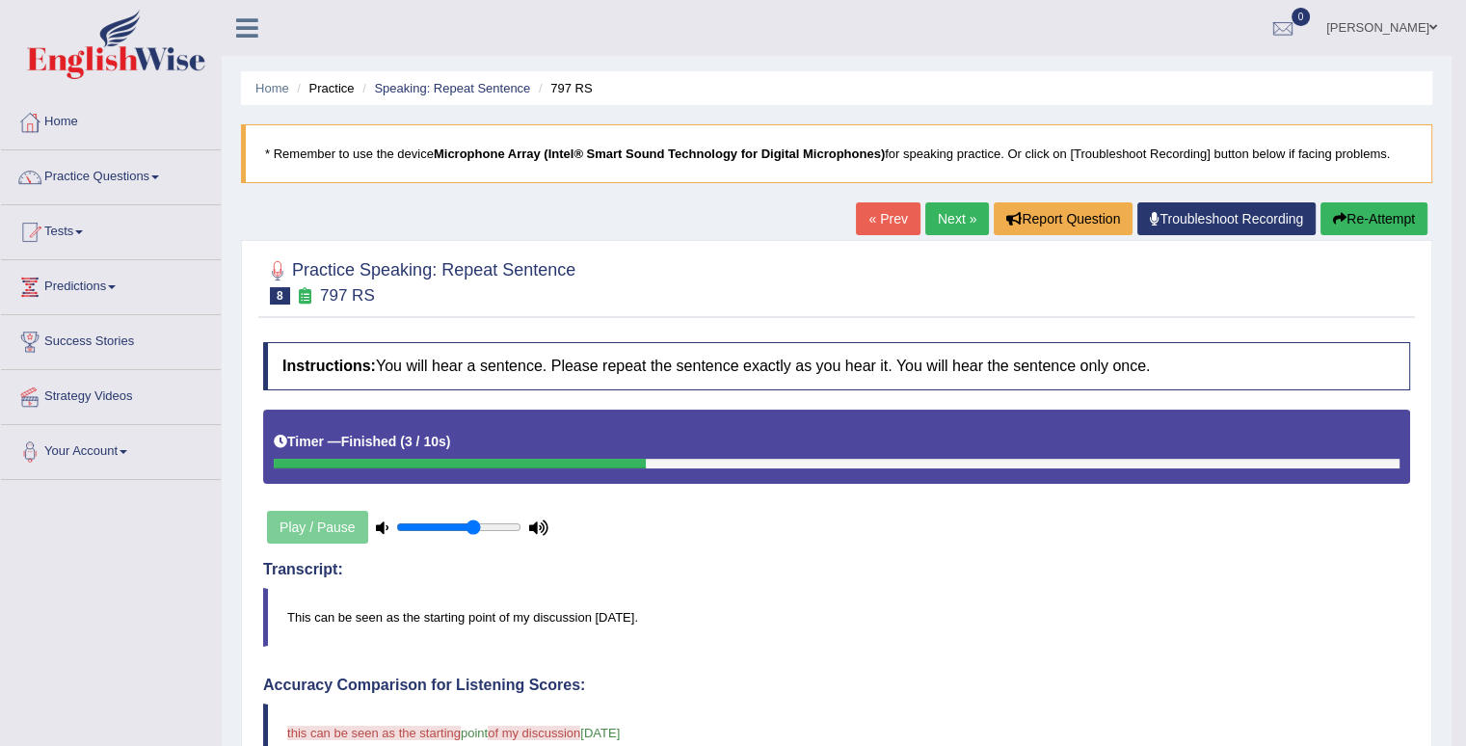
click at [954, 225] on link "Next »" at bounding box center [958, 218] width 64 height 33
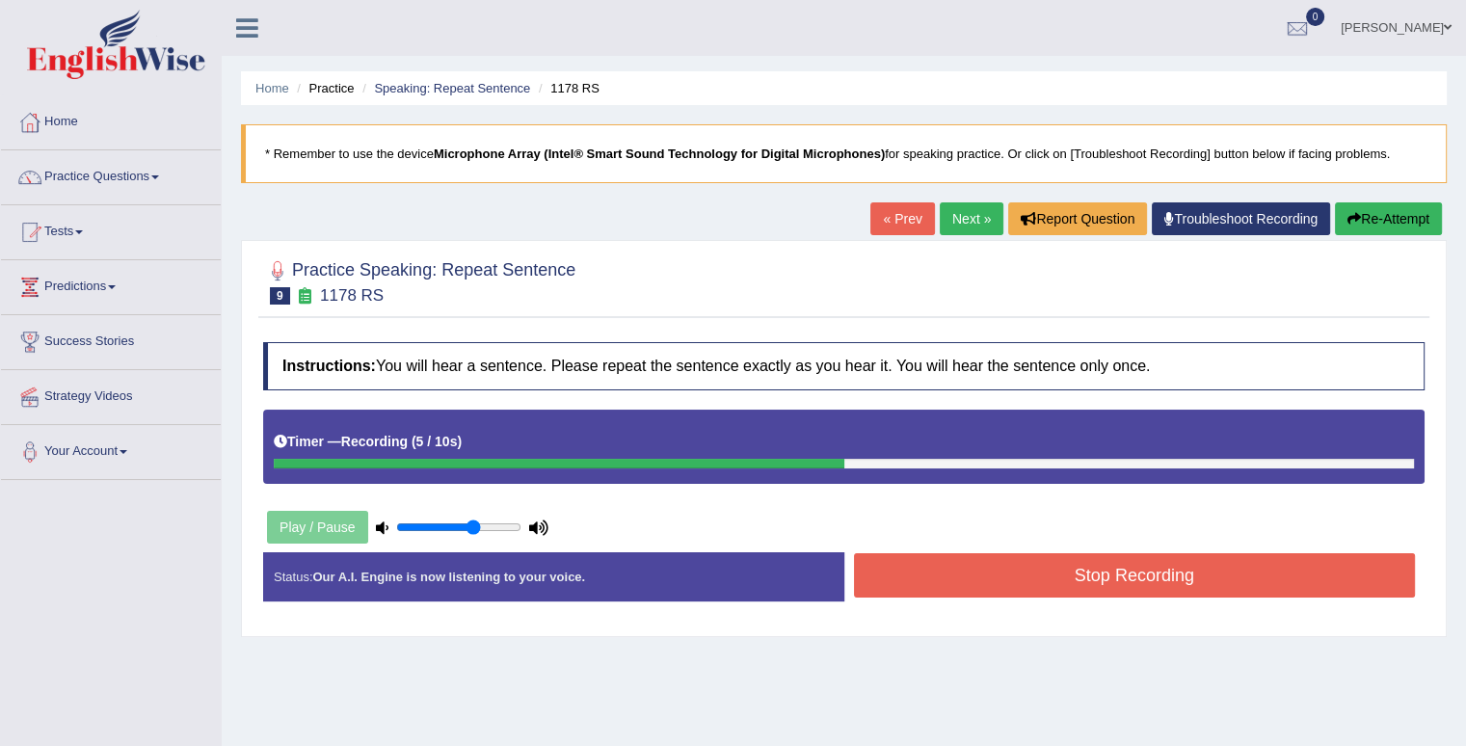
click at [926, 560] on button "Stop Recording" at bounding box center [1135, 575] width 562 height 44
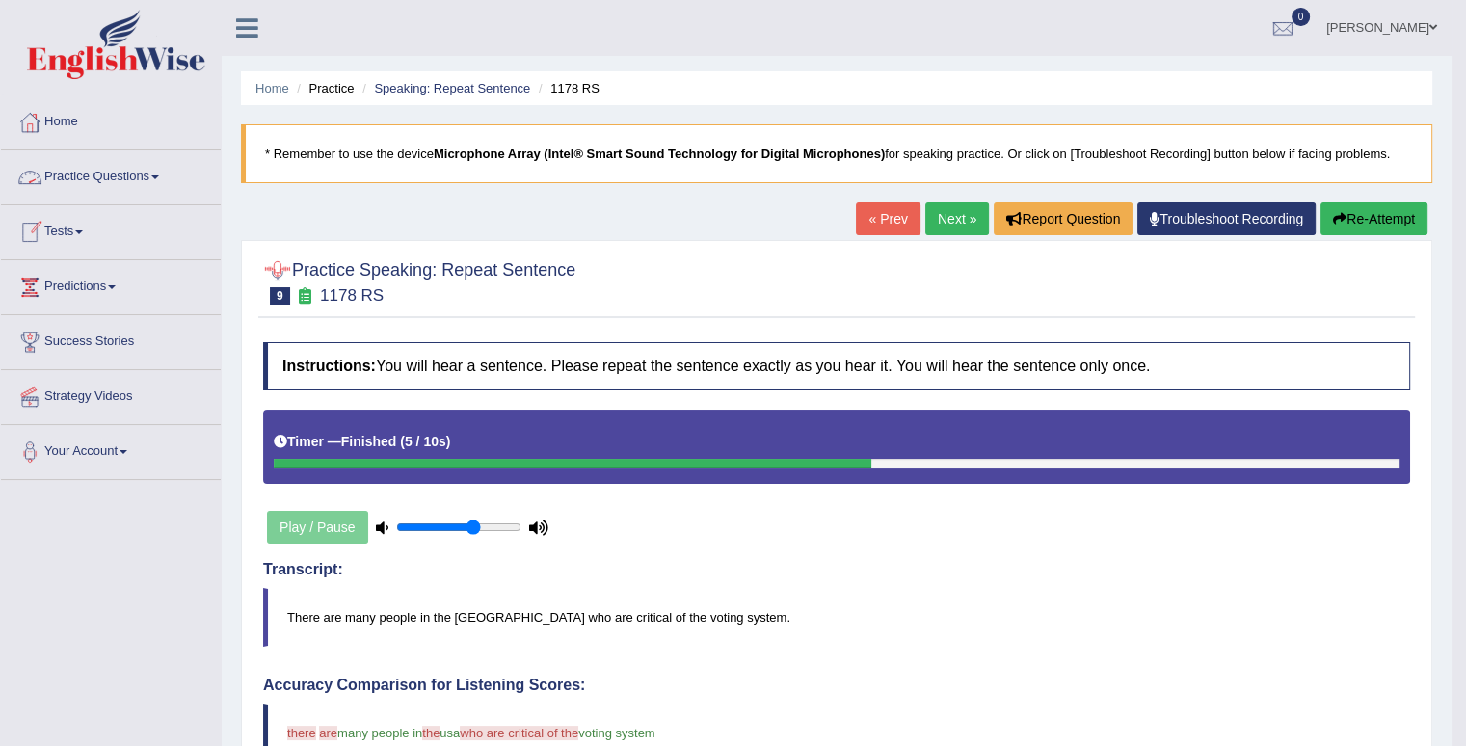
click at [955, 225] on link "Next »" at bounding box center [958, 218] width 64 height 33
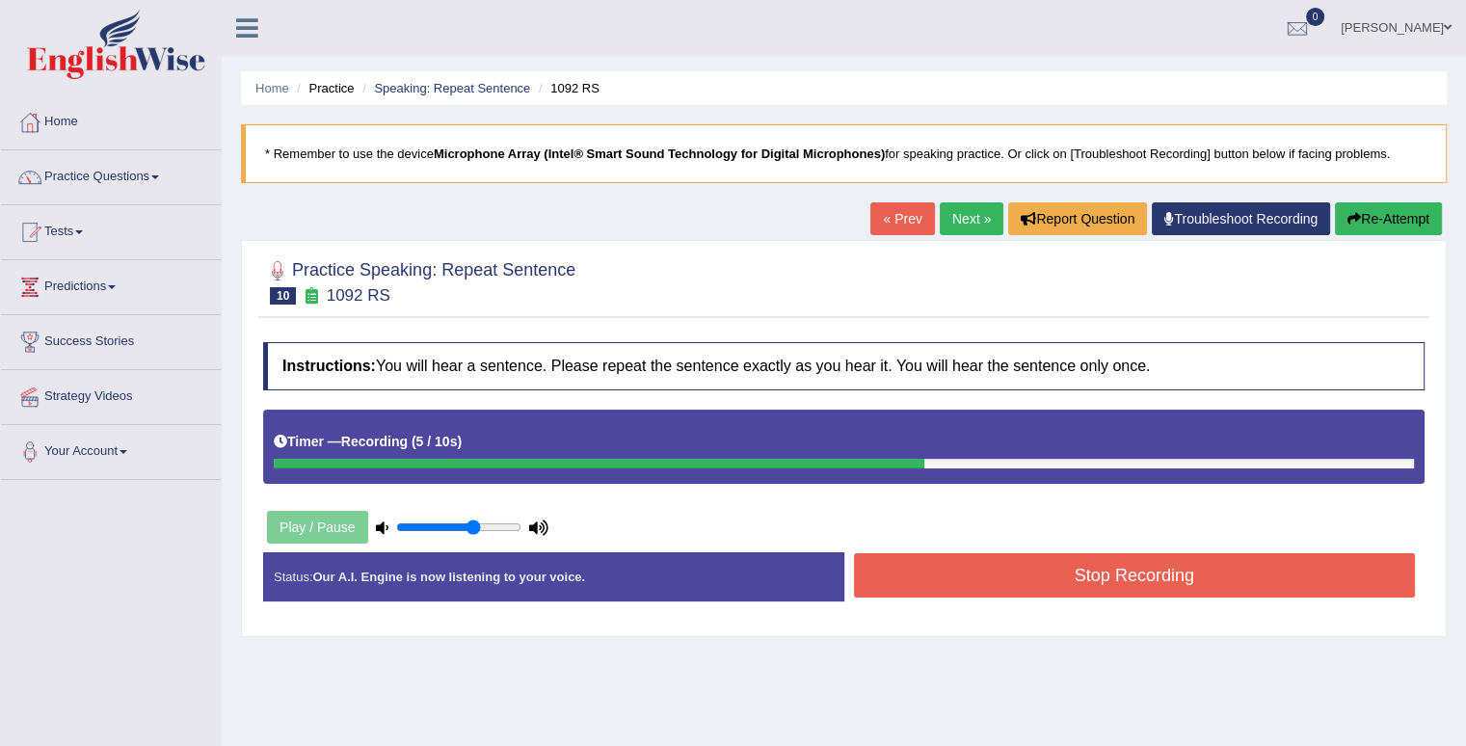
click at [1032, 560] on button "Stop Recording" at bounding box center [1135, 575] width 562 height 44
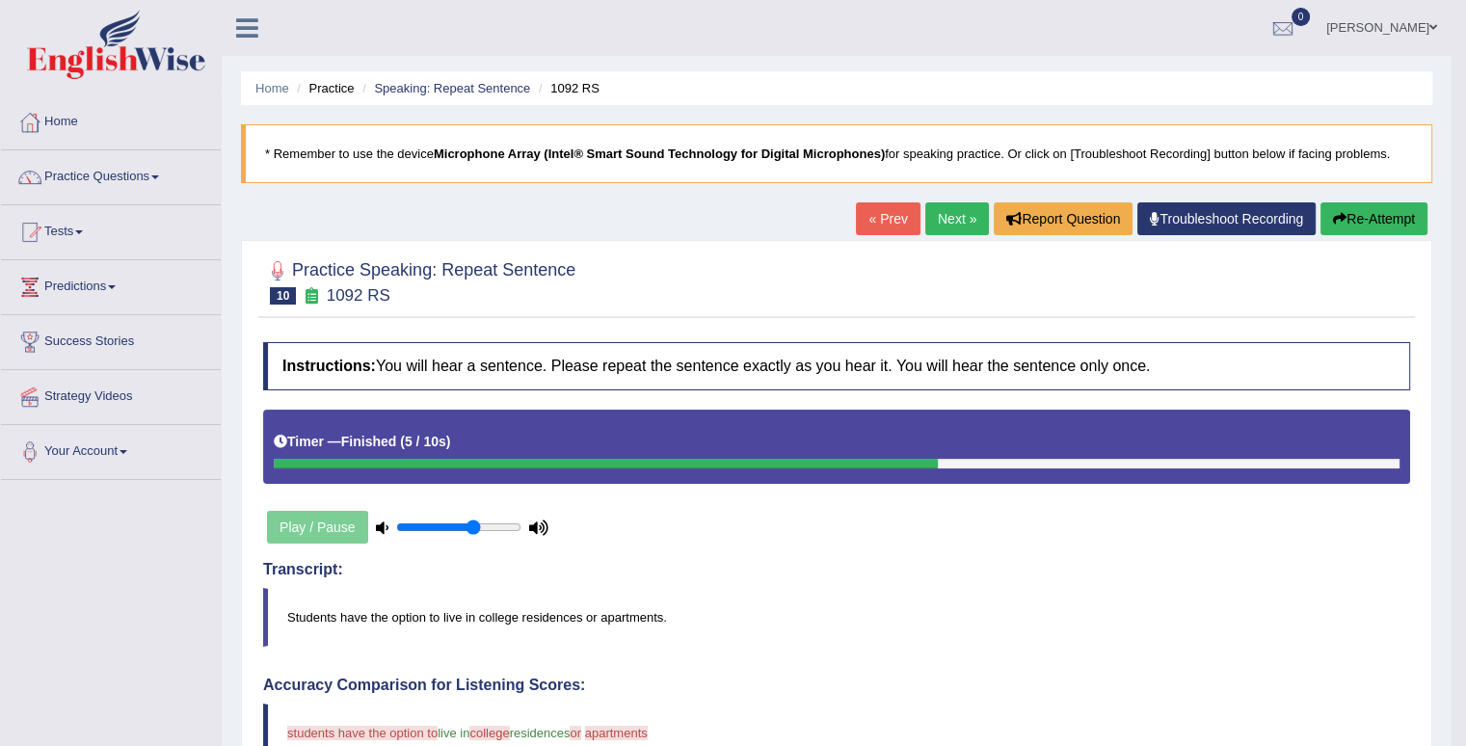
click at [946, 217] on link "Next »" at bounding box center [958, 218] width 64 height 33
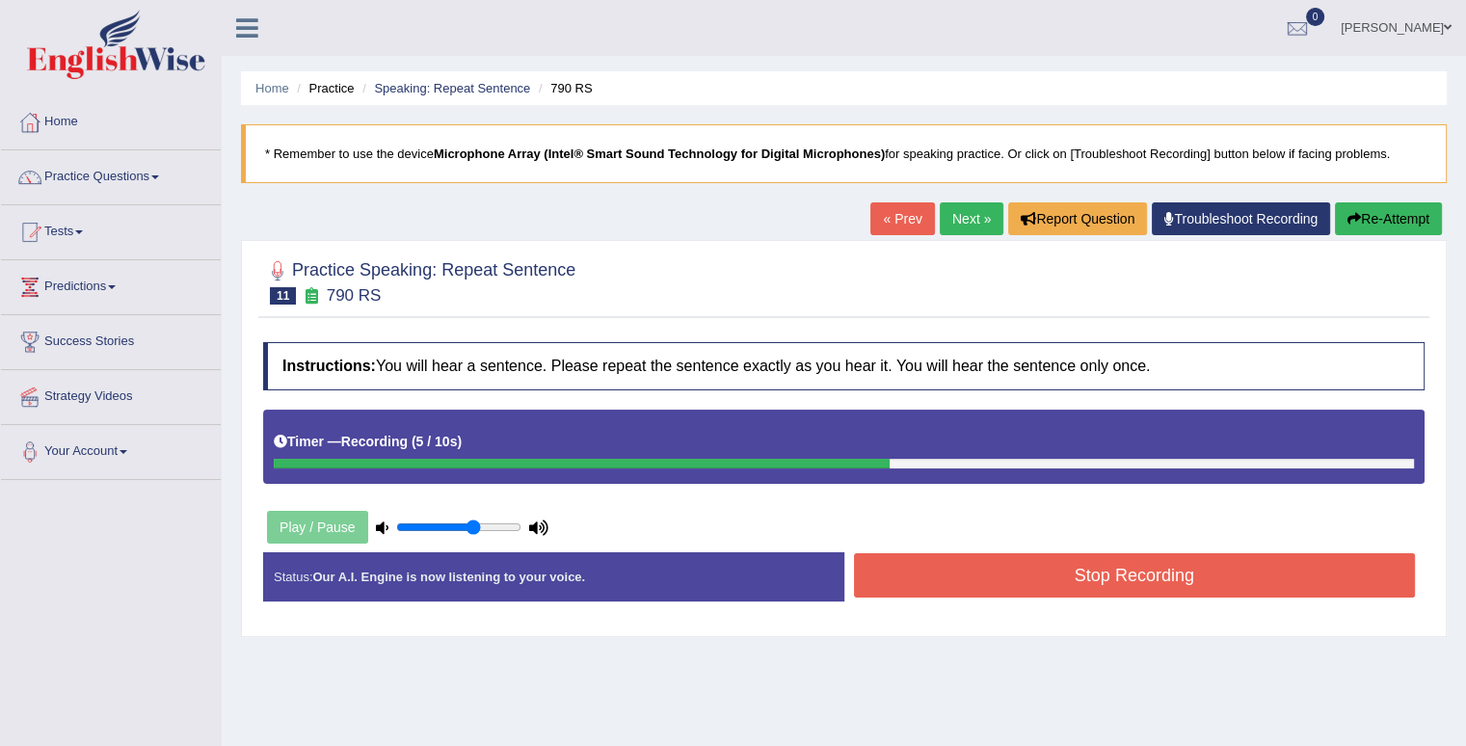
click at [1149, 574] on button "Stop Recording" at bounding box center [1135, 575] width 562 height 44
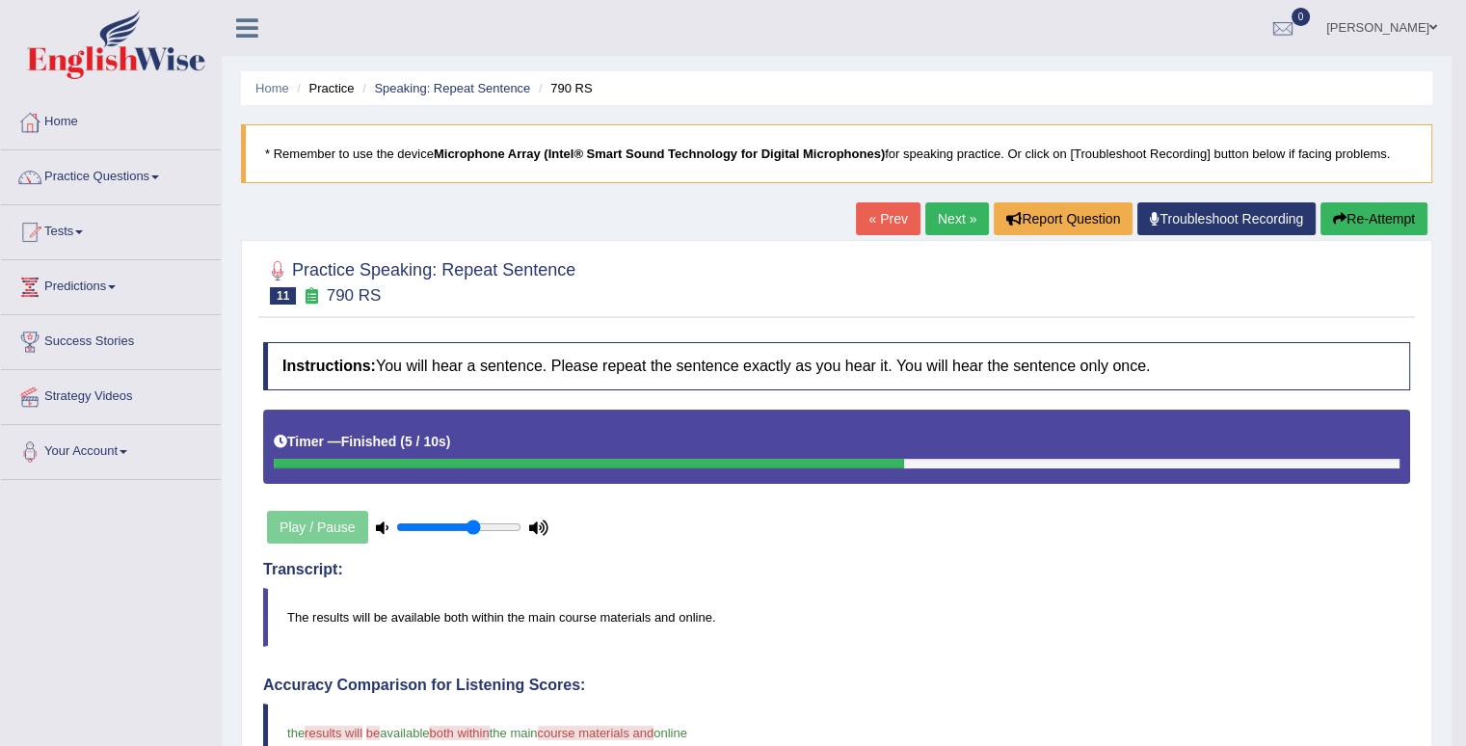
click at [945, 223] on link "Next »" at bounding box center [958, 218] width 64 height 33
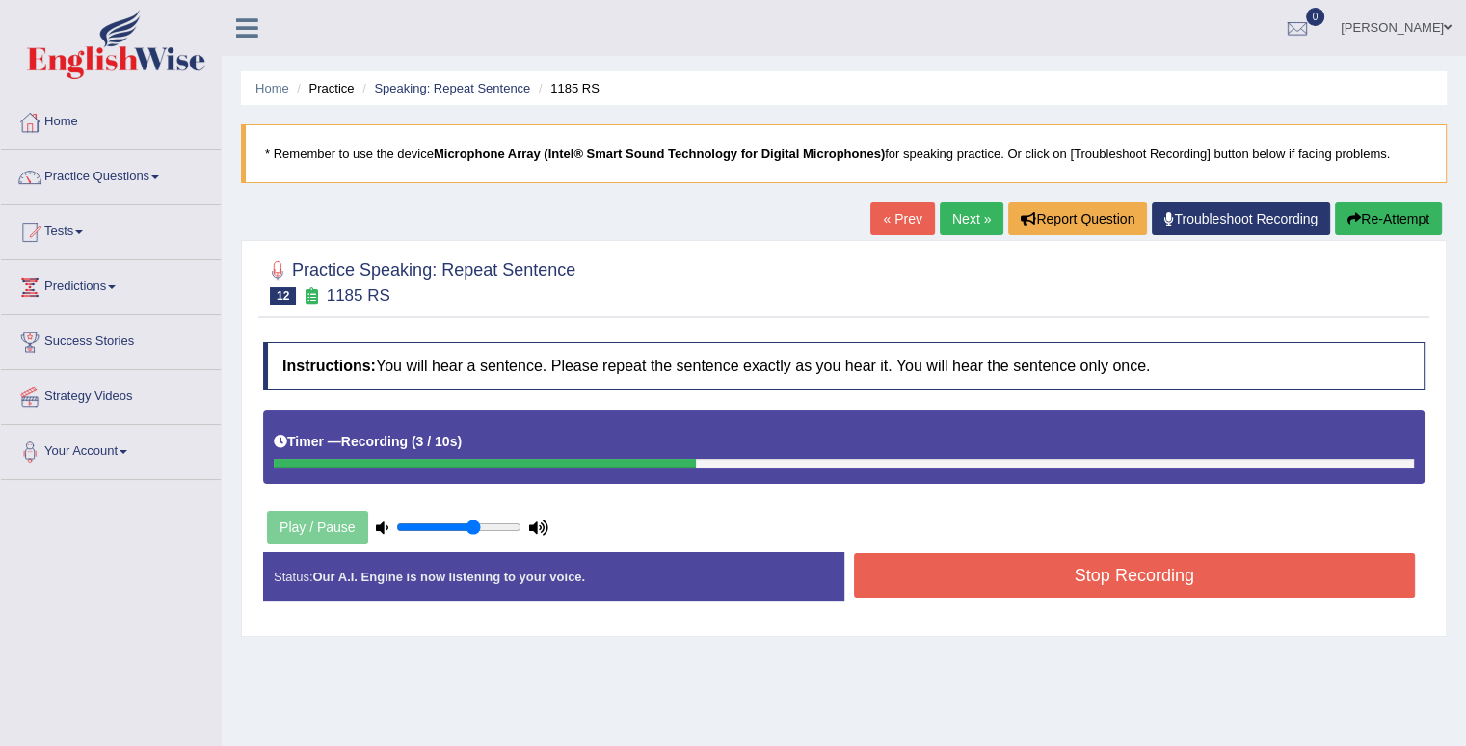
click at [1184, 597] on div "Status: Our A.I. Engine is now listening to your voice. Start Answering Stop Re…" at bounding box center [844, 586] width 1162 height 68
click at [1188, 576] on button "Stop Recording" at bounding box center [1135, 575] width 562 height 44
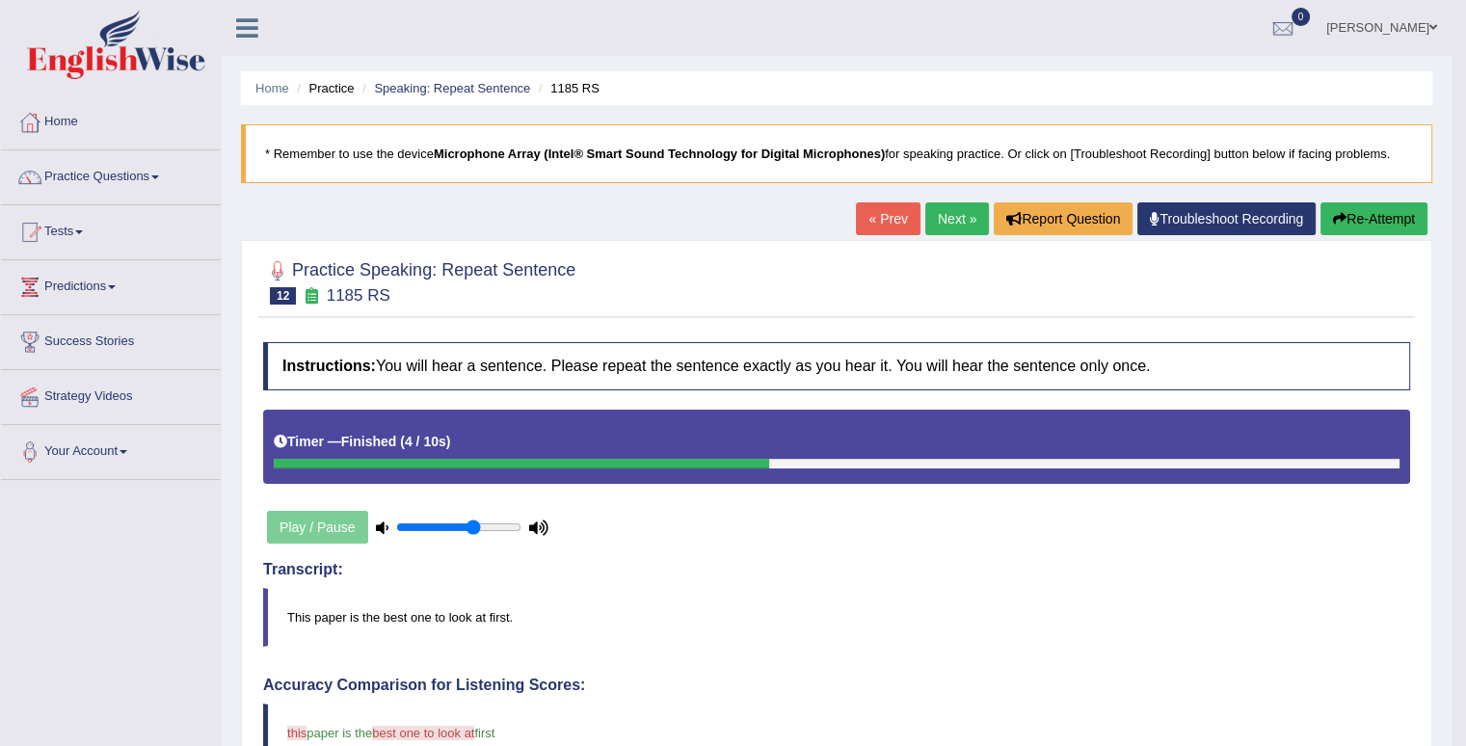
click at [964, 224] on link "Next »" at bounding box center [958, 218] width 64 height 33
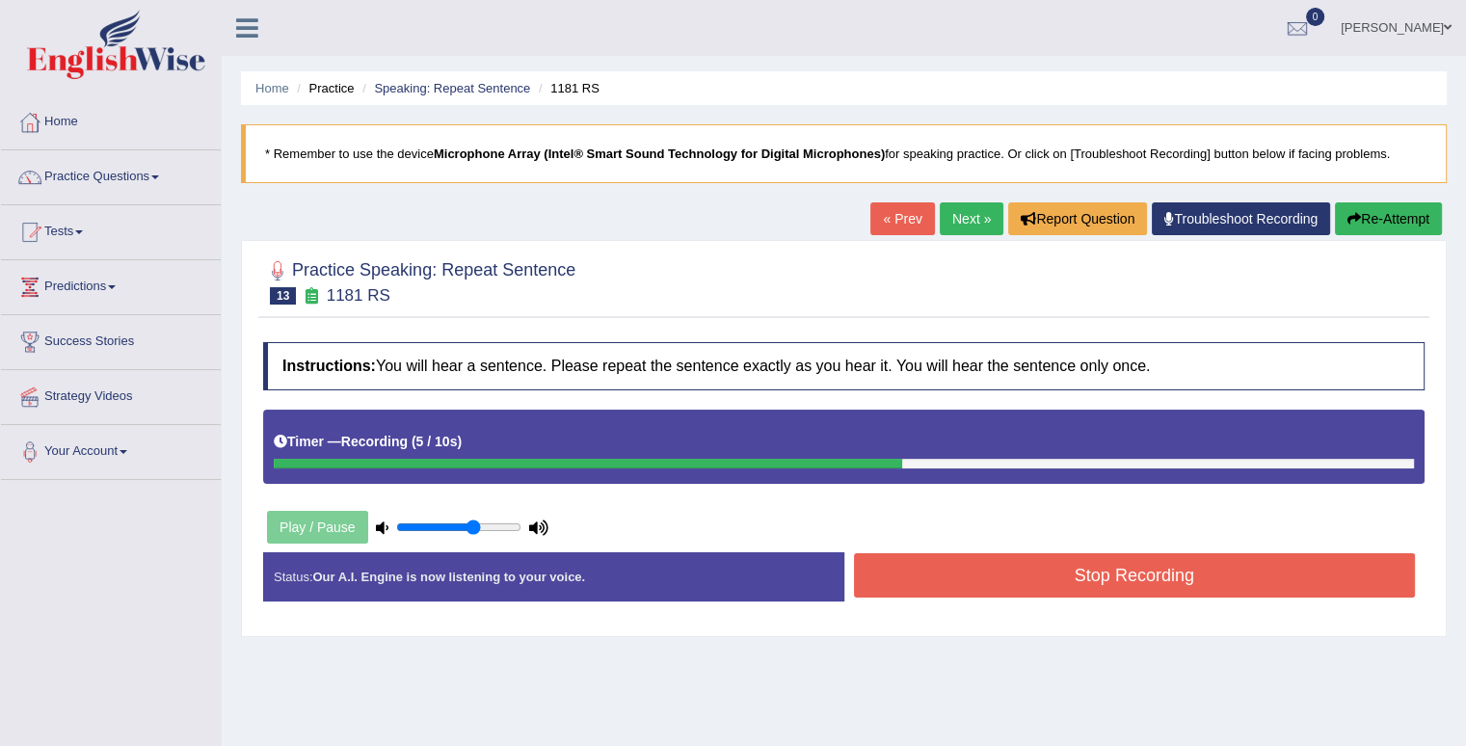
click at [1231, 564] on button "Stop Recording" at bounding box center [1135, 575] width 562 height 44
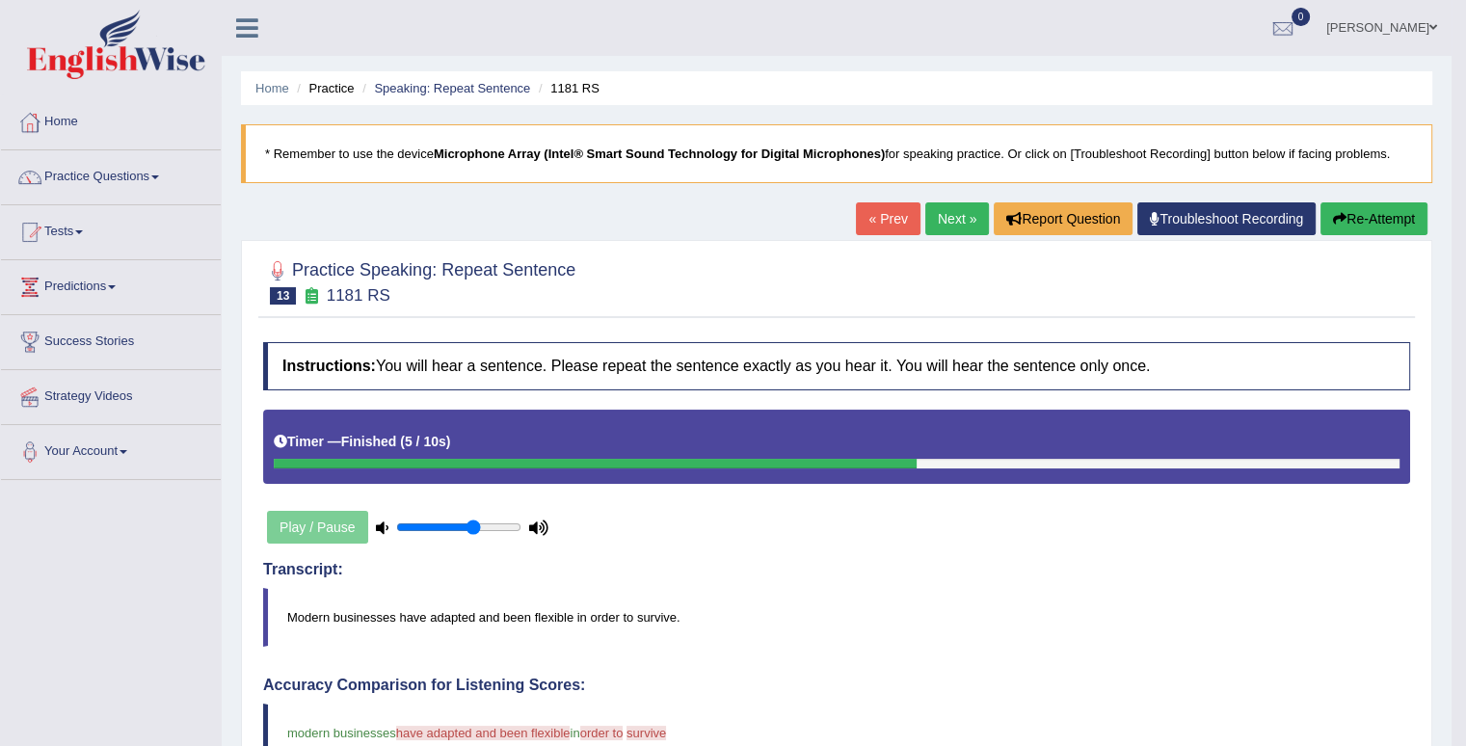
click at [964, 205] on link "Next »" at bounding box center [958, 218] width 64 height 33
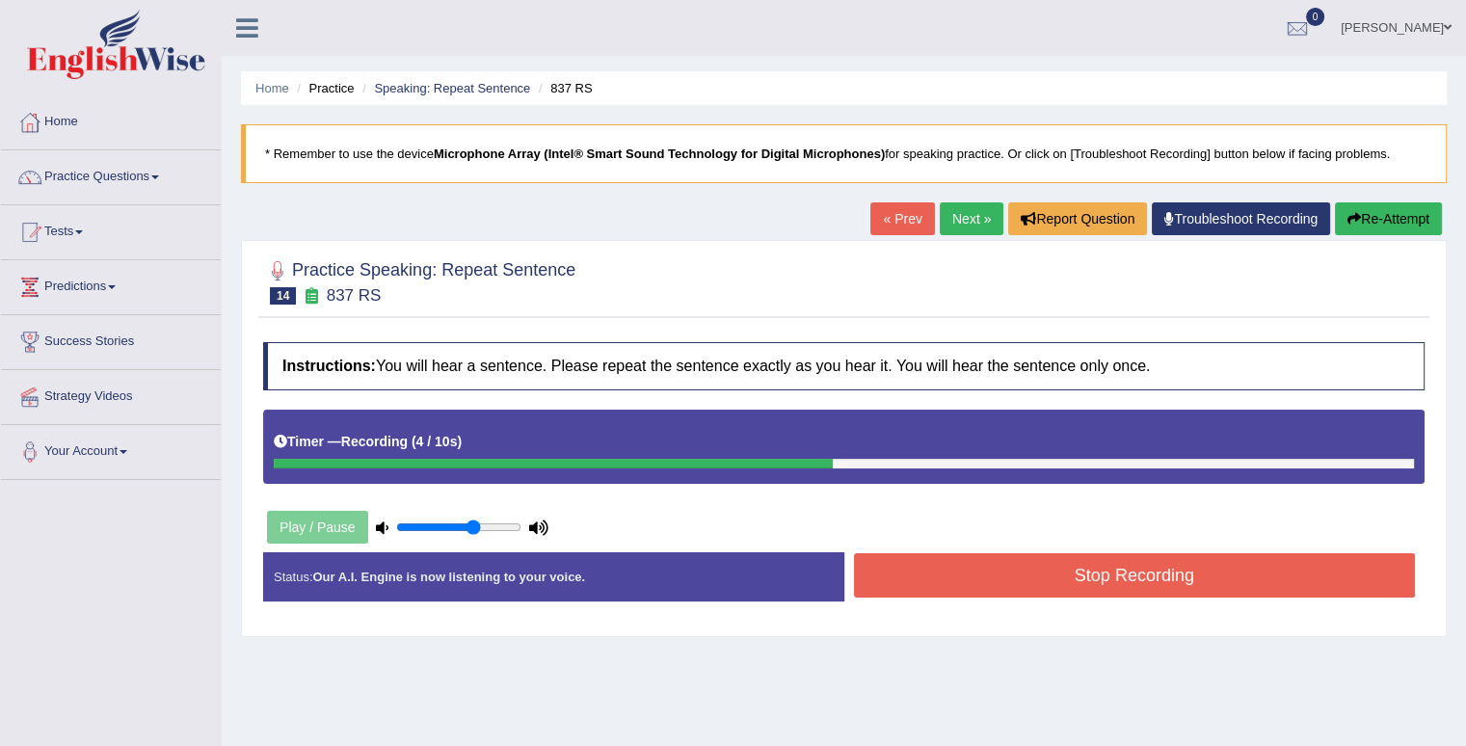
click at [989, 556] on button "Stop Recording" at bounding box center [1135, 575] width 562 height 44
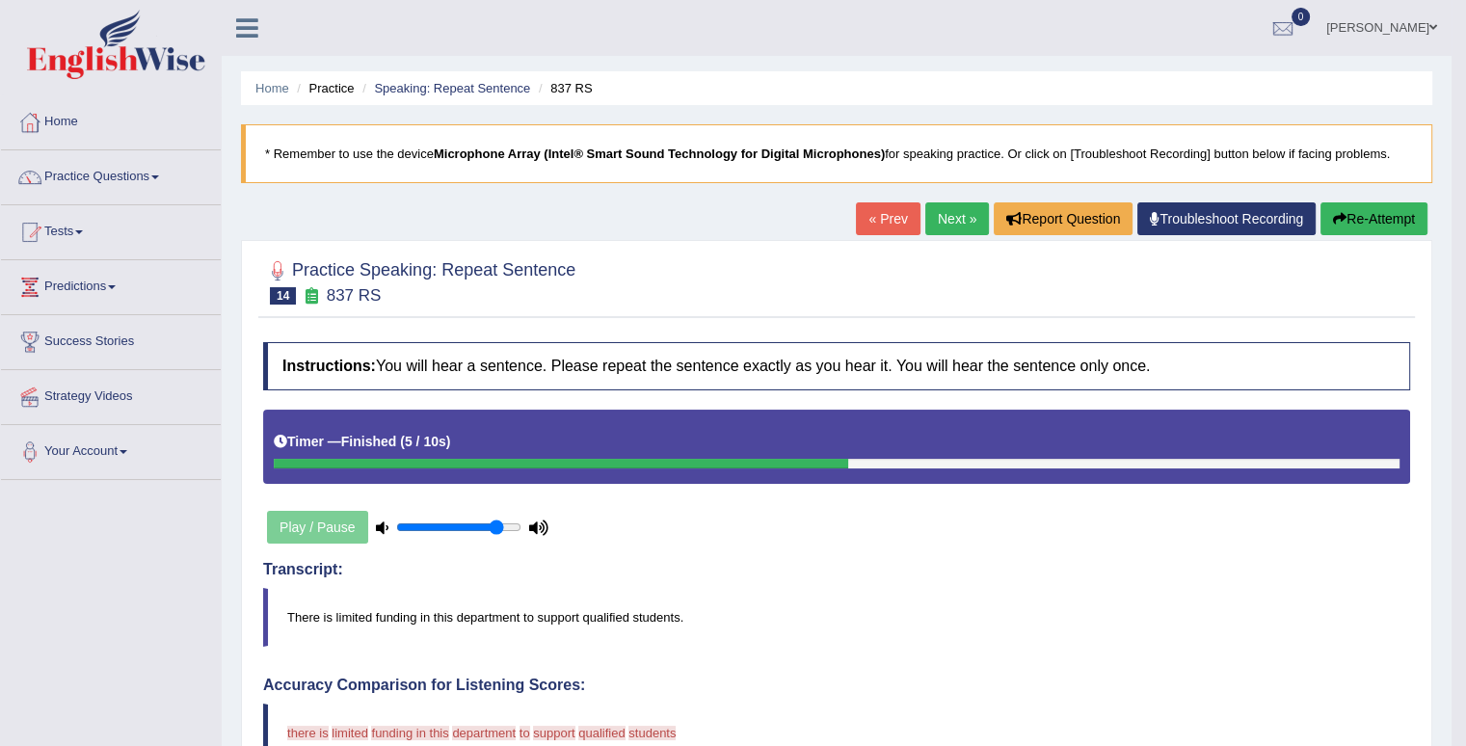
type input "0.85"
click at [496, 523] on input "range" at bounding box center [458, 527] width 125 height 15
click at [286, 530] on div "Play / Pause" at bounding box center [407, 527] width 289 height 48
drag, startPoint x: 1378, startPoint y: 223, endPoint x: 1068, endPoint y: 279, distance: 314.5
click at [1148, 325] on div "Home Practice Speaking: Repeat Sentence 837 RS * Remember to use the device Mic…" at bounding box center [837, 667] width 1230 height 1335
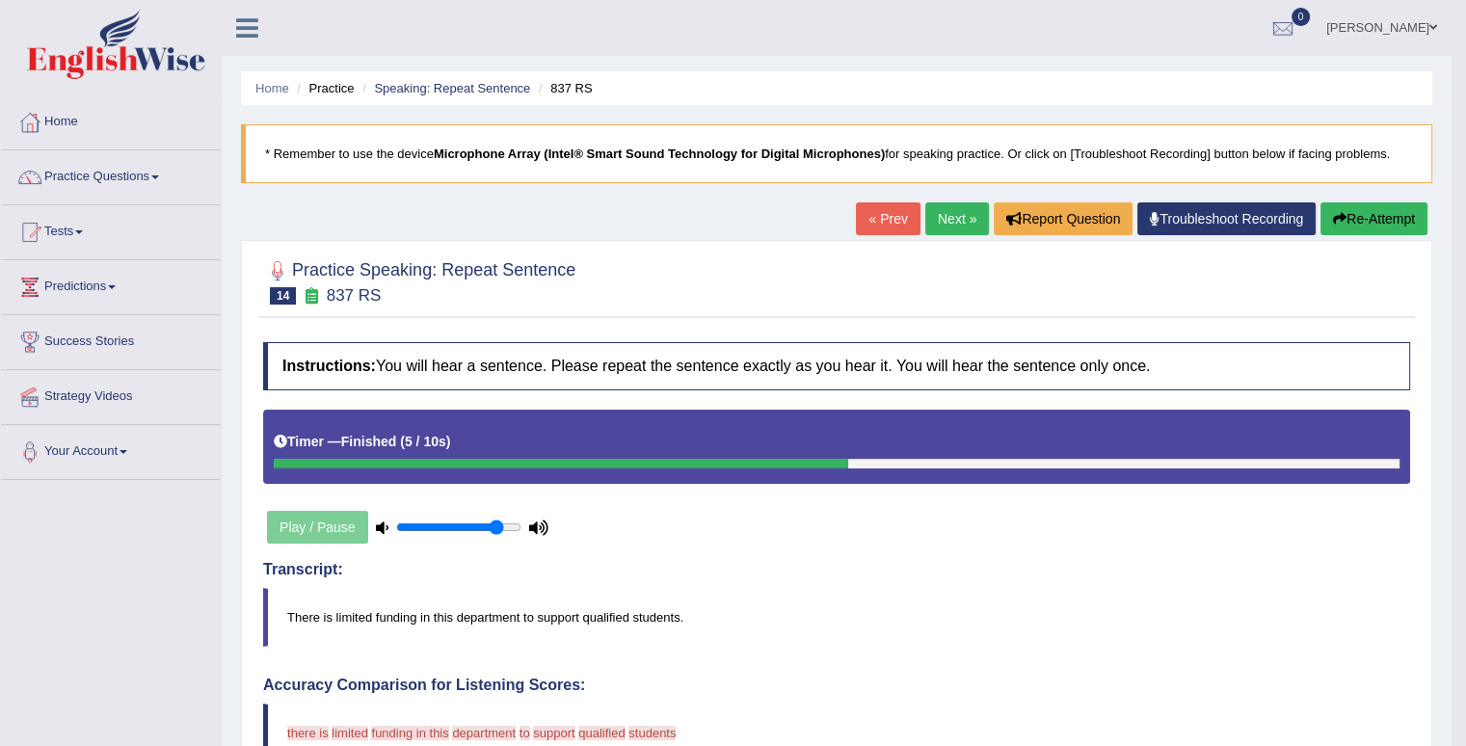
click at [1398, 219] on button "Re-Attempt" at bounding box center [1374, 218] width 107 height 33
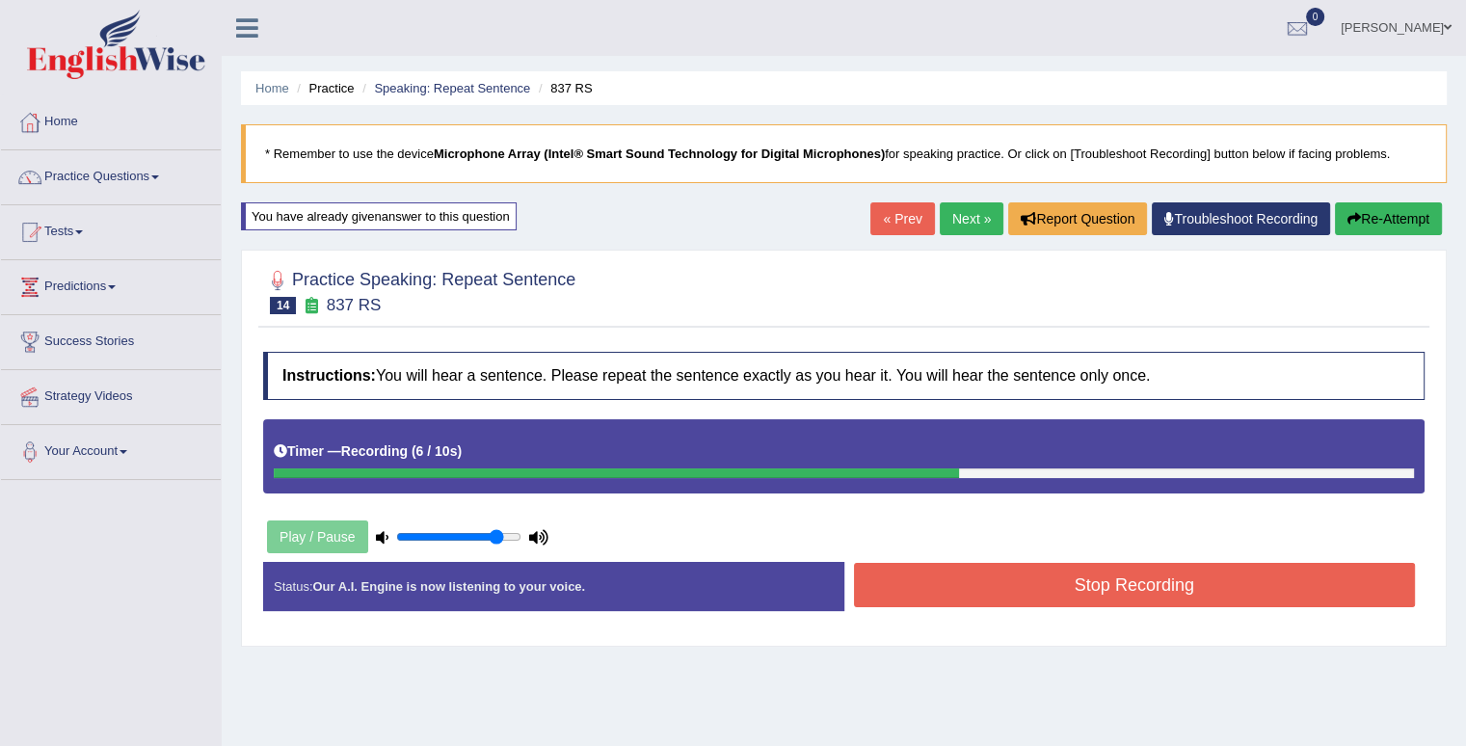
click at [1250, 580] on button "Stop Recording" at bounding box center [1135, 585] width 562 height 44
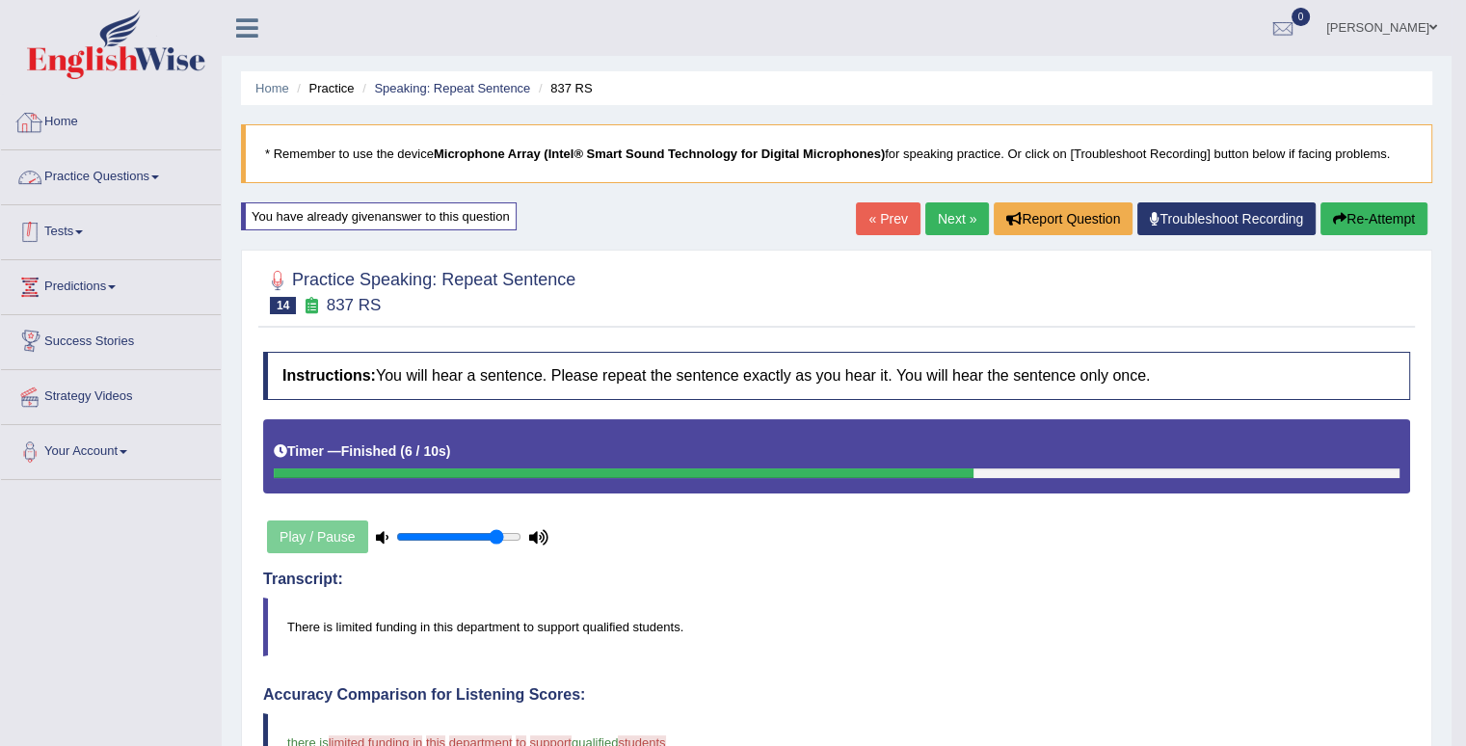
click at [165, 156] on link "Practice Questions" at bounding box center [111, 174] width 220 height 48
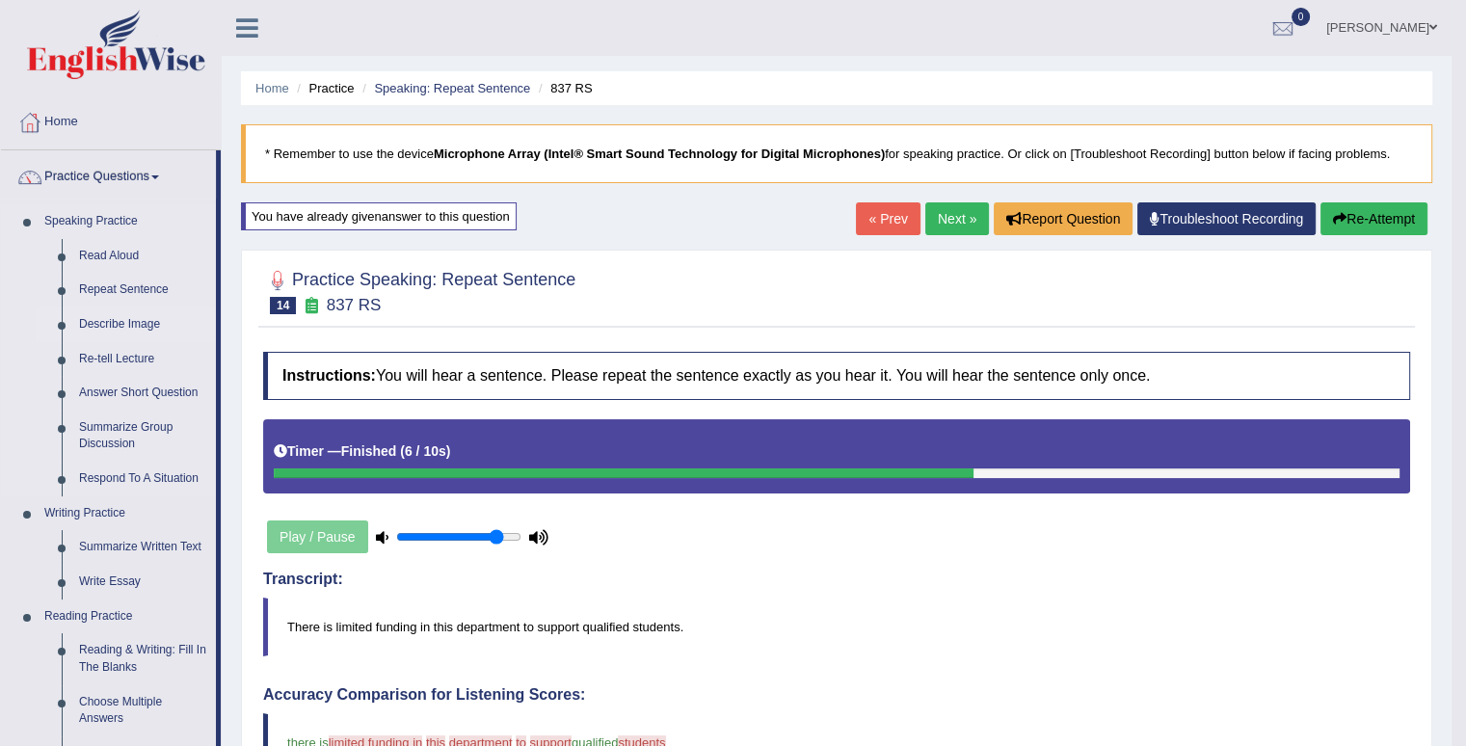
click at [143, 324] on link "Describe Image" at bounding box center [143, 325] width 146 height 35
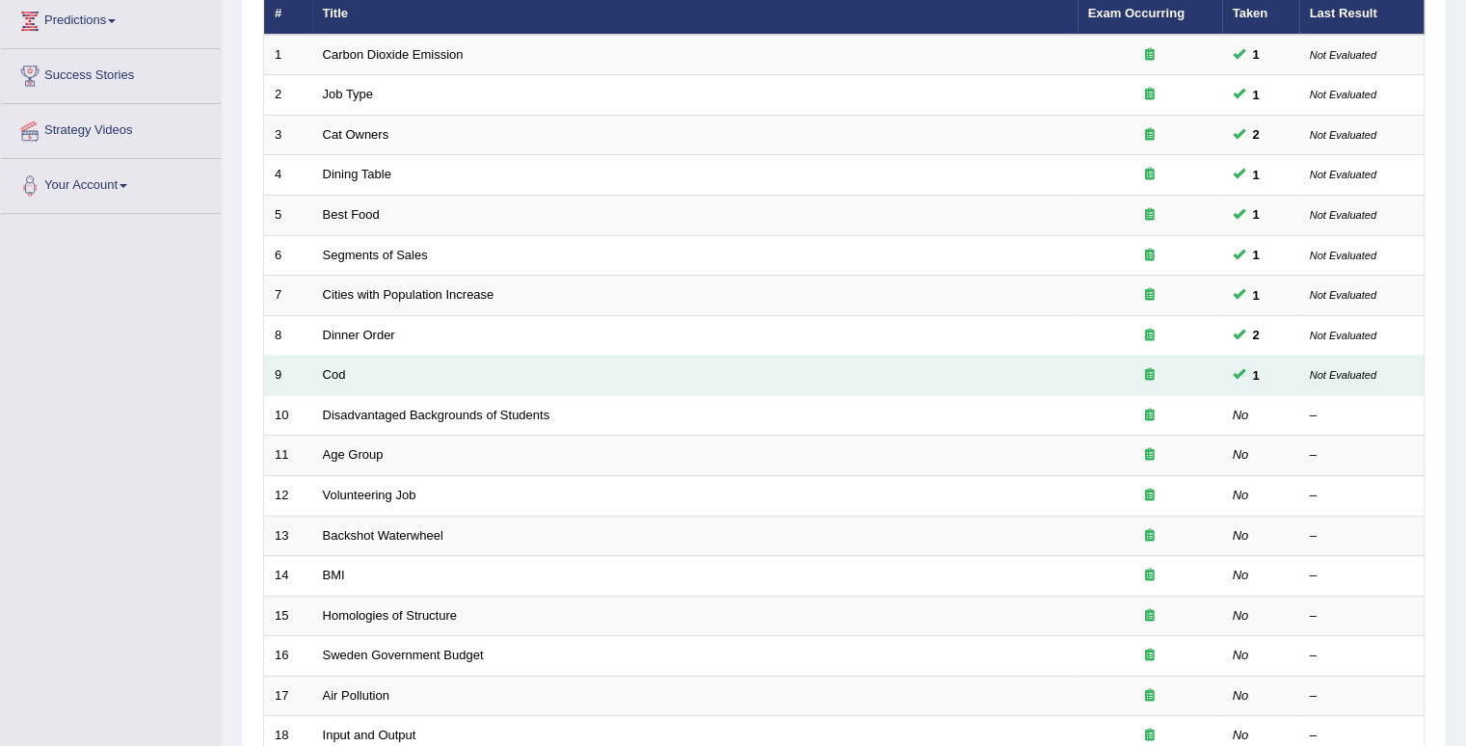
scroll to position [524, 0]
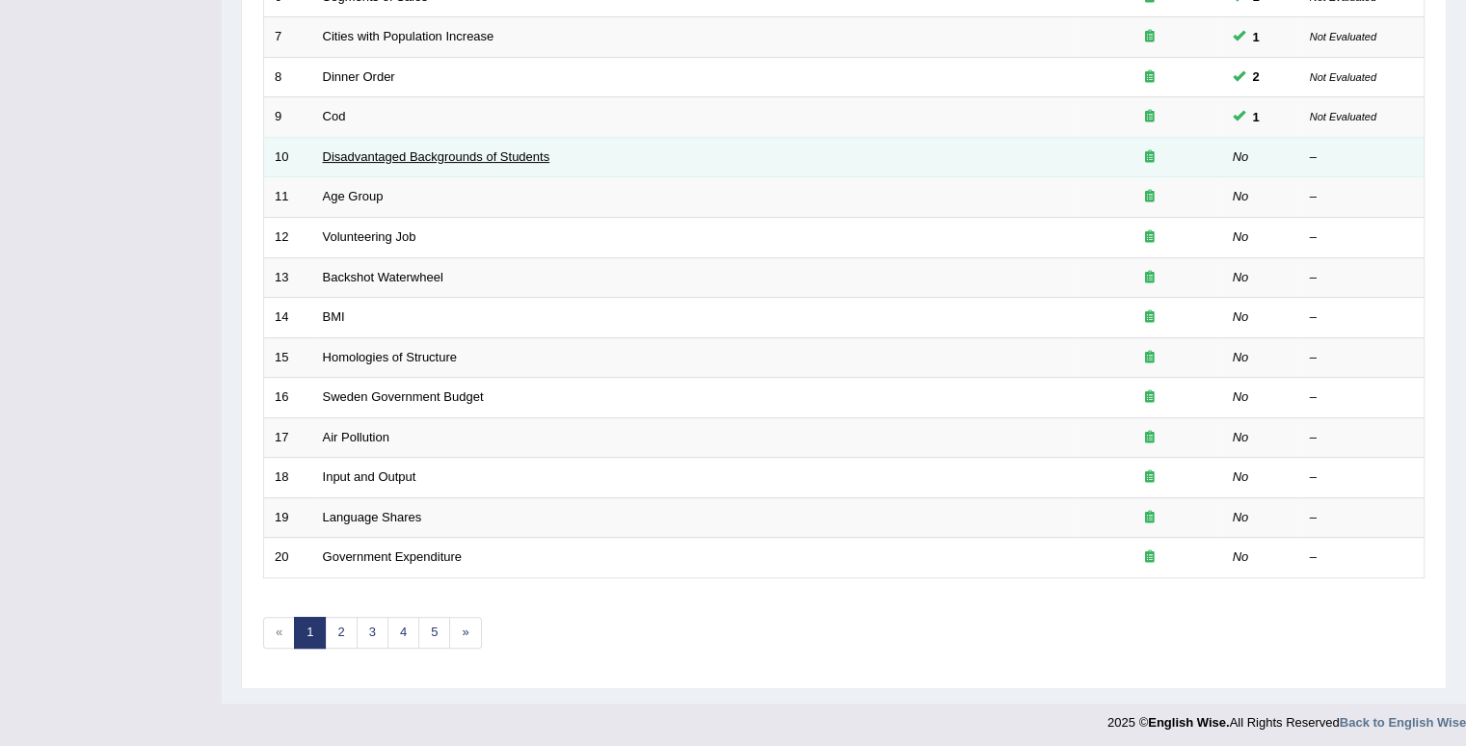
click at [386, 159] on link "Disadvantaged Backgrounds of Students" at bounding box center [437, 156] width 228 height 14
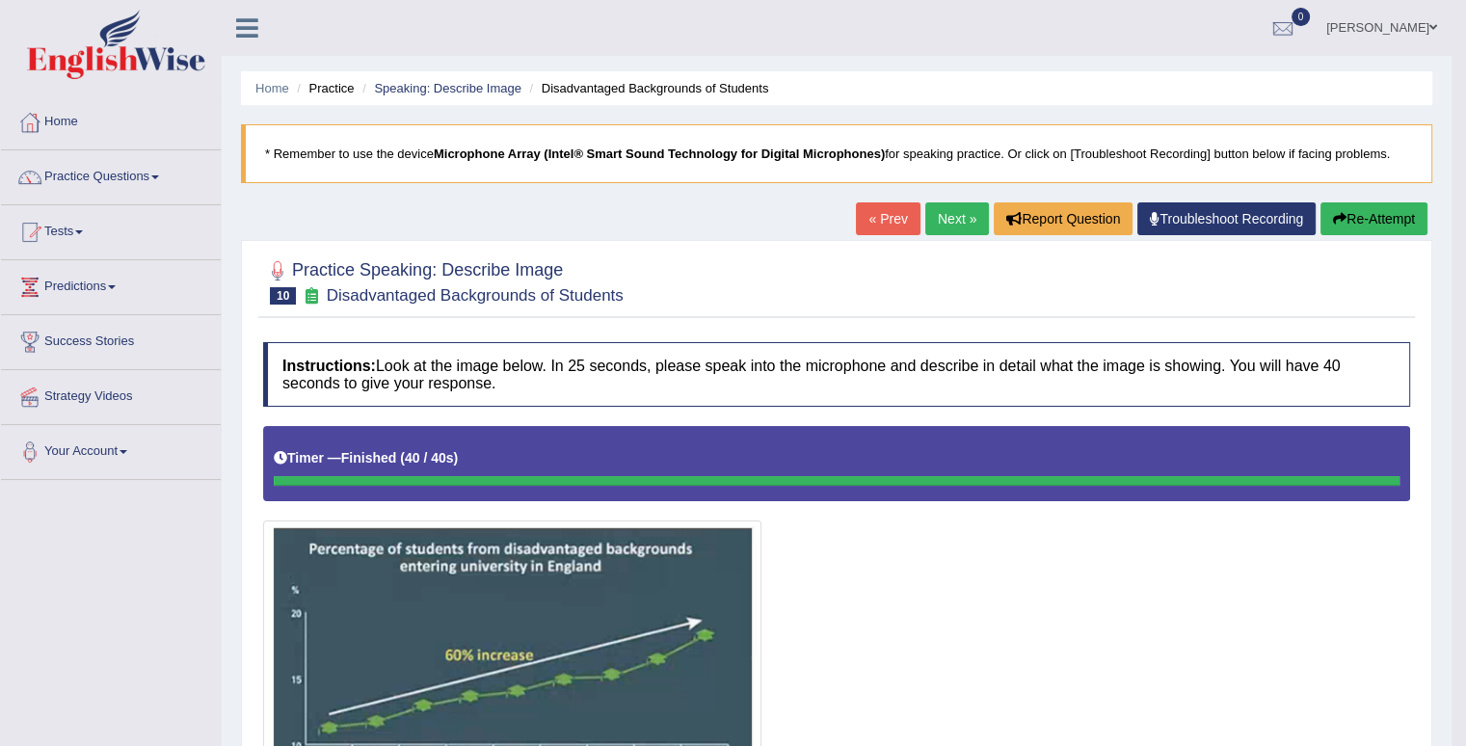
click at [958, 222] on link "Next »" at bounding box center [958, 218] width 64 height 33
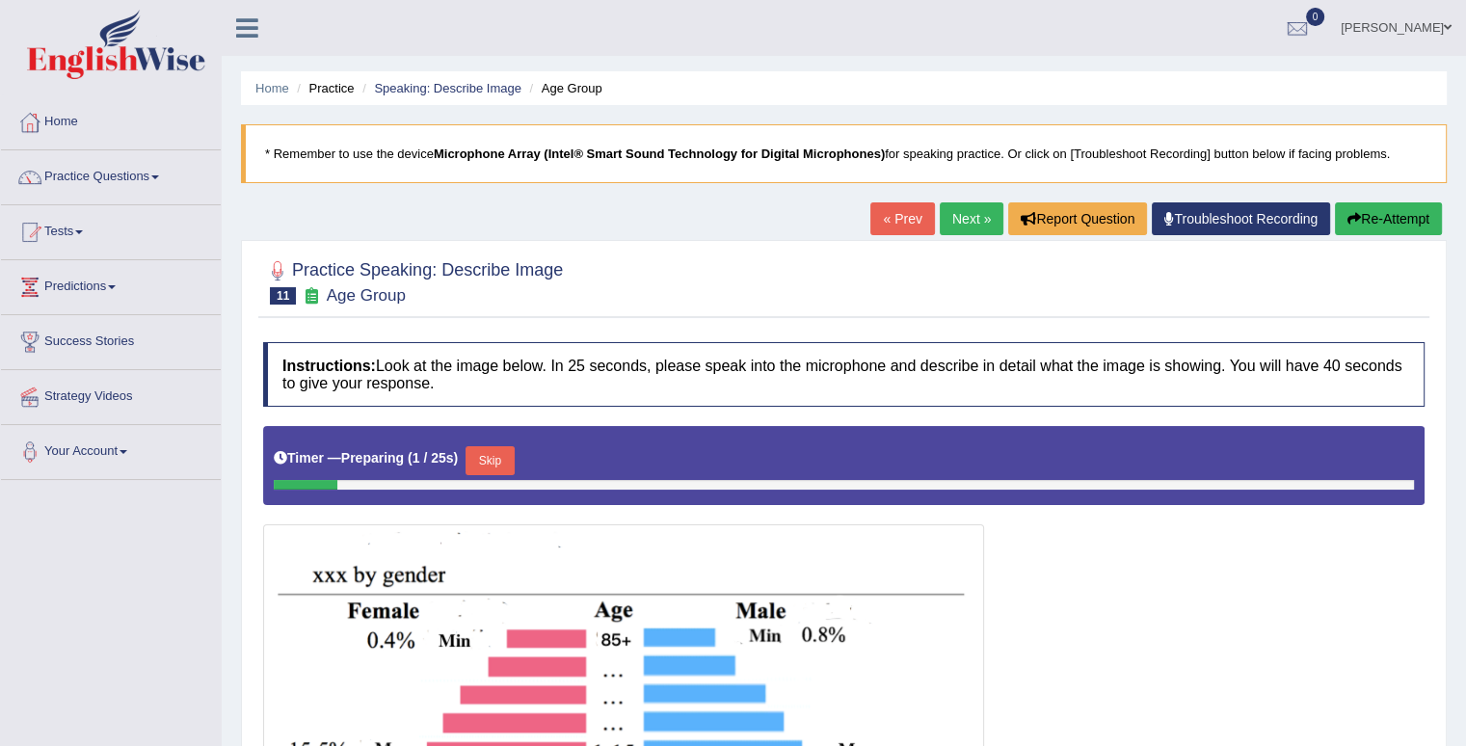
click at [1387, 221] on button "Re-Attempt" at bounding box center [1388, 218] width 107 height 33
click at [875, 214] on link "« Prev" at bounding box center [903, 218] width 64 height 33
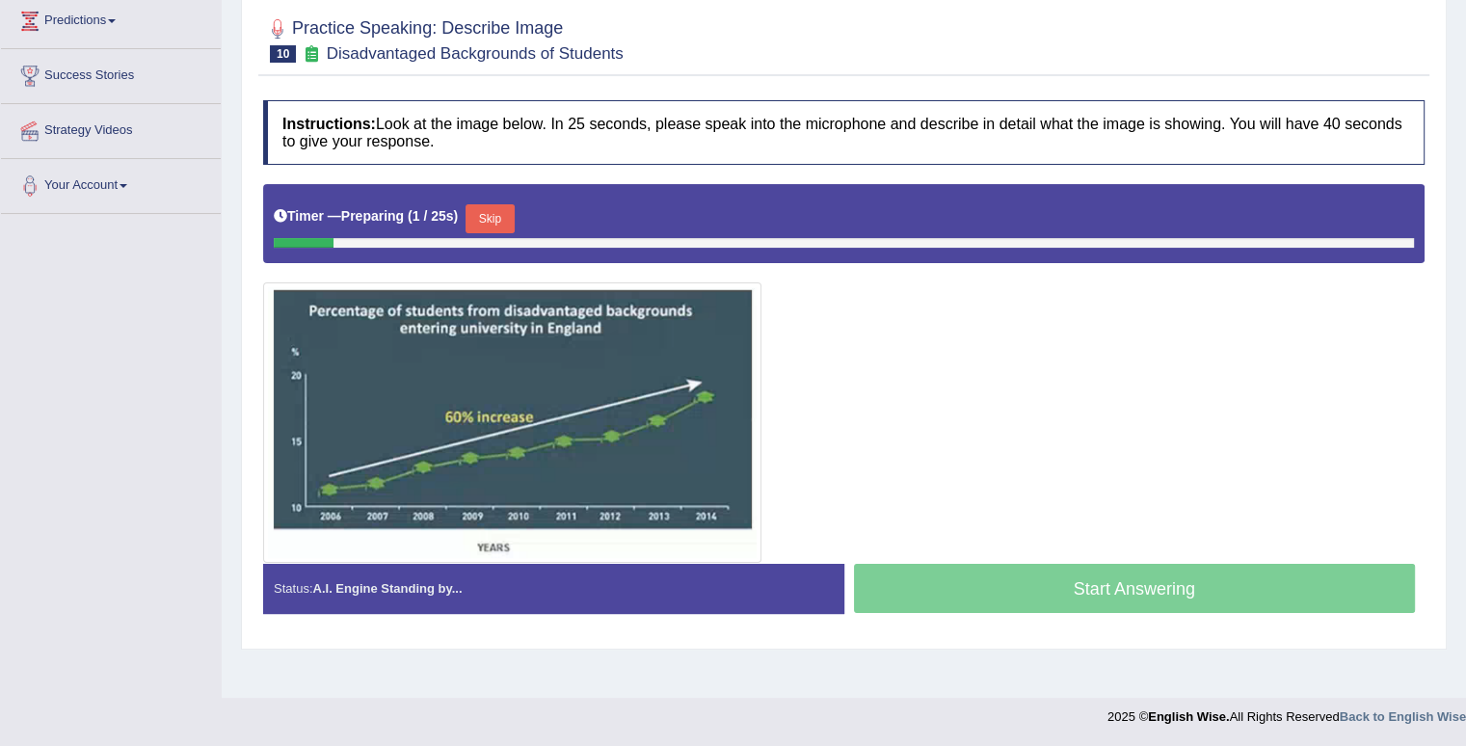
click at [1137, 591] on div "Start Answering" at bounding box center [1135, 591] width 581 height 54
drag, startPoint x: 1136, startPoint y: 562, endPoint x: 1138, endPoint y: 548, distance: 14.6
click at [1136, 559] on div "Instructions: Look at the image below. In 25 seconds, please speak into the mic…" at bounding box center [843, 365] width 1171 height 548
click at [1089, 597] on div "Start Answering" at bounding box center [1135, 591] width 581 height 54
click at [509, 211] on button "Skip" at bounding box center [490, 218] width 48 height 29
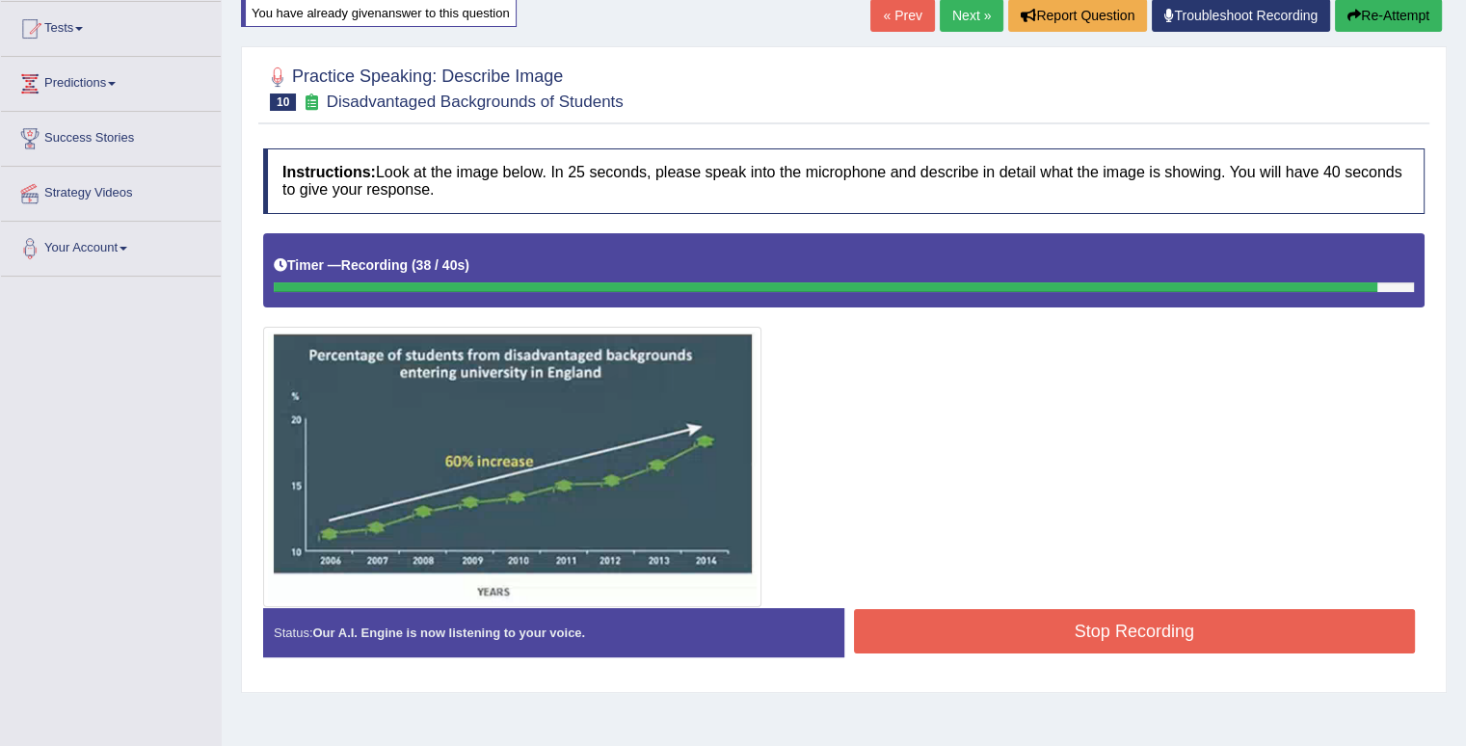
scroll to position [170, 0]
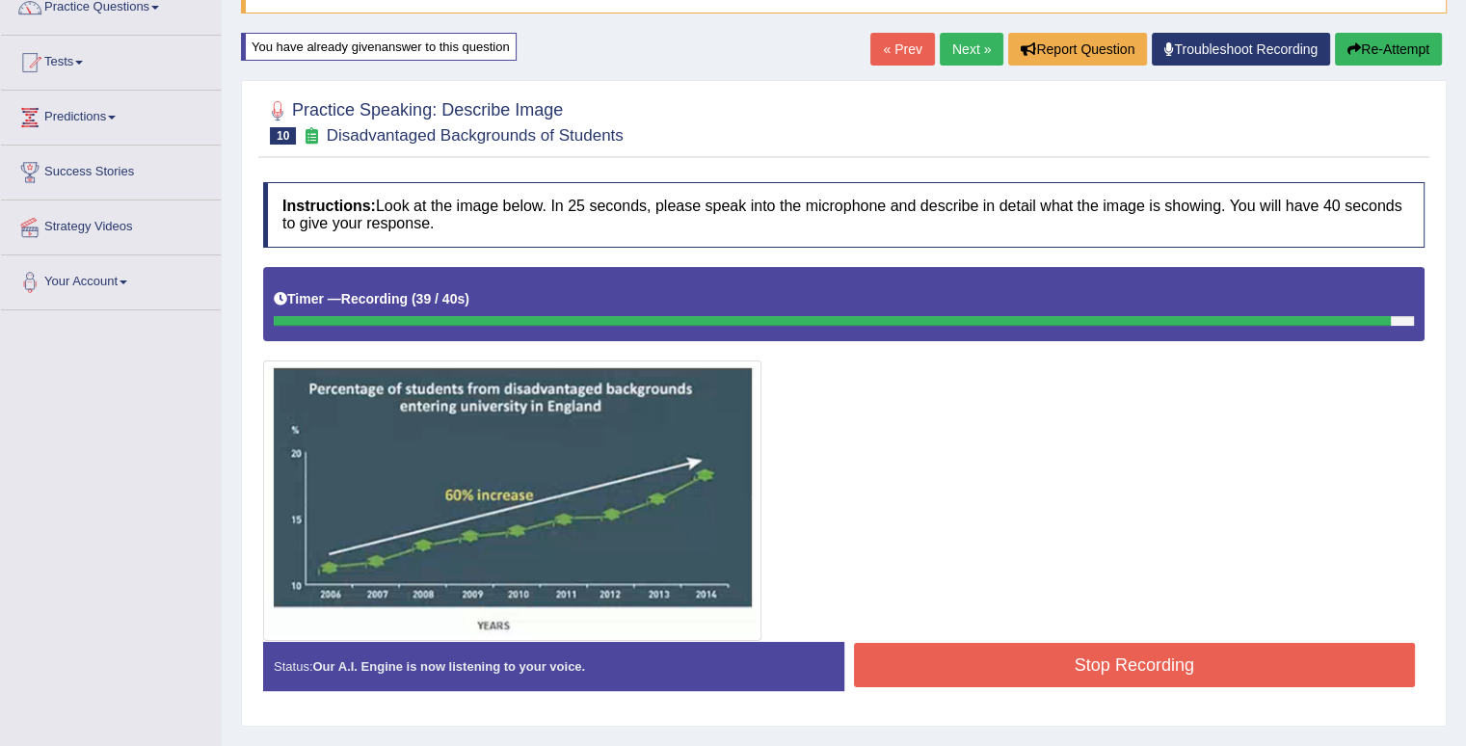
click at [1157, 655] on button "Stop Recording" at bounding box center [1135, 665] width 562 height 44
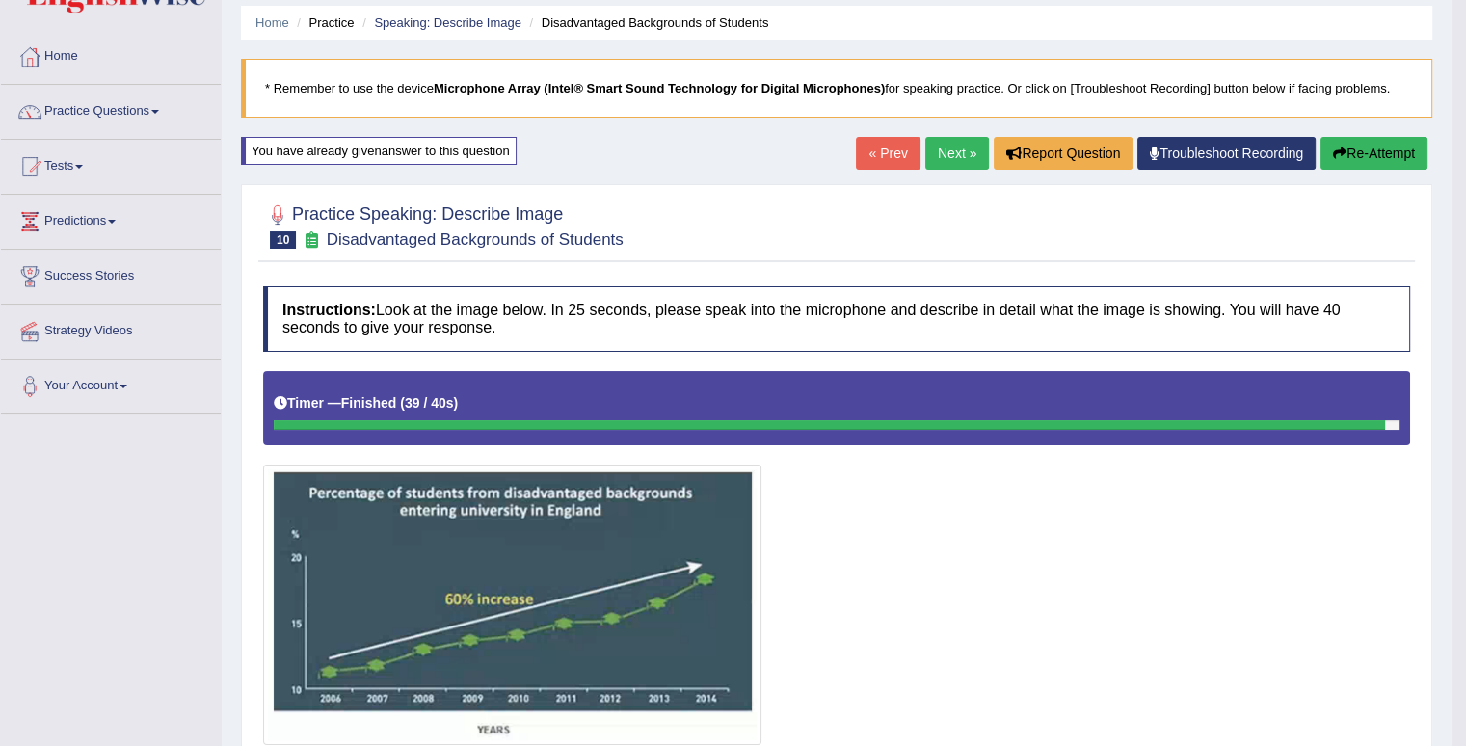
scroll to position [0, 0]
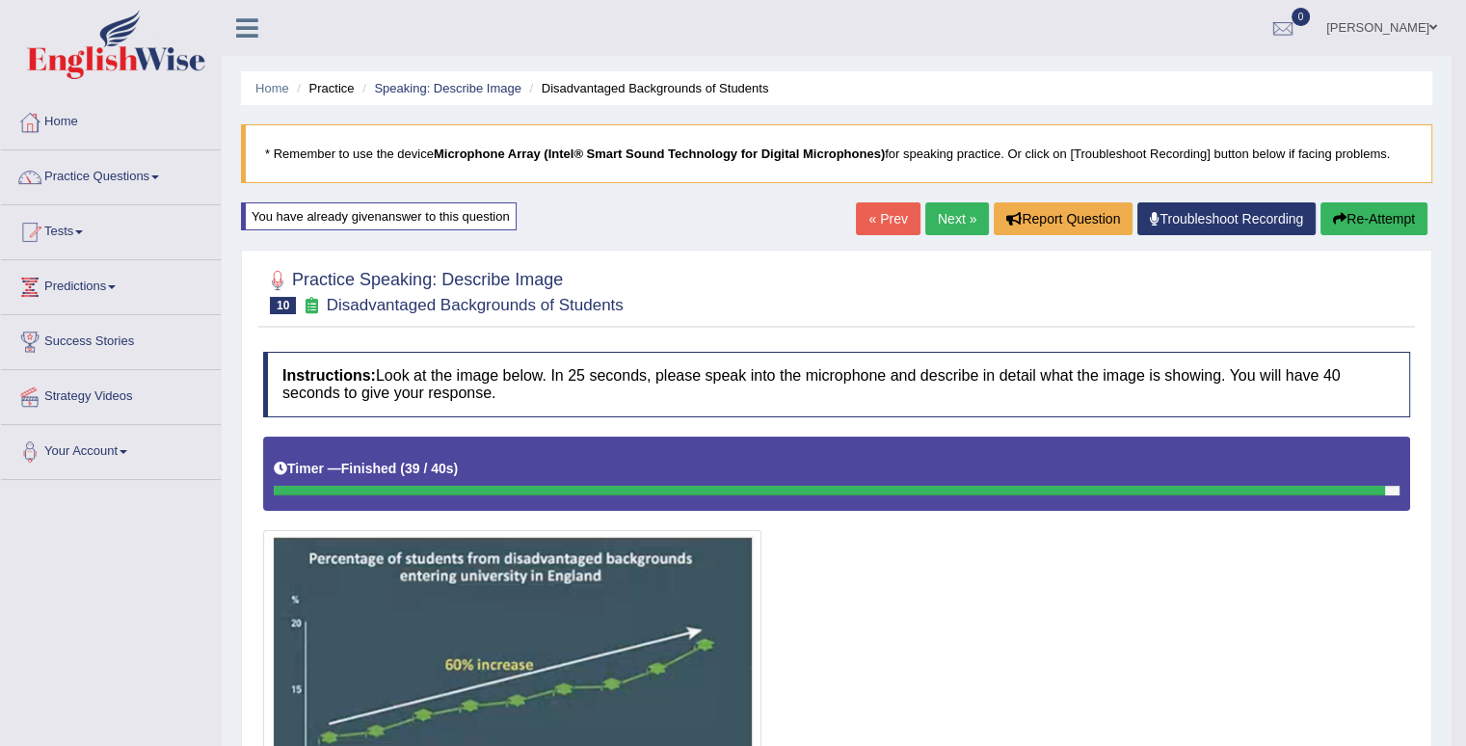
click at [1400, 219] on button "Re-Attempt" at bounding box center [1374, 218] width 107 height 33
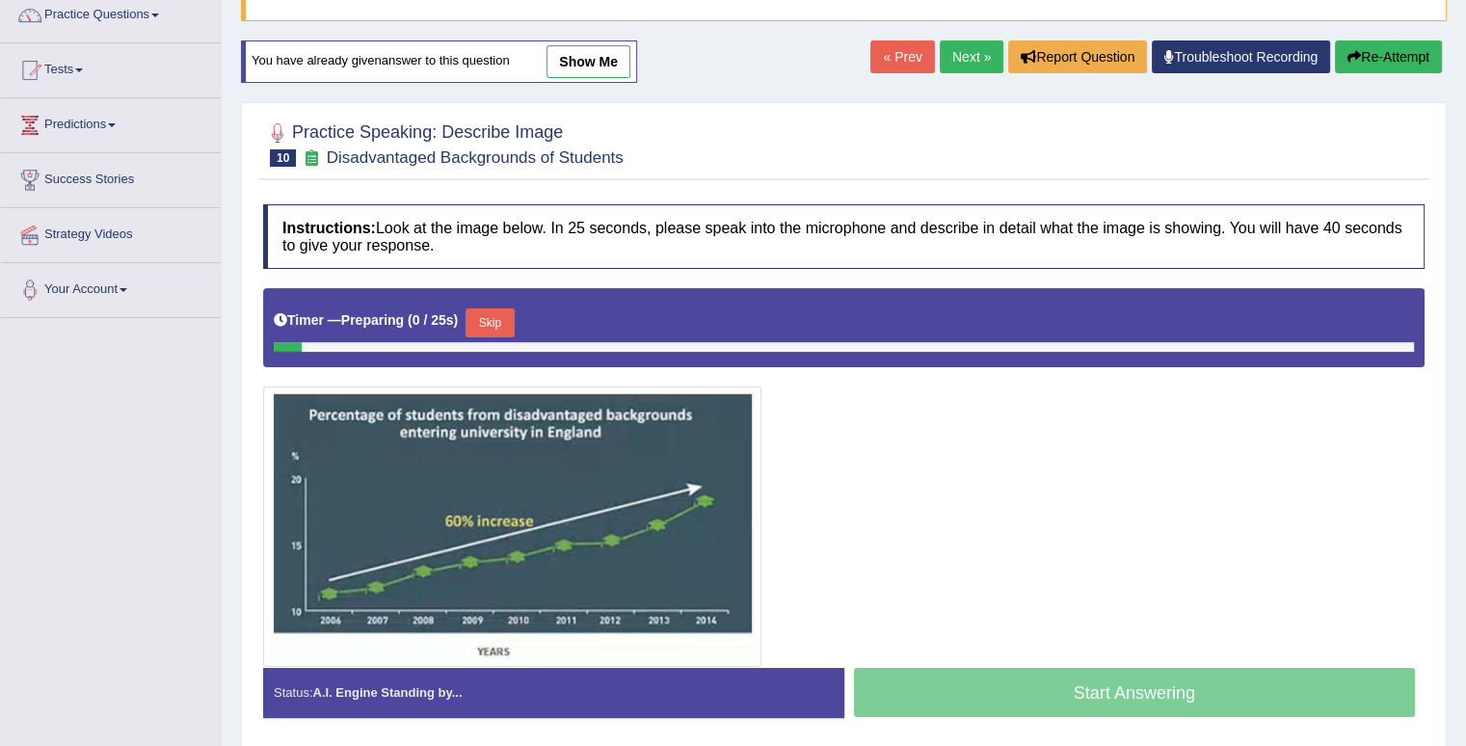
scroll to position [193, 0]
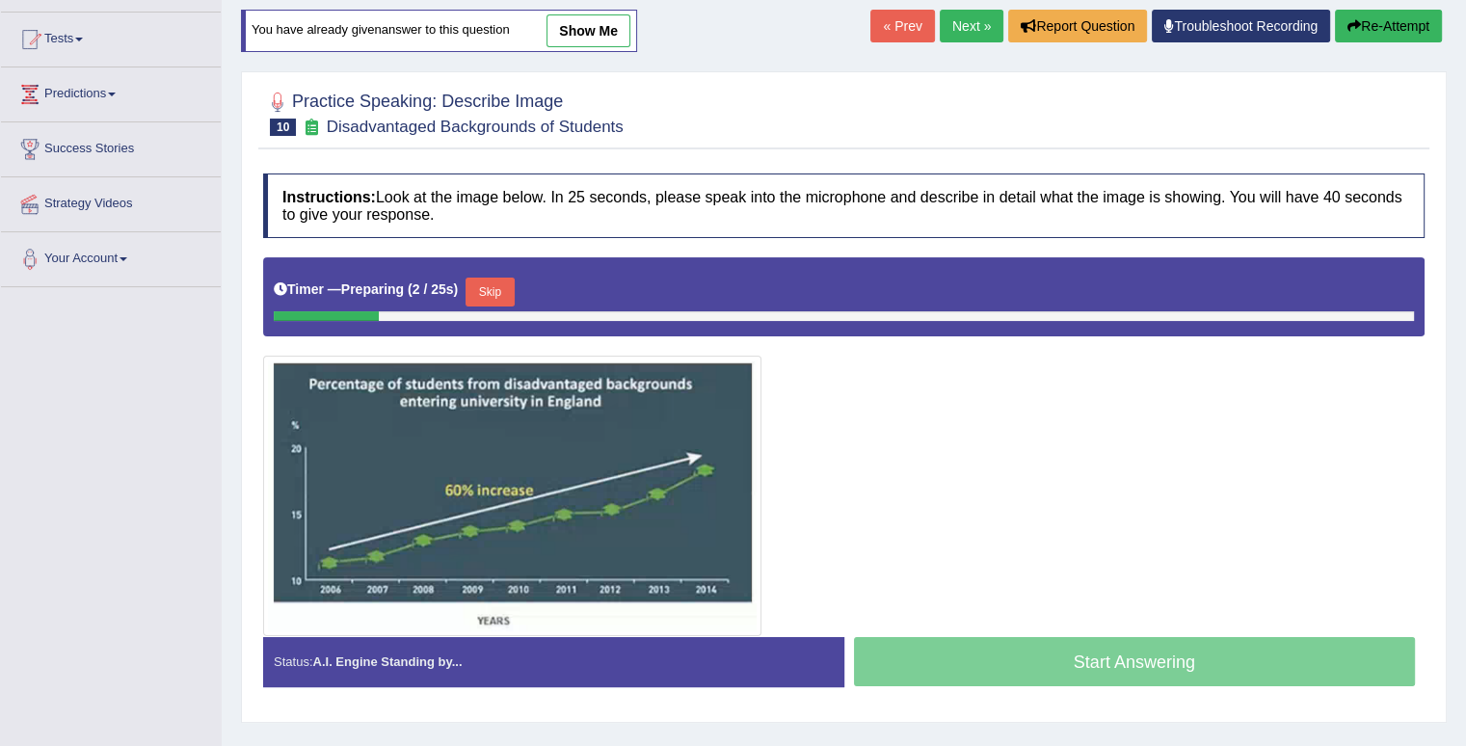
click at [514, 286] on button "Skip" at bounding box center [490, 292] width 48 height 29
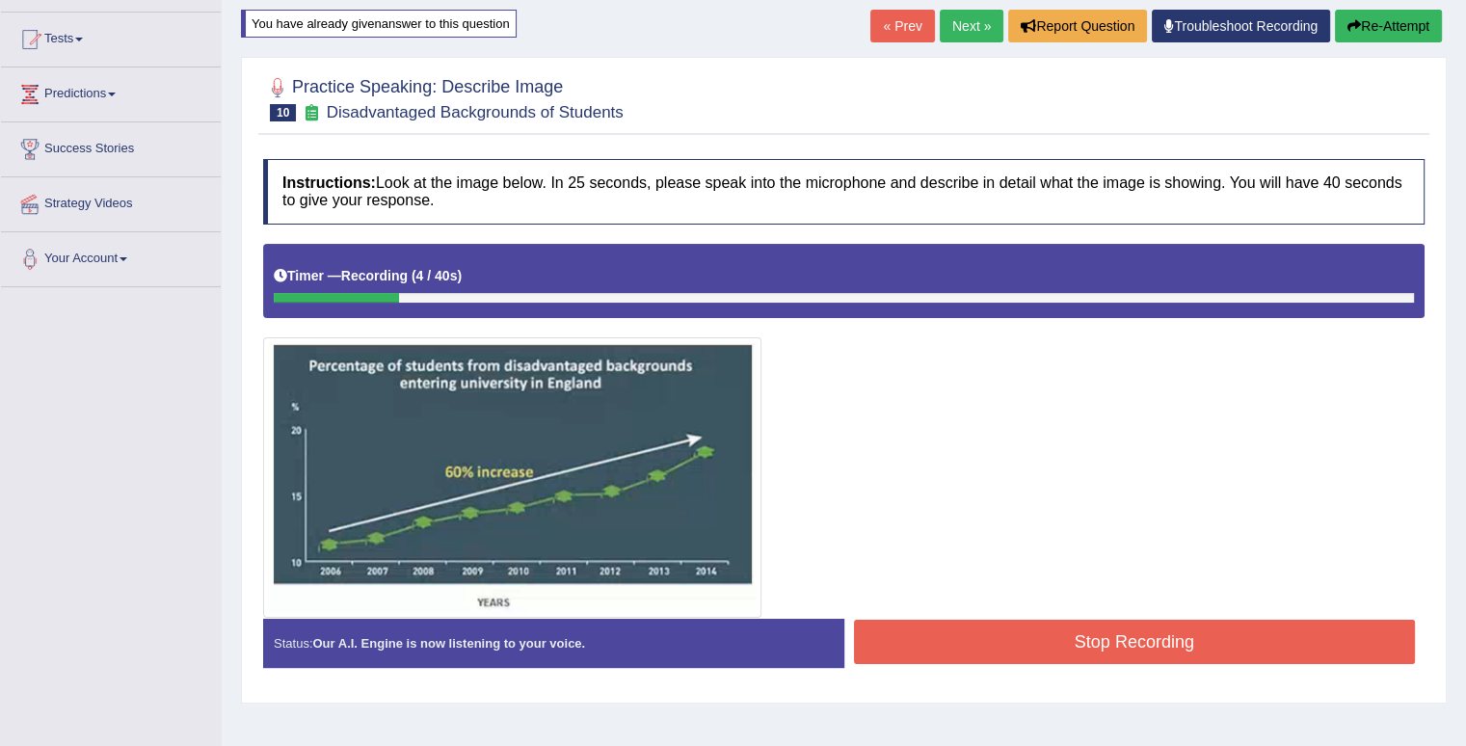
click at [1058, 646] on button "Stop Recording" at bounding box center [1135, 642] width 562 height 44
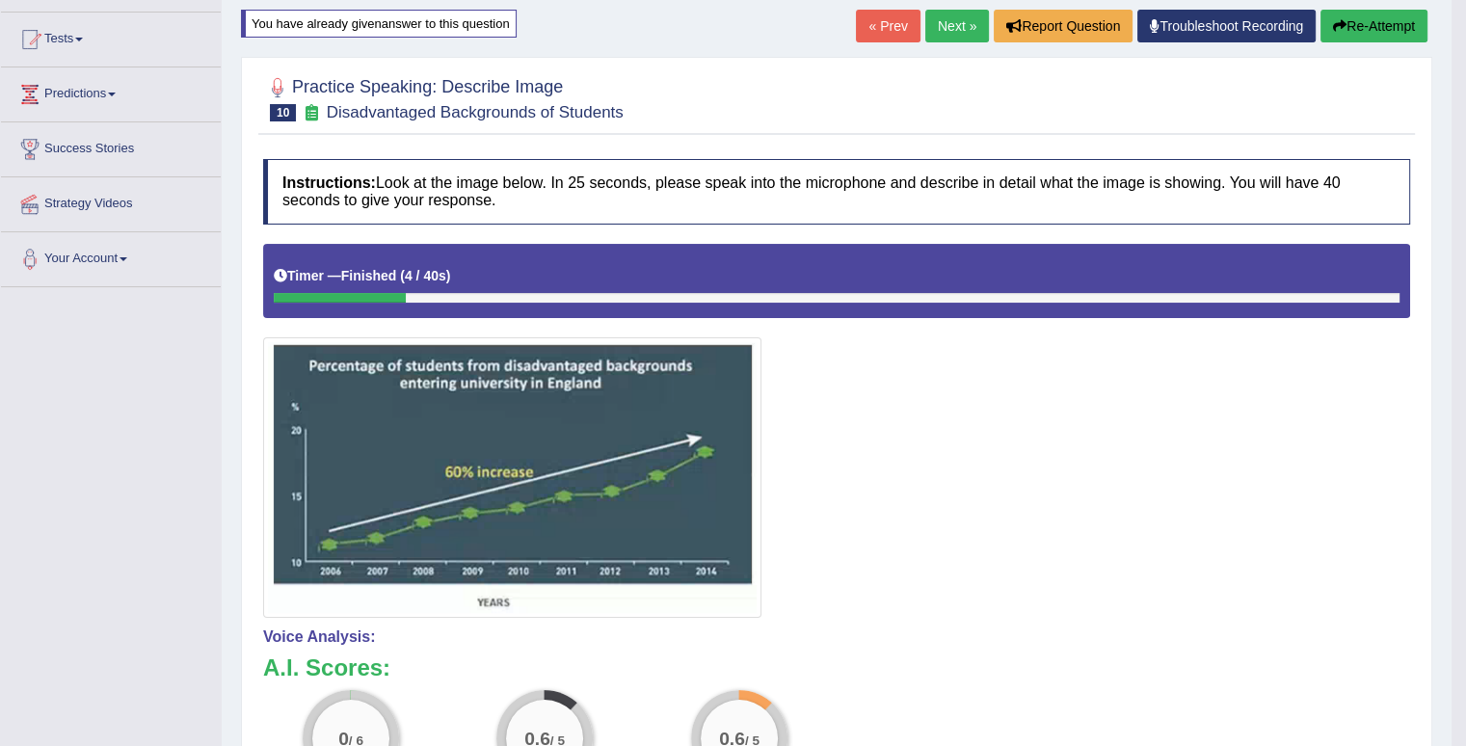
click at [1344, 20] on button "Re-Attempt" at bounding box center [1374, 26] width 107 height 33
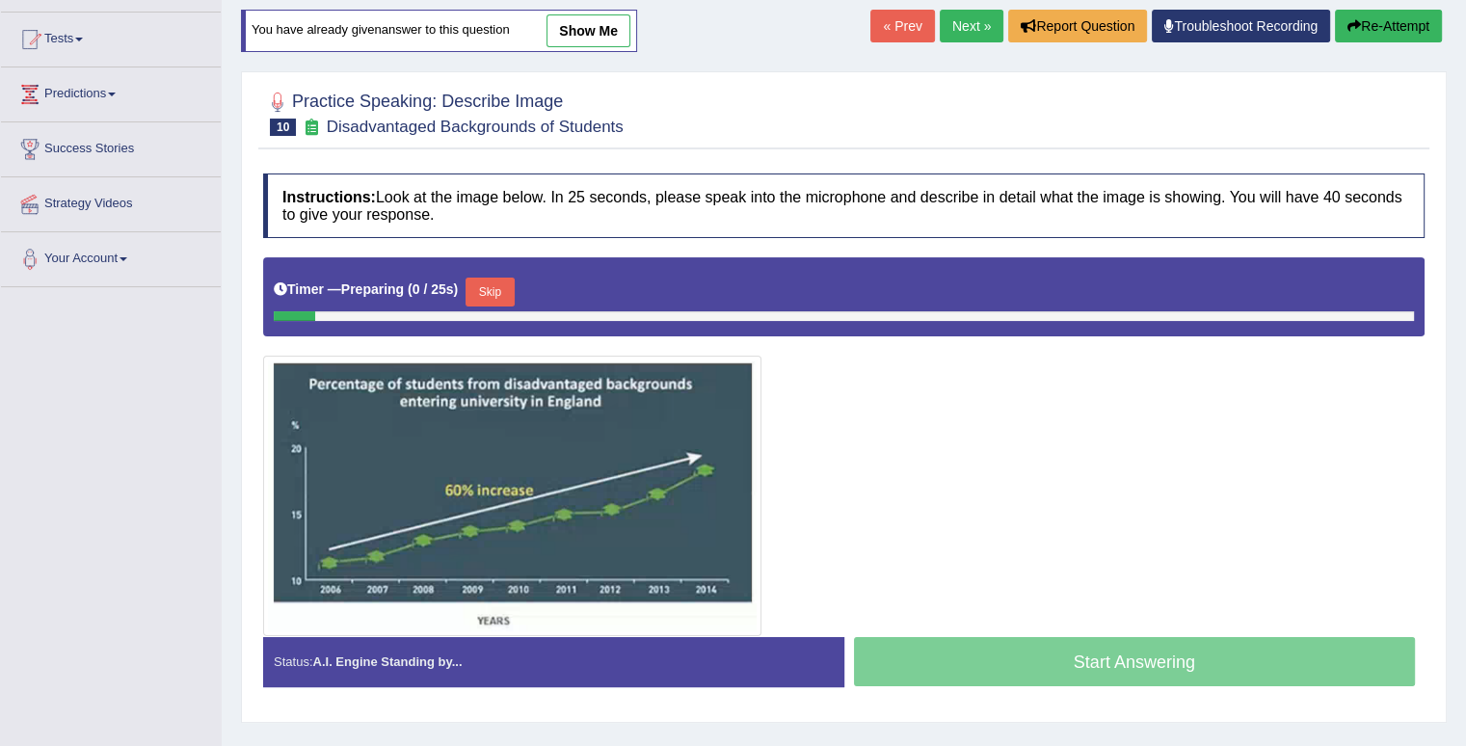
click at [513, 281] on button "Skip" at bounding box center [490, 292] width 48 height 29
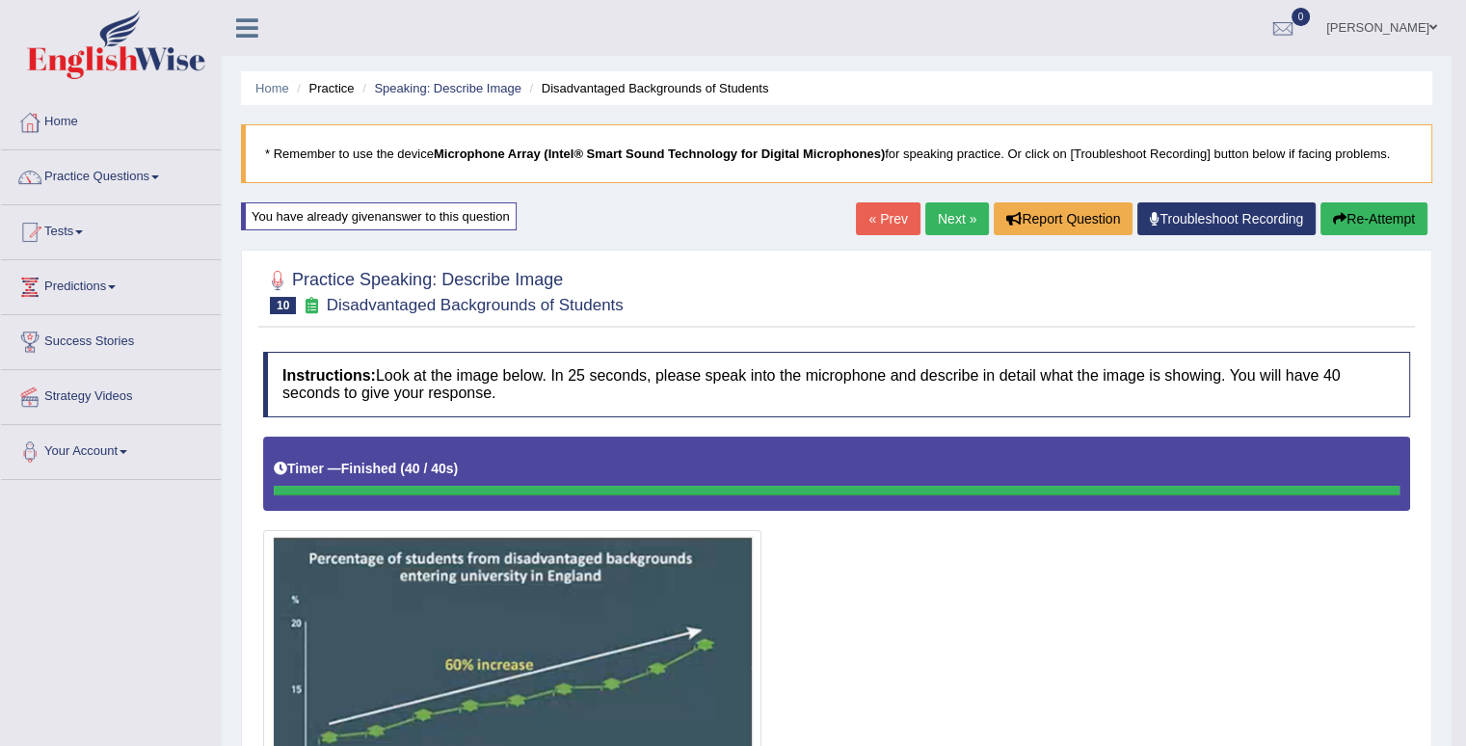
click at [941, 228] on link "Next »" at bounding box center [958, 218] width 64 height 33
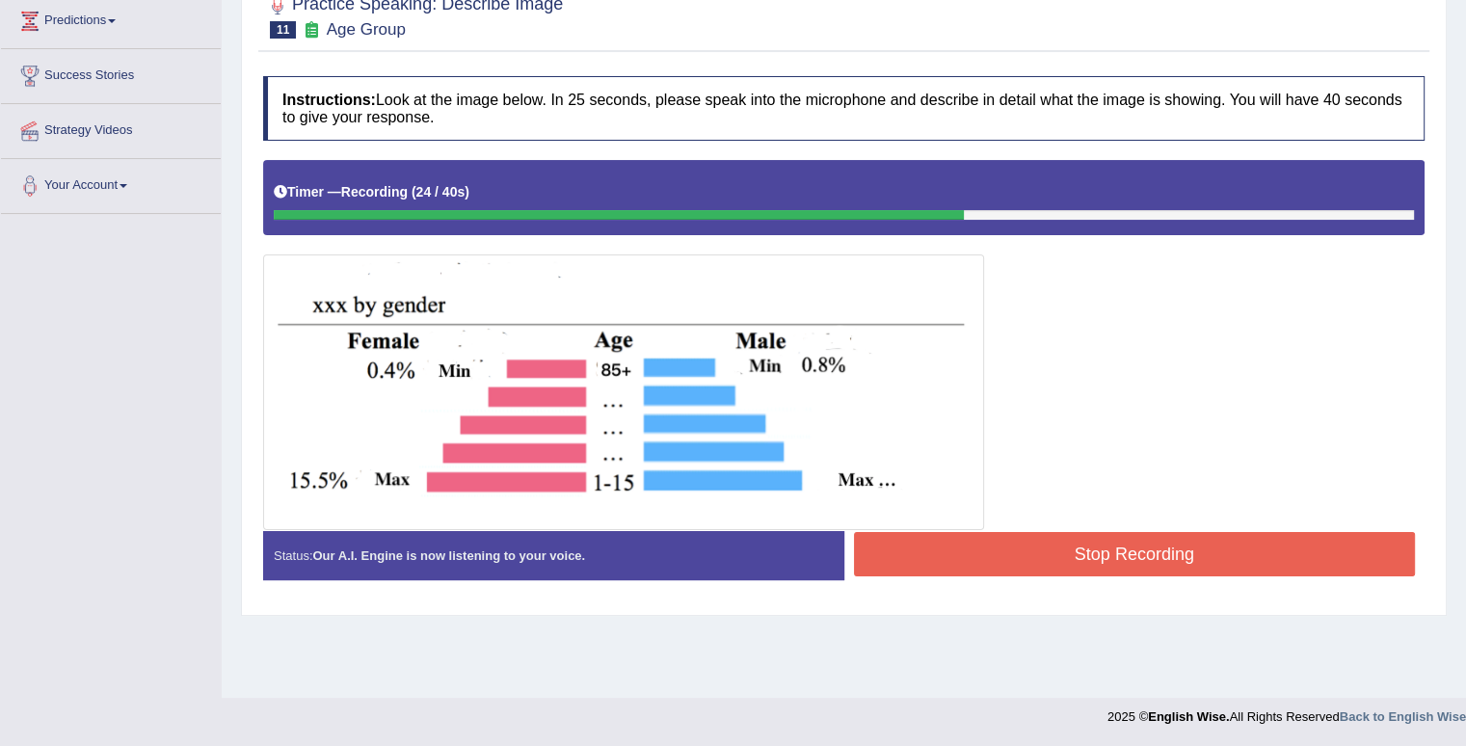
click at [1095, 550] on button "Stop Recording" at bounding box center [1135, 554] width 562 height 44
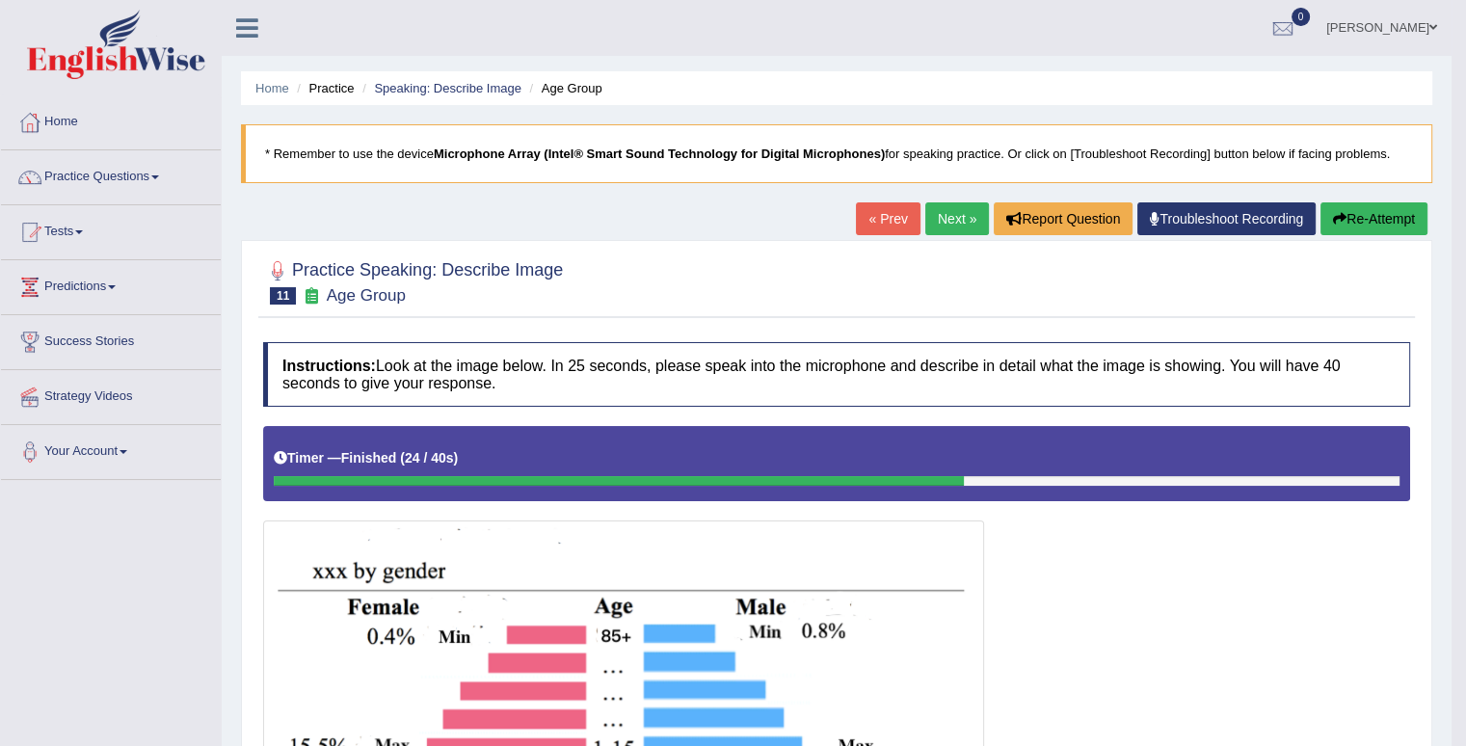
click at [965, 210] on link "Next »" at bounding box center [958, 218] width 64 height 33
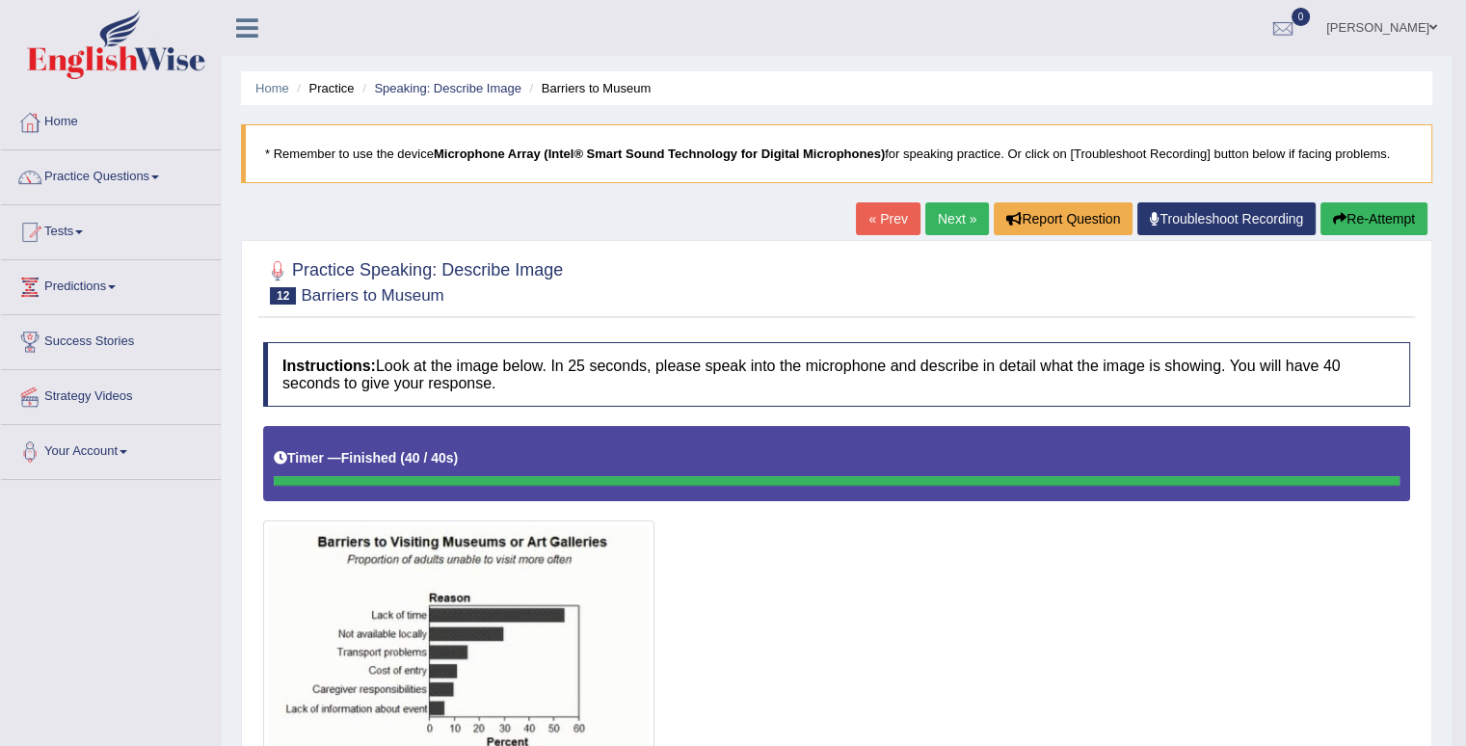
click at [946, 209] on link "Next »" at bounding box center [958, 218] width 64 height 33
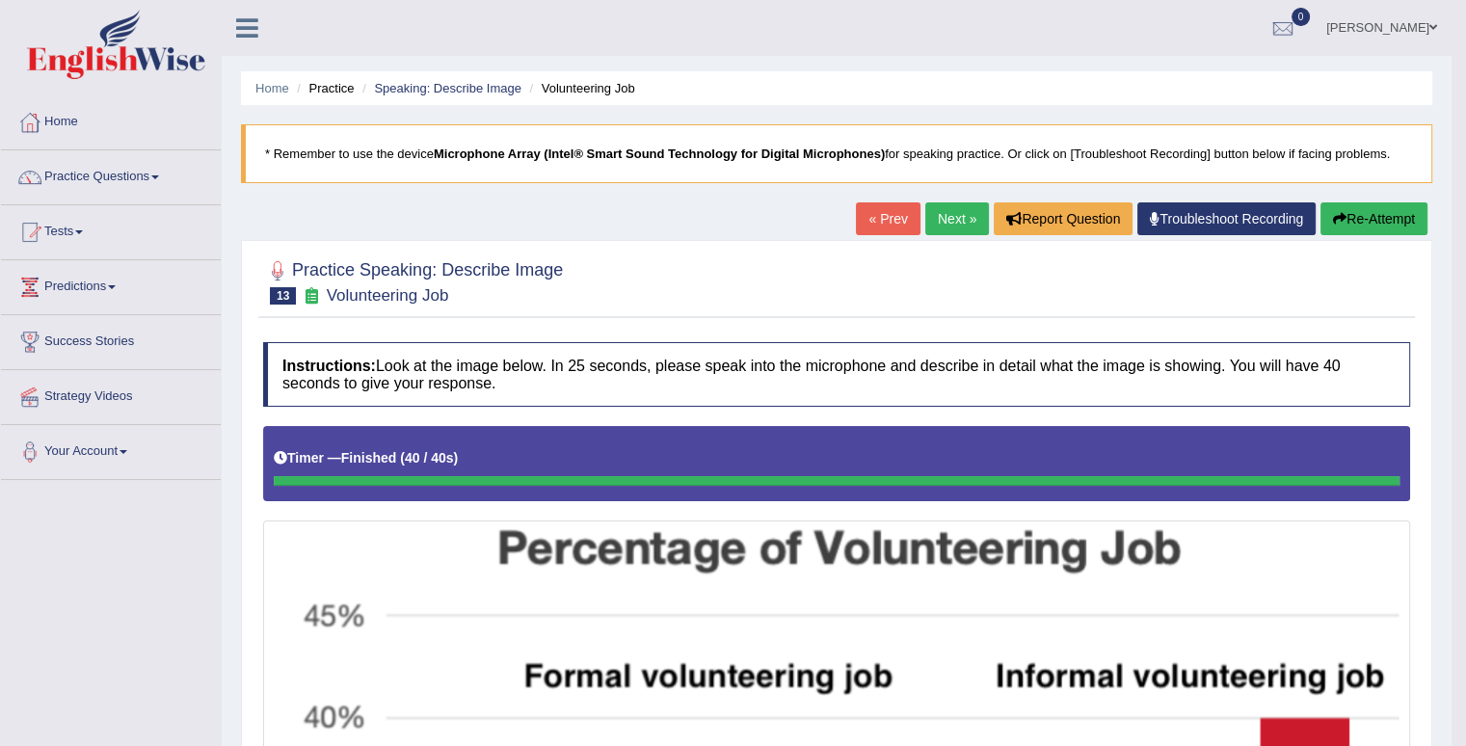
click at [977, 224] on link "Next »" at bounding box center [958, 218] width 64 height 33
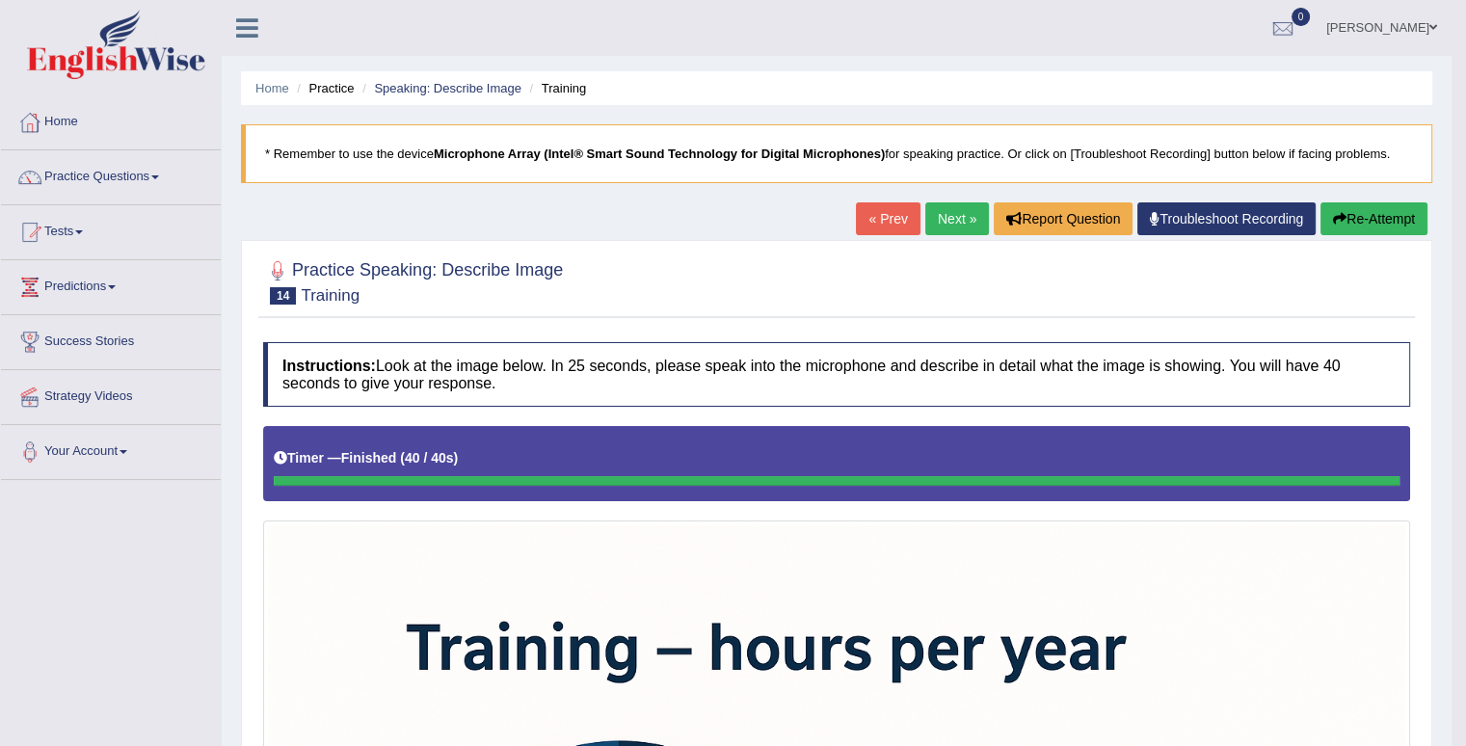
click at [943, 216] on link "Next »" at bounding box center [958, 218] width 64 height 33
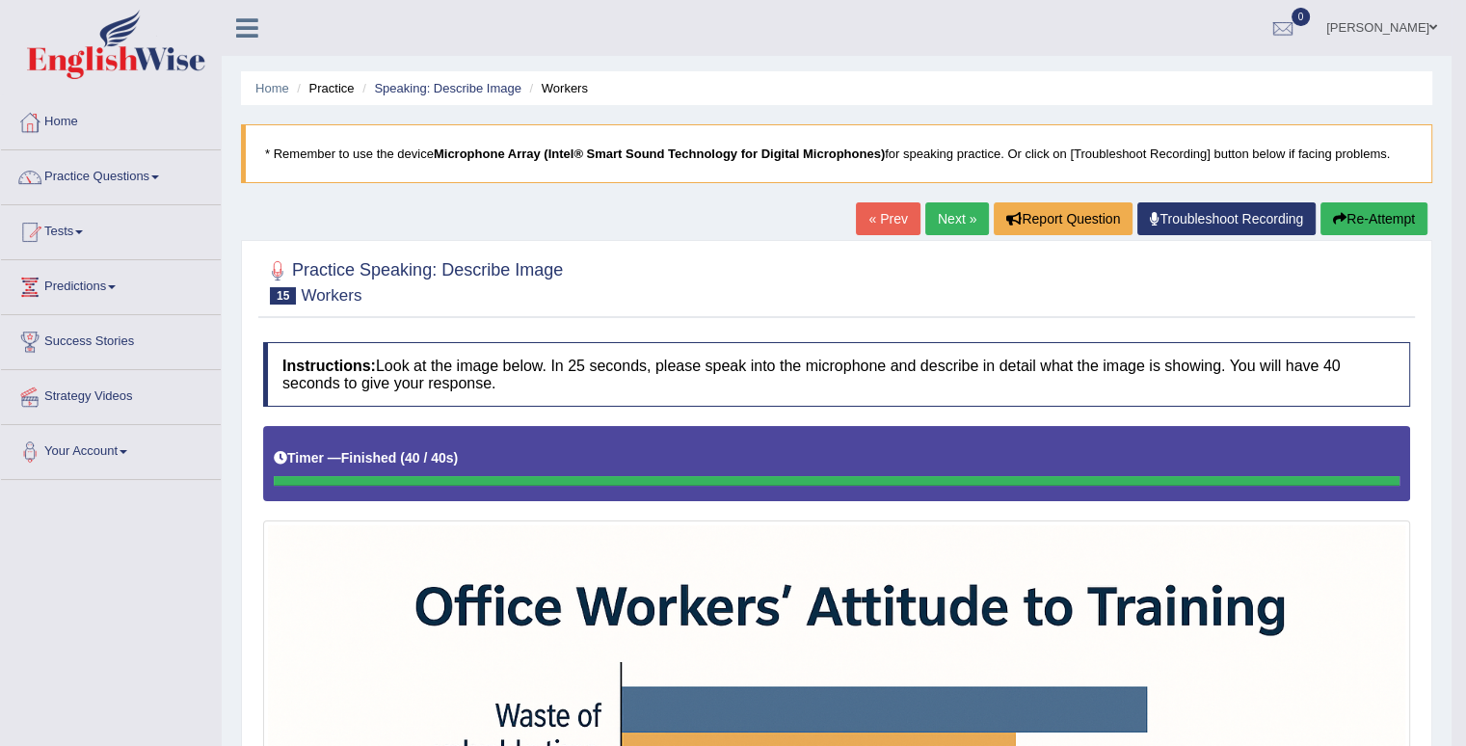
click at [941, 228] on link "Next »" at bounding box center [958, 218] width 64 height 33
